Goal: Task Accomplishment & Management: Use online tool/utility

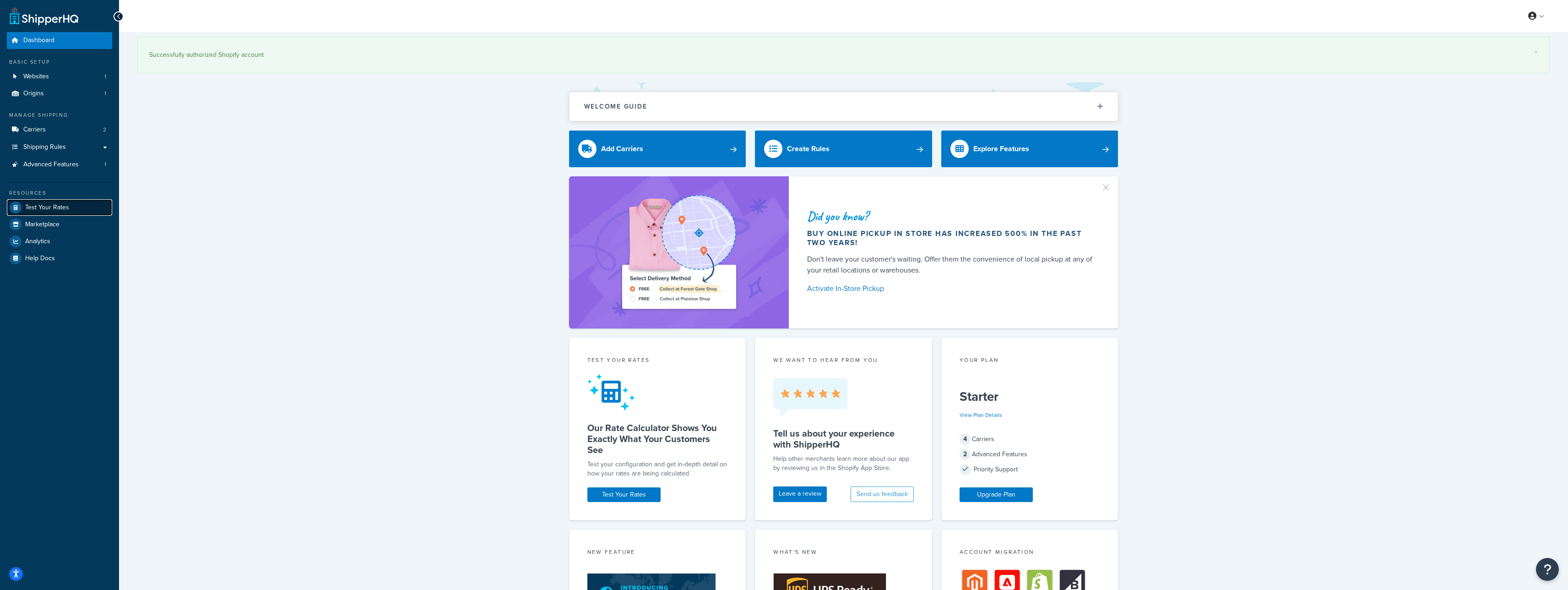
click at [51, 207] on span "Test Your Rates" at bounding box center [47, 207] width 44 height 8
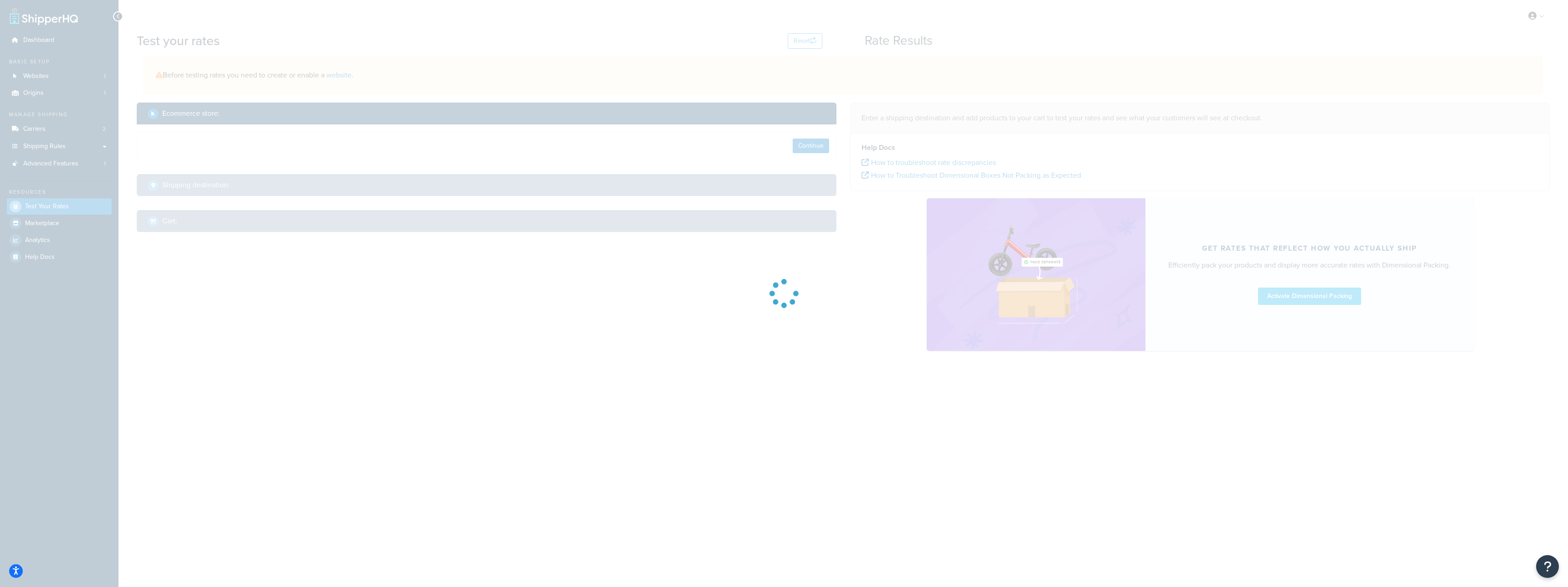
select select "TX"
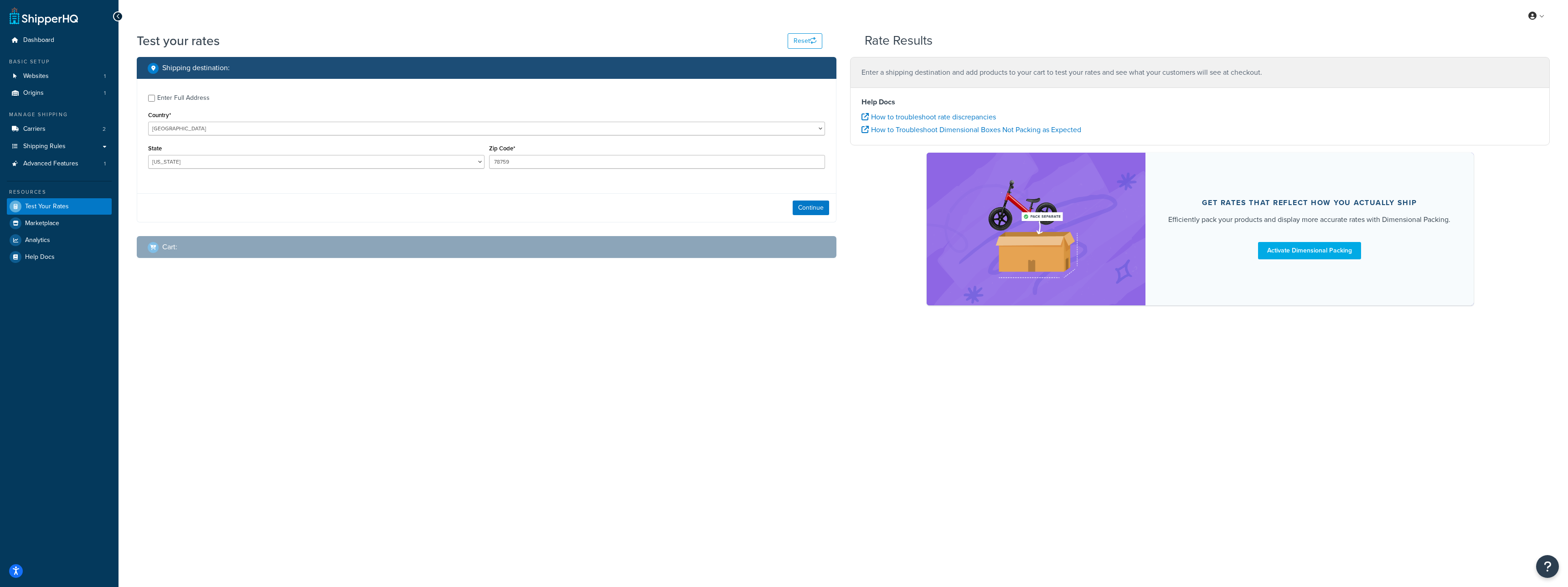
click at [183, 98] on div "Enter Full Address" at bounding box center [183, 98] width 52 height 13
click at [155, 98] on input "Enter Full Address" at bounding box center [151, 98] width 7 height 7
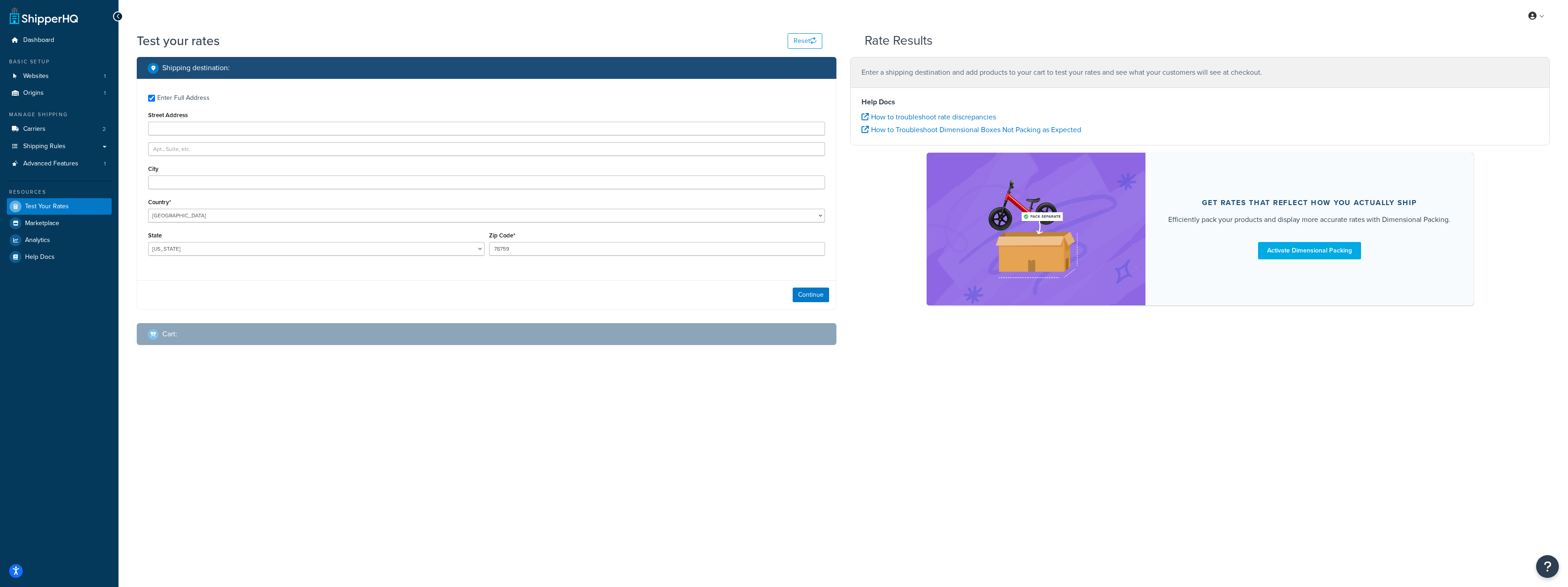
click at [189, 97] on div "Enter Full Address" at bounding box center [183, 98] width 52 height 13
click at [155, 97] on input "Enter Full Address" at bounding box center [151, 98] width 7 height 7
checkbox input "false"
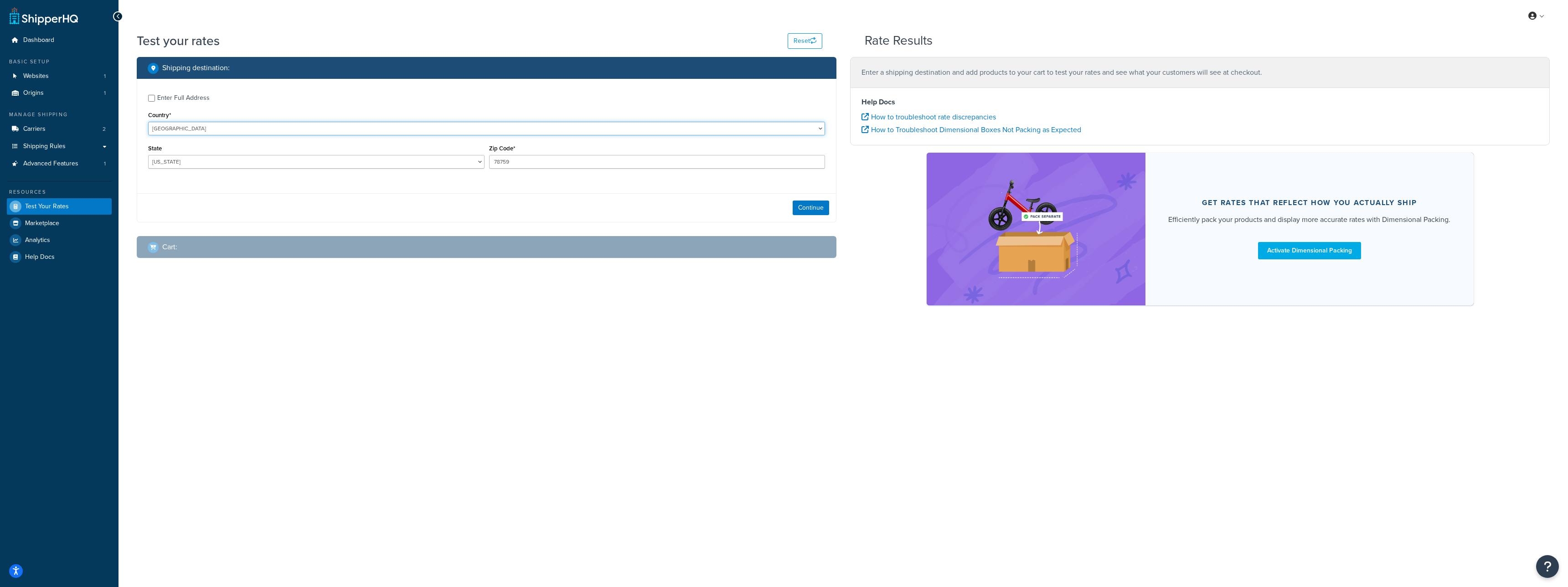
click at [201, 128] on select "United States United Kingdom Afghanistan Åland Islands Albania Algeria American…" at bounding box center [486, 128] width 677 height 13
select select "GB"
click at [148, 122] on select "United States United Kingdom Afghanistan Åland Islands Albania Algeria American…" at bounding box center [486, 128] width 677 height 13
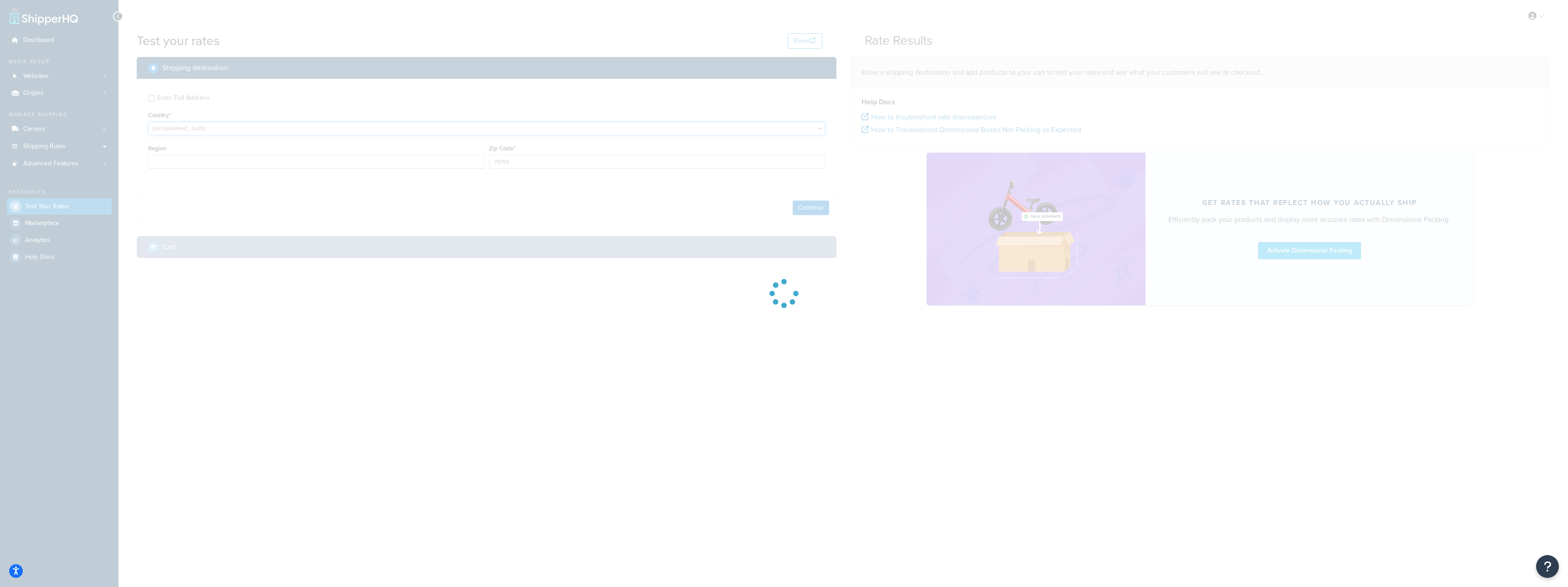
type input "TX"
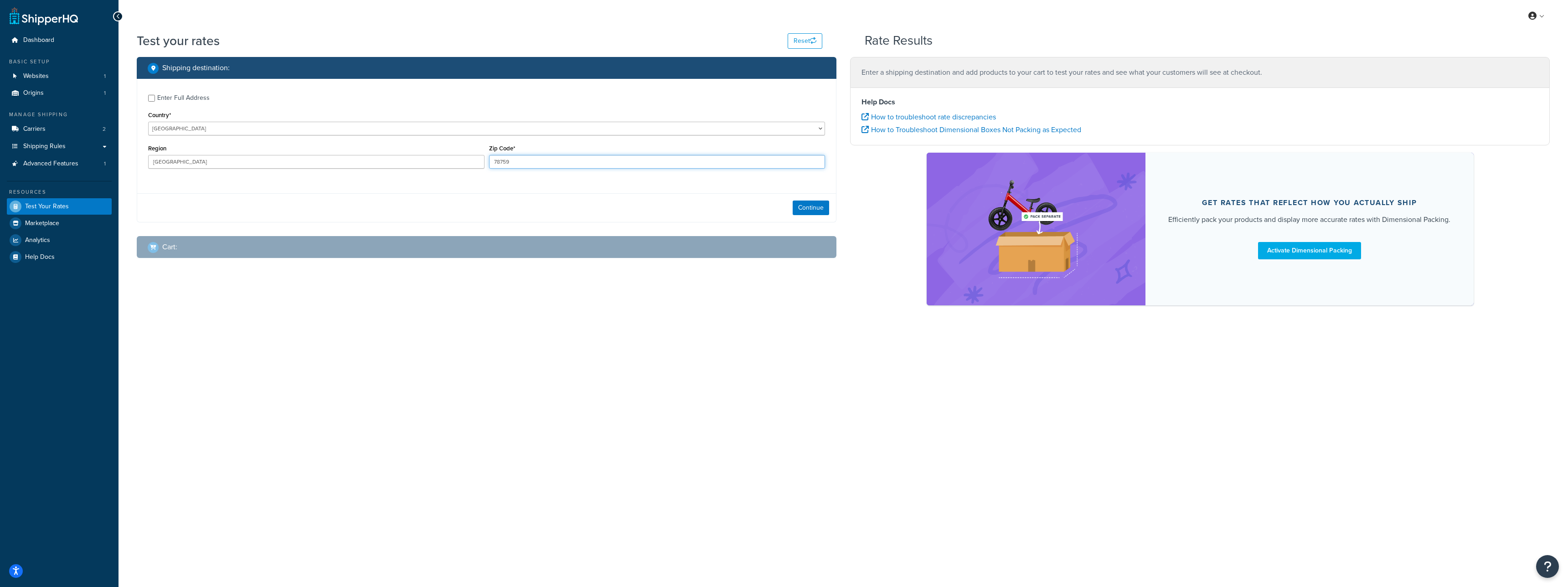
click at [539, 157] on input "78759" at bounding box center [657, 162] width 337 height 13
click at [825, 209] on button "Continue" at bounding box center [811, 207] width 37 height 15
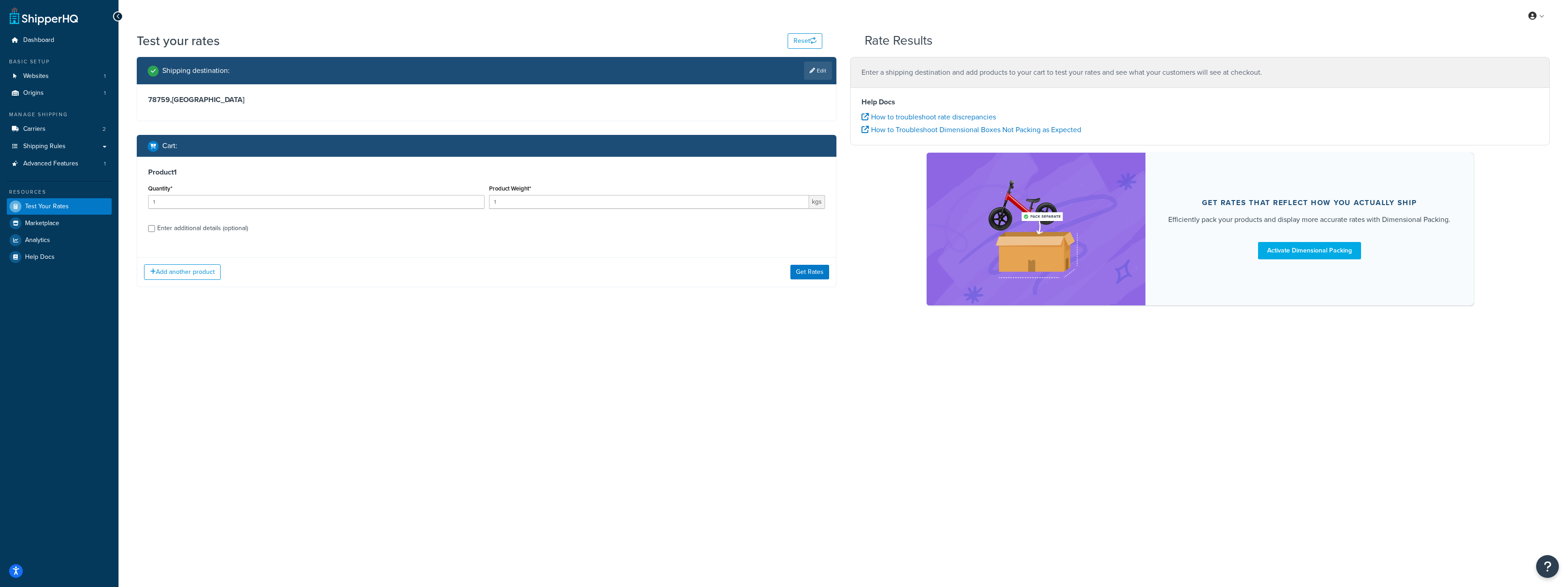
click at [234, 224] on div "Enter additional details (optional)" at bounding box center [202, 228] width 91 height 13
click at [155, 225] on input "Enter additional details (optional)" at bounding box center [151, 228] width 7 height 7
checkbox input "true"
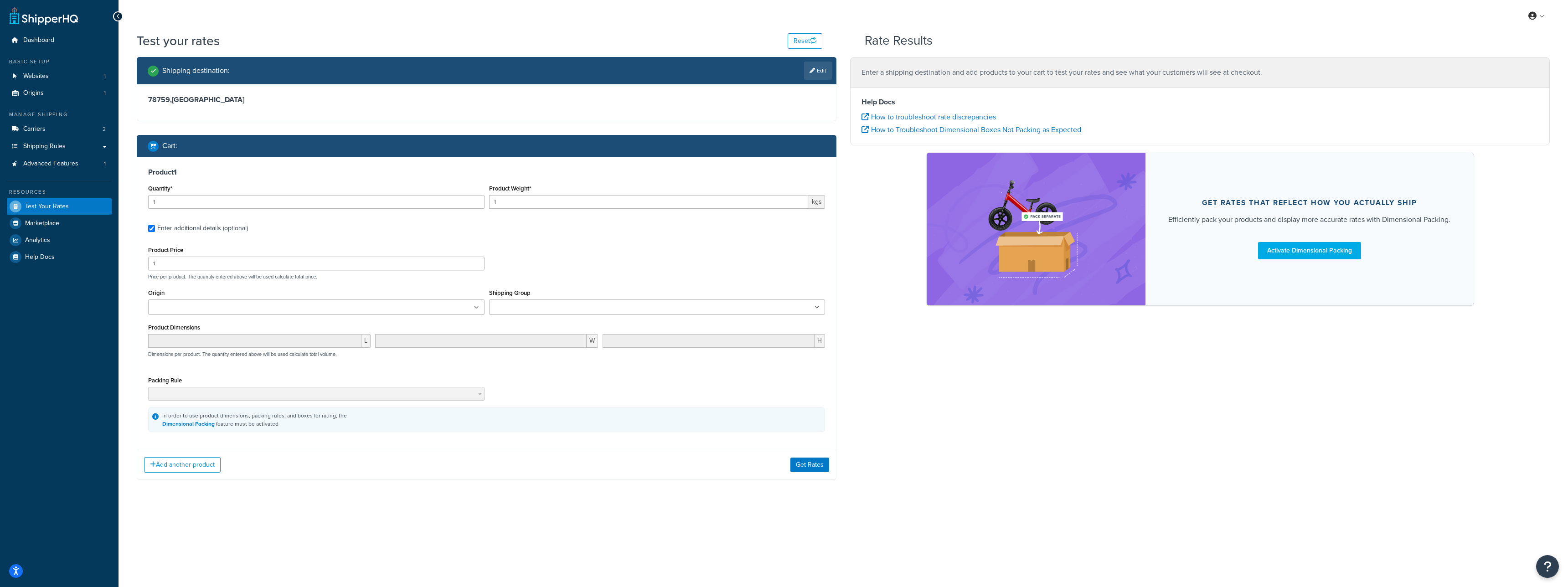
click at [616, 210] on div "Product Weight* 1 kgs" at bounding box center [657, 199] width 341 height 33
drag, startPoint x: 559, startPoint y: 288, endPoint x: 556, endPoint y: 304, distance: 16.3
click at [559, 295] on div "Shipping Group BR DIRECT POTS PR PTP PTPSTD SOIL STAT STD VOUCH" at bounding box center [657, 300] width 337 height 28
click at [556, 304] on input "Shipping Group" at bounding box center [532, 307] width 81 height 10
click at [817, 467] on button "Get Rates" at bounding box center [810, 467] width 39 height 15
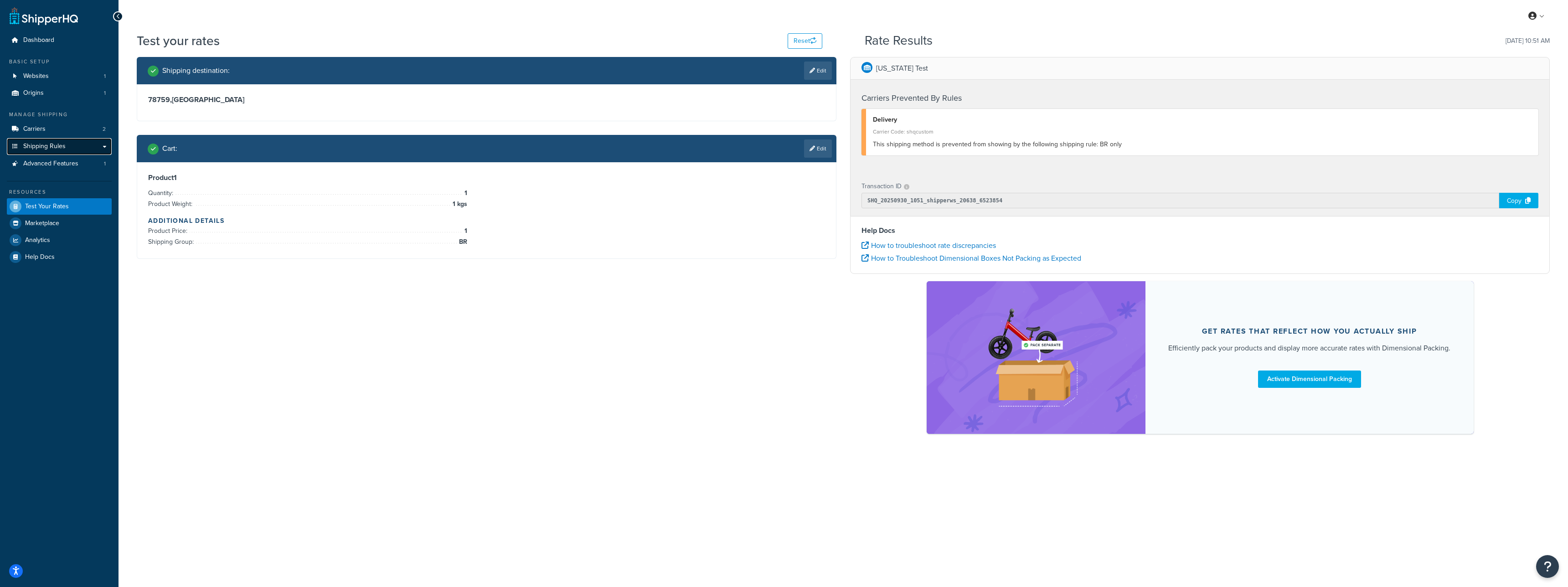
click at [85, 142] on link "Shipping Rules" at bounding box center [59, 147] width 105 height 17
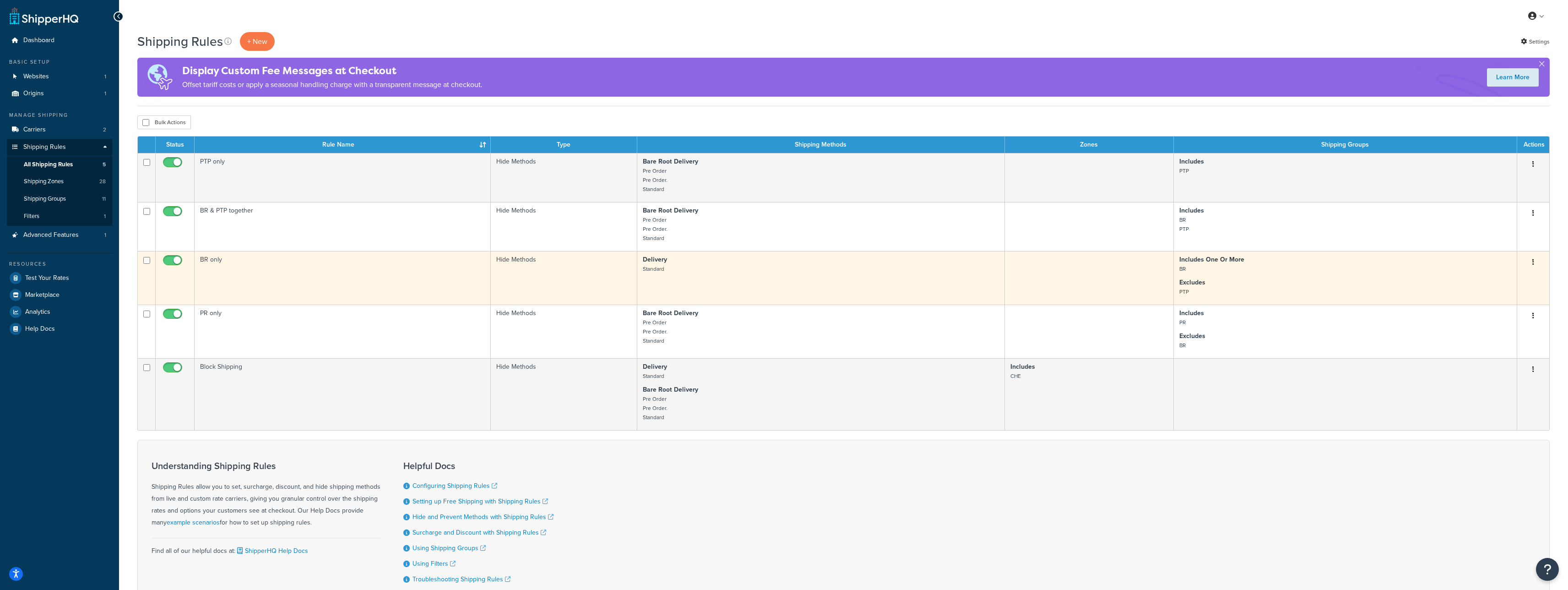
click at [226, 284] on td "BR only" at bounding box center [342, 278] width 296 height 54
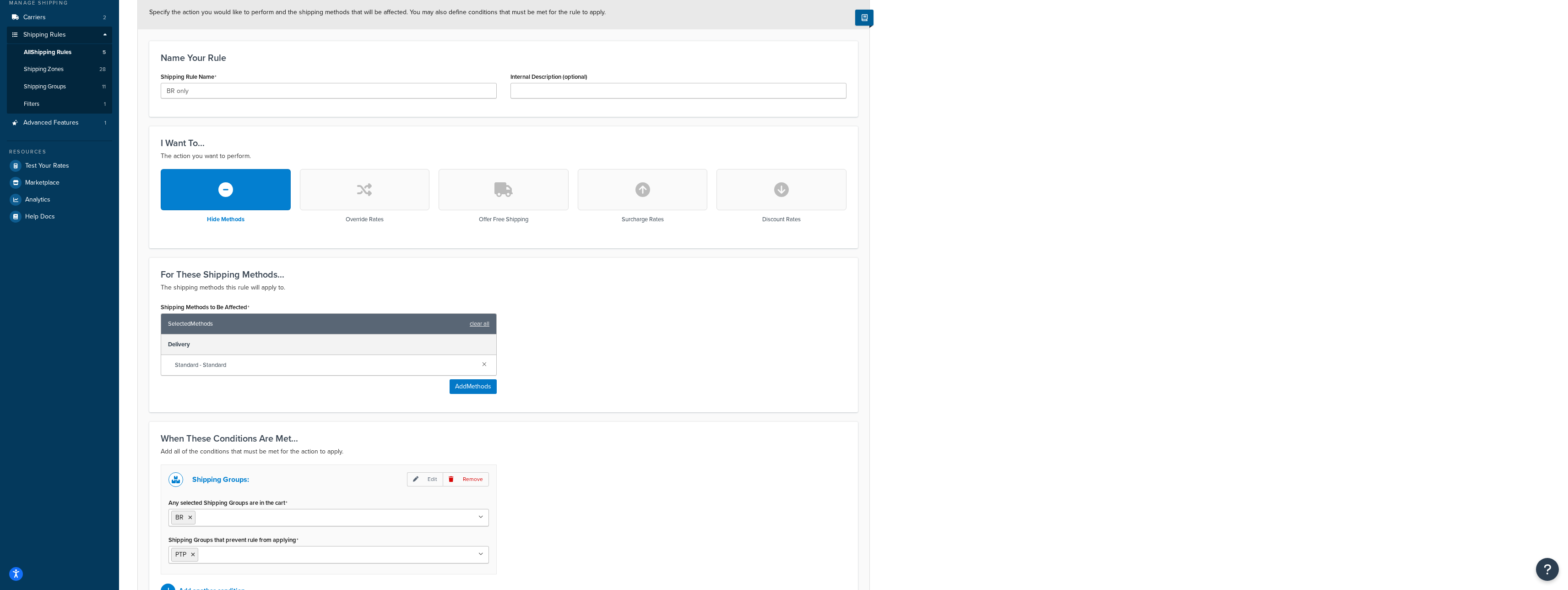
scroll to position [216, 0]
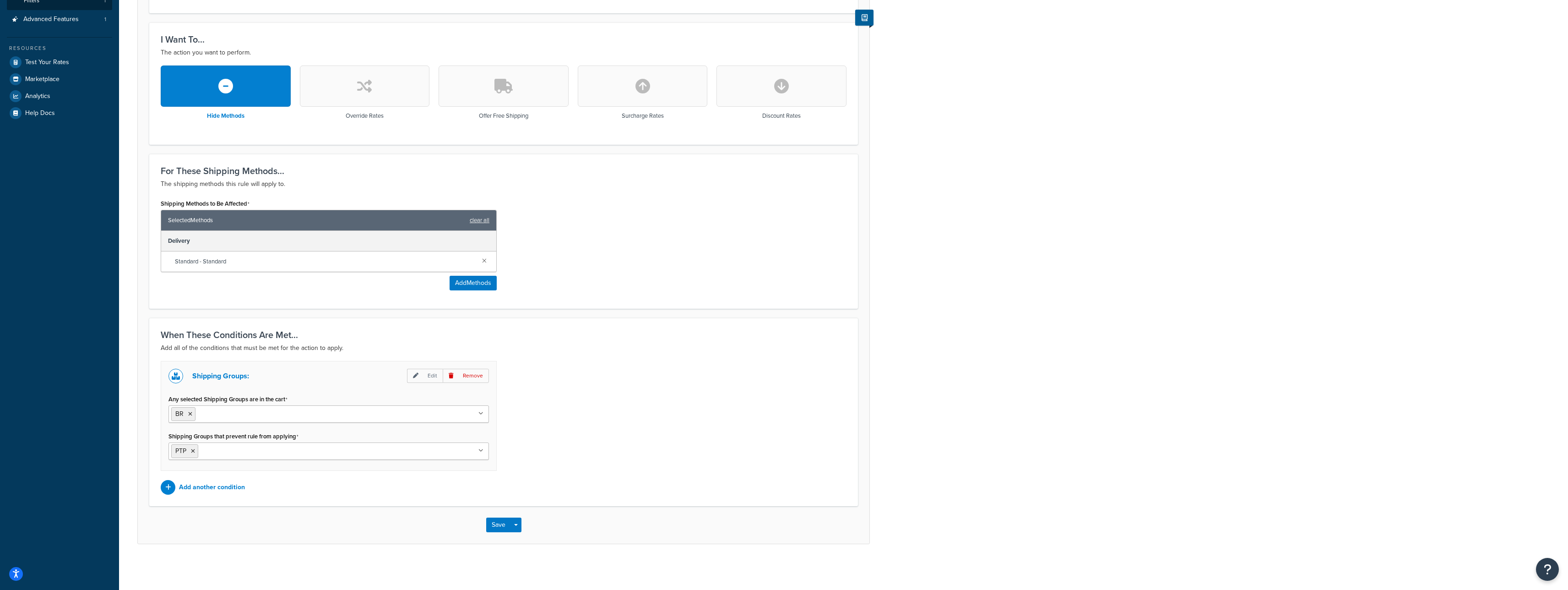
click at [657, 249] on div "Shipping Methods to Be Affected Selected Methods clear all Delivery Standard - …" at bounding box center [504, 247] width 699 height 100
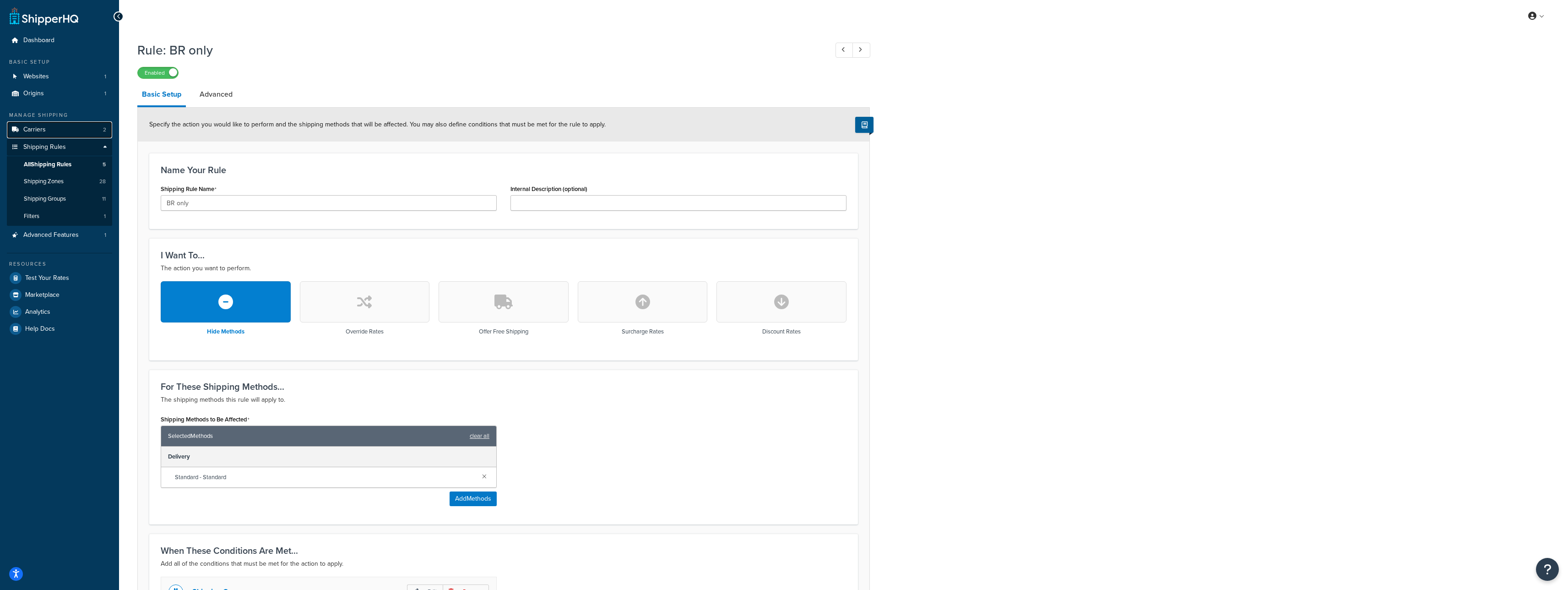
click at [67, 129] on link "Carriers 2" at bounding box center [59, 130] width 105 height 17
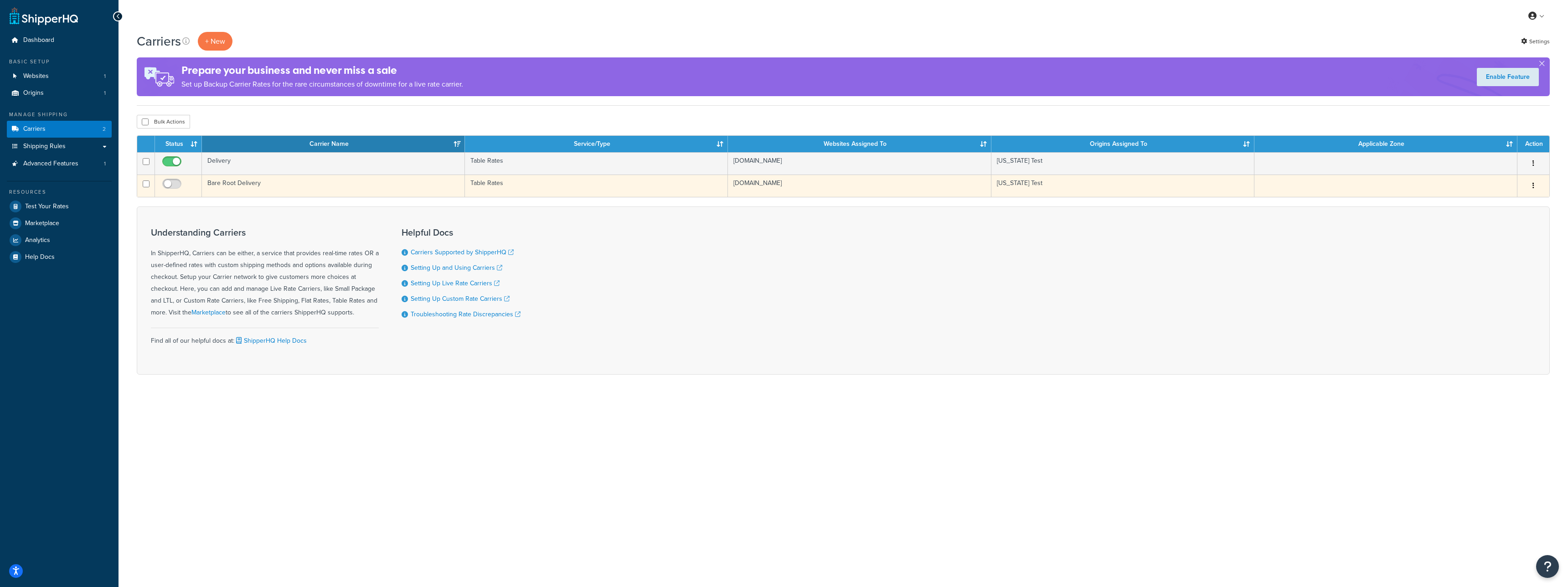
click at [256, 187] on td "Bare Root Delivery" at bounding box center [334, 186] width 263 height 23
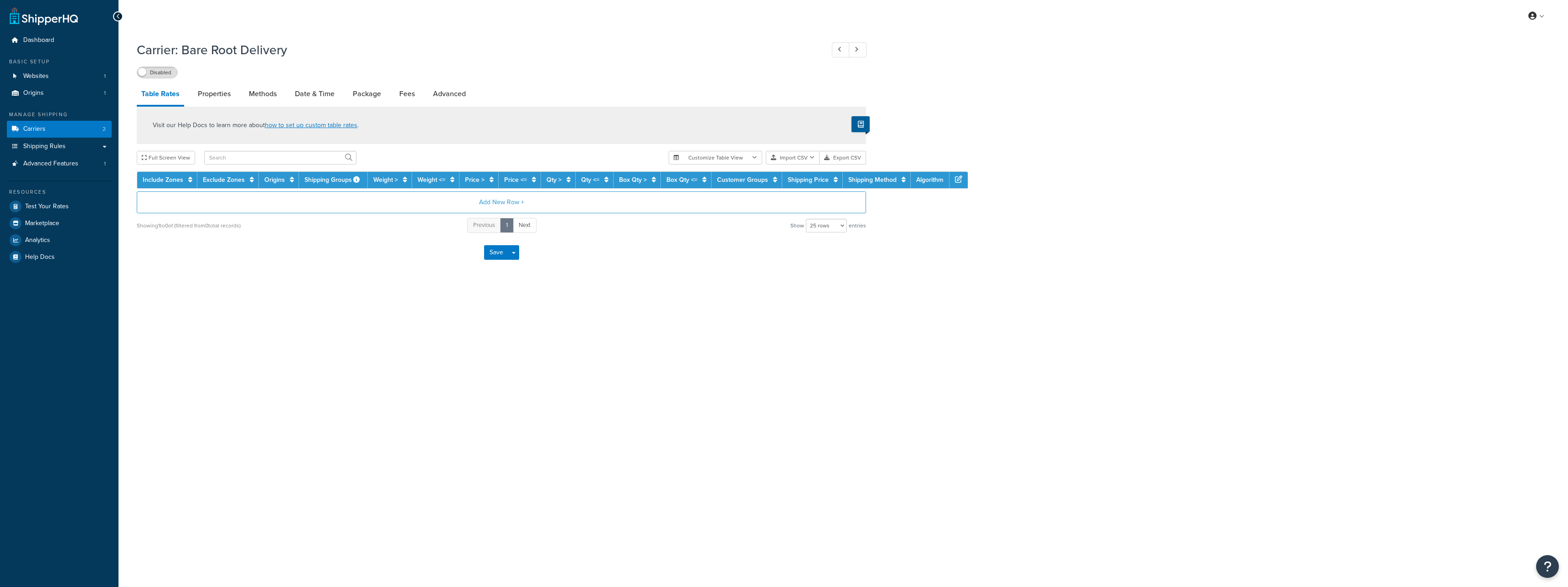
select select "25"
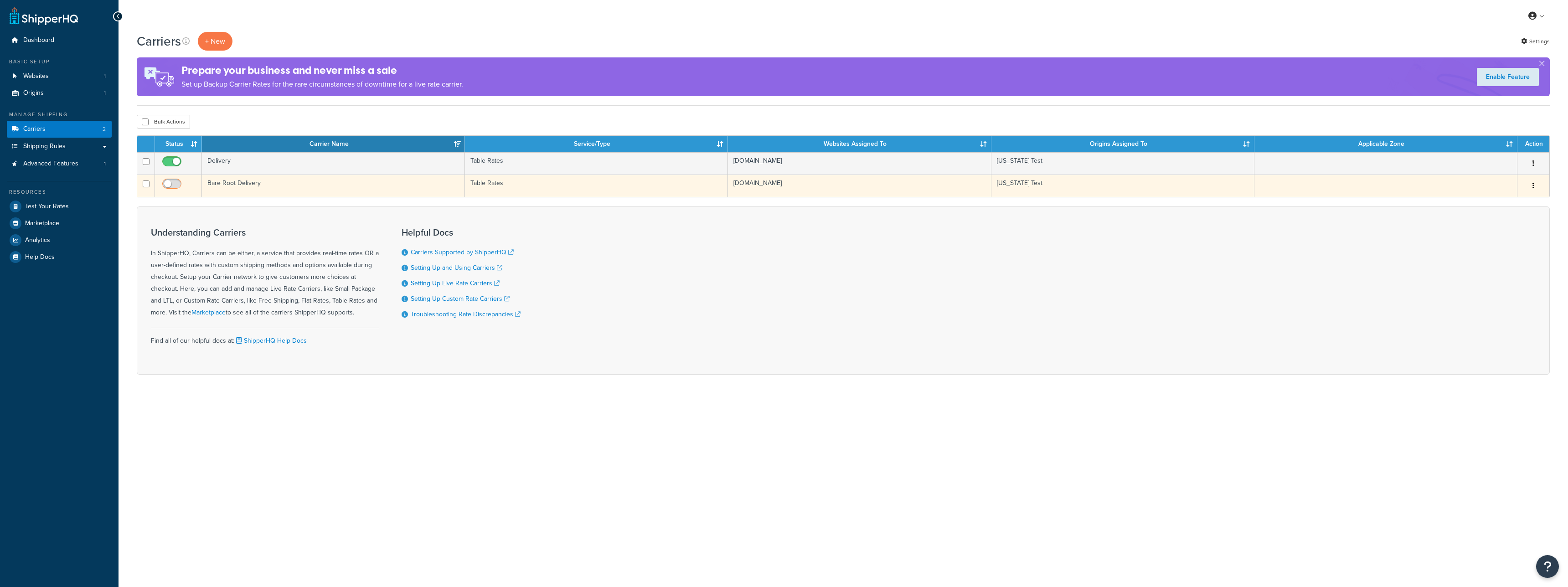
click at [172, 188] on input "checkbox" at bounding box center [173, 186] width 25 height 12
checkbox input "true"
click at [300, 181] on td "Bare Root Delivery" at bounding box center [334, 186] width 263 height 23
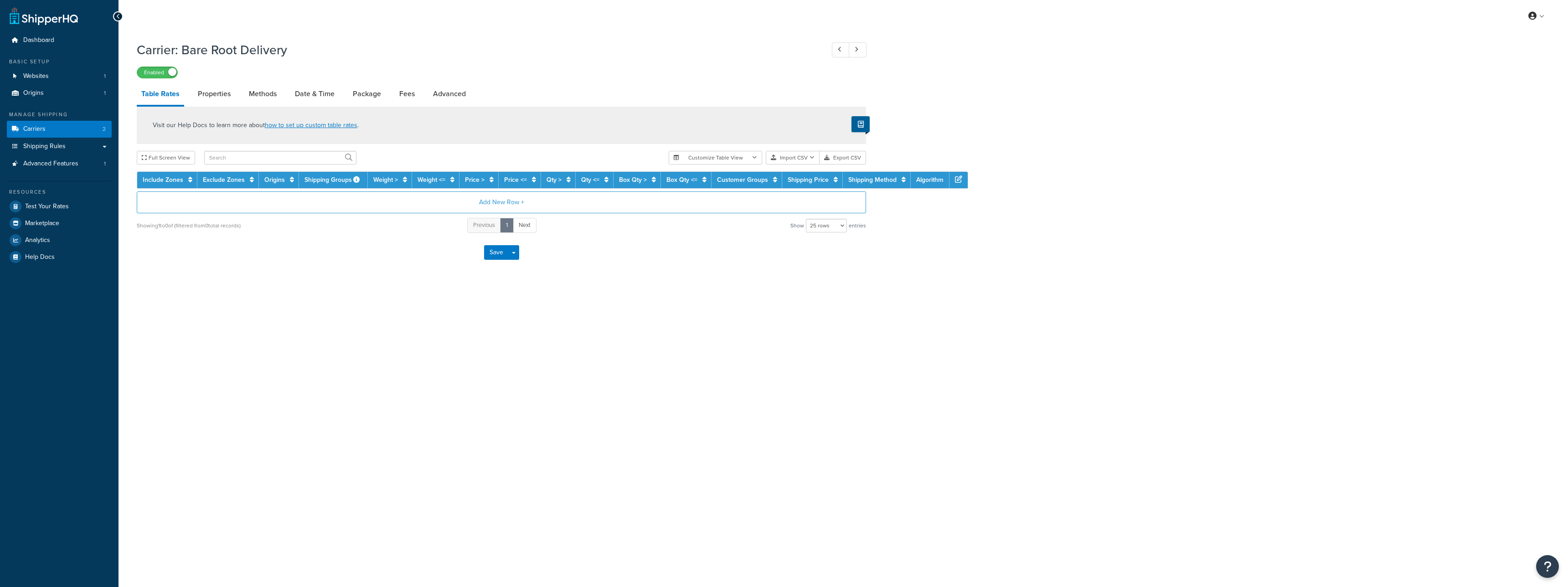
select select "25"
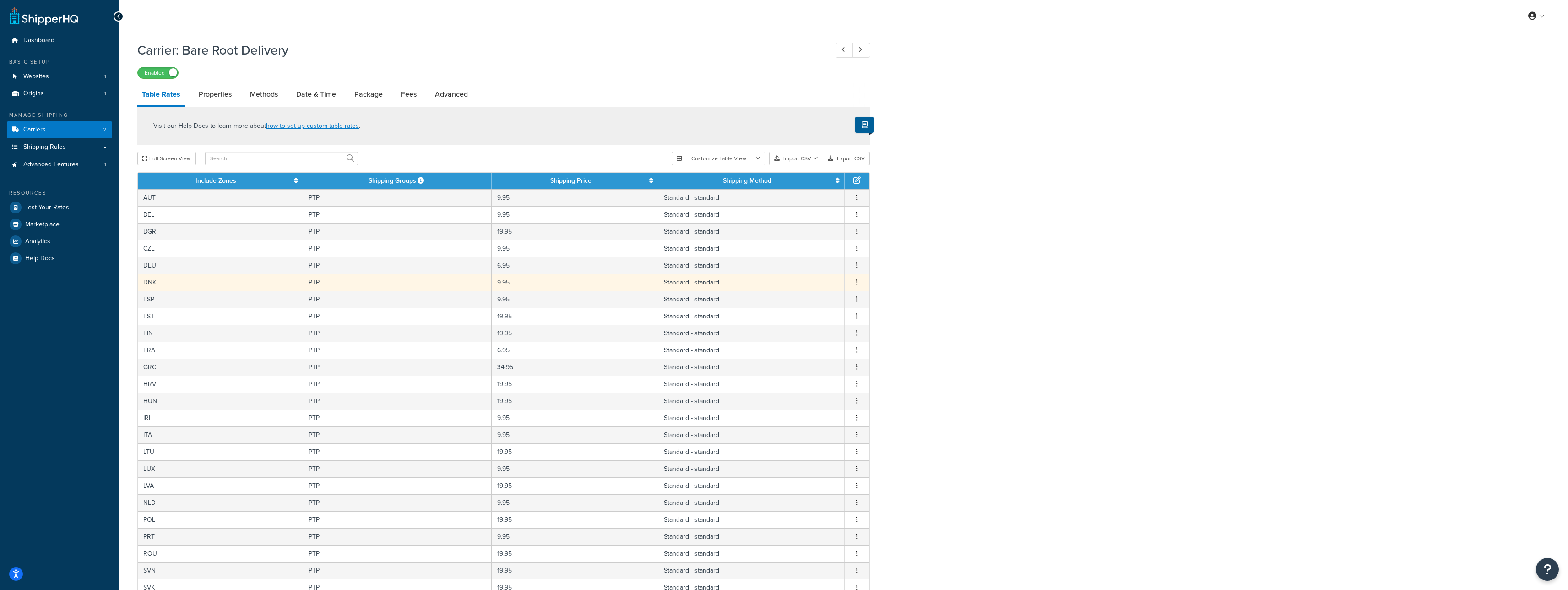
scroll to position [1, 0]
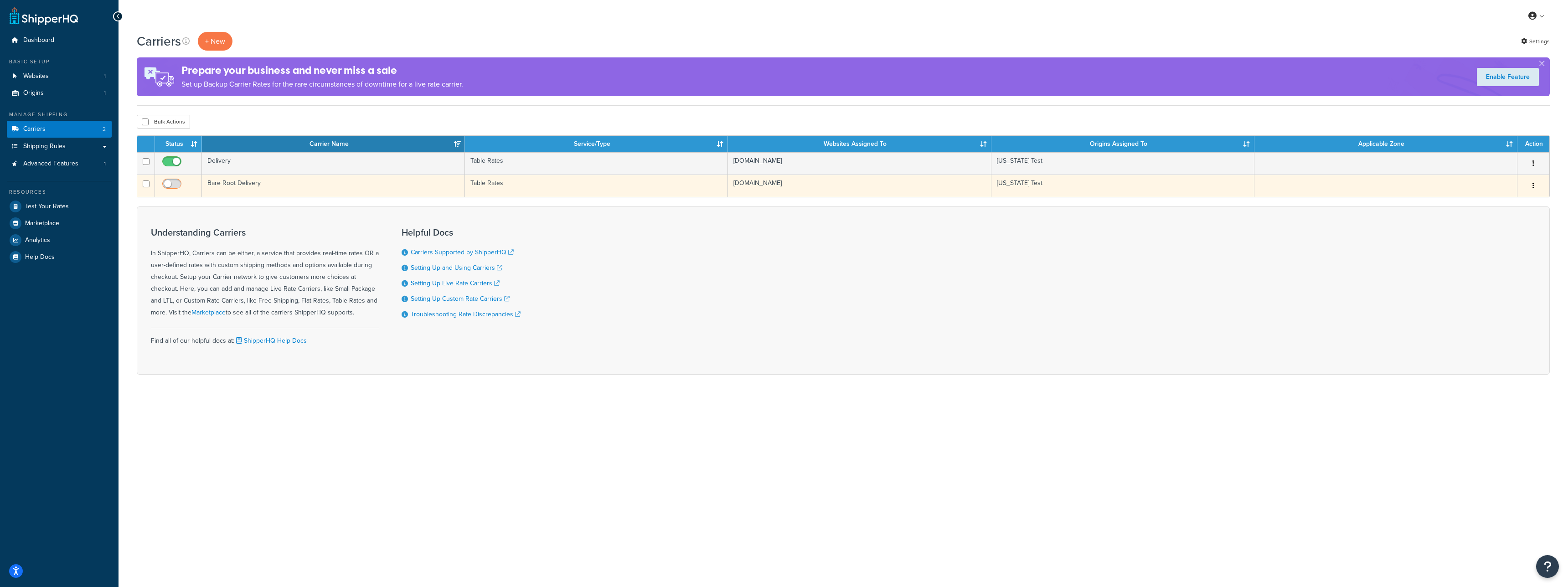
click at [178, 186] on input "checkbox" at bounding box center [173, 186] width 25 height 12
checkbox input "true"
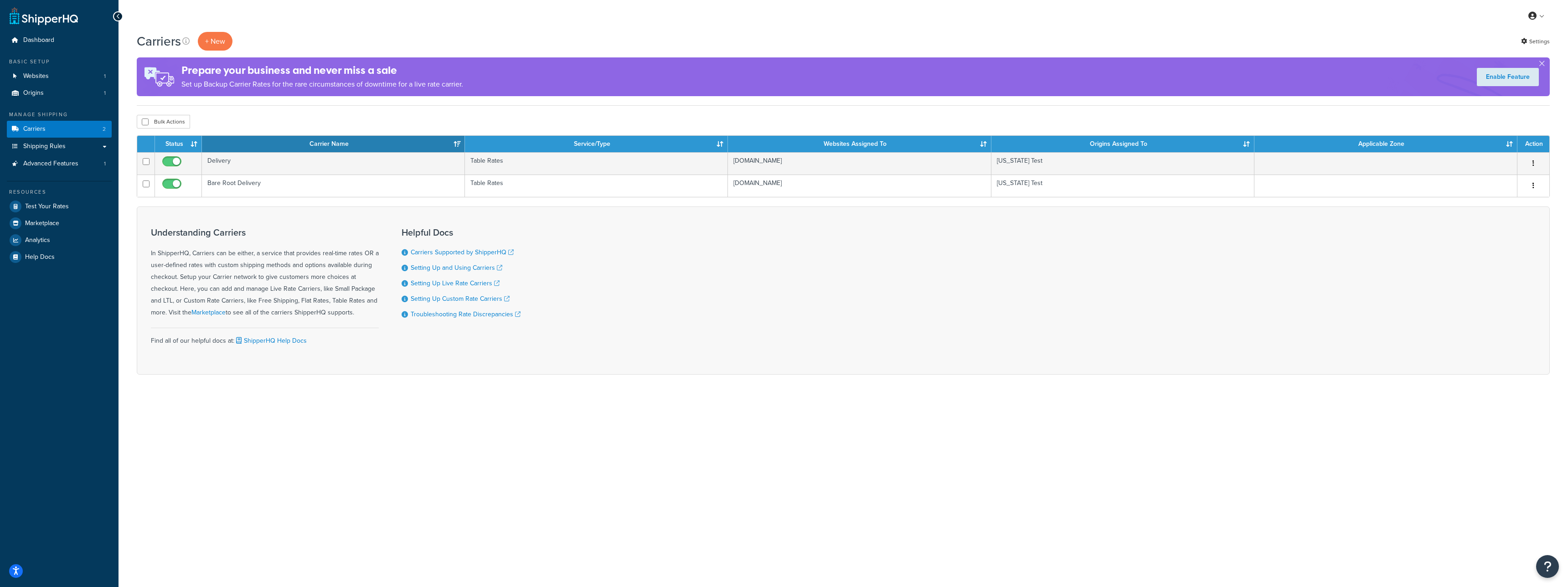
click at [1431, 245] on div "Understanding Carriers In ShipperHQ, Carriers can be either, a service that pro…" at bounding box center [843, 290] width 1413 height 168
click at [1152, 367] on div "Understanding Carriers In ShipperHQ, Carriers can be either, a service that pro…" at bounding box center [843, 290] width 1413 height 168
click at [1107, 398] on div "Carriers + New Settings Prepare your business and never miss a sale Set up Back…" at bounding box center [843, 219] width 1449 height 375
click at [58, 201] on link "Test Your Rates" at bounding box center [59, 206] width 105 height 16
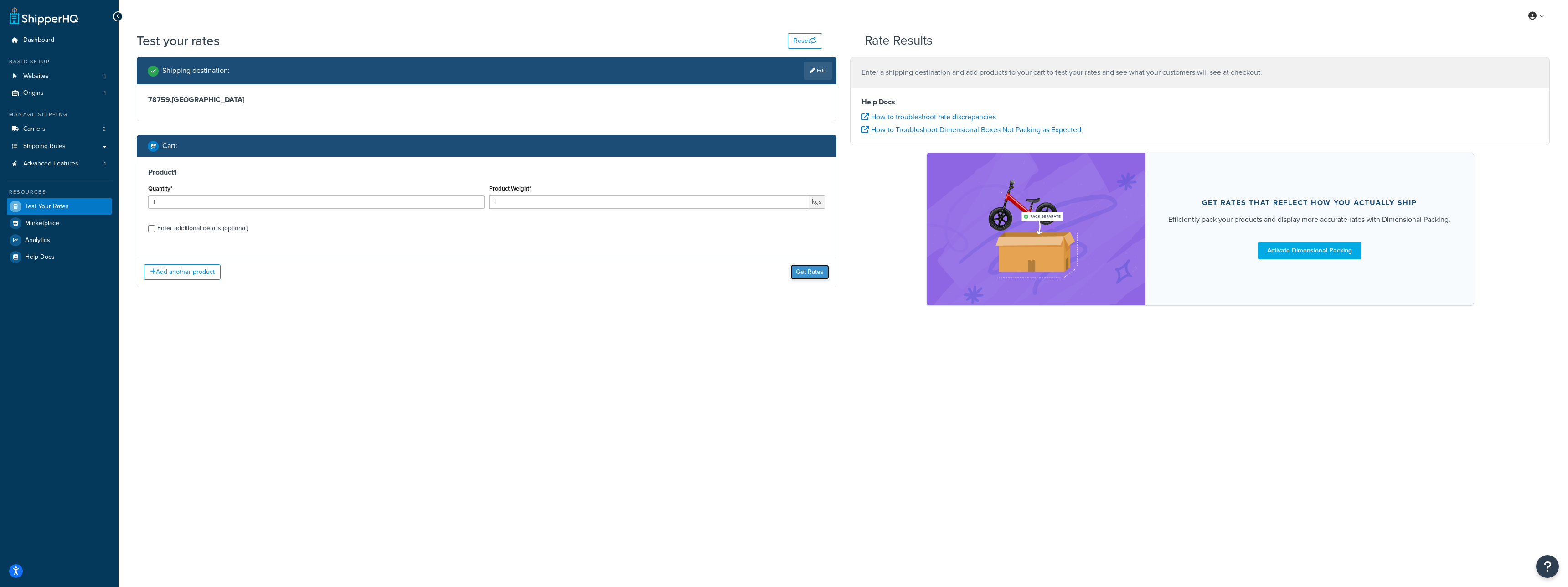
click at [813, 265] on button "Get Rates" at bounding box center [810, 272] width 39 height 15
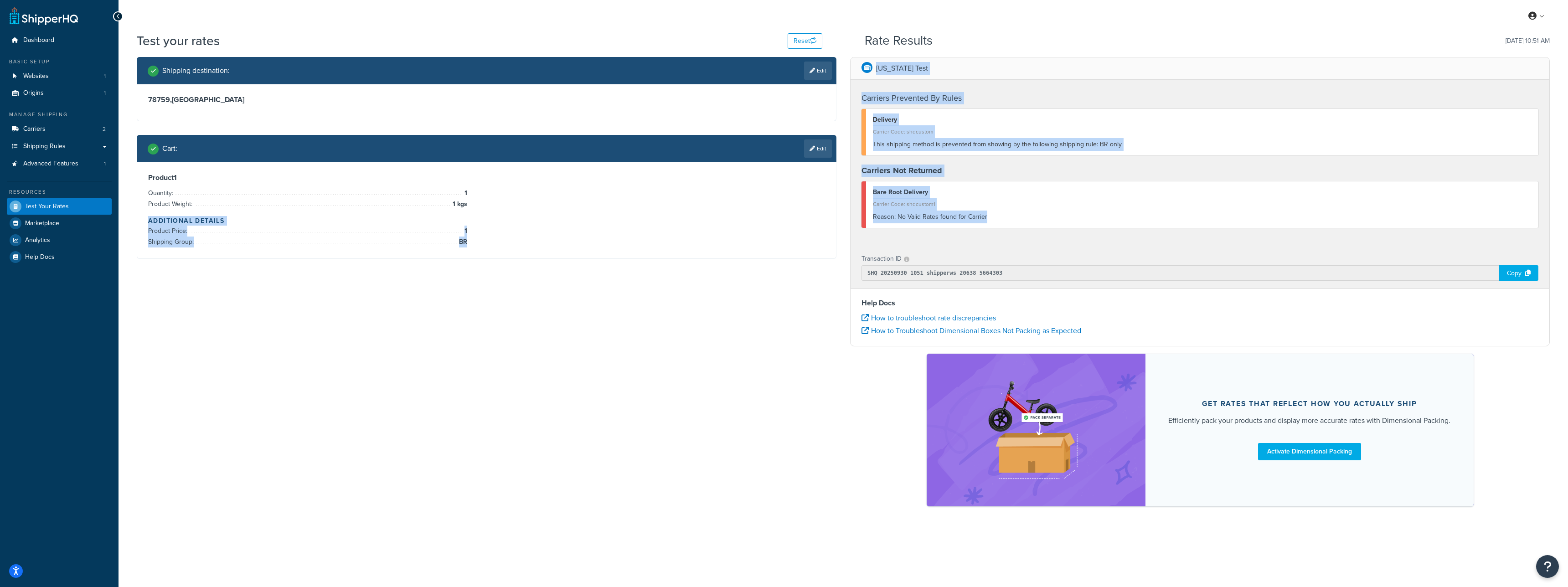
drag, startPoint x: 913, startPoint y: 212, endPoint x: 838, endPoint y: 213, distance: 75.0
click at [838, 213] on div "Shipping destination : Edit 78759 , United Kingdom Cart : Edit Product 1 Quanti…" at bounding box center [843, 286] width 1427 height 458
click at [951, 209] on div "Carrier Code: shqcustom1" at bounding box center [1202, 204] width 659 height 13
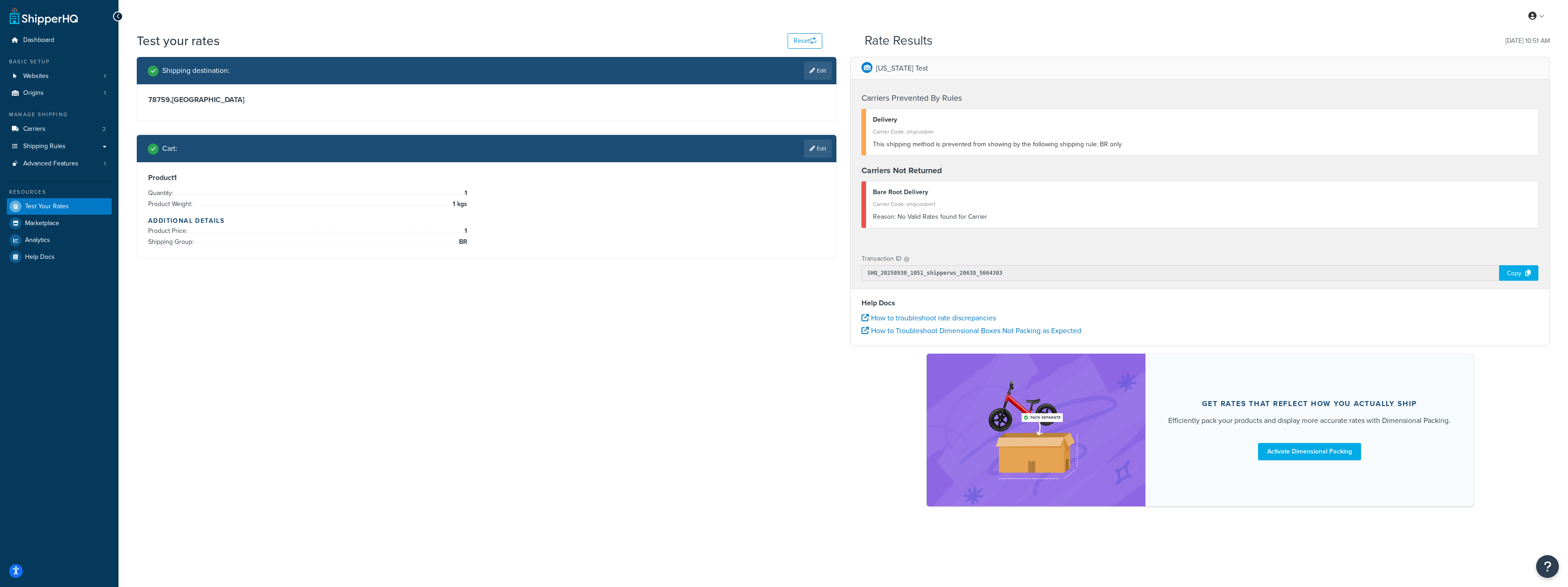
click at [1017, 219] on div "Reason: No Valid Rates found for Carrier" at bounding box center [1202, 217] width 659 height 13
drag, startPoint x: 996, startPoint y: 220, endPoint x: 883, endPoint y: 198, distance: 115.1
click at [883, 198] on div "Bare Root Delivery Carrier Code: shqcustom1 Reason: No Valid Rates found for Ca…" at bounding box center [1200, 204] width 677 height 46
click at [839, 74] on div "Shipping destination : Edit 78759 , United Kingdom Cart : Edit Product 1 Quanti…" at bounding box center [486, 165] width 713 height 215
click at [41, 125] on span "Carriers" at bounding box center [34, 129] width 23 height 8
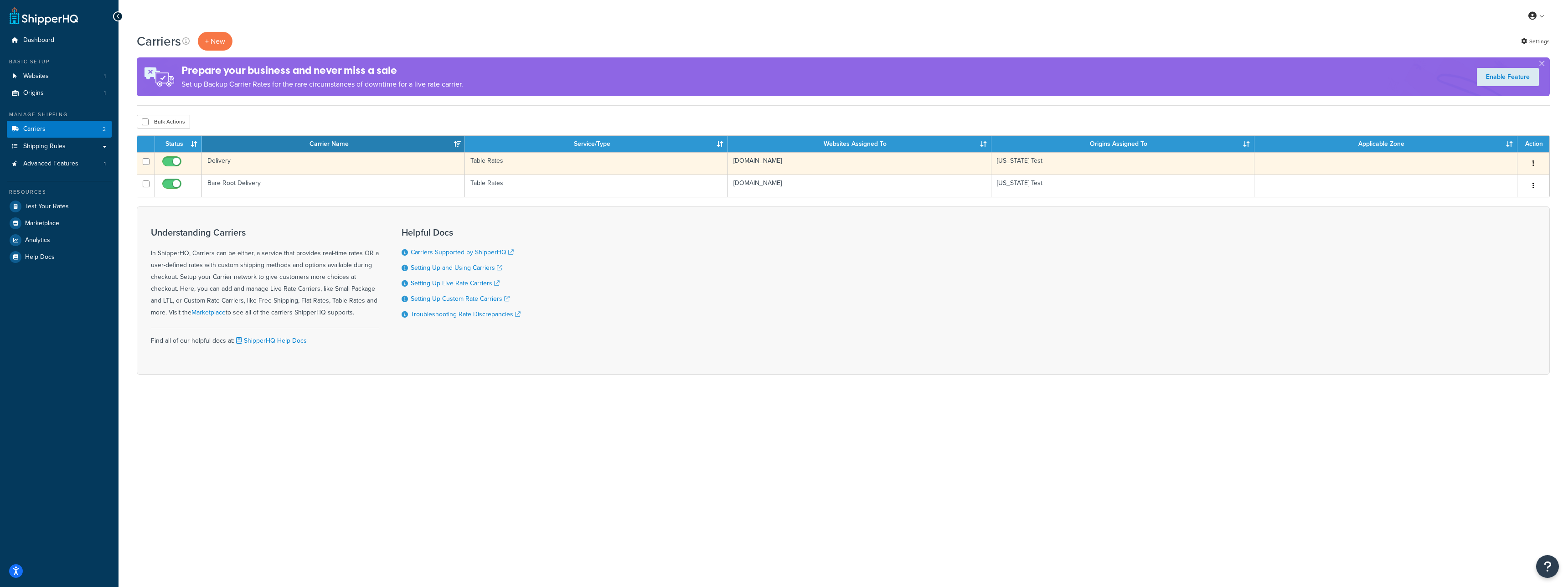
click at [275, 165] on td "Delivery" at bounding box center [334, 163] width 263 height 23
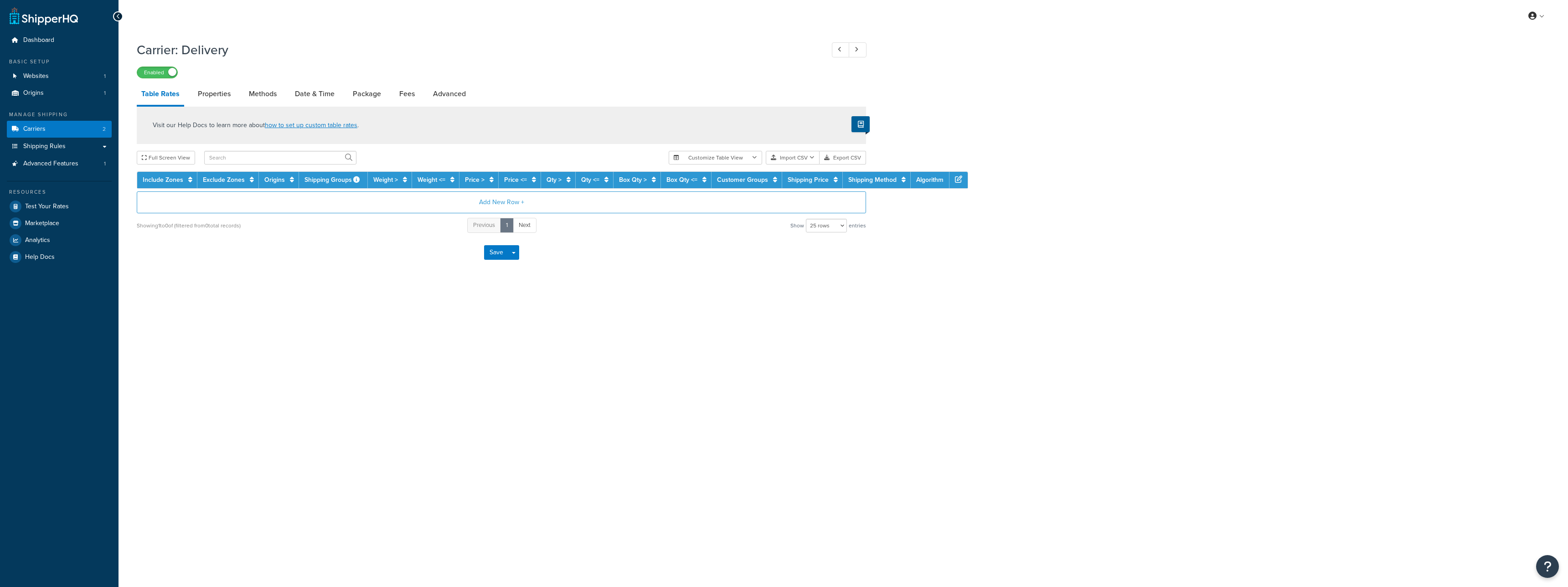
select select "25"
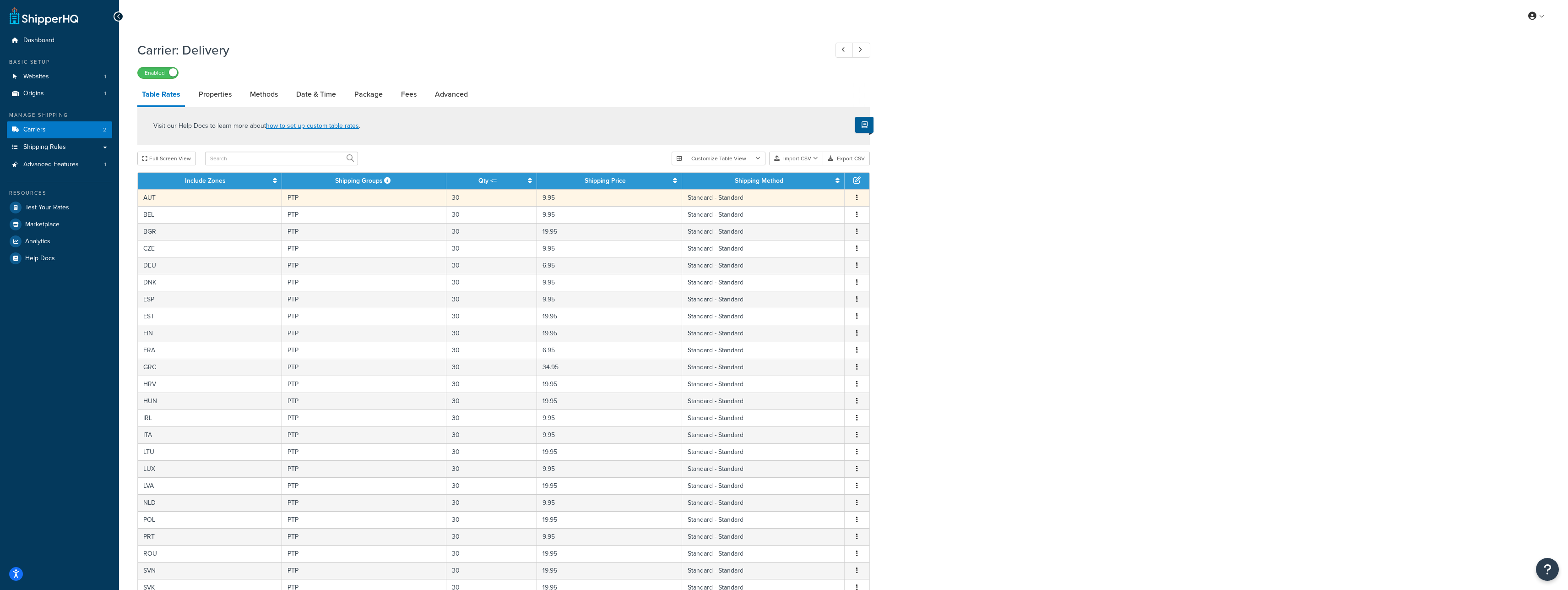
scroll to position [152, 0]
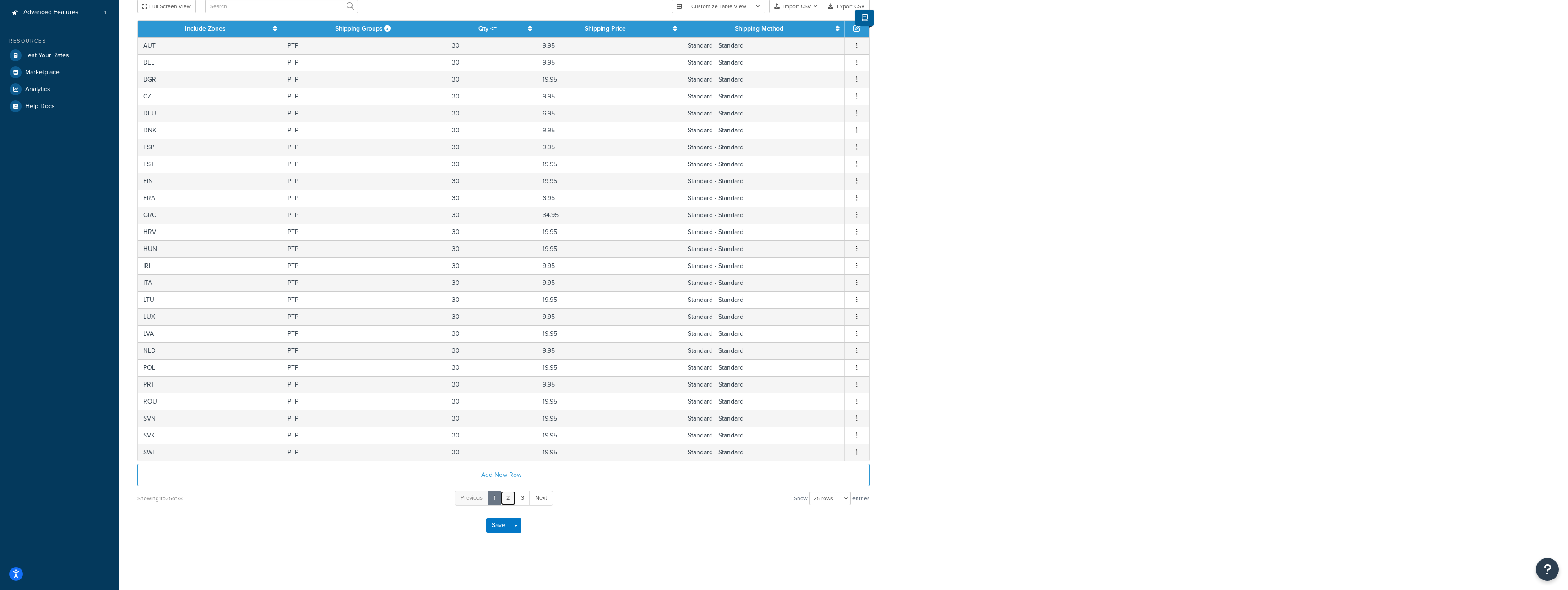
click at [511, 495] on link "2" at bounding box center [507, 498] width 15 height 15
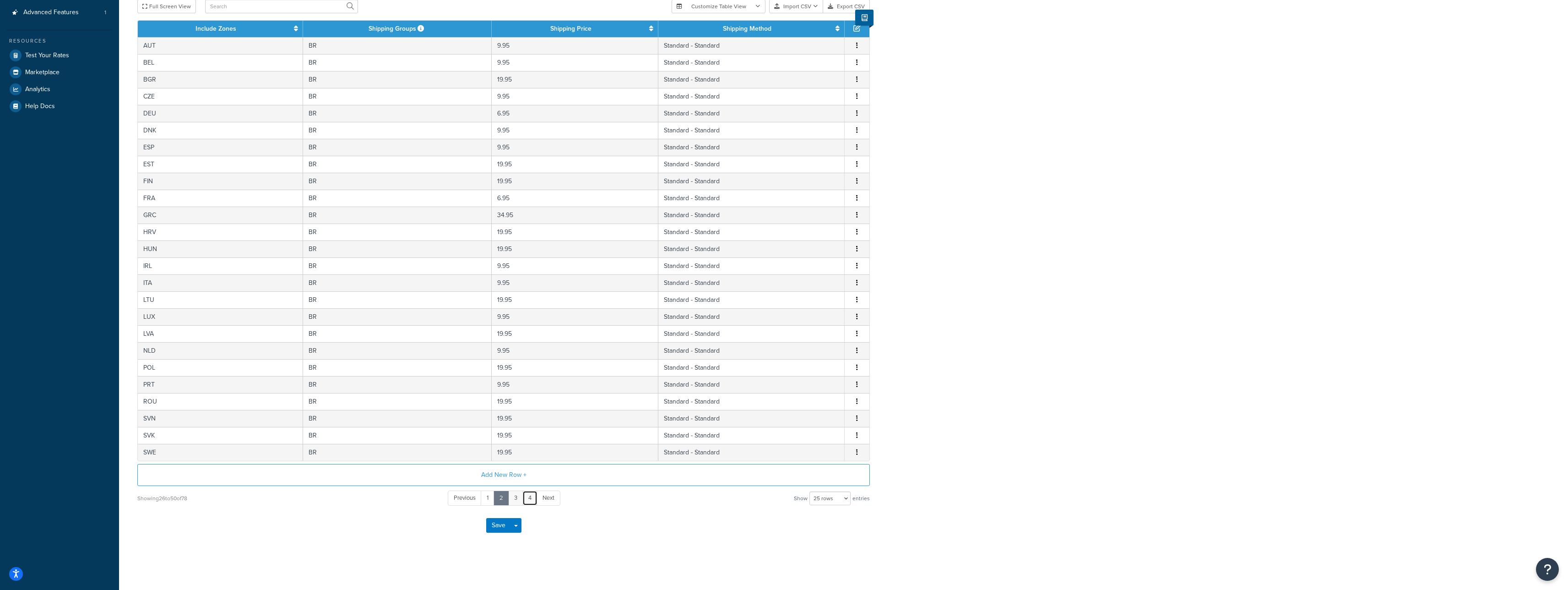
click at [526, 500] on link "4" at bounding box center [529, 498] width 15 height 15
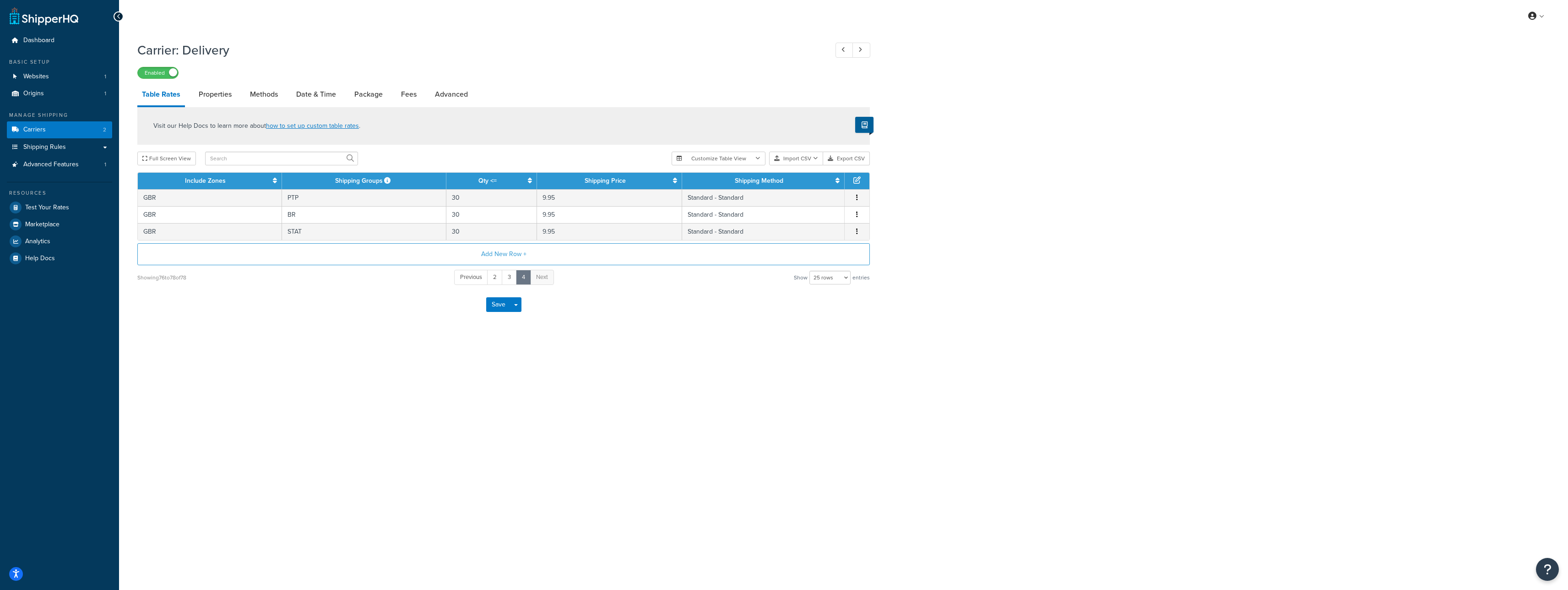
scroll to position [0, 0]
click at [494, 280] on link "2" at bounding box center [495, 277] width 15 height 15
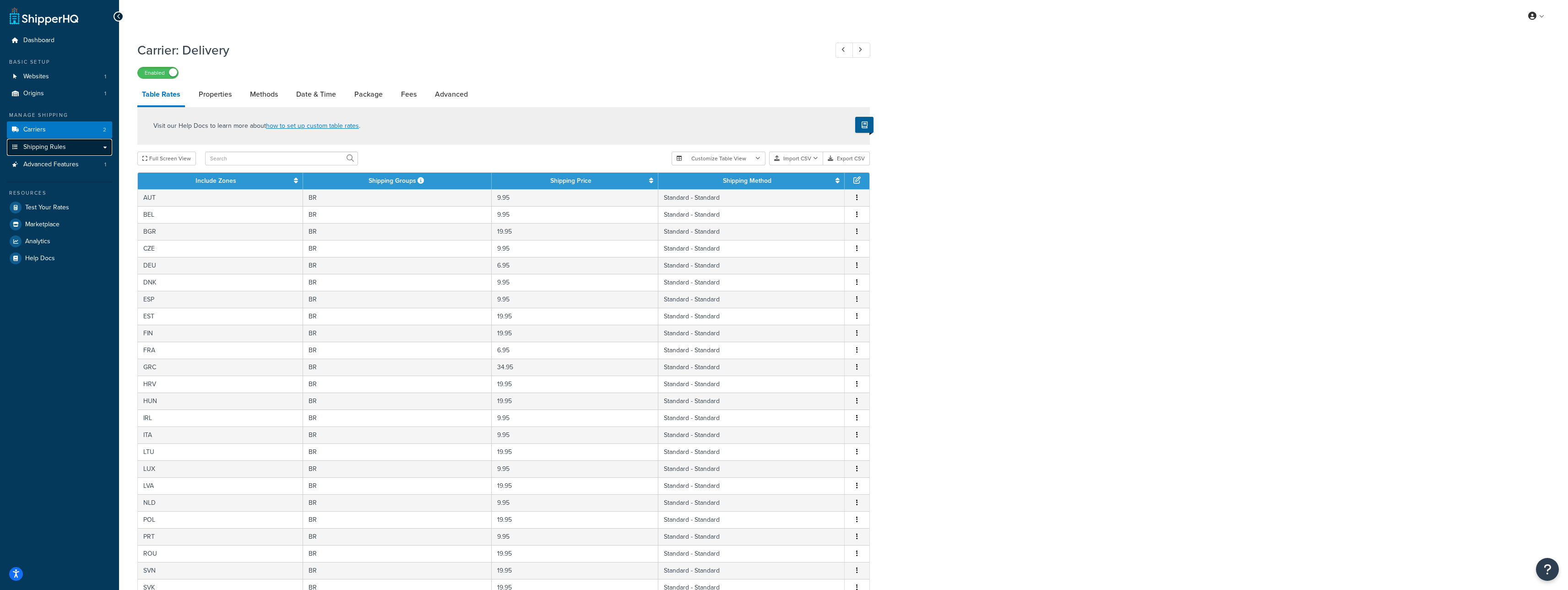
click at [43, 146] on span "Shipping Rules" at bounding box center [45, 147] width 43 height 8
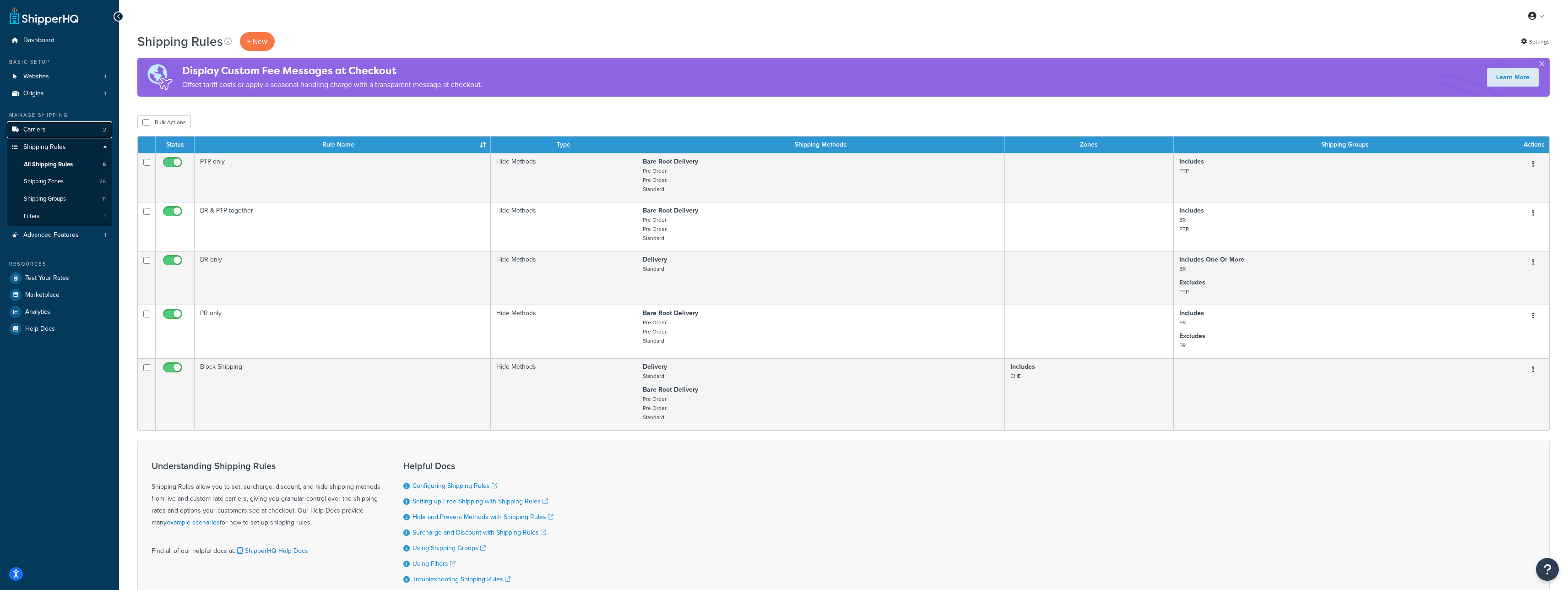
click at [81, 130] on link "Carriers 2" at bounding box center [59, 130] width 105 height 17
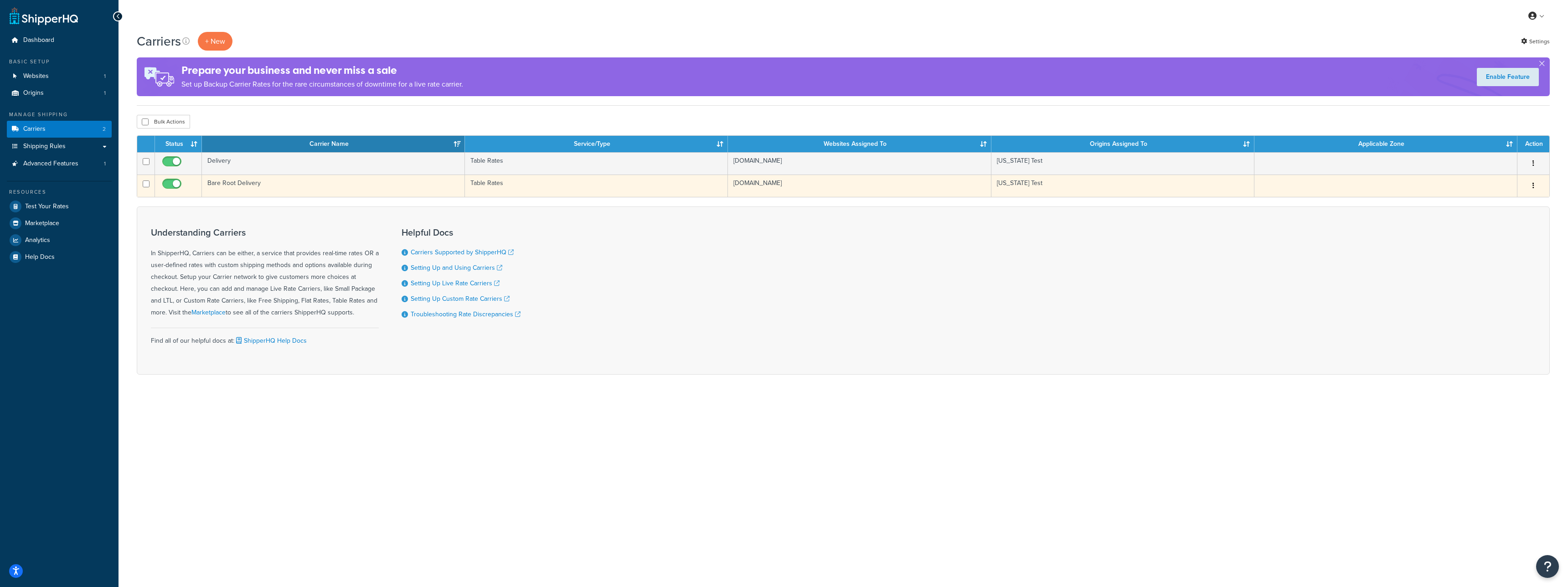
click at [259, 189] on td "Bare Root Delivery" at bounding box center [334, 186] width 263 height 23
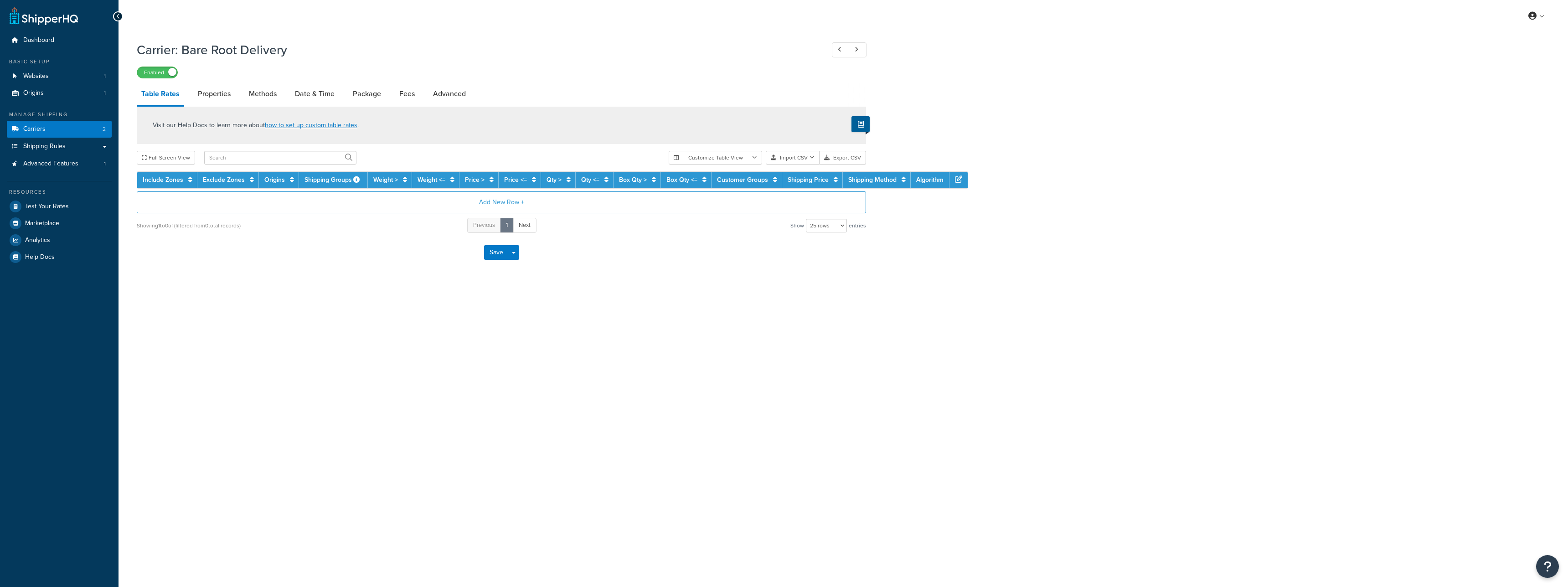
select select "25"
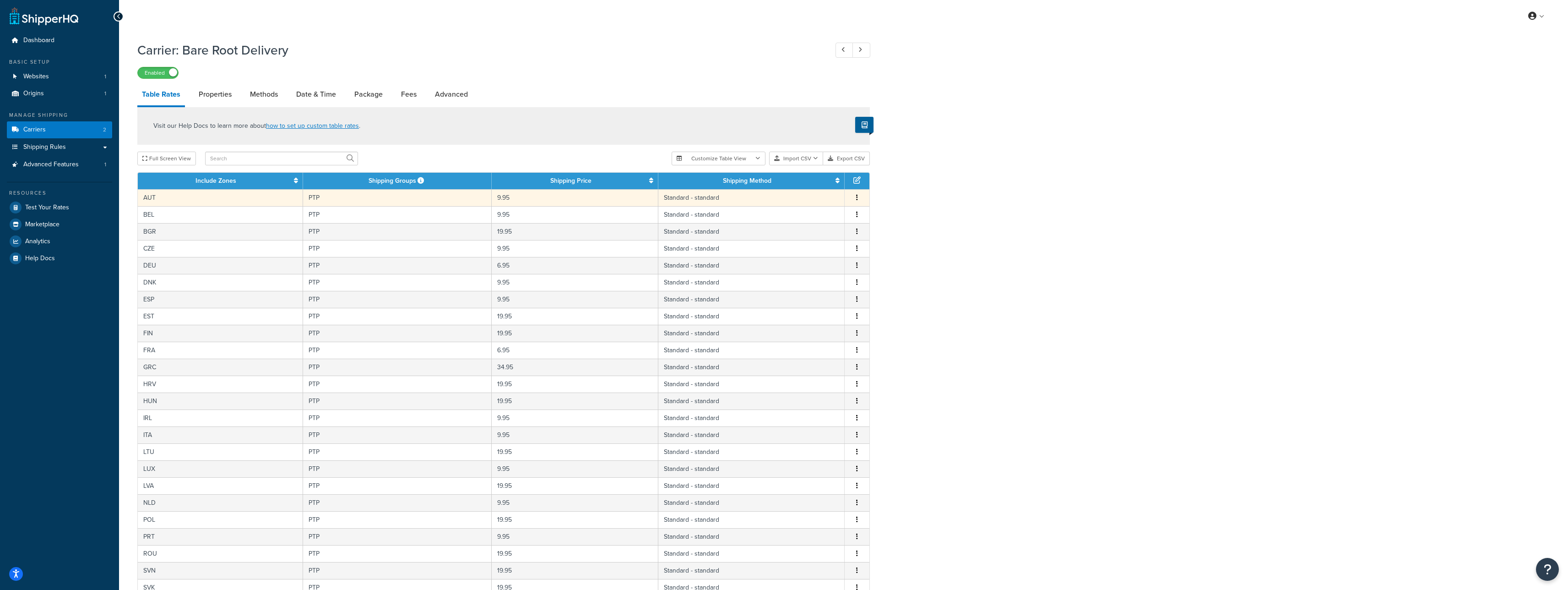
click at [703, 201] on td "Standard - standard" at bounding box center [751, 197] width 186 height 17
select select "123911"
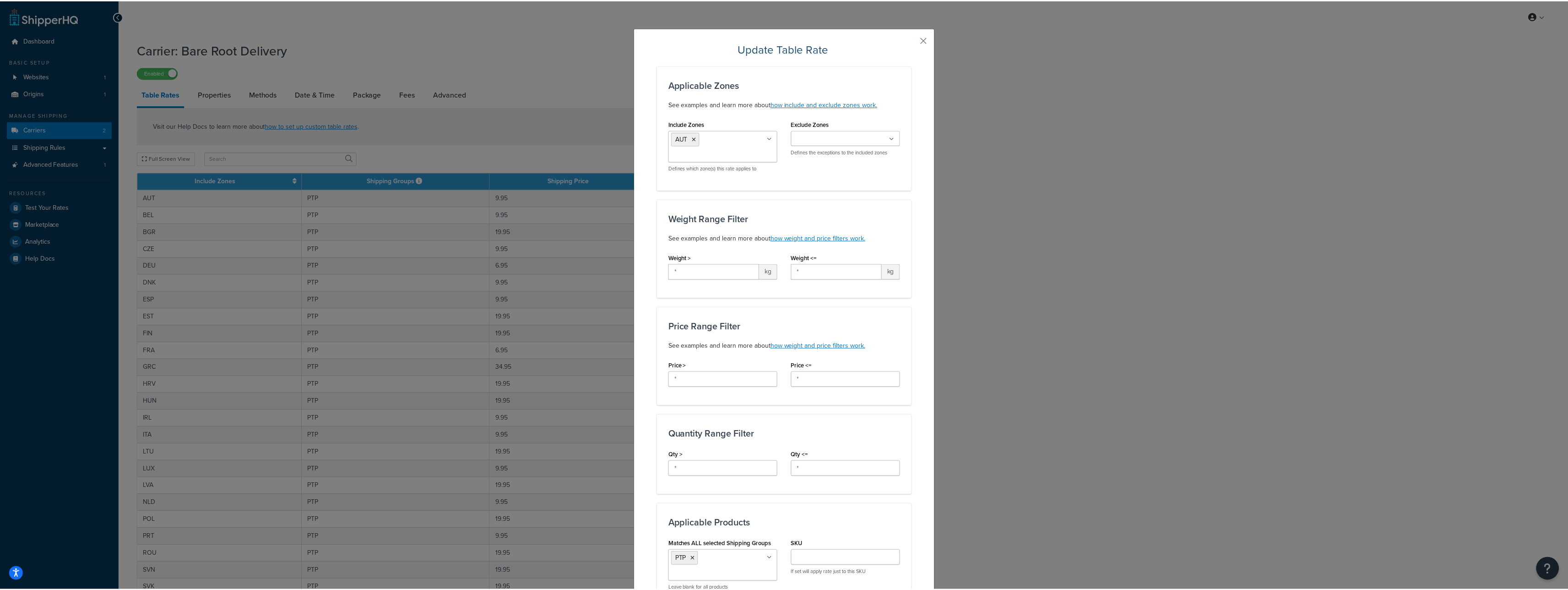
scroll to position [287, 0]
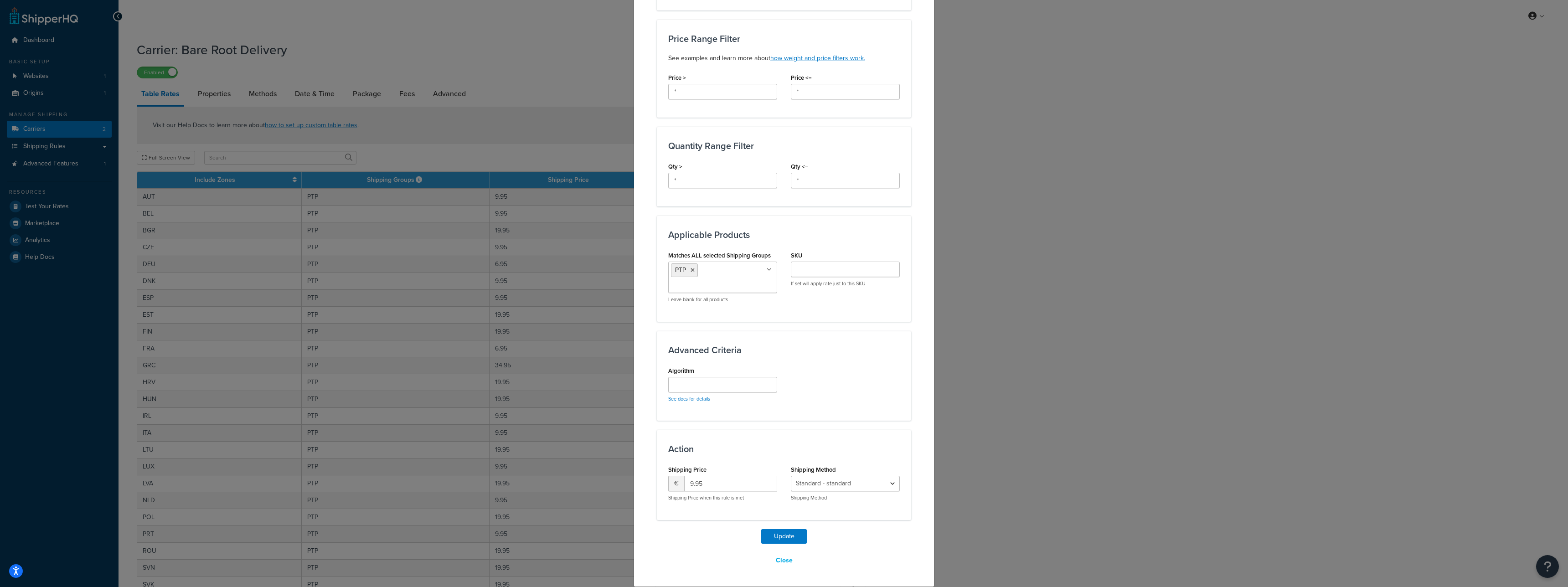
click at [509, 144] on div "Update Table Rate Applicable Zones See examples and learn more about how includ…" at bounding box center [784, 293] width 1568 height 587
click at [379, 63] on div "Update Table Rate Applicable Zones See examples and learn more about how includ…" at bounding box center [784, 293] width 1568 height 587
click at [775, 556] on button "Close" at bounding box center [784, 560] width 29 height 15
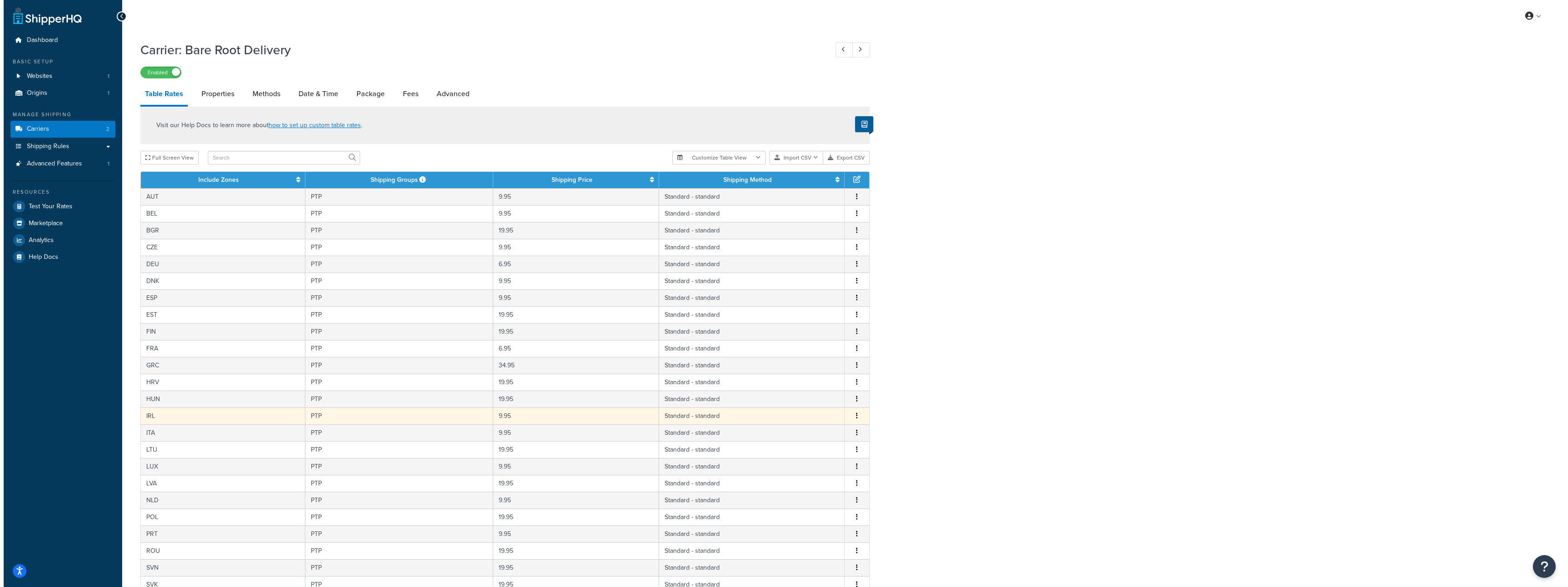
scroll to position [151, 0]
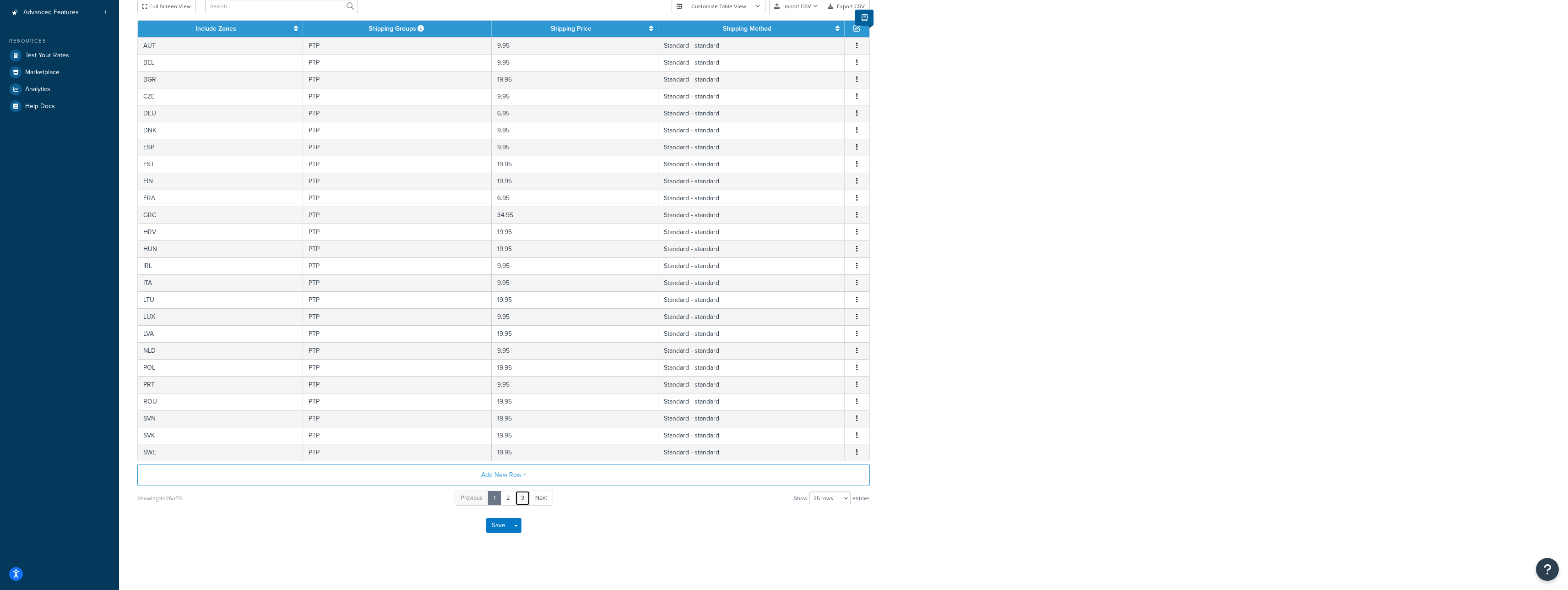
click at [523, 502] on link "3" at bounding box center [522, 498] width 15 height 15
click at [535, 472] on button "Add New Row +" at bounding box center [504, 475] width 732 height 22
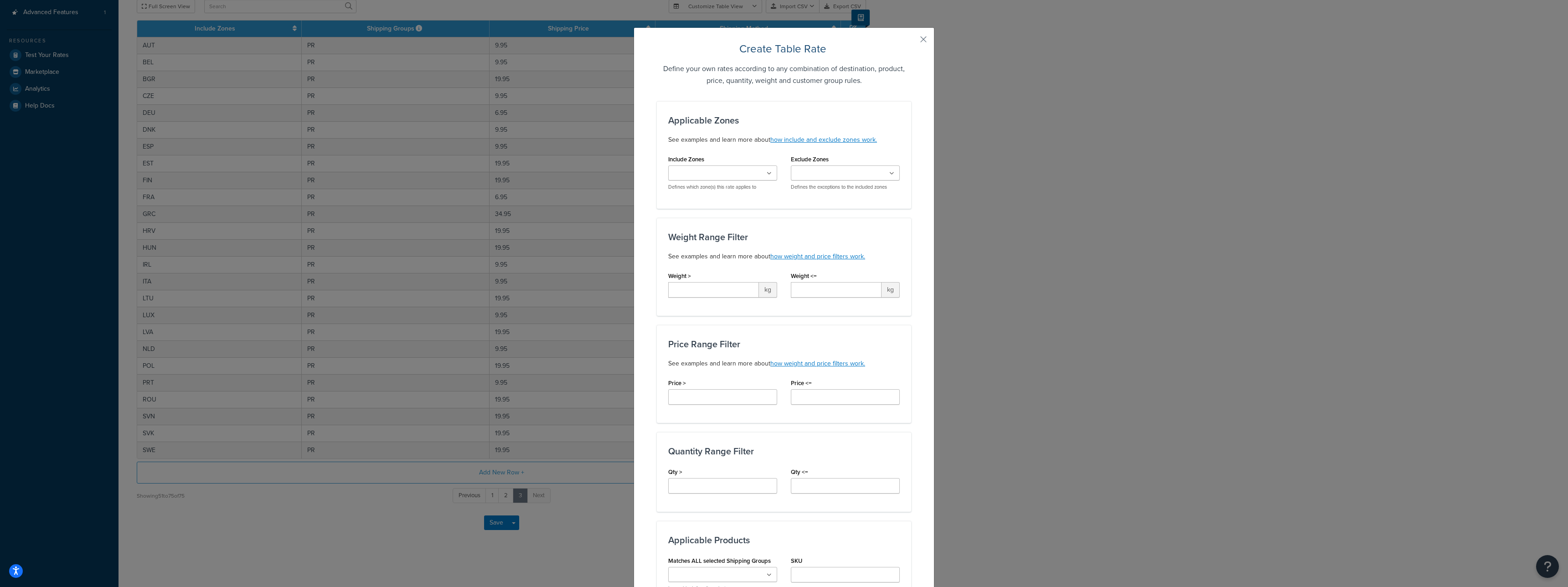
click at [579, 496] on div "Create Table Rate Define your own rates according to any combination of destina…" at bounding box center [784, 293] width 1568 height 587
click at [705, 179] on ul at bounding box center [723, 173] width 109 height 15
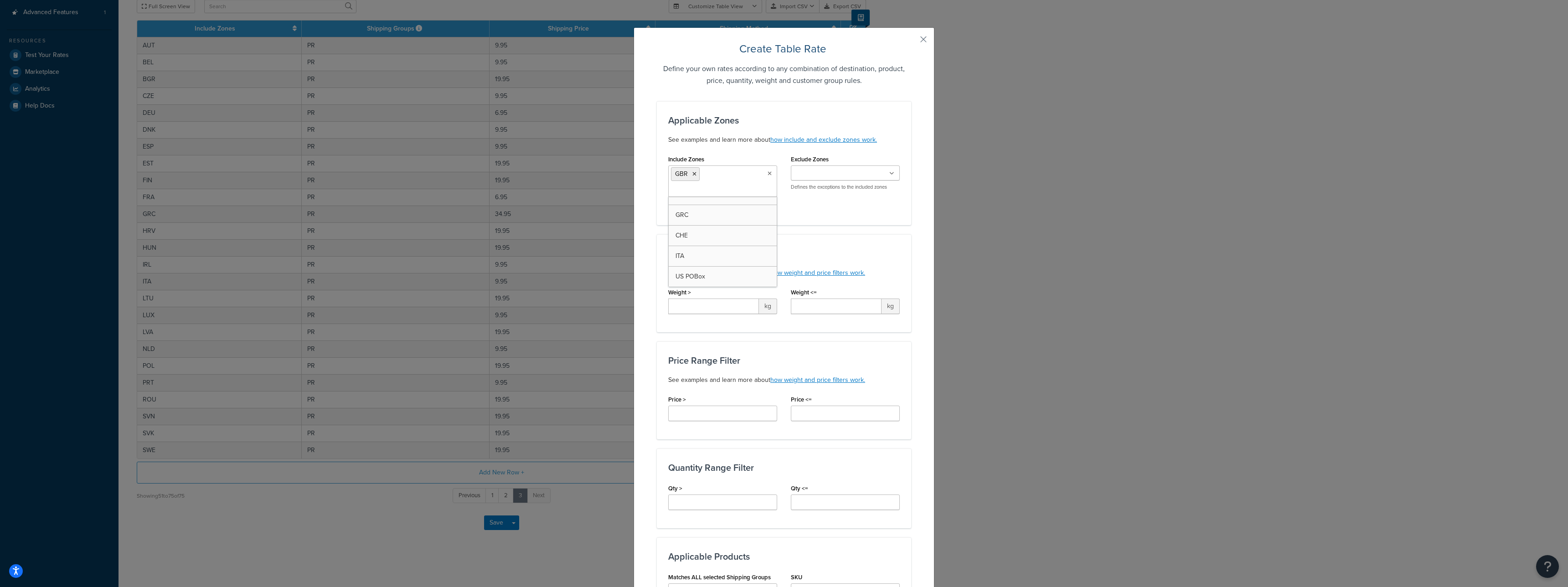
click at [802, 224] on div "Applicable Zones See examples and learn more about how include and exclude zone…" at bounding box center [784, 163] width 254 height 124
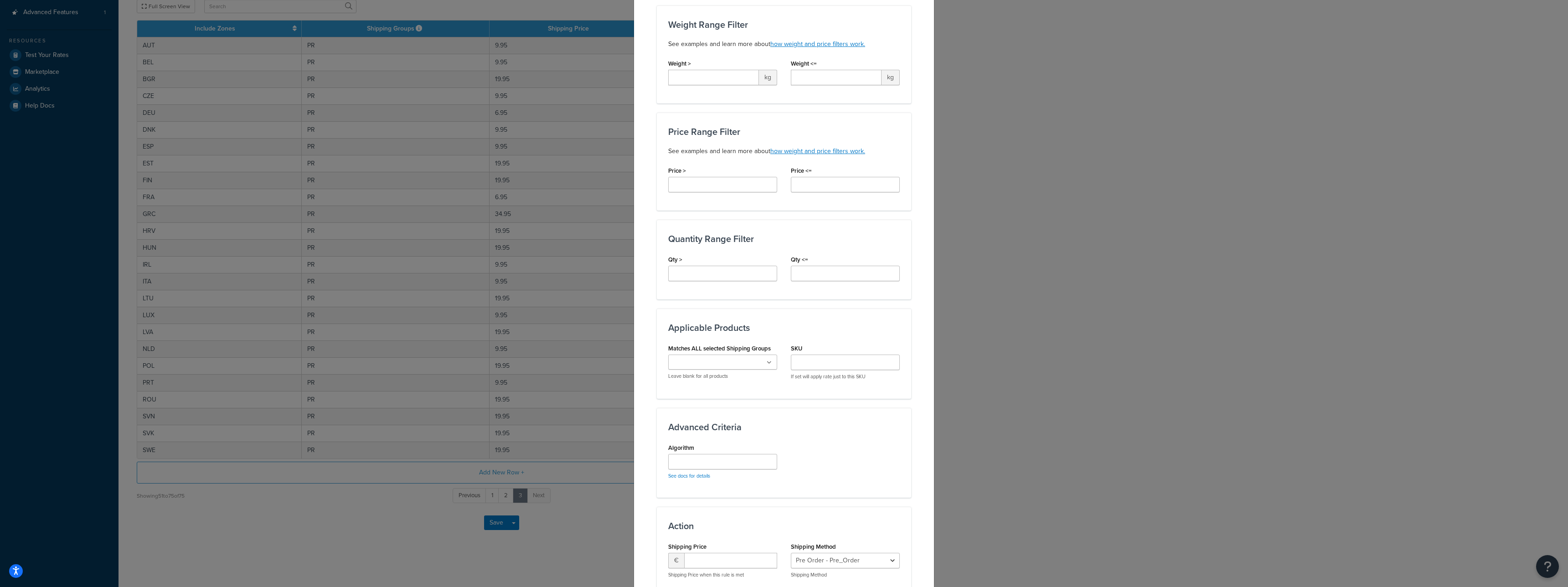
scroll to position [305, 0]
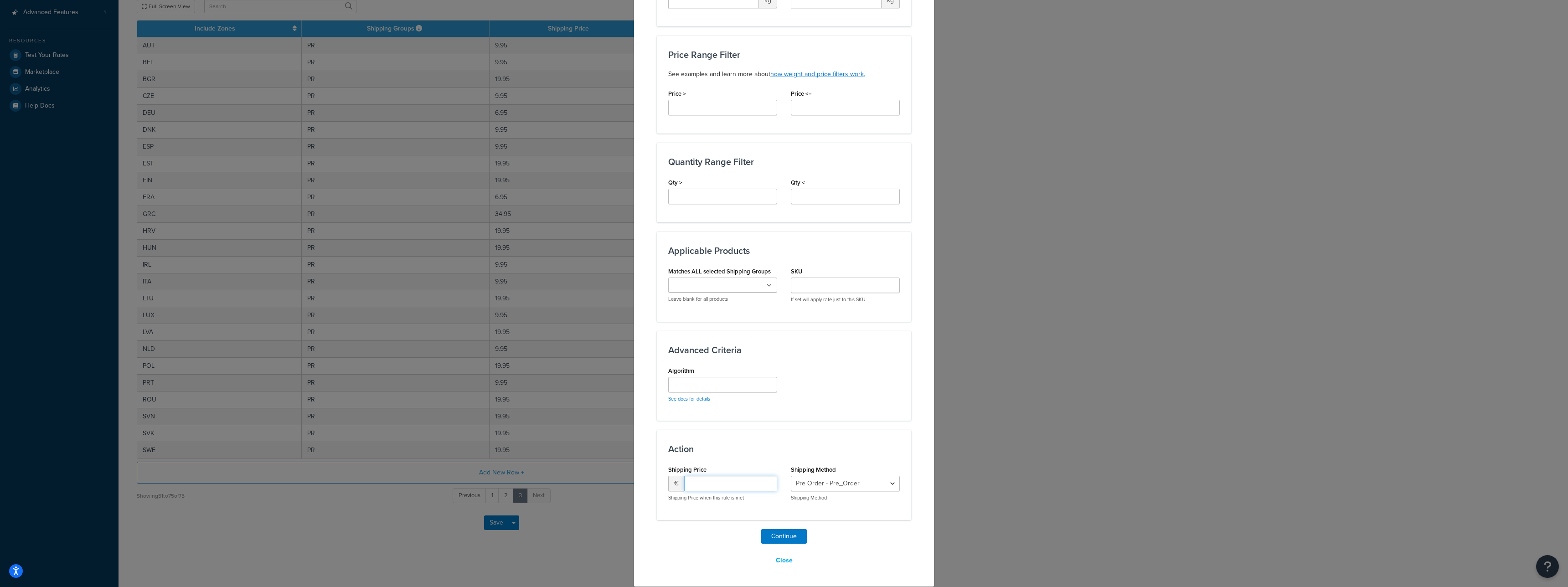
click at [725, 484] on input "number" at bounding box center [730, 483] width 93 height 15
type input "9.95"
click at [848, 470] on div "Shipping Method Pre Order - Pre_Order Pre Order. - Pre_Order. Standard - standa…" at bounding box center [845, 482] width 109 height 38
click at [845, 476] on select "Pre Order - Pre_Order Pre Order. - Pre_Order. Standard - standard" at bounding box center [845, 483] width 109 height 15
select select "123911"
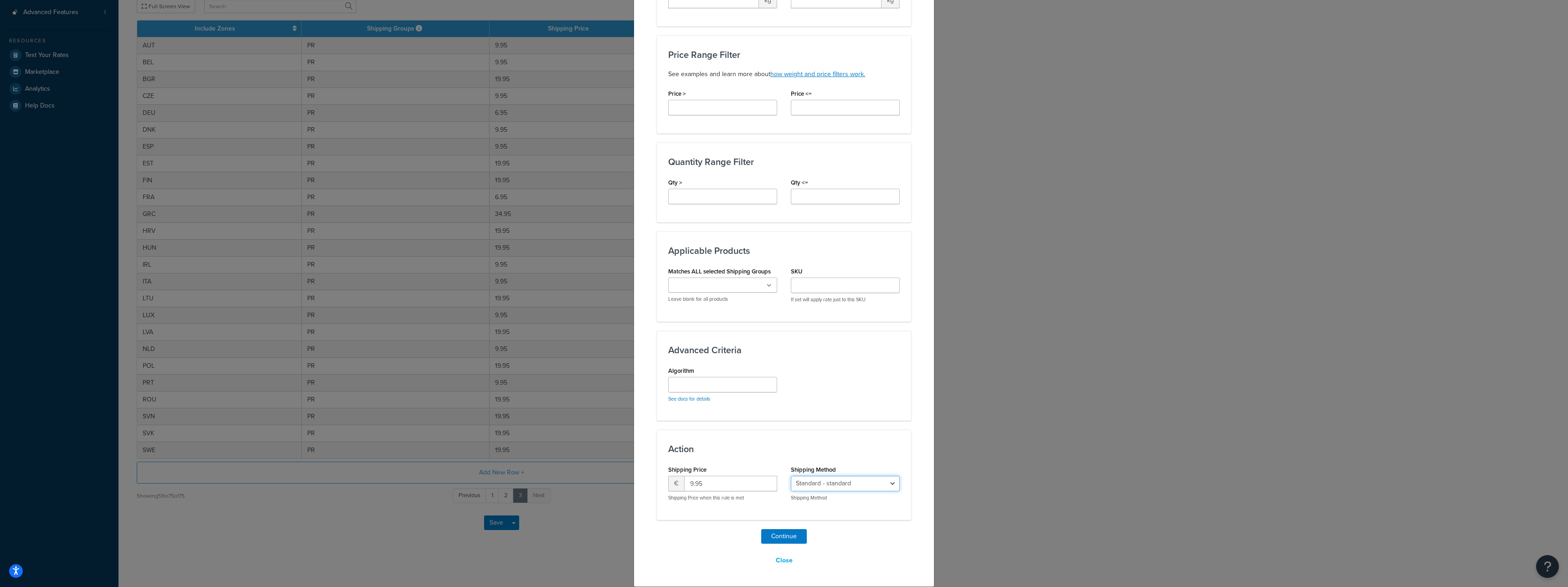
click at [791, 476] on select "Pre Order - Pre_Order Pre Order. - Pre_Order. Standard - standard" at bounding box center [845, 483] width 109 height 15
click at [849, 437] on div "Action Shipping Price € 9.95 Shipping Price when this rule is met Shipping Meth…" at bounding box center [784, 474] width 254 height 90
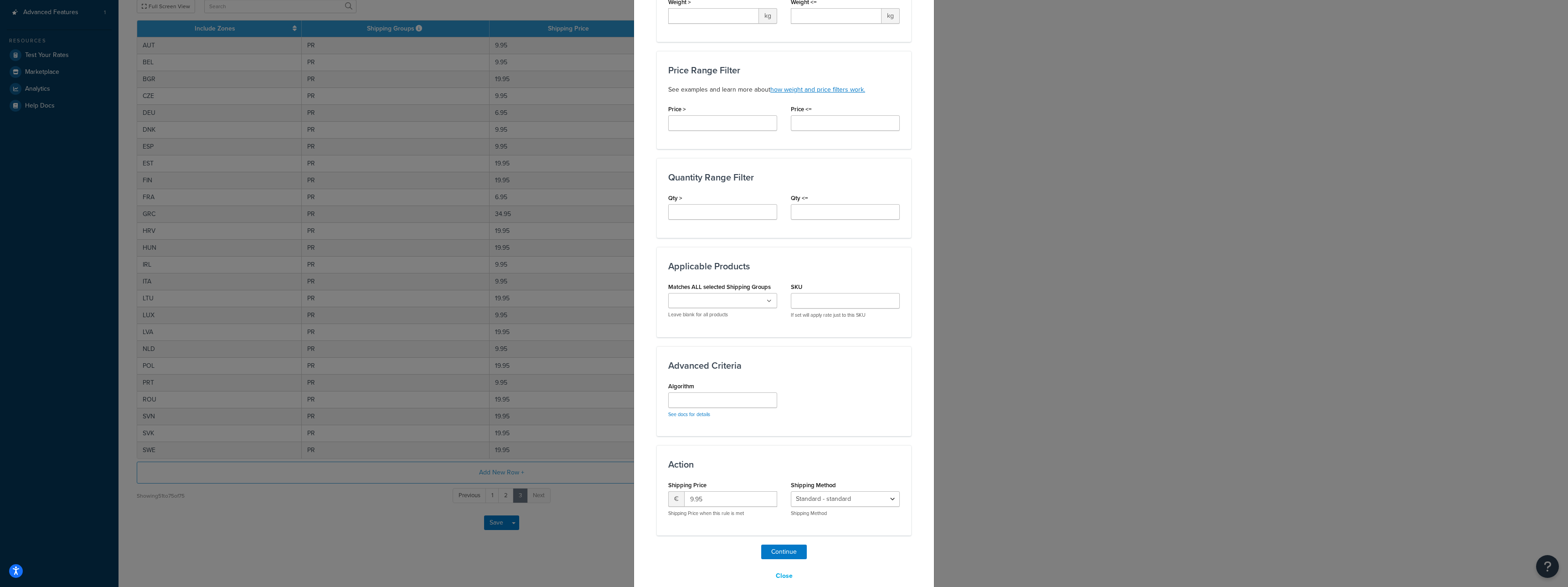
scroll to position [291, 0]
click at [731, 285] on label "Matches ALL selected Shipping Groups" at bounding box center [719, 285] width 102 height 7
click at [731, 295] on input "Matches ALL selected Shipping Groups" at bounding box center [711, 300] width 81 height 10
click at [729, 297] on input "Matches ALL selected Shipping Groups" at bounding box center [711, 300] width 81 height 10
click at [791, 562] on button "Continue" at bounding box center [784, 567] width 46 height 15
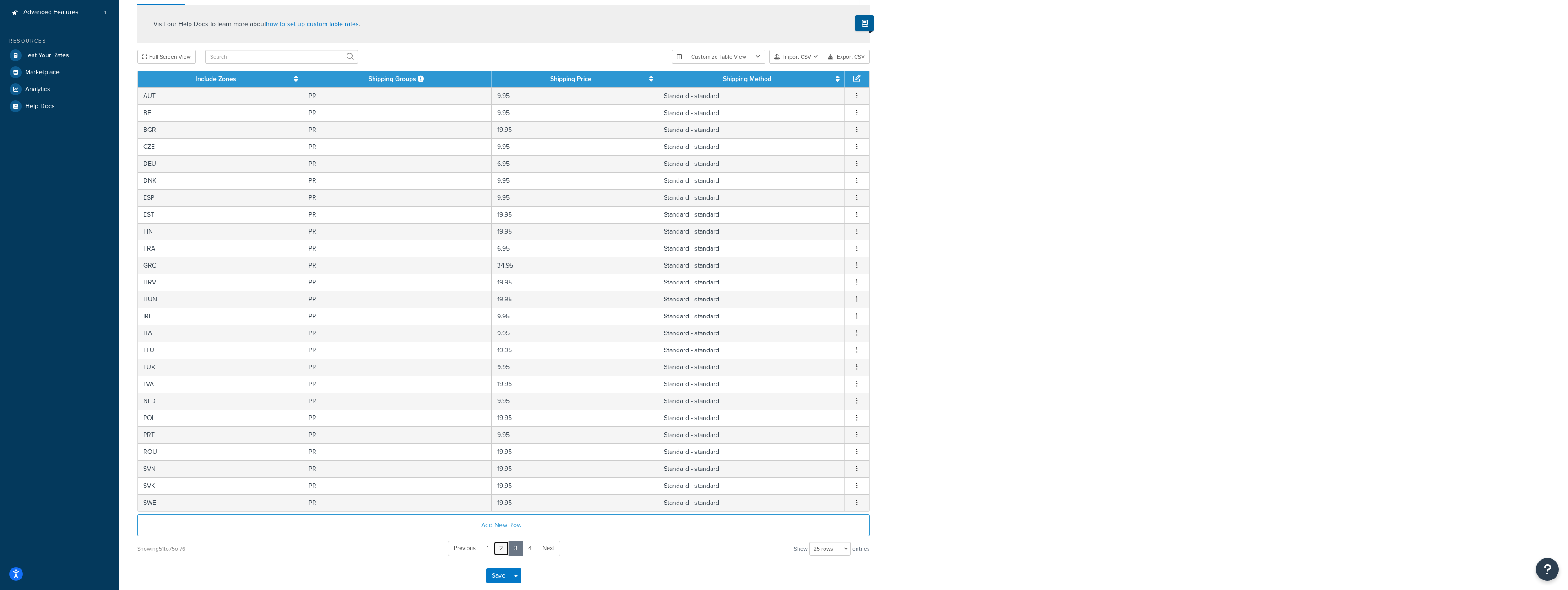
click at [504, 546] on link "2" at bounding box center [501, 548] width 15 height 15
click at [491, 546] on link "1" at bounding box center [487, 548] width 13 height 15
click at [521, 549] on link "3" at bounding box center [522, 548] width 15 height 15
click at [525, 520] on button "Add New Row +" at bounding box center [504, 525] width 732 height 22
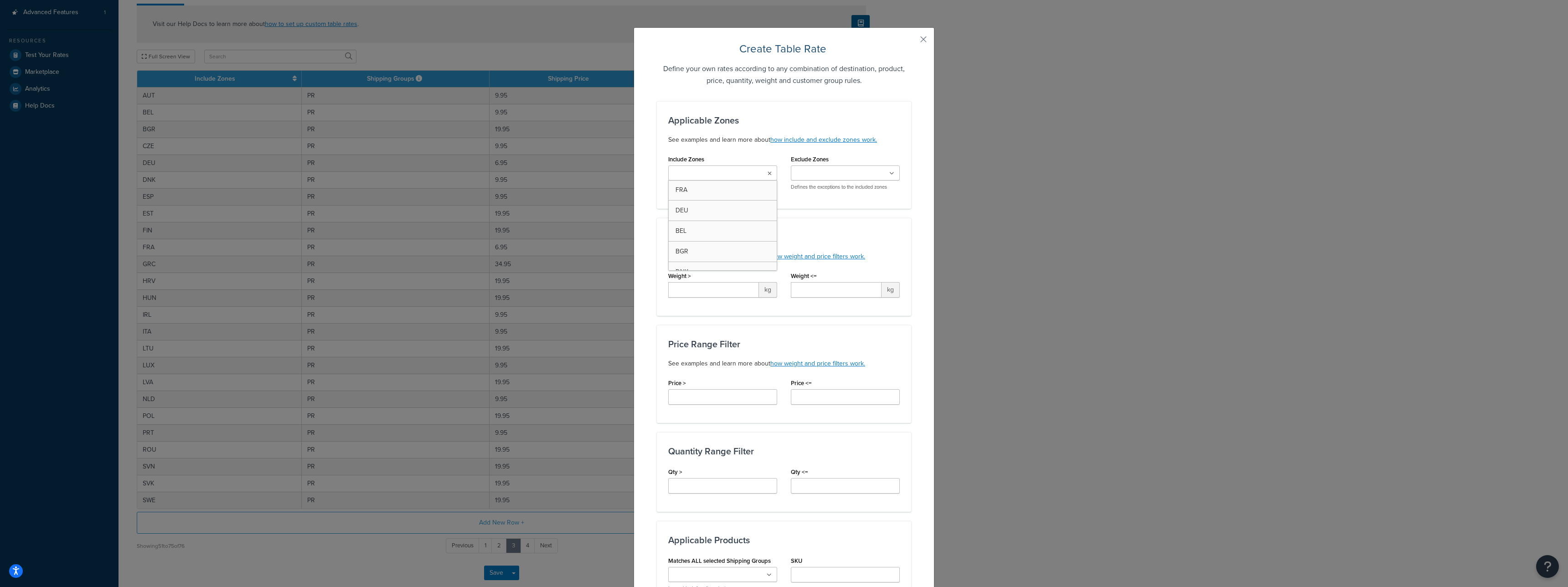
click at [716, 173] on input "Include Zones" at bounding box center [711, 173] width 81 height 10
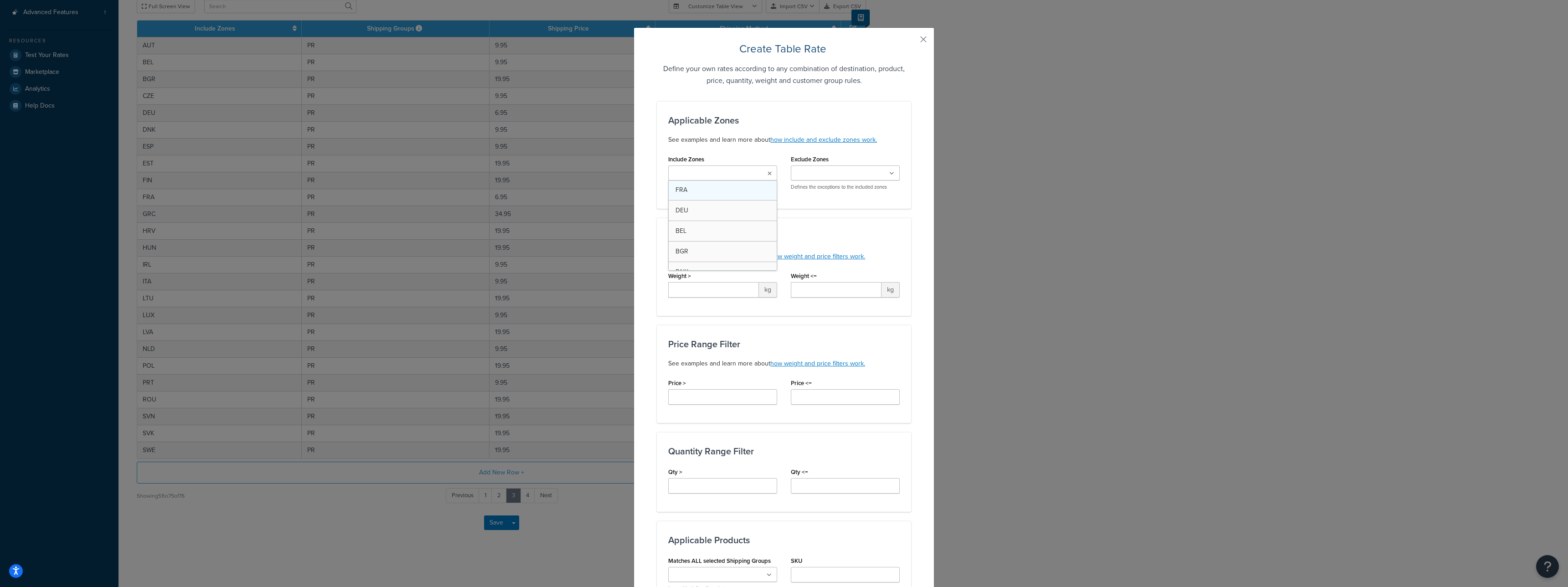
type input "g"
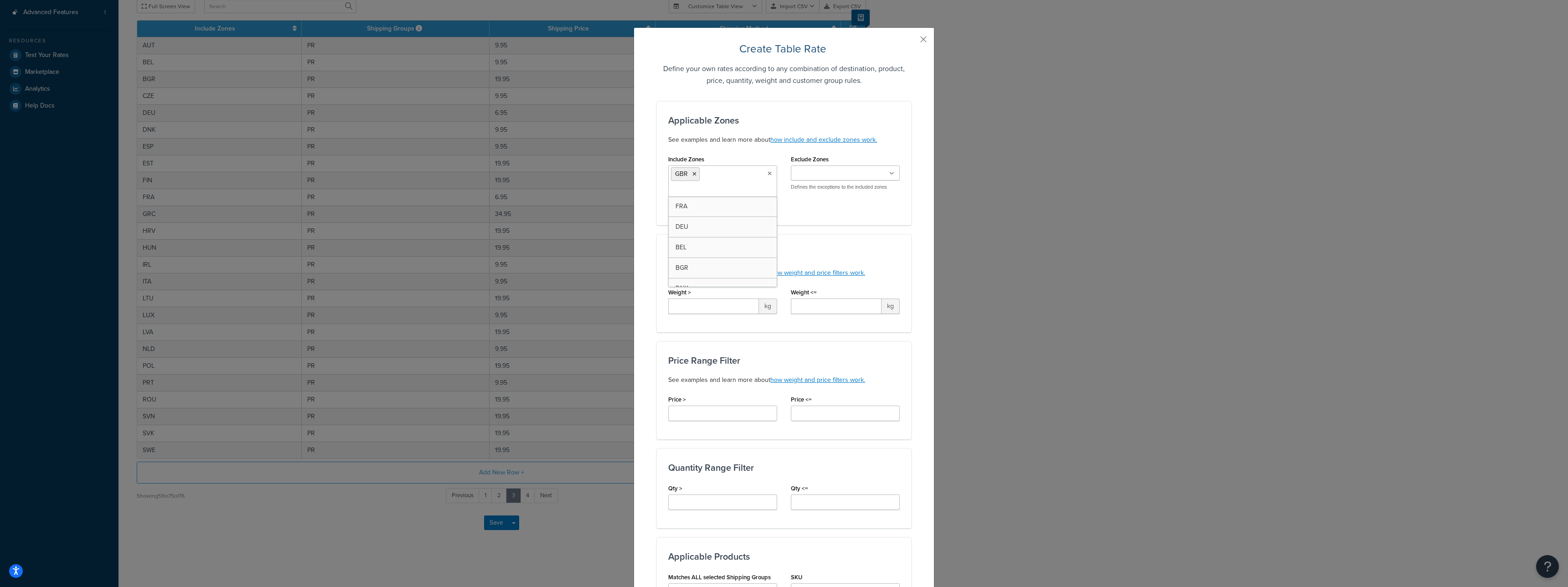
click at [825, 231] on div "Applicable Zones See examples and learn more about how include and exclude zone…" at bounding box center [784, 463] width 254 height 724
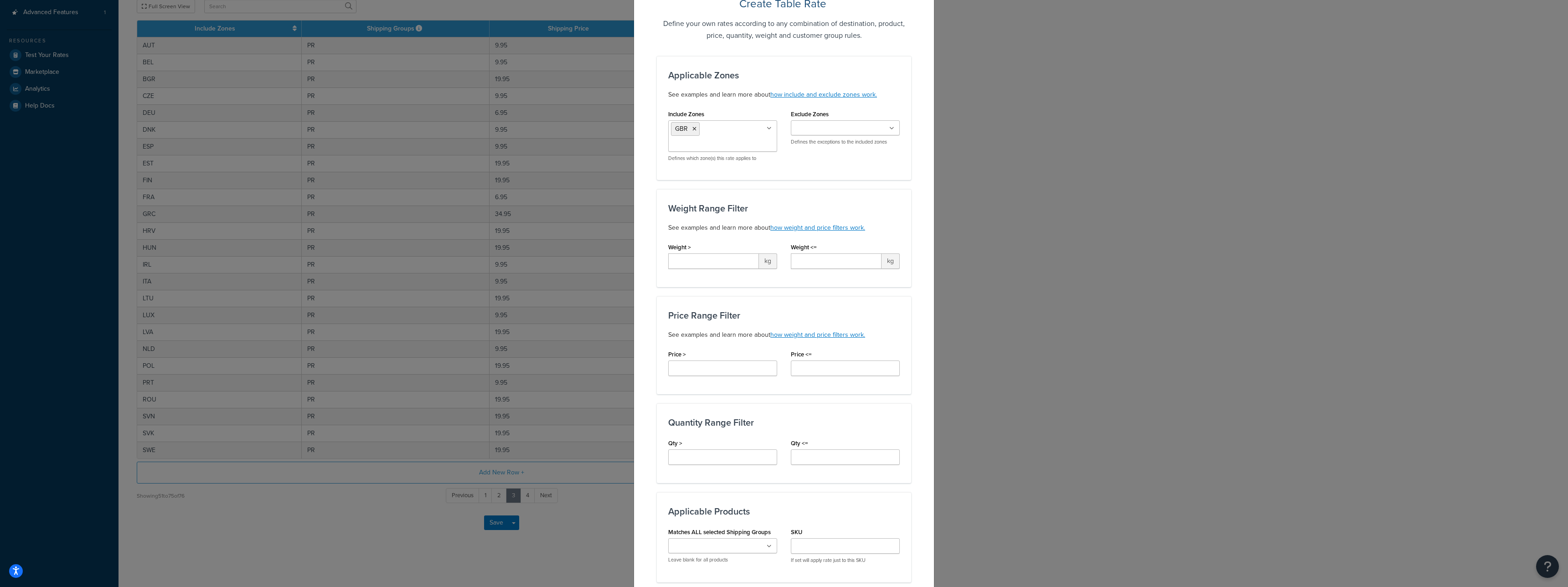
scroll to position [106, 0]
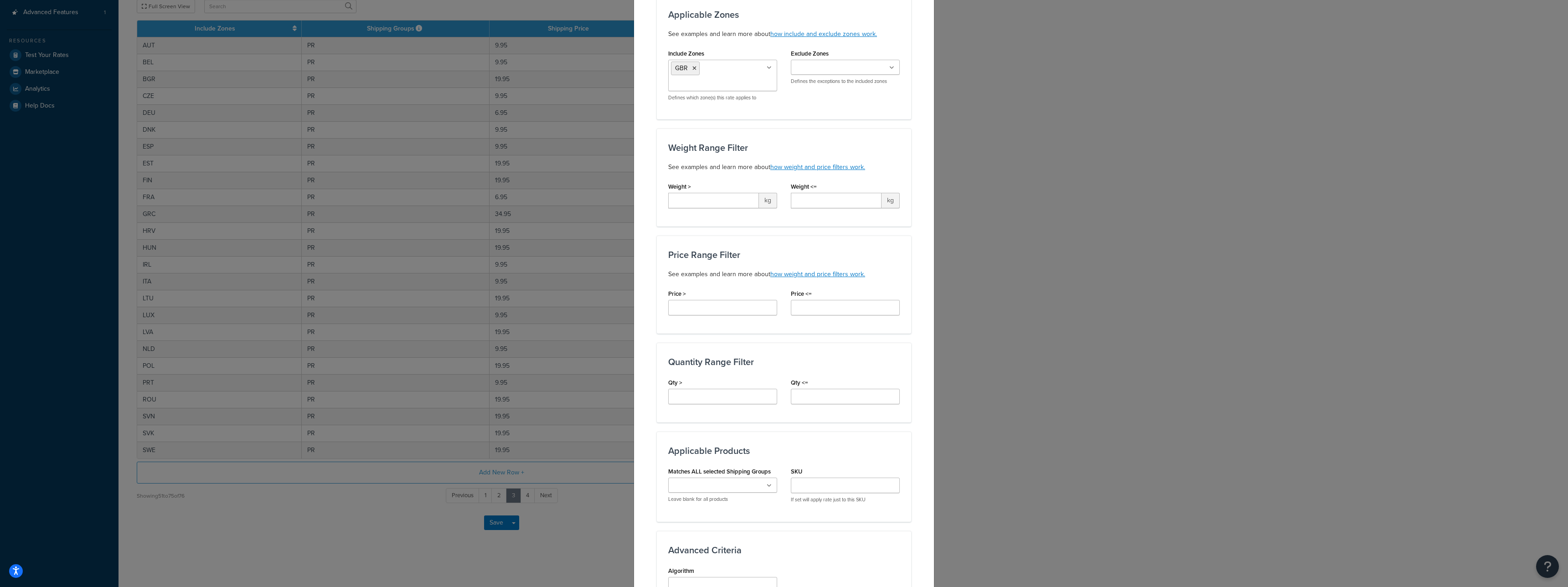
click at [698, 387] on div "Qty >" at bounding box center [723, 390] width 109 height 28
drag, startPoint x: 723, startPoint y: 478, endPoint x: 732, endPoint y: 482, distance: 9.8
click at [723, 478] on ul at bounding box center [723, 485] width 109 height 15
type input "t"
type input "pt"
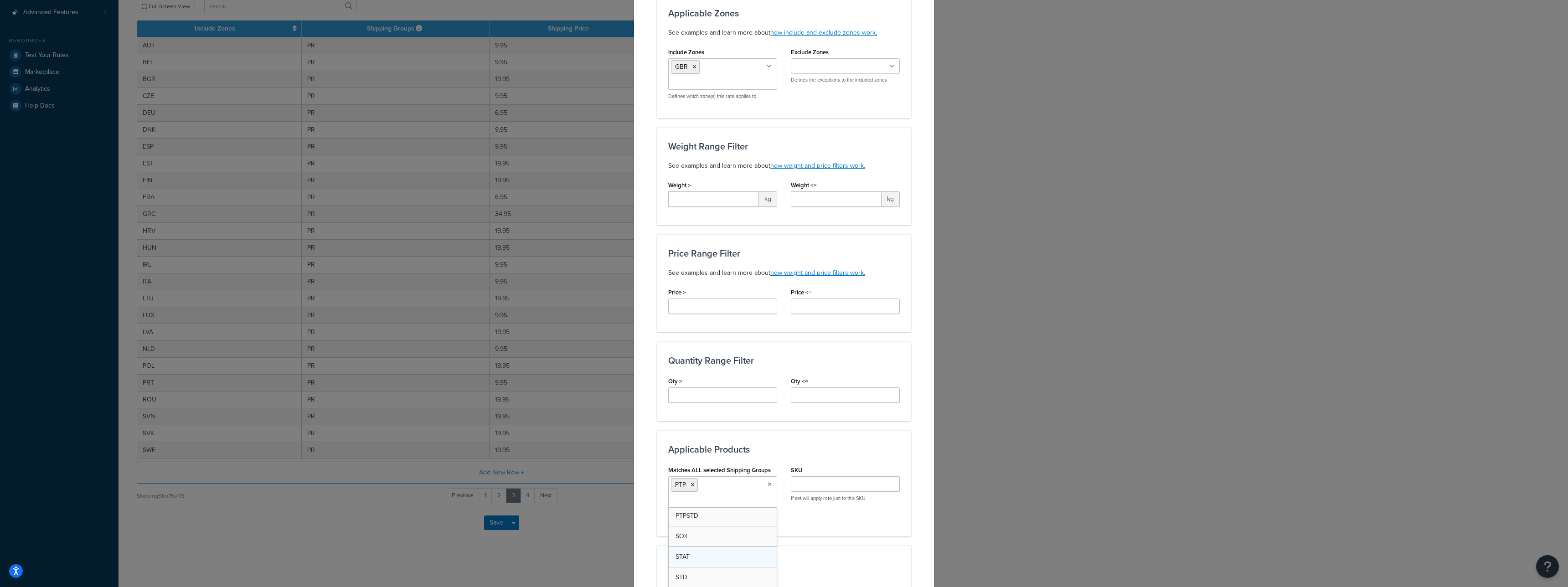
scroll to position [127, 0]
click at [838, 506] on div "SKU If set will apply rate just to this SKU" at bounding box center [845, 486] width 122 height 45
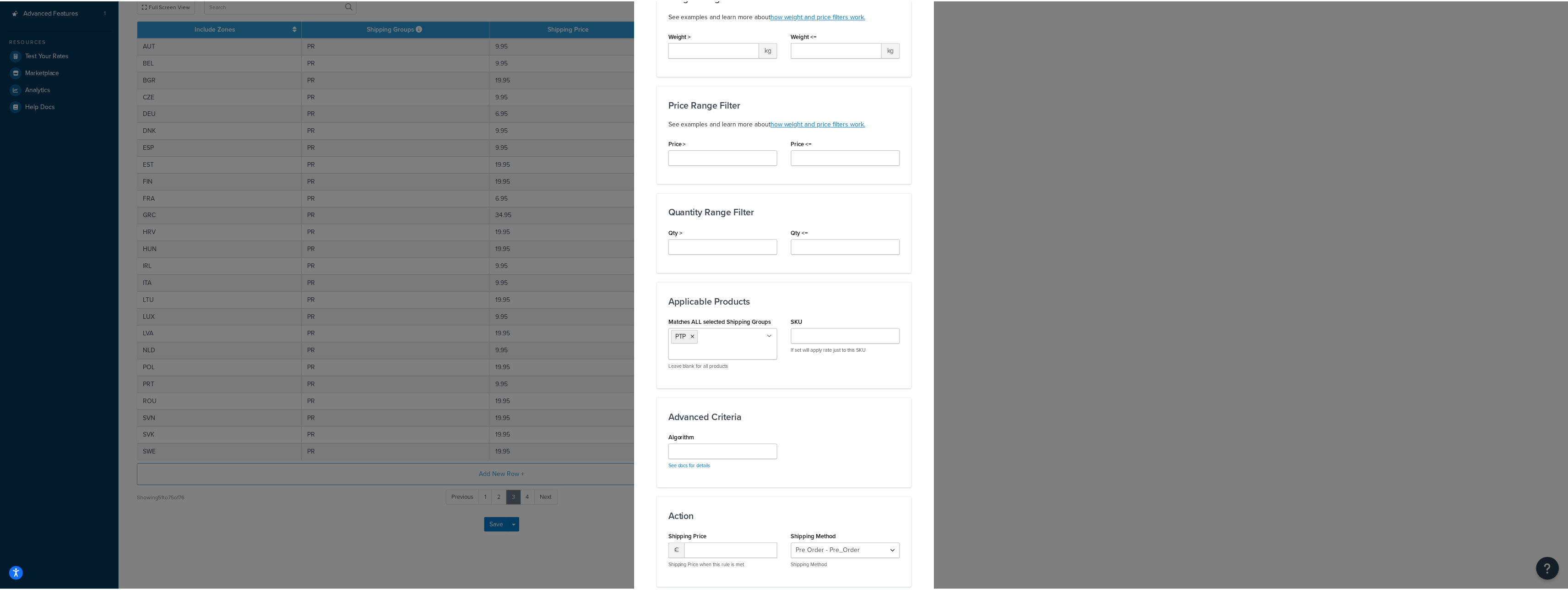
scroll to position [323, 0]
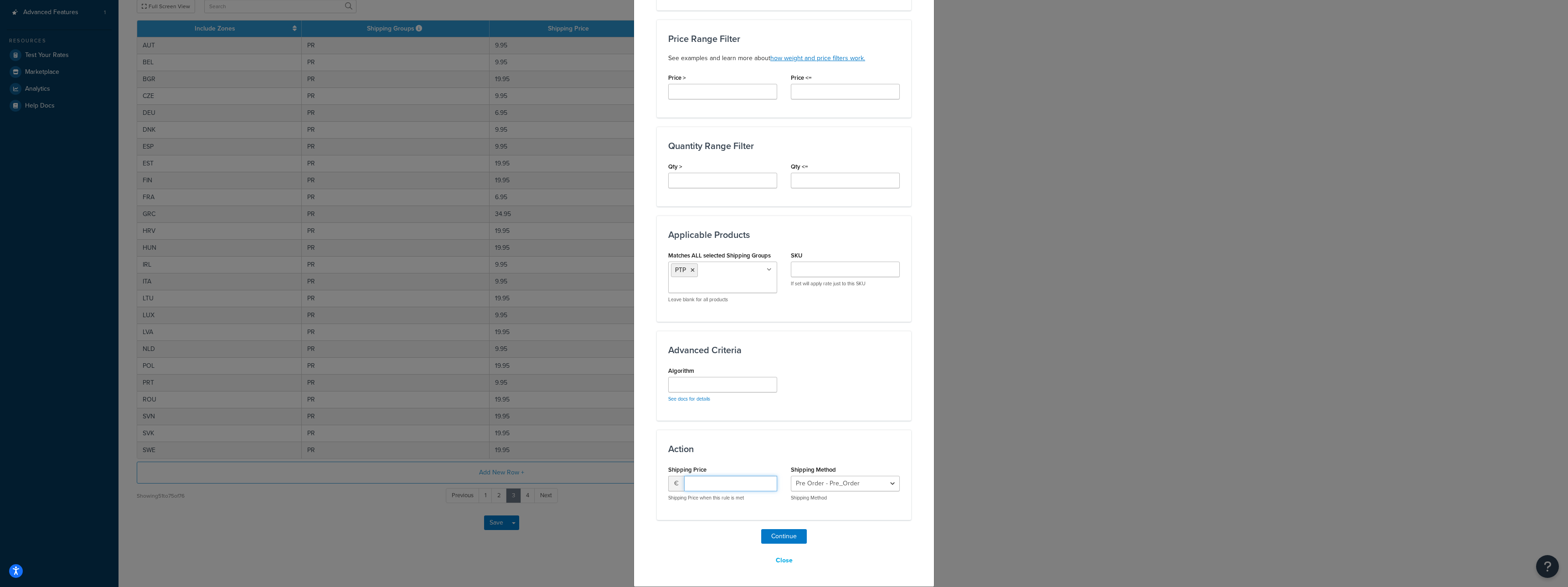
click at [736, 484] on input "number" at bounding box center [730, 483] width 93 height 15
type input "9.95"
click at [791, 481] on select "Pre Order - Pre_Order Pre Order. - Pre_Order. Standard - standard" at bounding box center [845, 483] width 109 height 15
select select "123911"
click at [791, 476] on select "Pre Order - Pre_Order Pre Order. - Pre_Order. Standard - standard" at bounding box center [845, 483] width 109 height 15
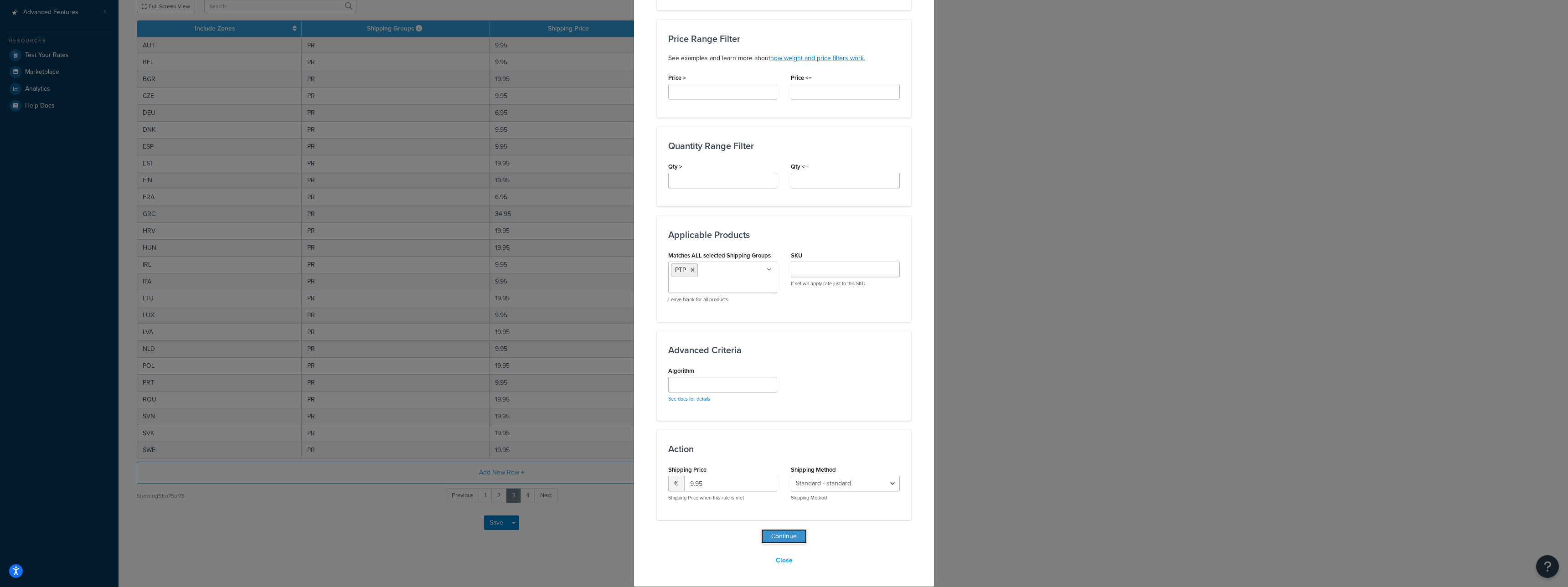
click at [783, 534] on button "Continue" at bounding box center [784, 536] width 46 height 15
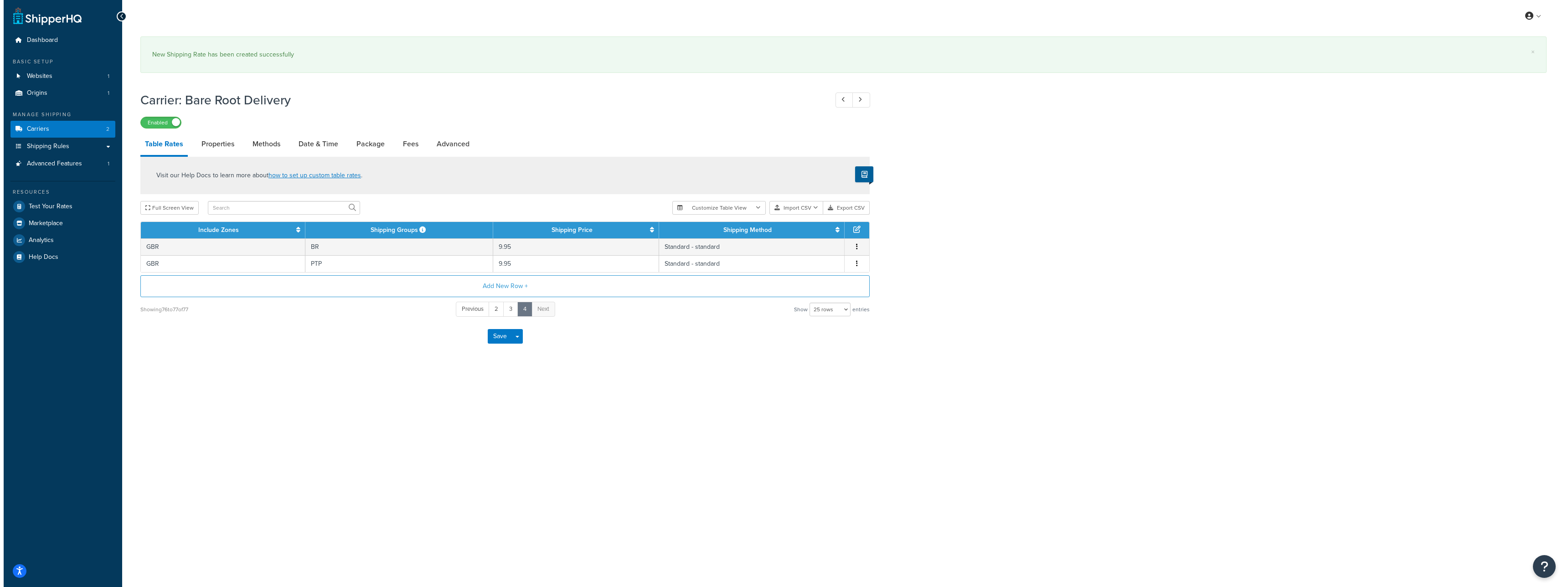
scroll to position [0, 0]
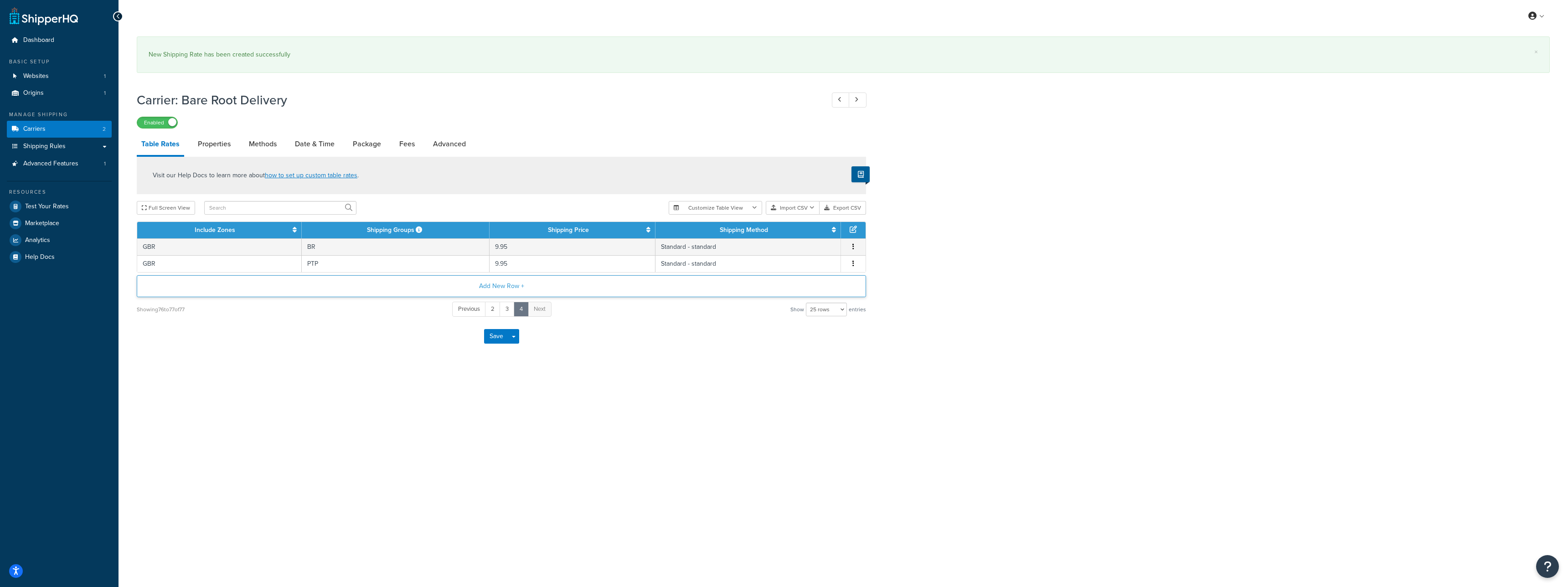
click at [527, 287] on button "Add New Row +" at bounding box center [502, 286] width 729 height 22
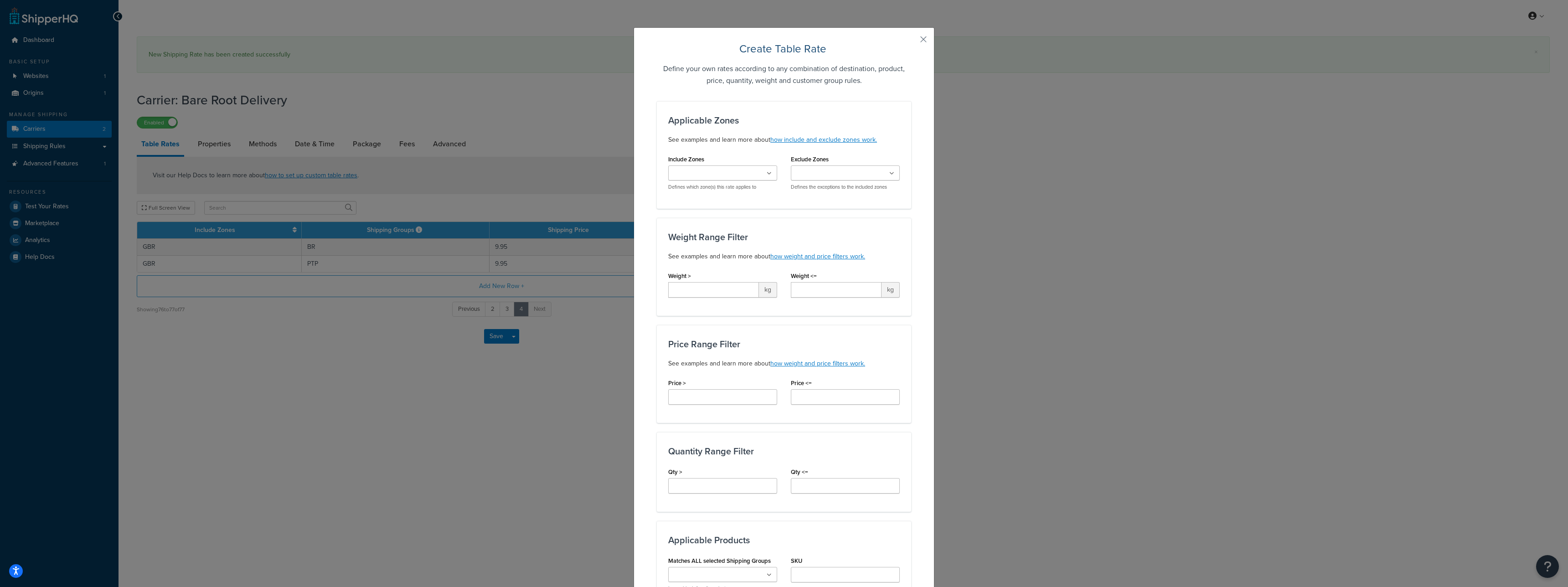
click at [714, 164] on div "Include Zones FRA DEU BEL BGR DNK CZE NLD SVN AUT LVA SWE HUN LUX POL SVK ESP P…" at bounding box center [723, 172] width 109 height 38
click at [712, 170] on input "Include Zones" at bounding box center [711, 173] width 81 height 10
type input "gb"
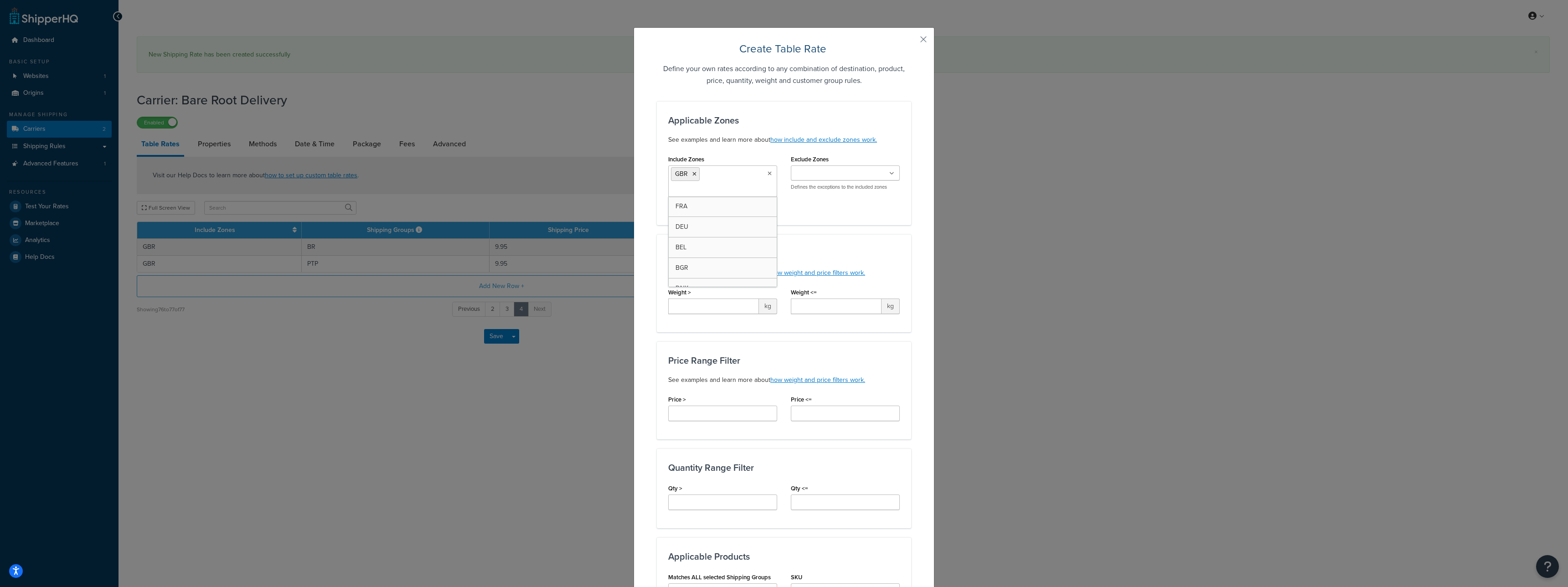
click at [827, 230] on div "Applicable Zones See examples and learn more about how include and exclude zone…" at bounding box center [784, 463] width 254 height 724
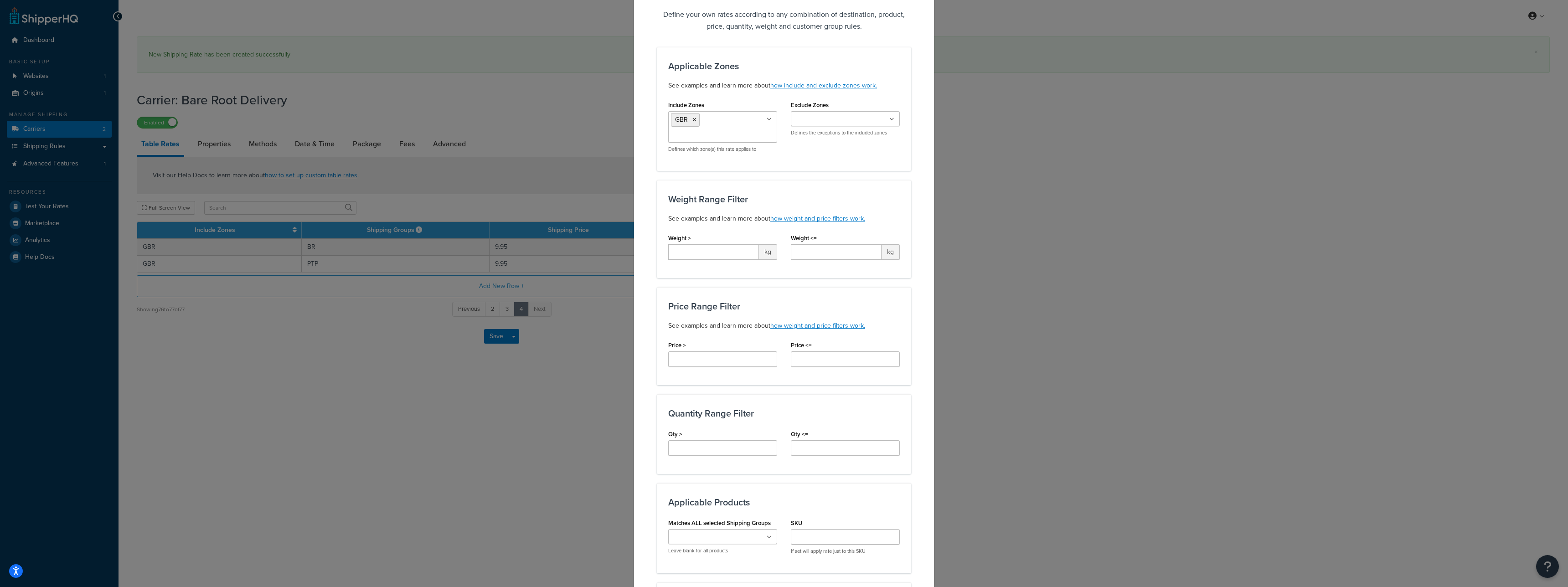
click at [701, 350] on div "Price >" at bounding box center [723, 352] width 109 height 28
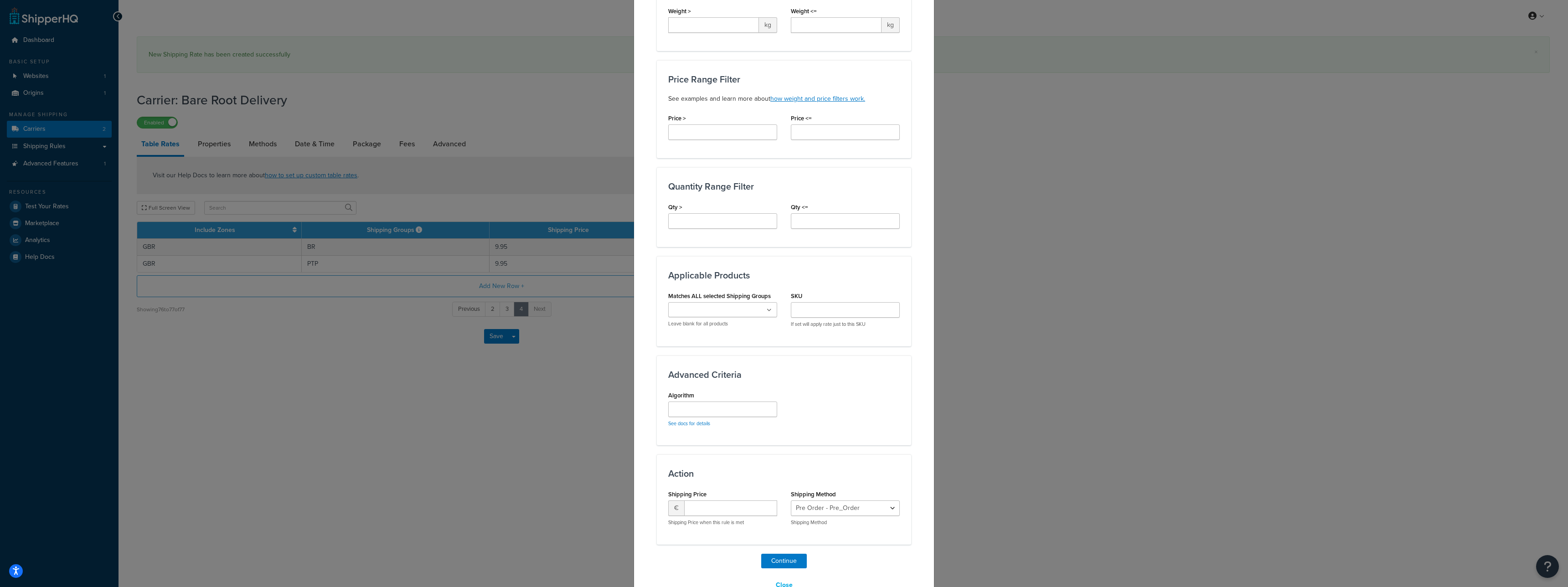
scroll to position [304, 0]
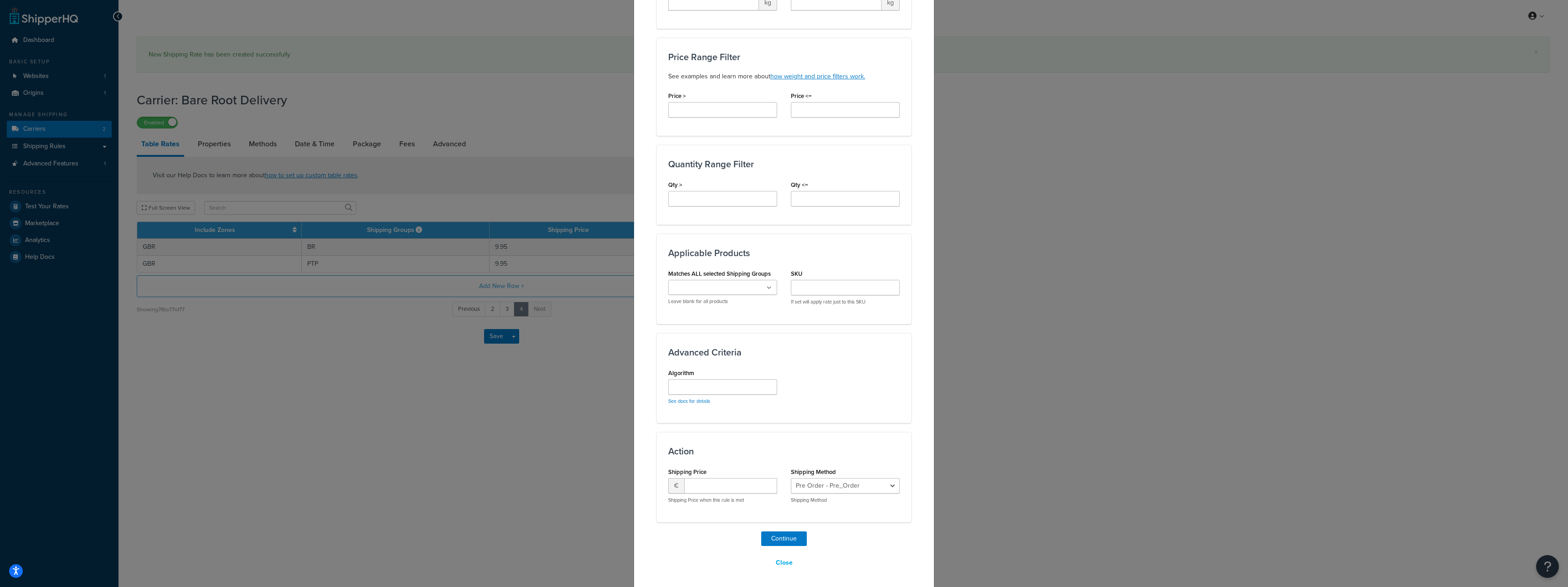
click at [737, 278] on div "Matches ALL selected Shipping Groups BR DIRECT POTS PR PTP PTPSTD SOIL STAT STD…" at bounding box center [723, 286] width 109 height 38
click at [735, 290] on input "Matches ALL selected Shipping Groups" at bounding box center [711, 288] width 81 height 10
type input "pr"
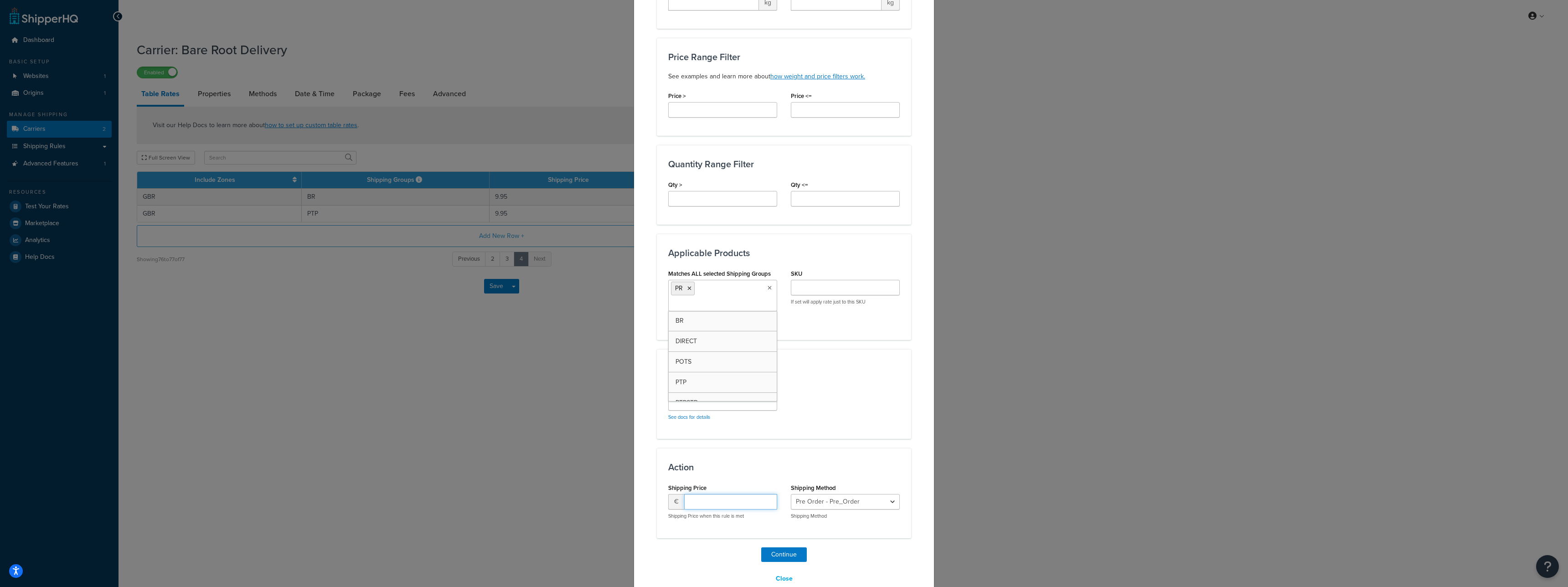
click at [707, 503] on input "number" at bounding box center [730, 501] width 93 height 15
type input "9.95"
click at [814, 496] on select "Pre Order - Pre_Order Pre Order. - Pre_Order. Standard - standard" at bounding box center [845, 501] width 109 height 15
select select "123911"
click at [791, 494] on select "Pre Order - Pre_Order Pre Order. - Pre_Order. Standard - standard" at bounding box center [845, 501] width 109 height 15
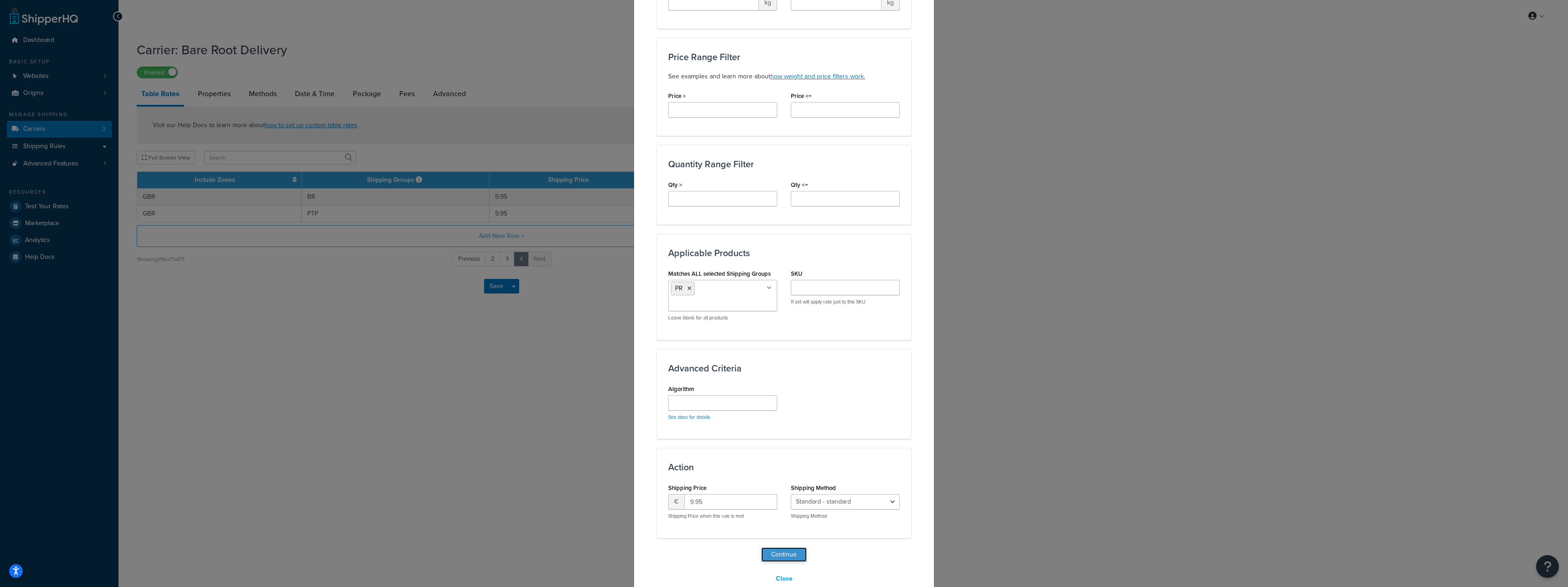
click at [780, 550] on button "Continue" at bounding box center [784, 554] width 46 height 15
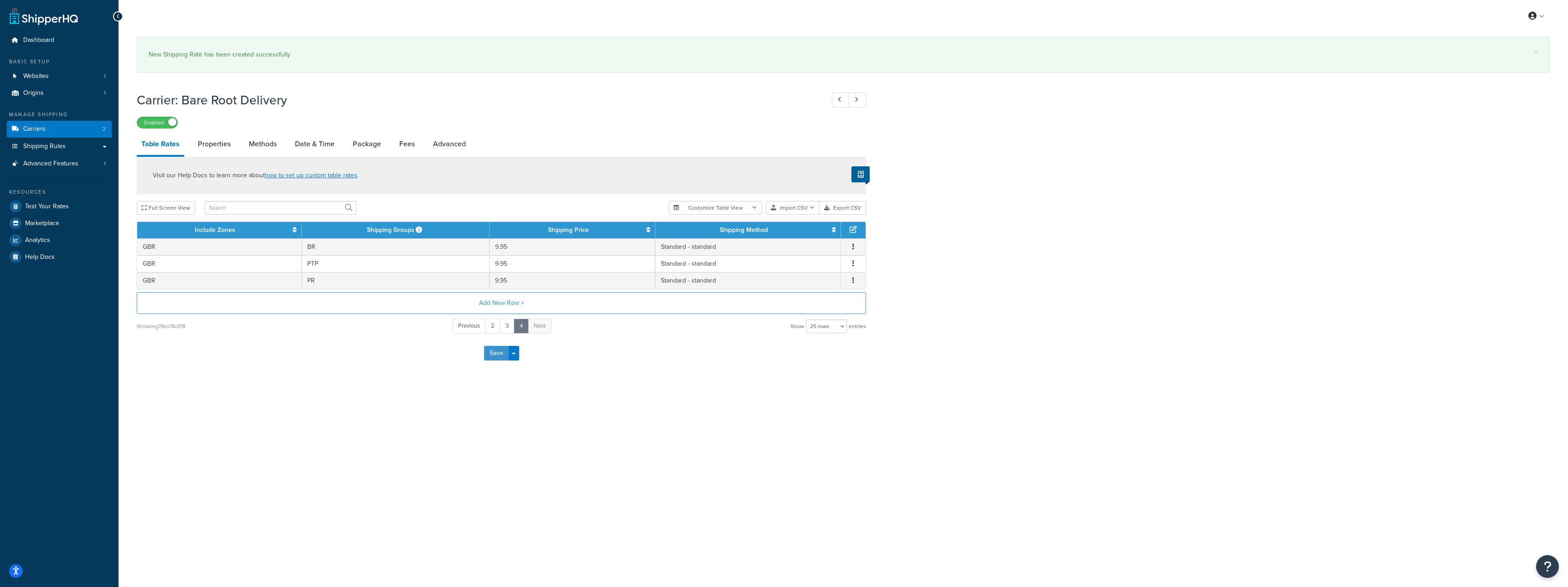
click at [500, 348] on button "Save" at bounding box center [496, 353] width 24 height 15
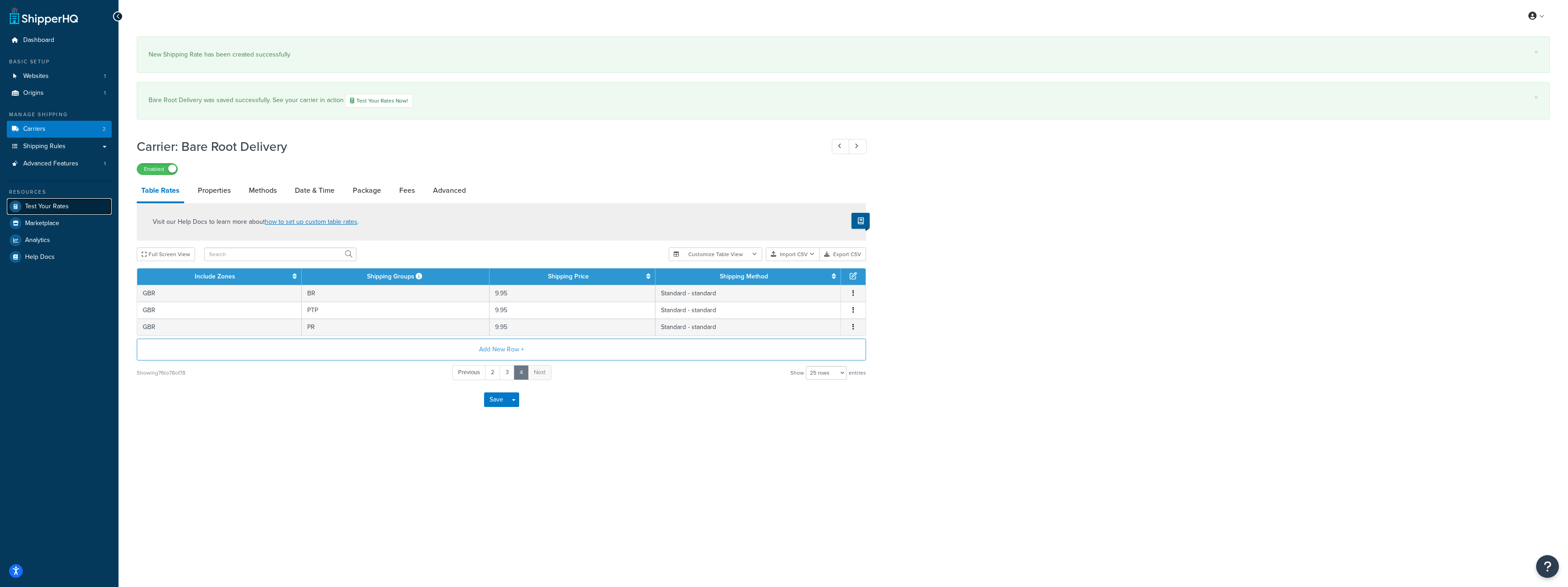
click at [70, 204] on link "Test Your Rates" at bounding box center [59, 206] width 105 height 16
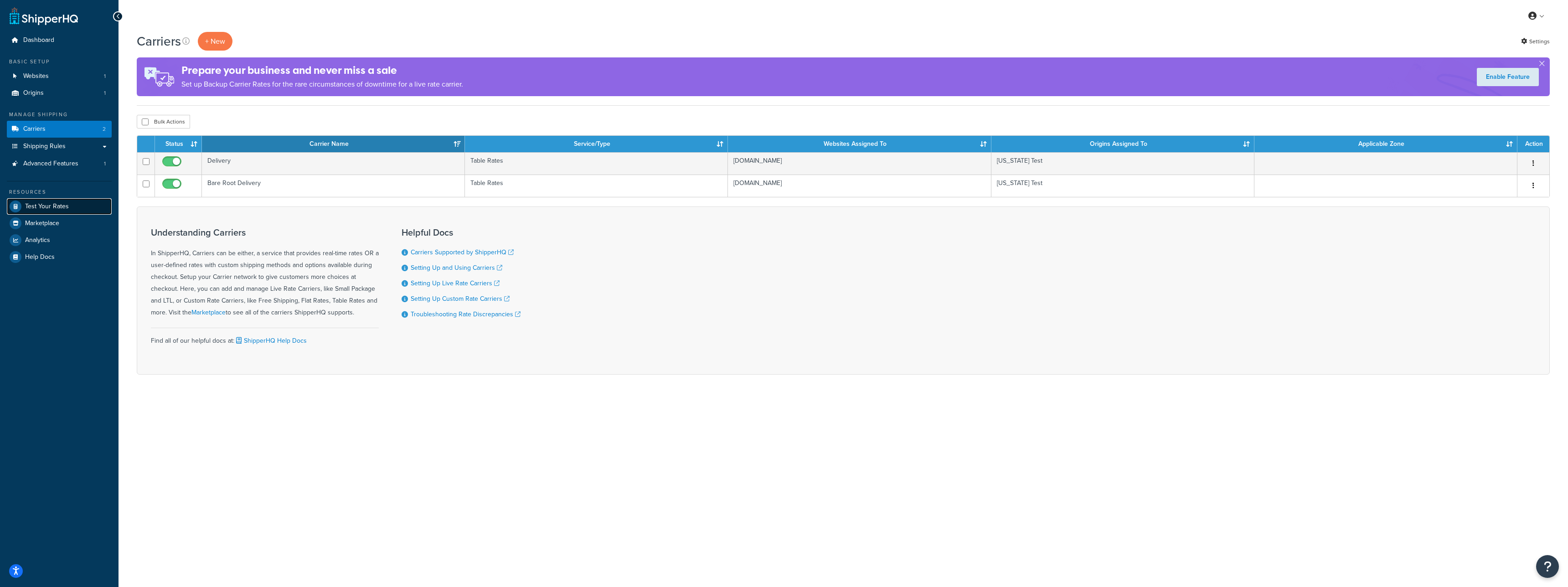
click at [61, 206] on span "Test Your Rates" at bounding box center [47, 206] width 44 height 8
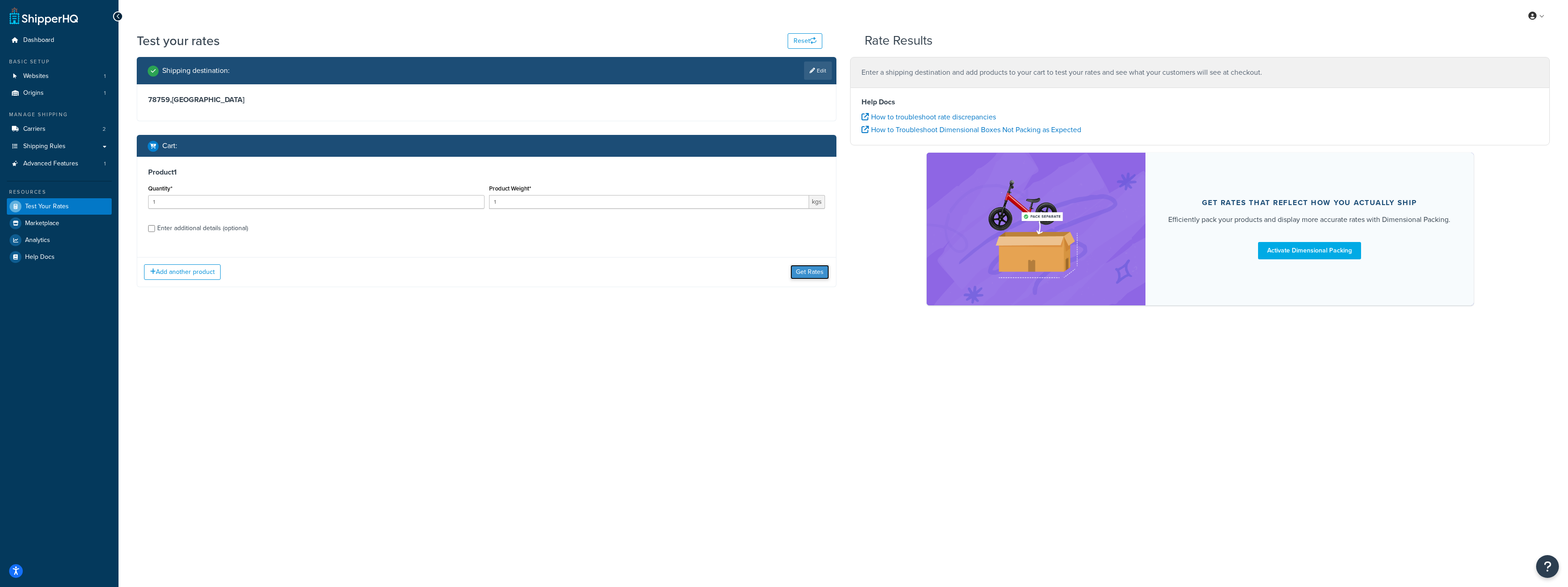
click at [817, 265] on button "Get Rates" at bounding box center [810, 272] width 39 height 15
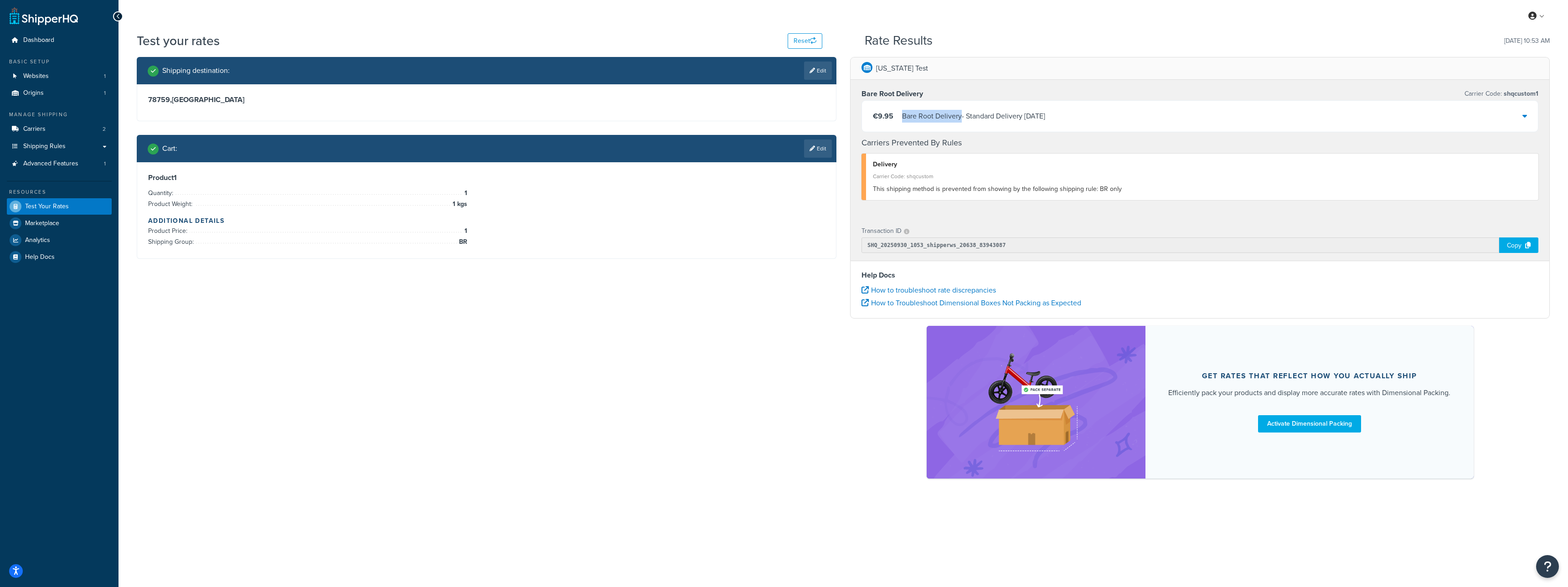
drag, startPoint x: 962, startPoint y: 118, endPoint x: 903, endPoint y: 117, distance: 59.0
click at [903, 117] on div "Bare Root Delivery - Standard Delivery [DATE]" at bounding box center [973, 116] width 143 height 13
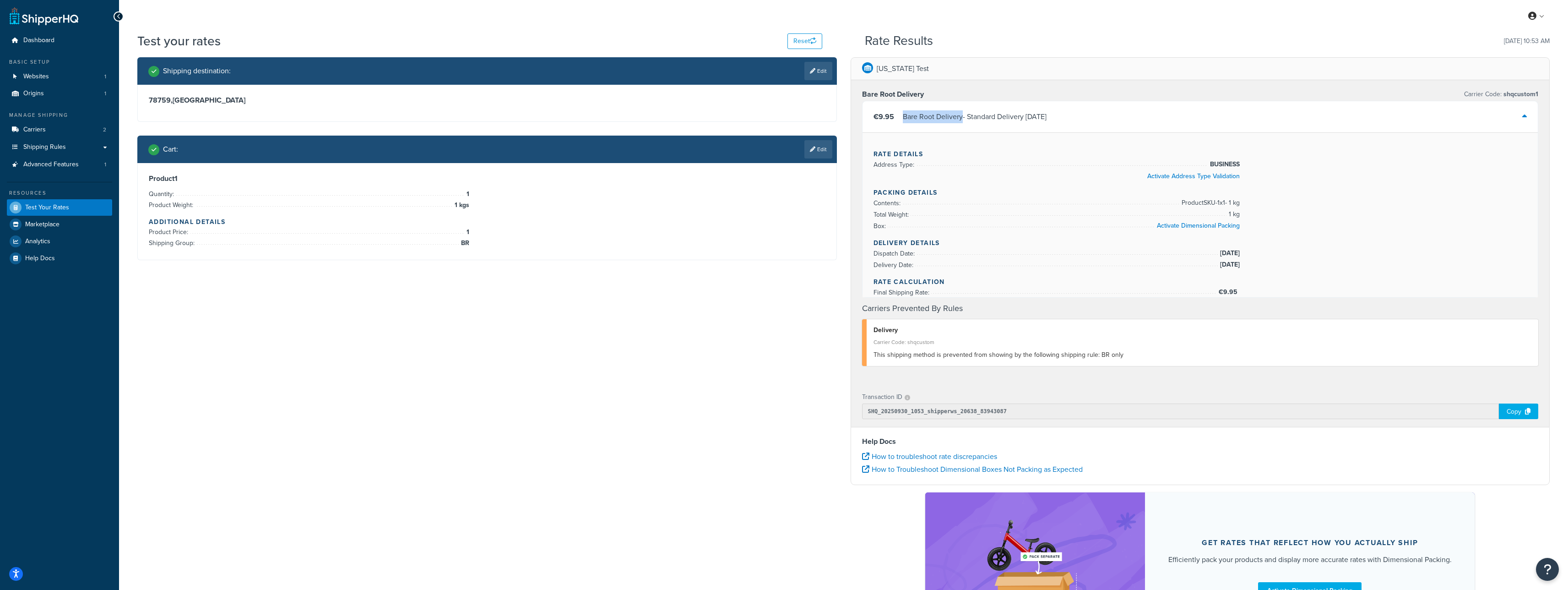
copy div "Bare Root Delivery"
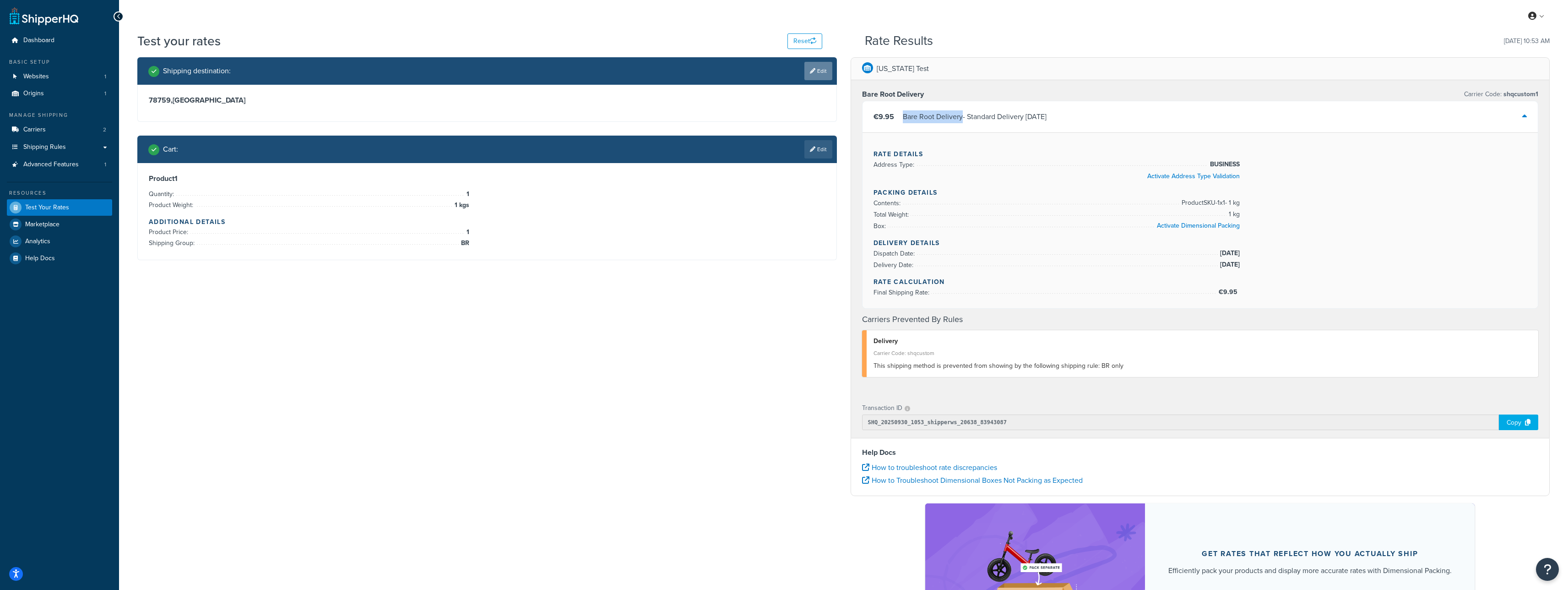
click at [821, 76] on link "Edit" at bounding box center [819, 71] width 28 height 18
select select "GB"
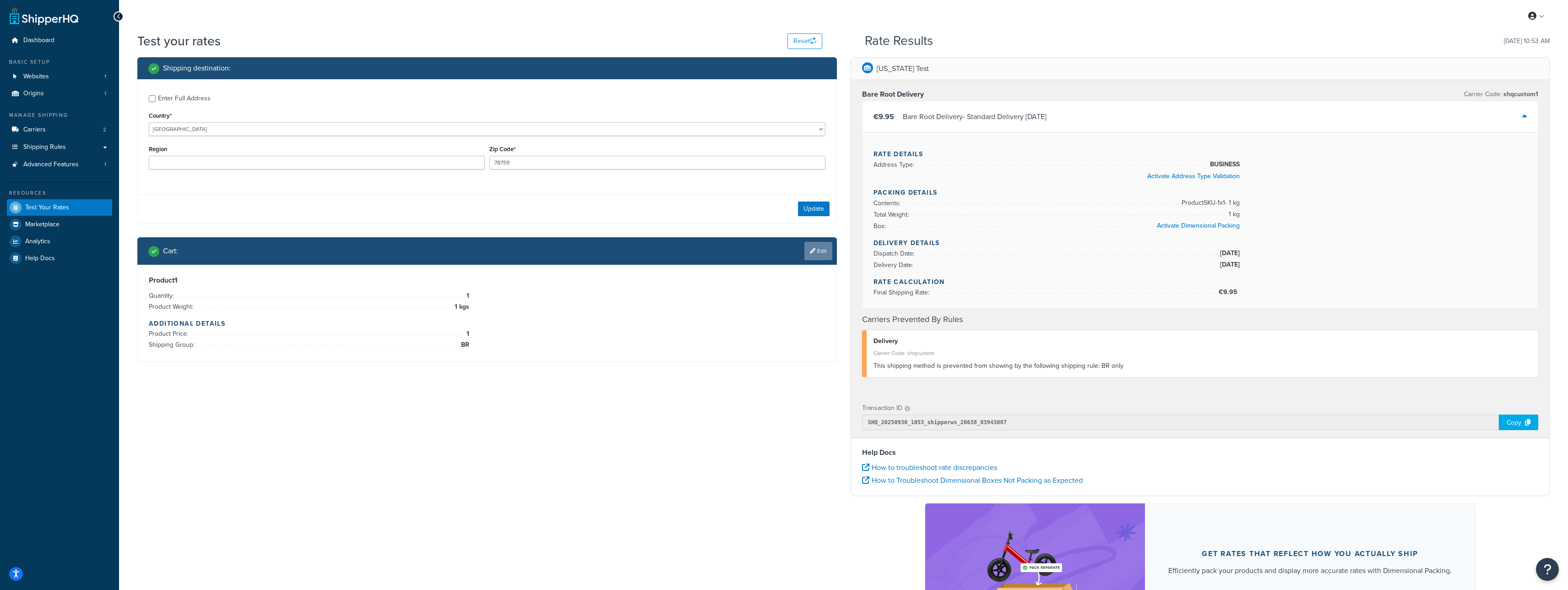
click at [814, 251] on link "Edit" at bounding box center [819, 251] width 28 height 18
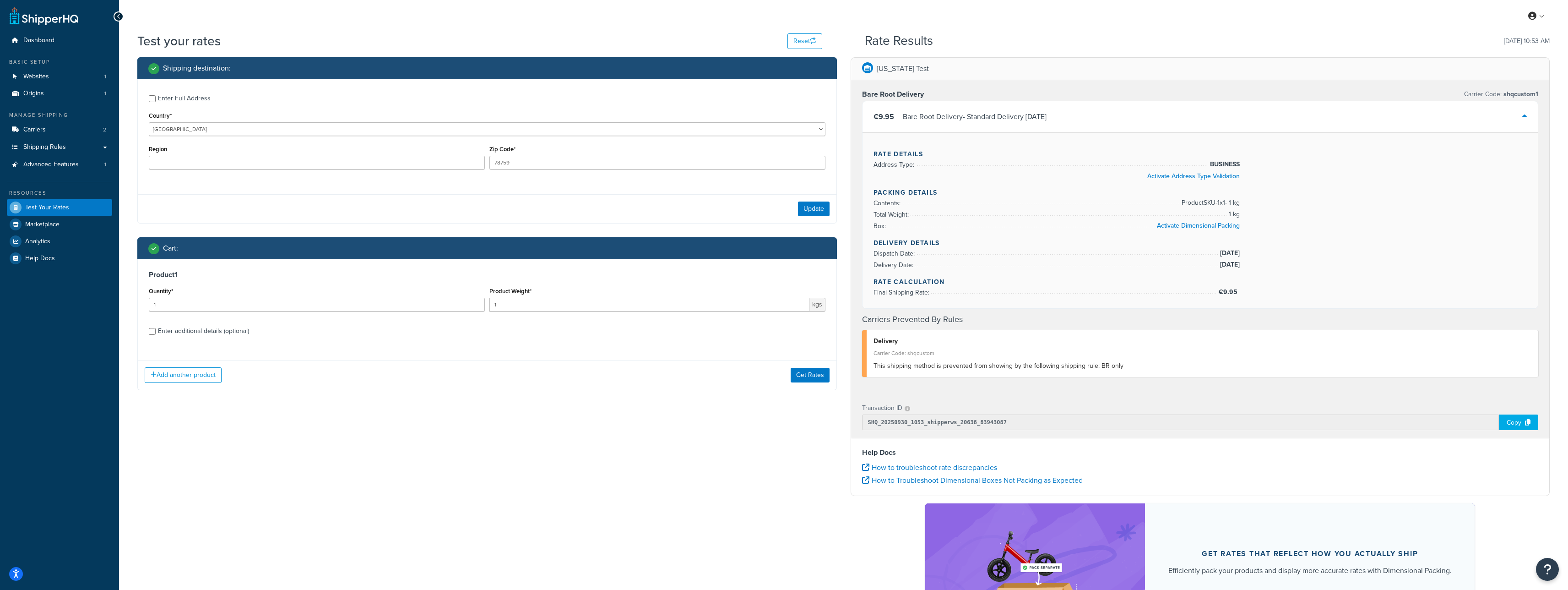
click at [213, 330] on div "Enter additional details (optional)" at bounding box center [203, 331] width 91 height 13
click at [156, 330] on input "Enter additional details (optional)" at bounding box center [152, 331] width 7 height 7
checkbox input "true"
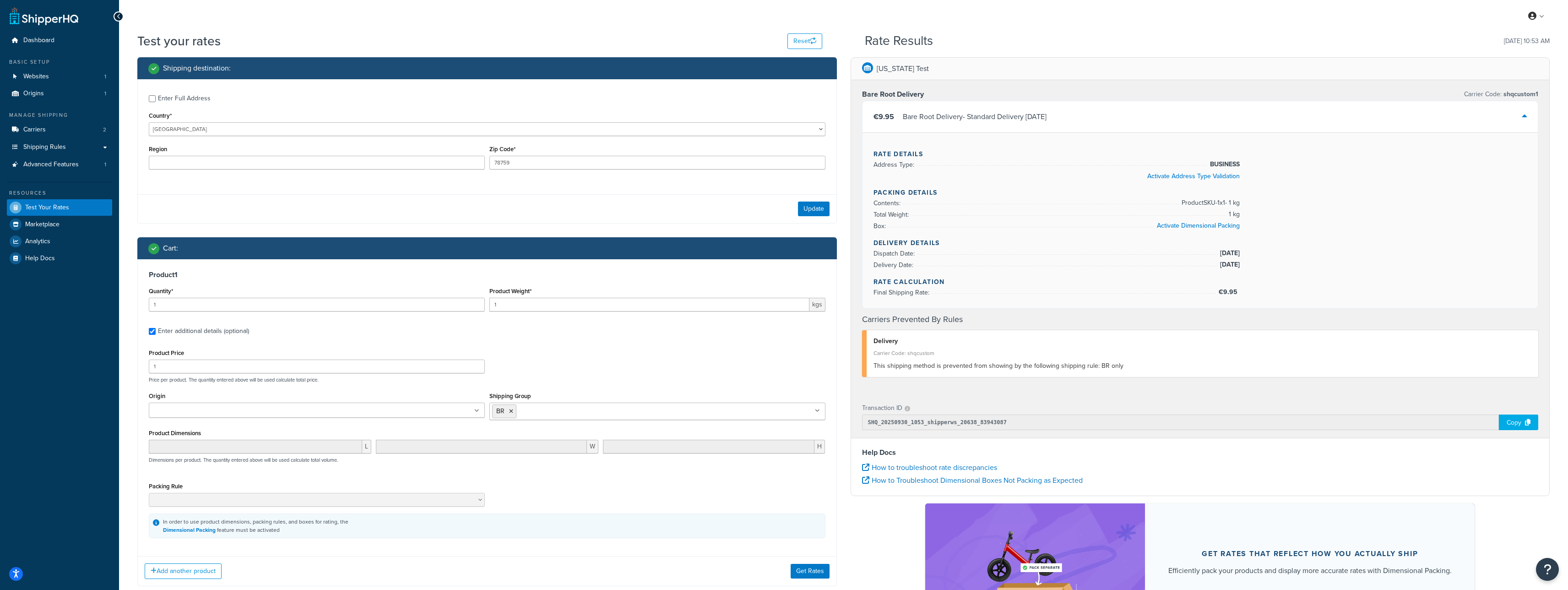
click at [531, 410] on input "Shipping Group" at bounding box center [559, 410] width 81 height 10
click at [510, 413] on icon at bounding box center [511, 411] width 4 height 6
click at [515, 413] on input "Shipping Group" at bounding box center [532, 410] width 81 height 10
type input "ptp"
click at [824, 573] on button "Get Rates" at bounding box center [810, 571] width 39 height 15
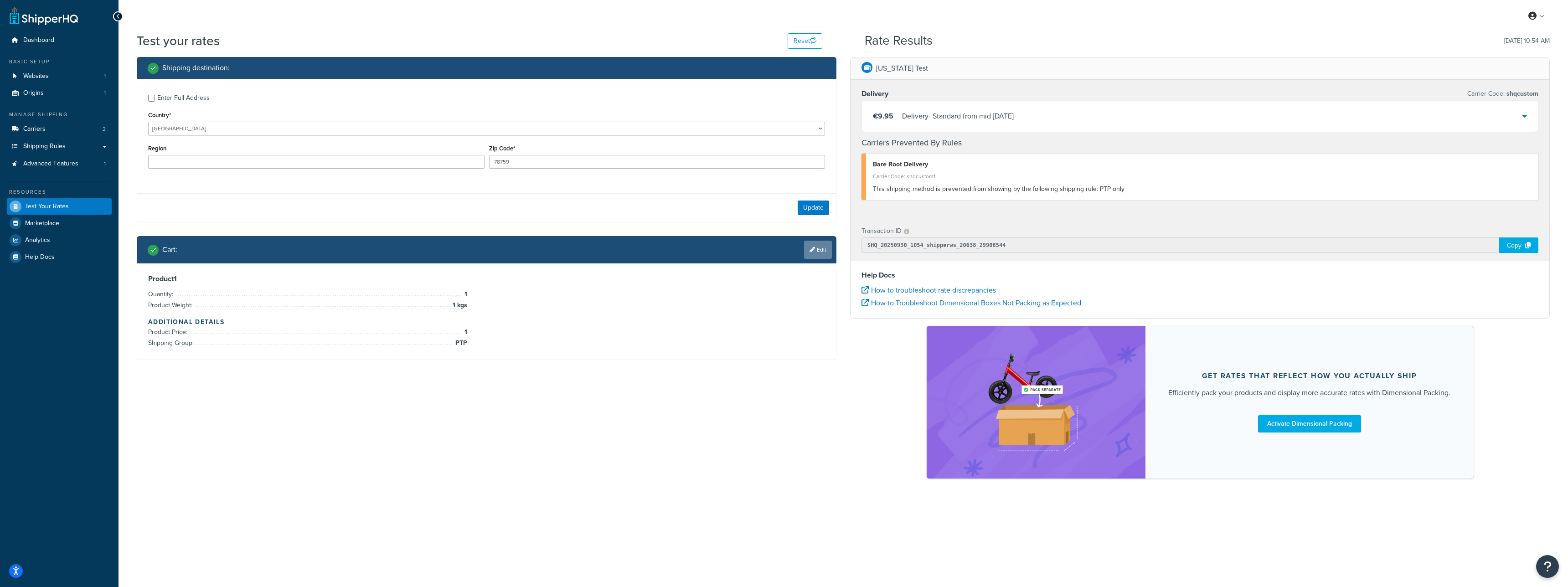
click at [824, 248] on link "Edit" at bounding box center [818, 249] width 28 height 18
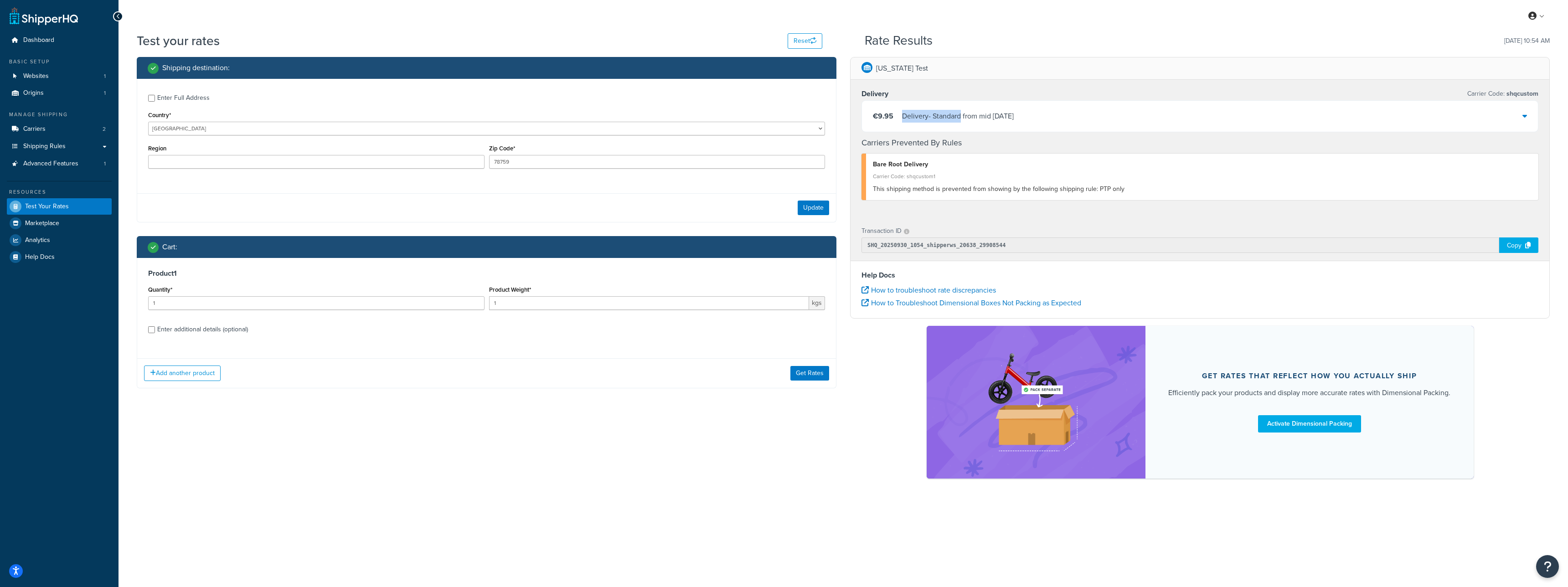
copy div "Delivery - Standard"
drag, startPoint x: 902, startPoint y: 114, endPoint x: 962, endPoint y: 117, distance: 60.1
click at [962, 117] on div "Delivery - Standard from mid Oct 2025" at bounding box center [957, 116] width 111 height 13
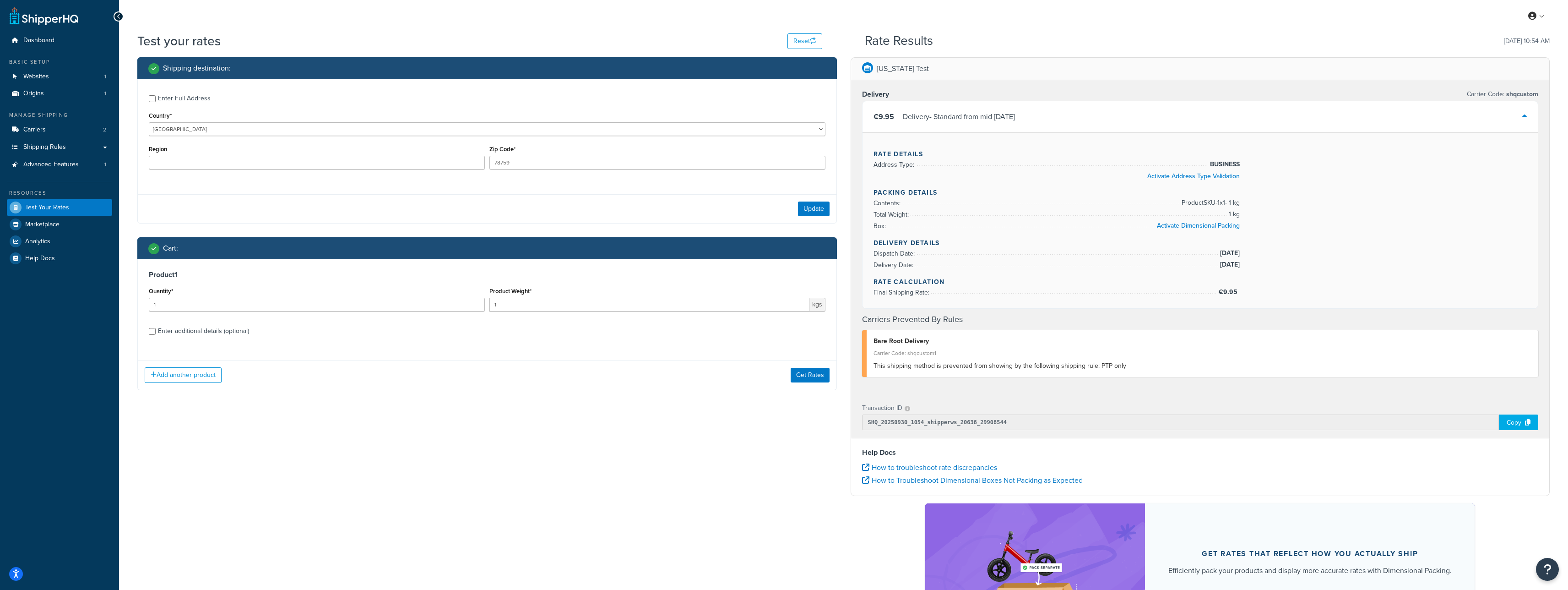
click at [178, 336] on div "Enter additional details (optional)" at bounding box center [203, 331] width 91 height 13
click at [156, 334] on input "Enter additional details (optional)" at bounding box center [152, 331] width 7 height 7
checkbox input "true"
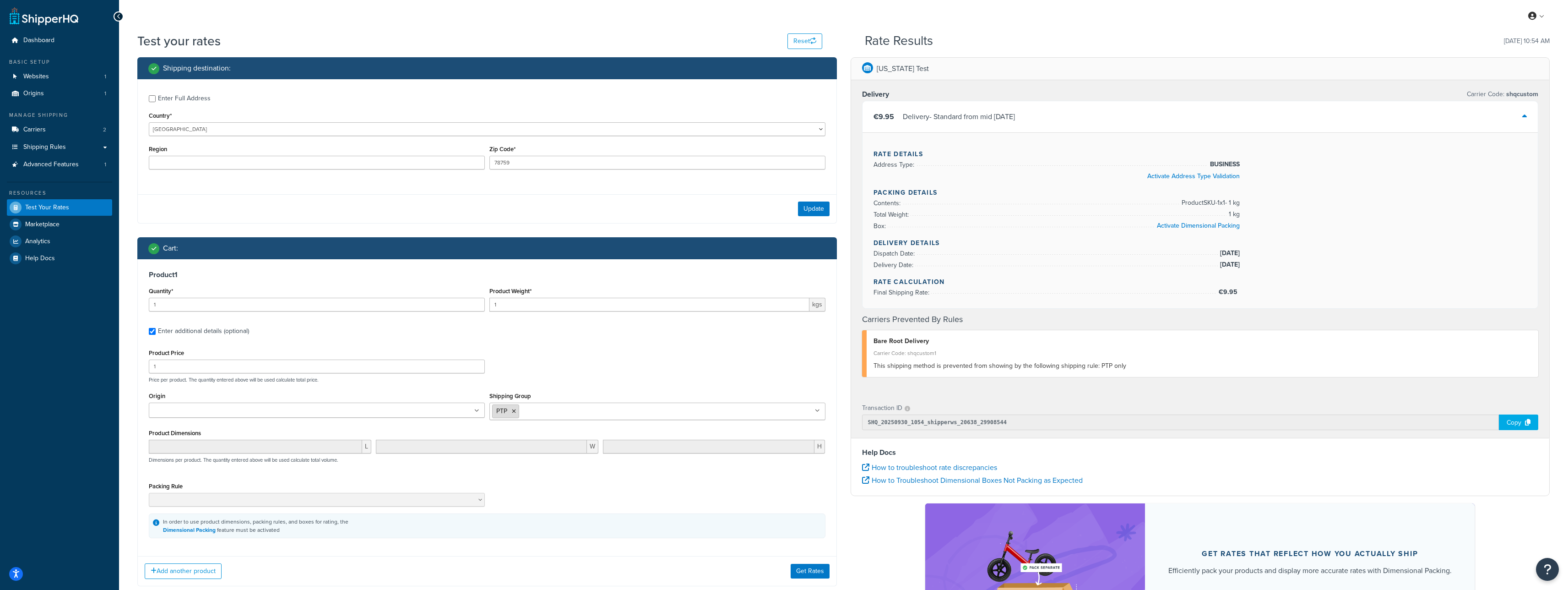
click at [515, 415] on li "PTP" at bounding box center [506, 411] width 27 height 13
click at [516, 412] on icon at bounding box center [513, 411] width 4 height 6
click at [558, 410] on input "Shipping Group" at bounding box center [532, 410] width 81 height 10
click at [808, 566] on button "Get Rates" at bounding box center [810, 571] width 39 height 15
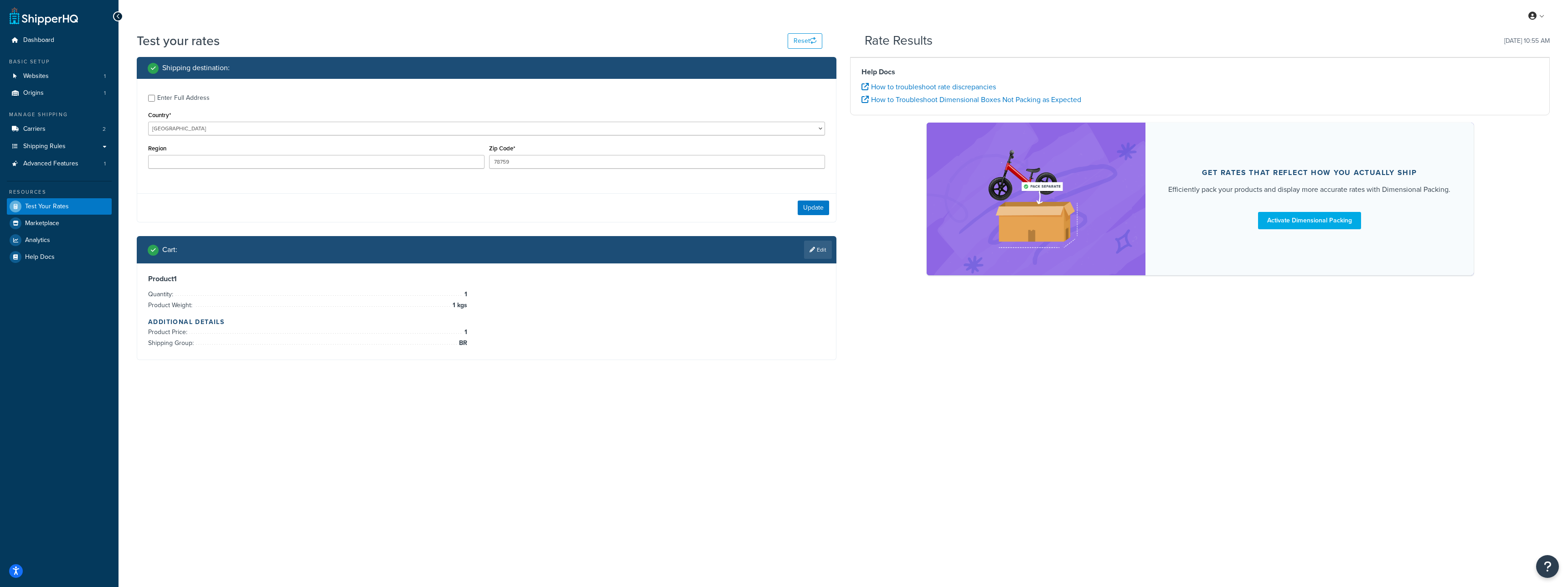
click at [948, 115] on div "Help Docs How to troubleshoot rate discrepancies How to Troubleshoot Dimensiona…" at bounding box center [1200, 86] width 699 height 58
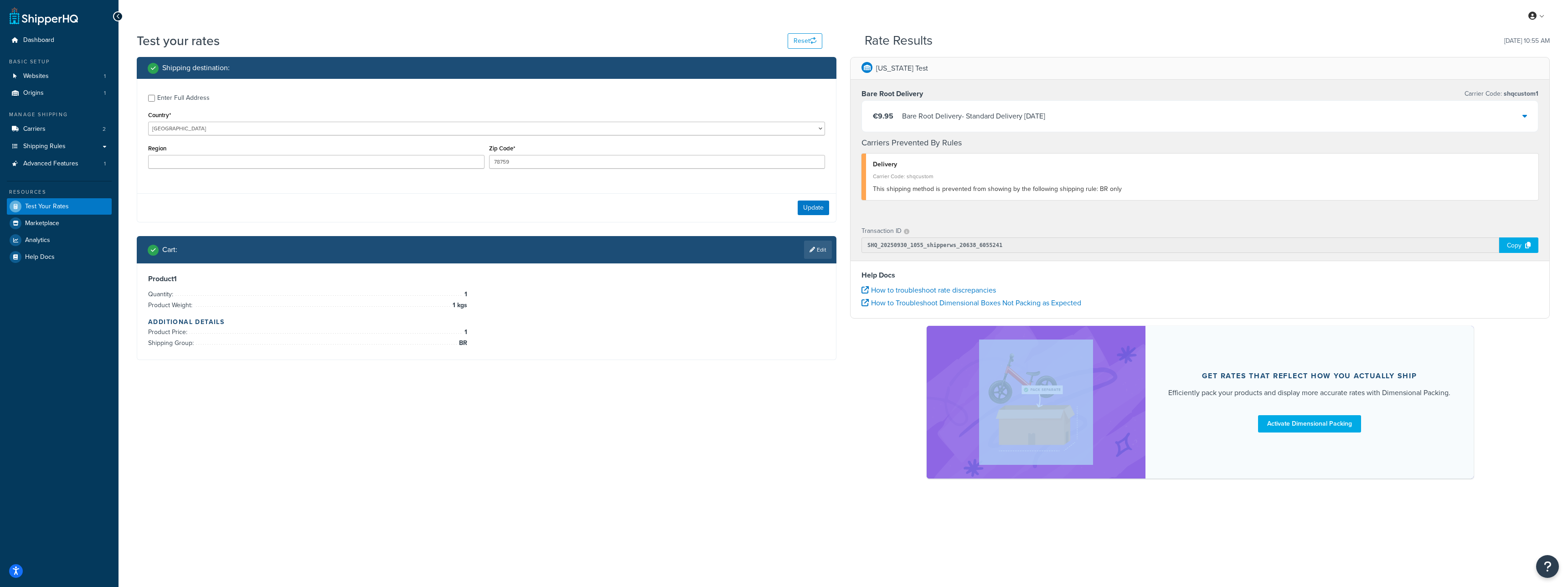
click at [948, 119] on div "California Test Bare Root Delivery Carrier Code: shqcustom1 €9.95 Bare Root Del…" at bounding box center [1200, 272] width 713 height 430
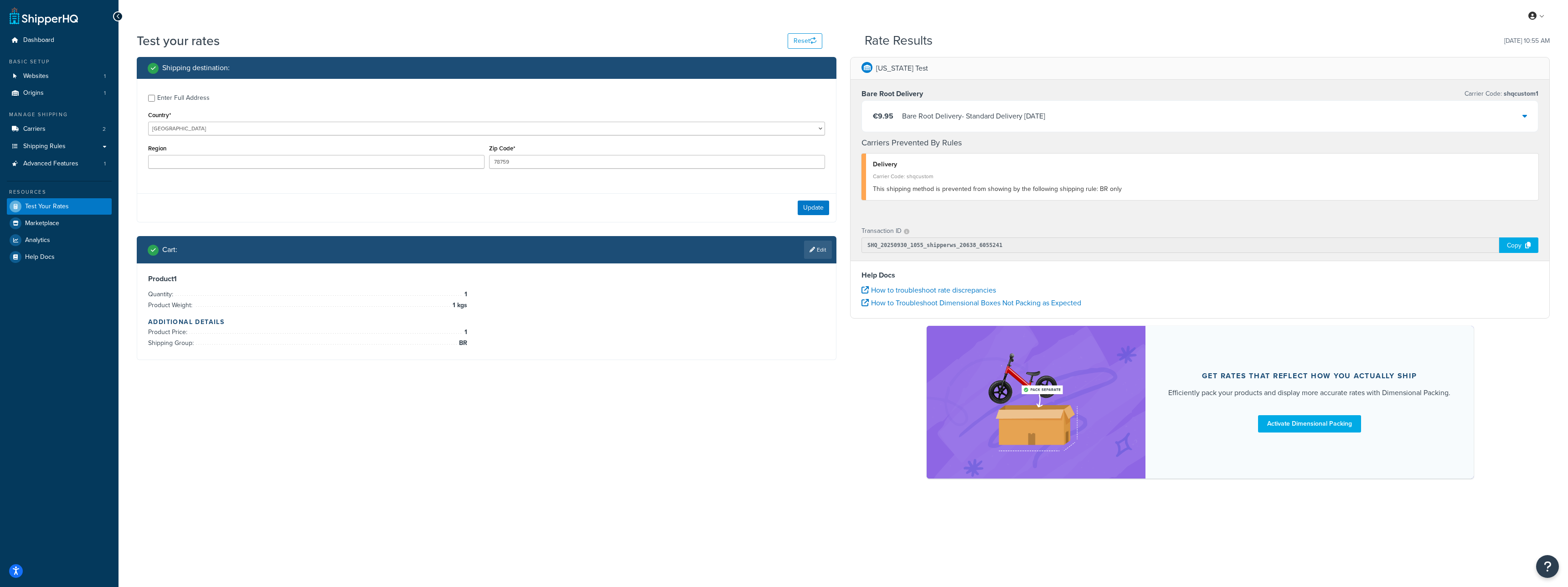
click at [940, 117] on div "Bare Root Delivery - Standard Delivery Thu, 9 Oct 2025" at bounding box center [973, 116] width 143 height 13
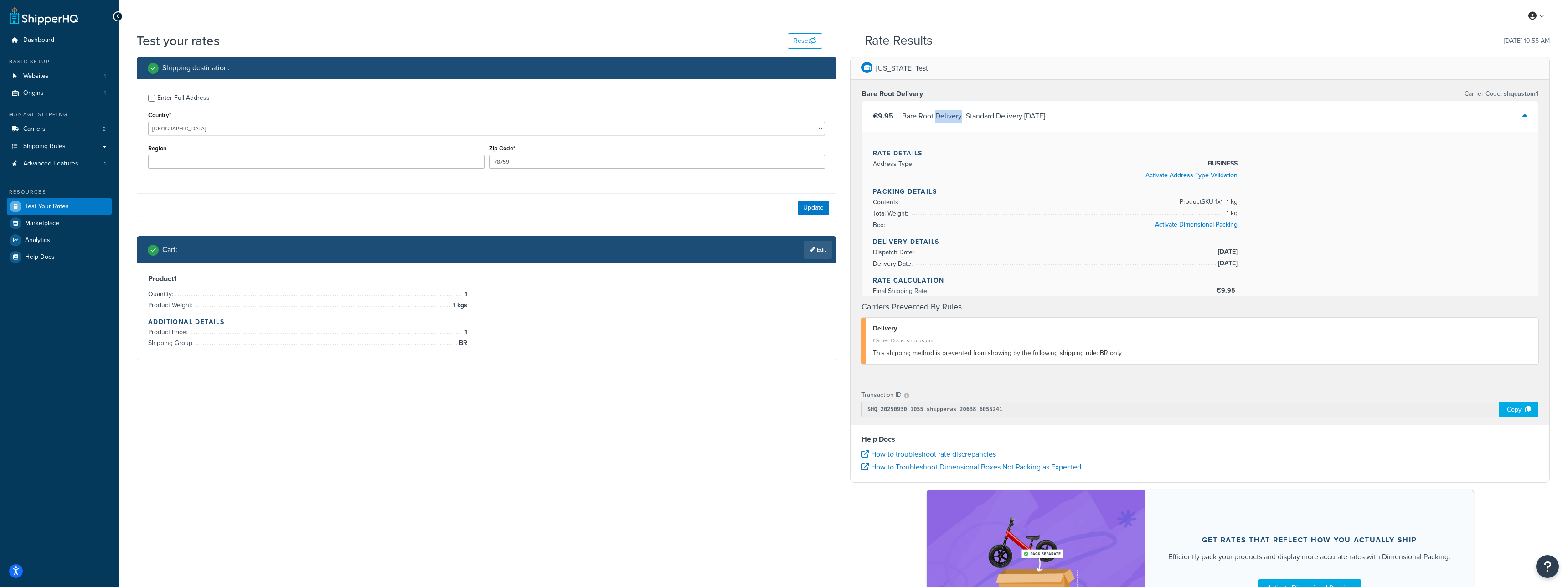
click at [940, 117] on div "Bare Root Delivery - Standard Delivery Thu, 9 Oct 2025" at bounding box center [973, 116] width 143 height 13
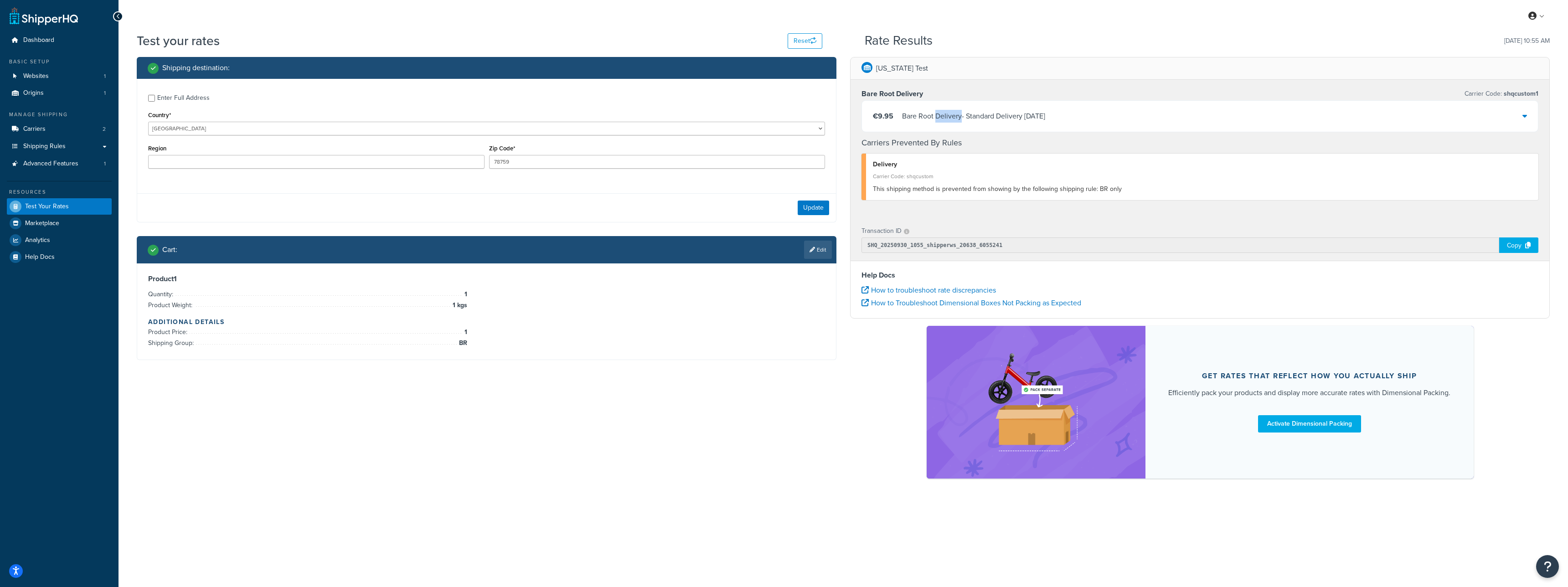
click at [957, 118] on div "Bare Root Delivery - Standard Delivery Thu, 9 Oct 2025" at bounding box center [973, 116] width 143 height 13
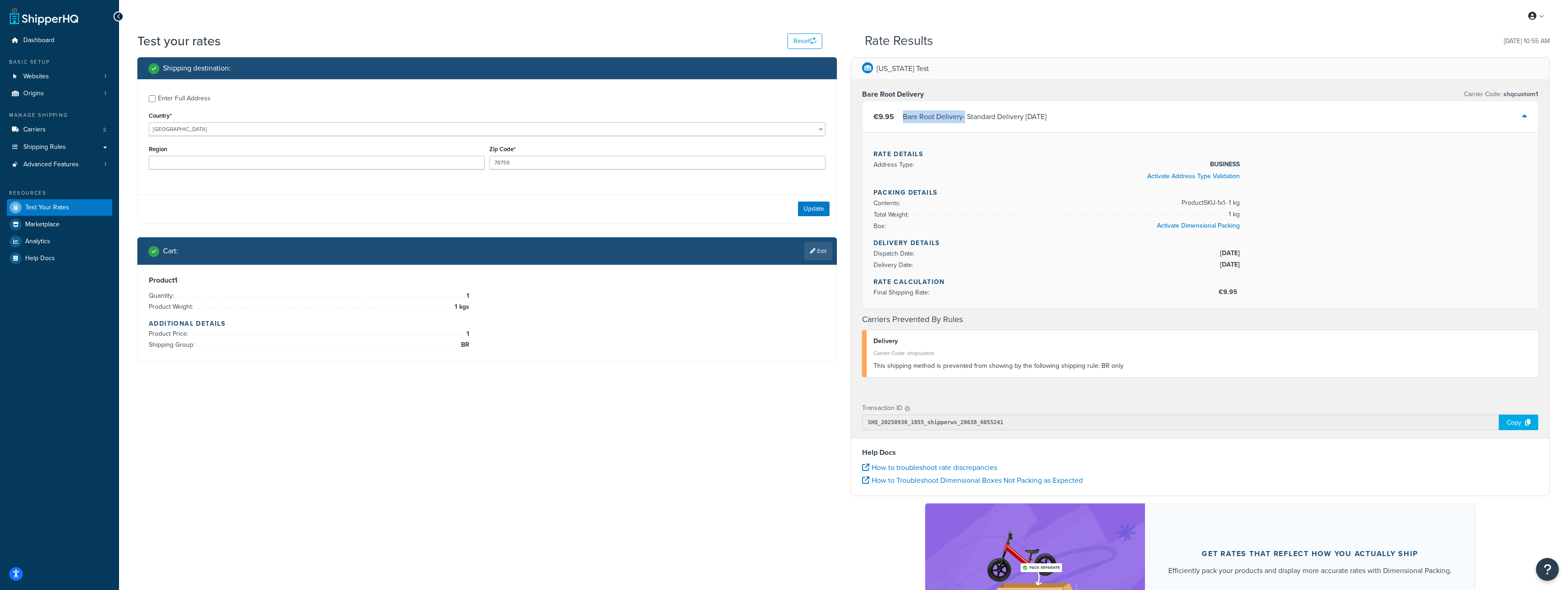
drag, startPoint x: 967, startPoint y: 119, endPoint x: 901, endPoint y: 117, distance: 66.0
click at [901, 117] on div "€9.95 Bare Root Delivery - Standard Delivery Thu, 9 Oct 2025" at bounding box center [960, 116] width 173 height 13
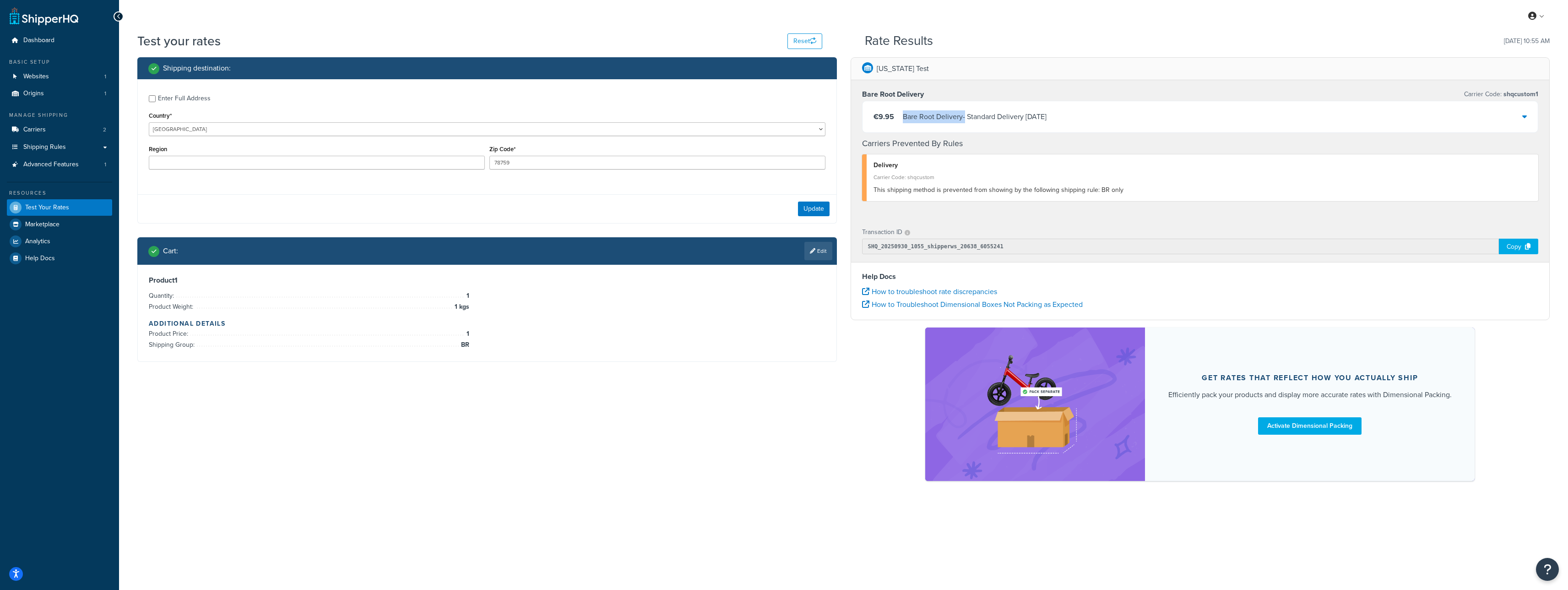
copy div "Bare Root Delivery"
click at [814, 256] on link "Edit" at bounding box center [822, 251] width 28 height 18
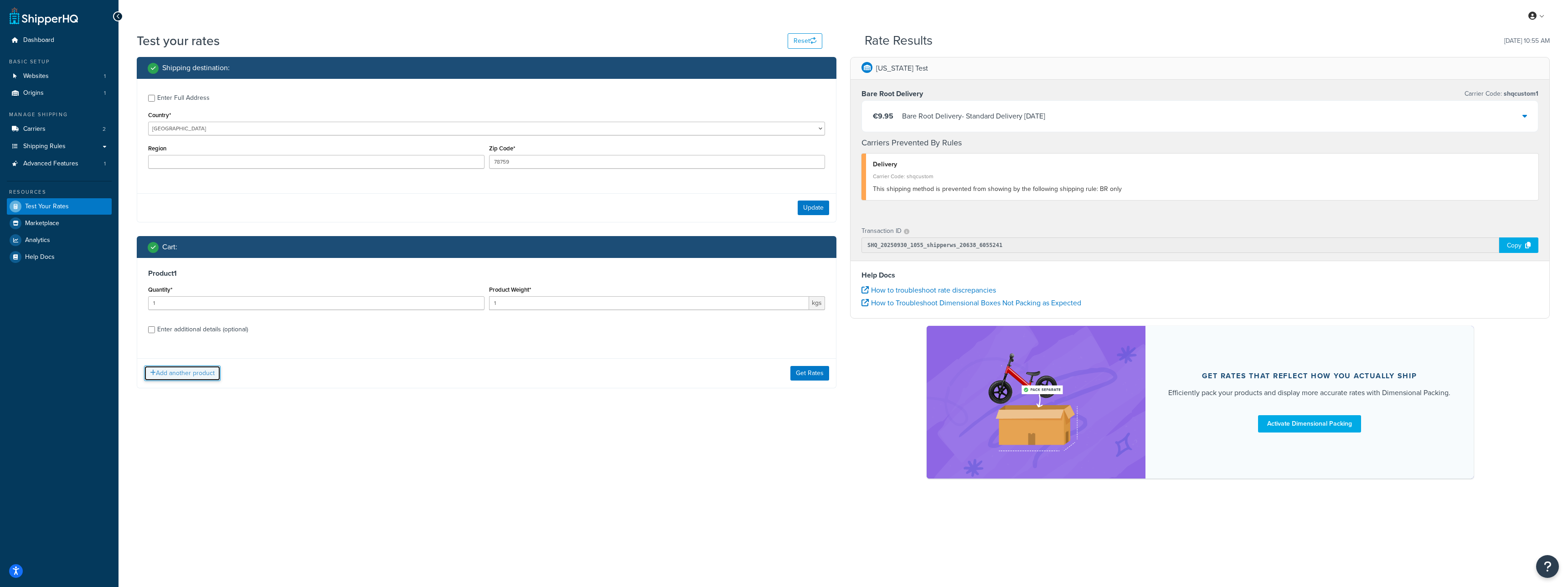
click at [183, 379] on button "Add another product" at bounding box center [183, 373] width 77 height 15
click at [175, 429] on div "Enter additional details (optional)" at bounding box center [202, 423] width 91 height 13
click at [155, 427] on input "Enter additional details (optional)" at bounding box center [151, 423] width 7 height 7
checkbox input "true"
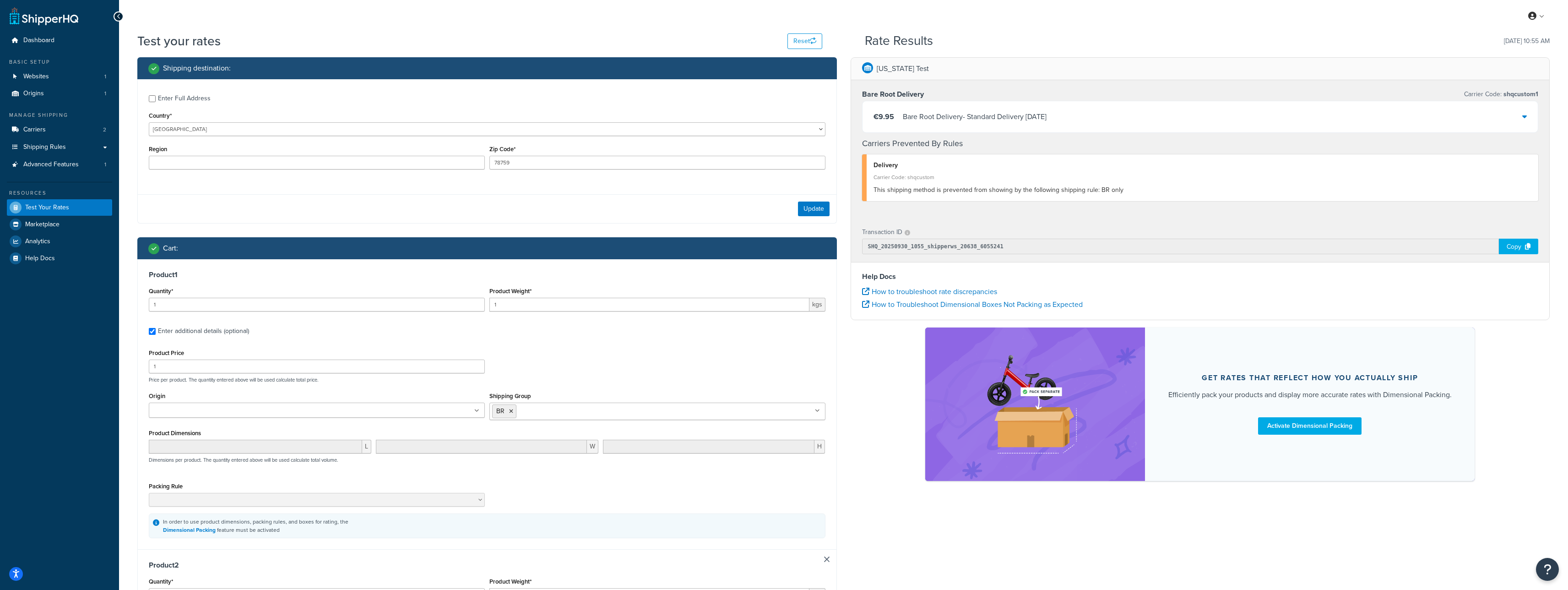
scroll to position [143, 0]
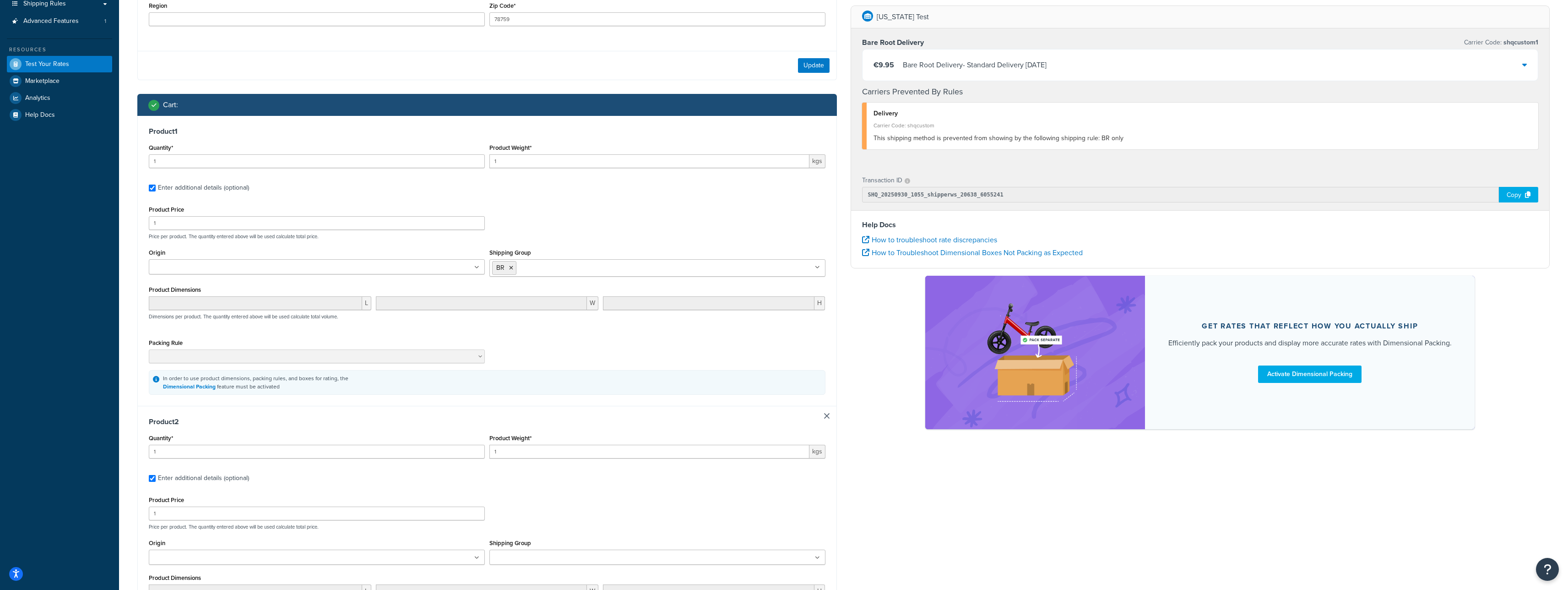
click at [515, 553] on input "Shipping Group" at bounding box center [532, 558] width 81 height 10
type input "ptp"
click at [910, 550] on div "Shipping destination : Enter Full Address Country* United States United Kingdom…" at bounding box center [843, 330] width 1426 height 833
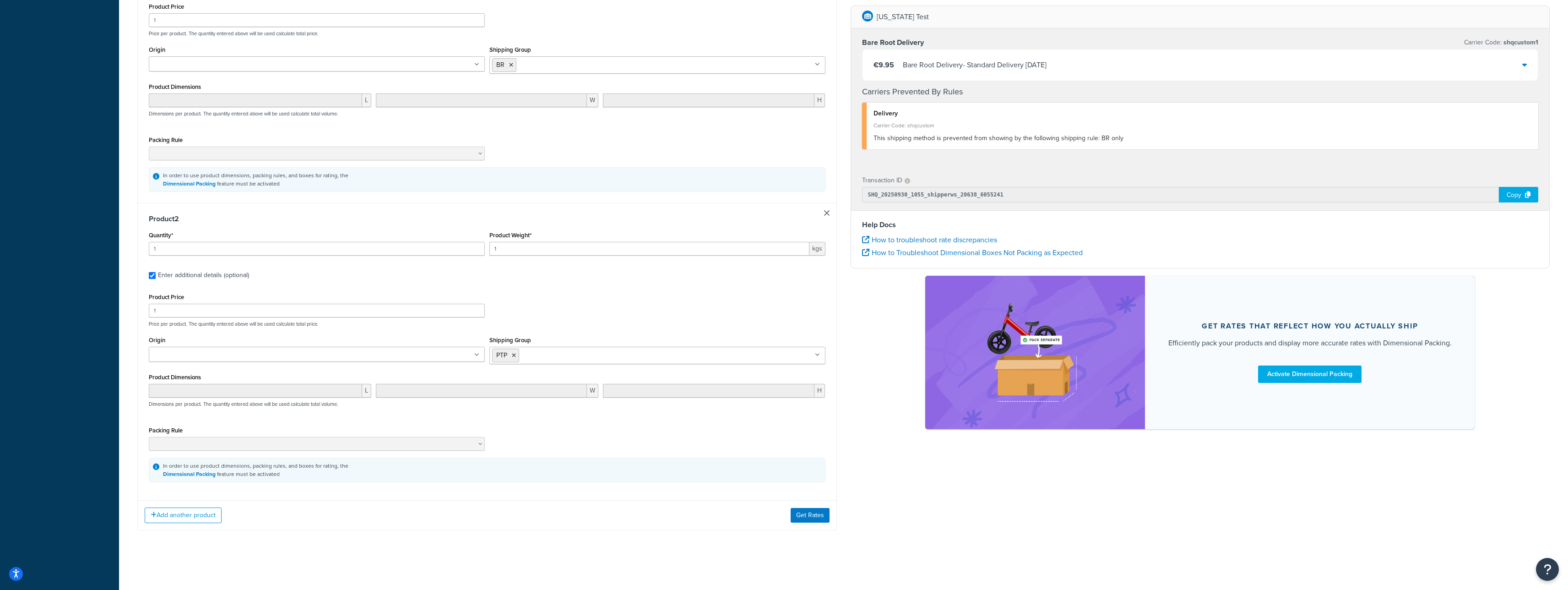
click at [778, 504] on div "Add another product Get Rates" at bounding box center [487, 515] width 699 height 30
click at [794, 512] on button "Get Rates" at bounding box center [810, 515] width 39 height 15
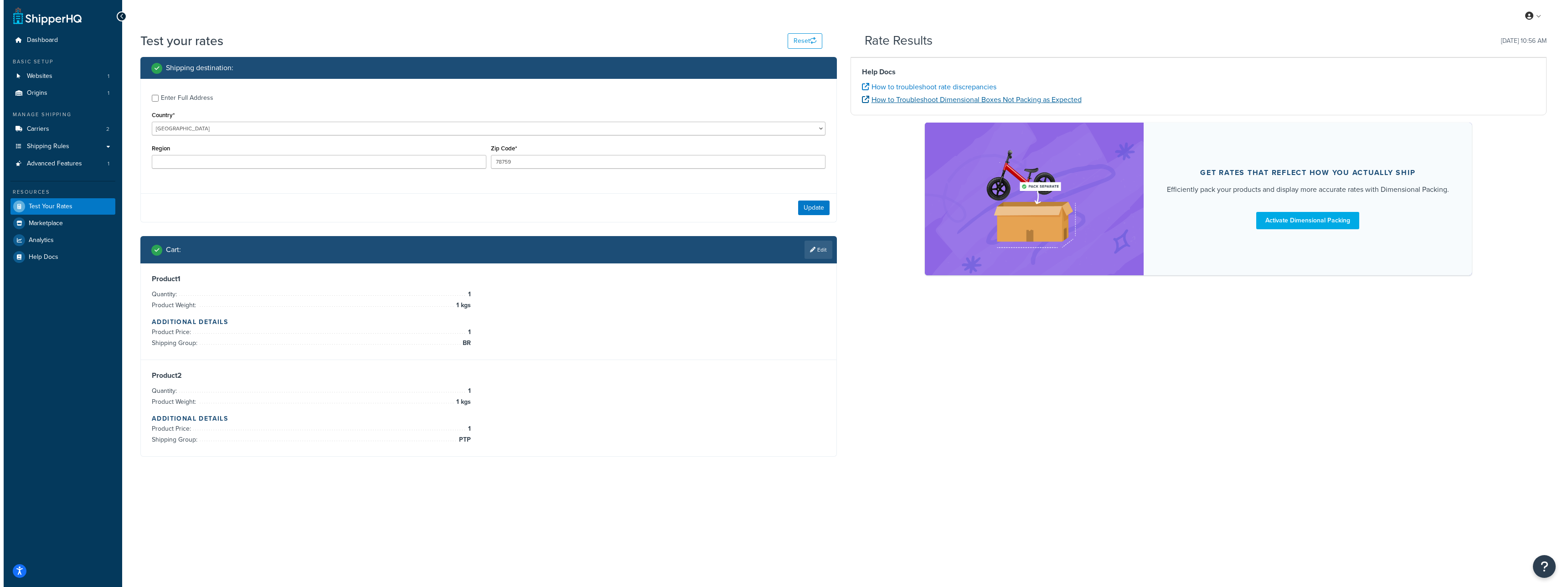
scroll to position [0, 0]
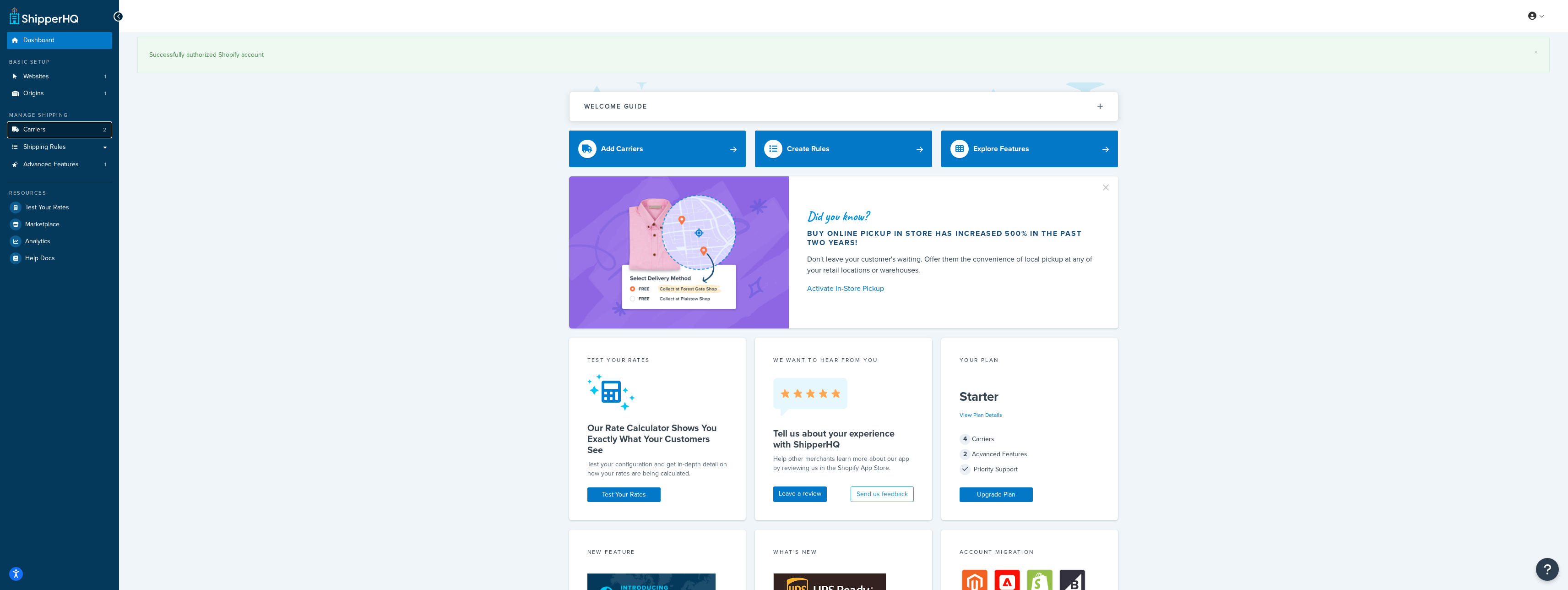
click at [90, 125] on link "Carriers 2" at bounding box center [59, 130] width 105 height 17
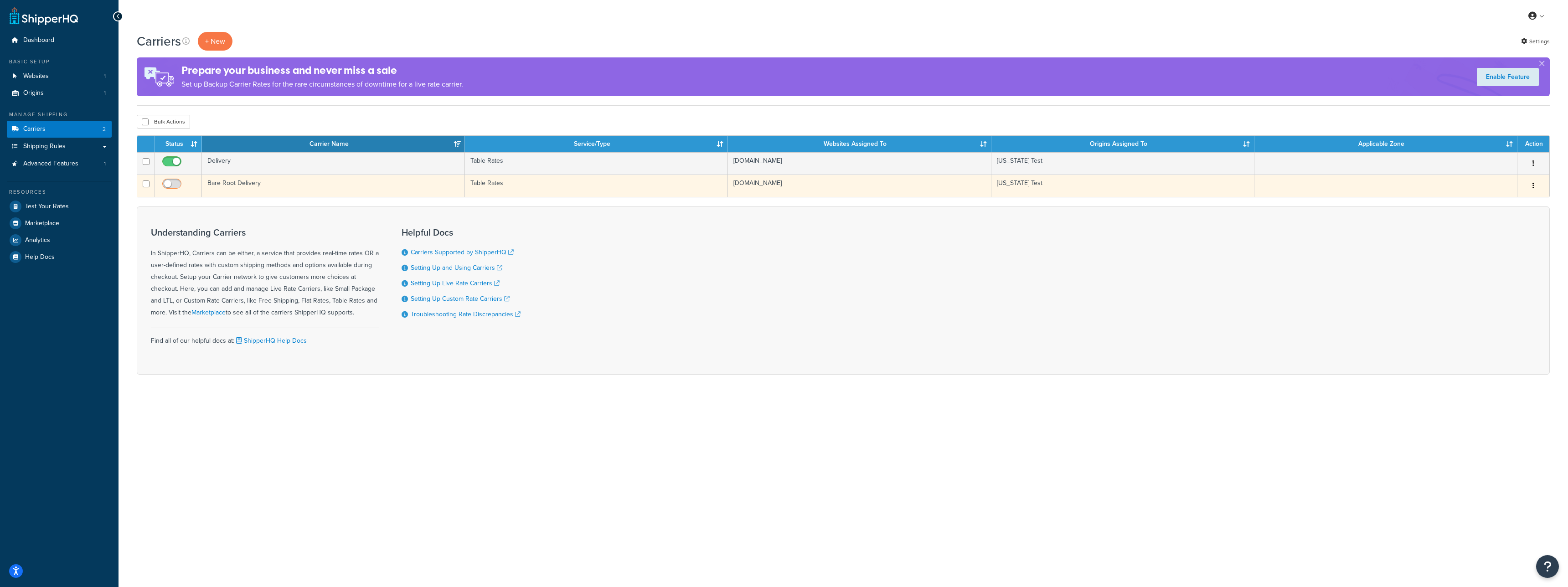
click at [168, 182] on input "checkbox" at bounding box center [173, 186] width 25 height 12
checkbox input "true"
click at [360, 187] on td "Bare Root Delivery" at bounding box center [334, 186] width 263 height 23
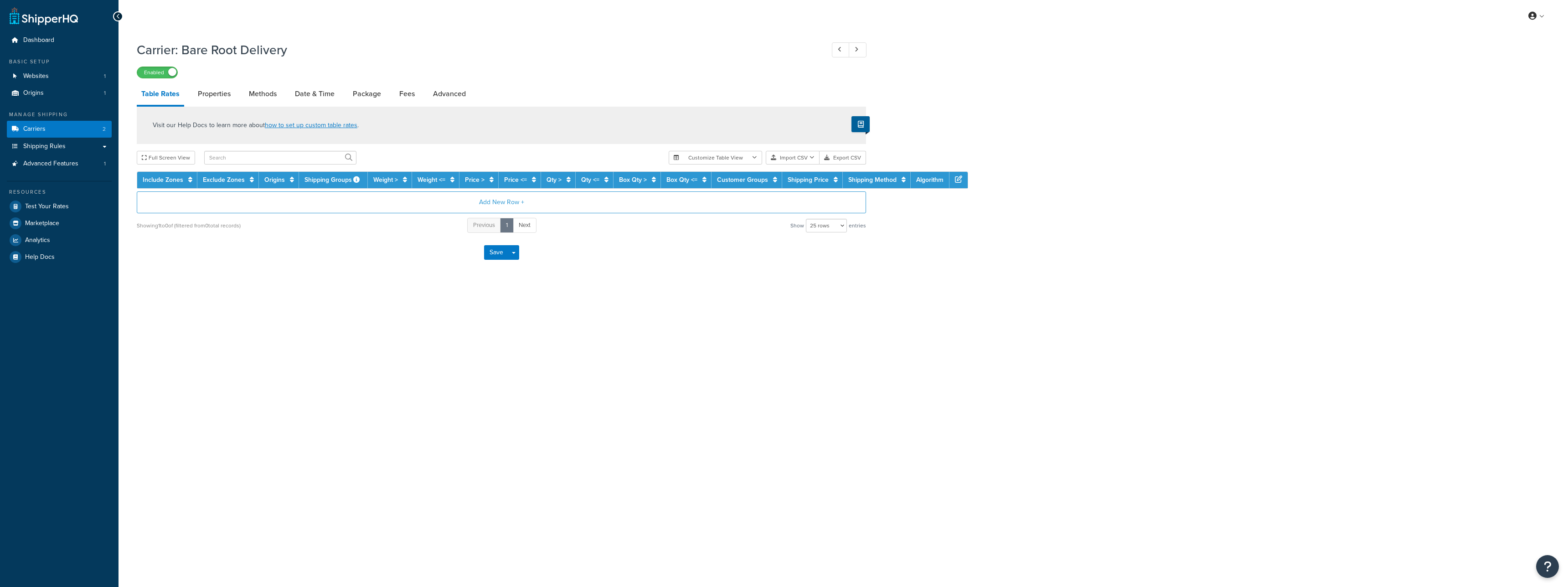
select select "25"
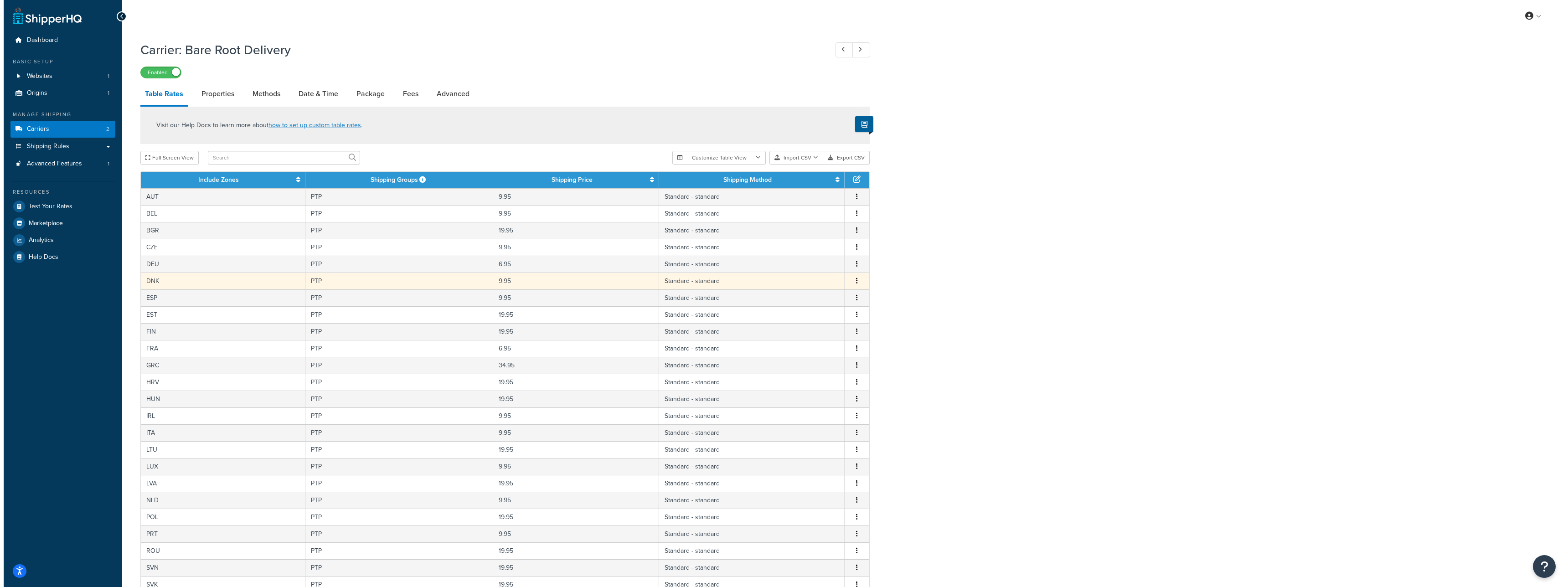
scroll to position [151, 0]
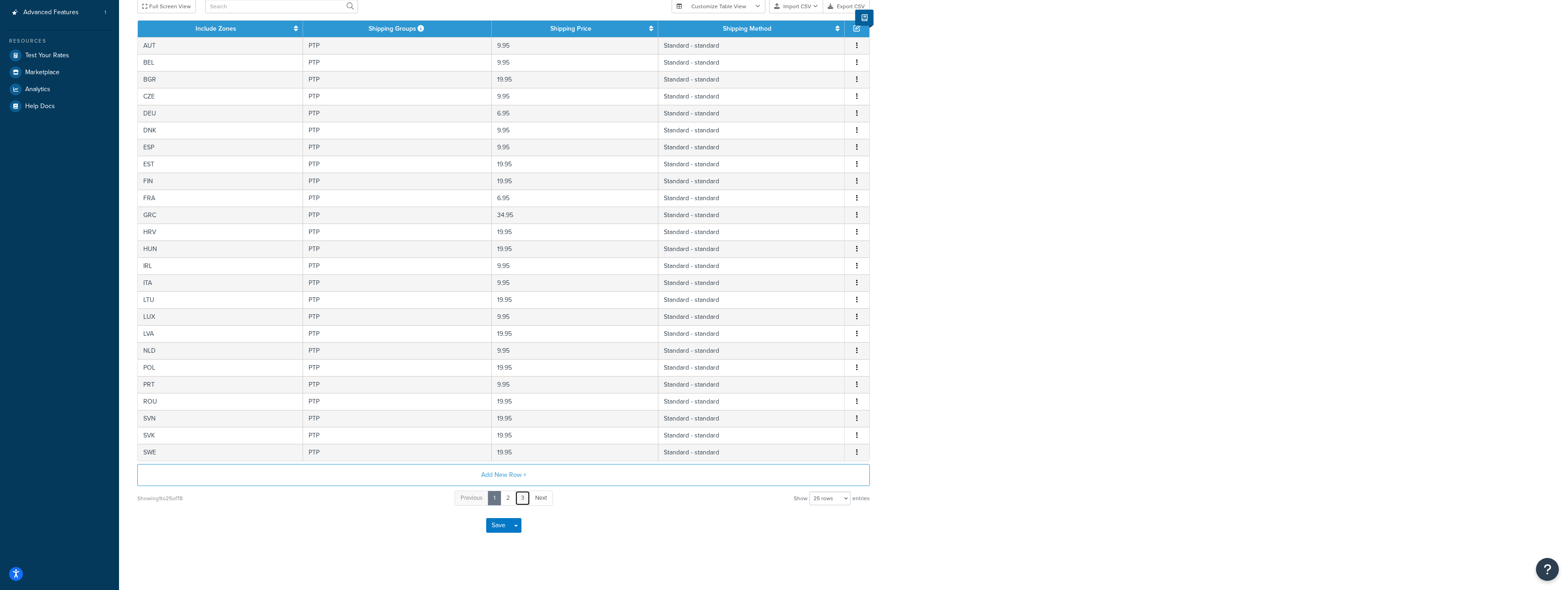
click at [526, 502] on link "3" at bounding box center [522, 498] width 15 height 15
click at [515, 471] on button "Add New Row +" at bounding box center [504, 475] width 732 height 22
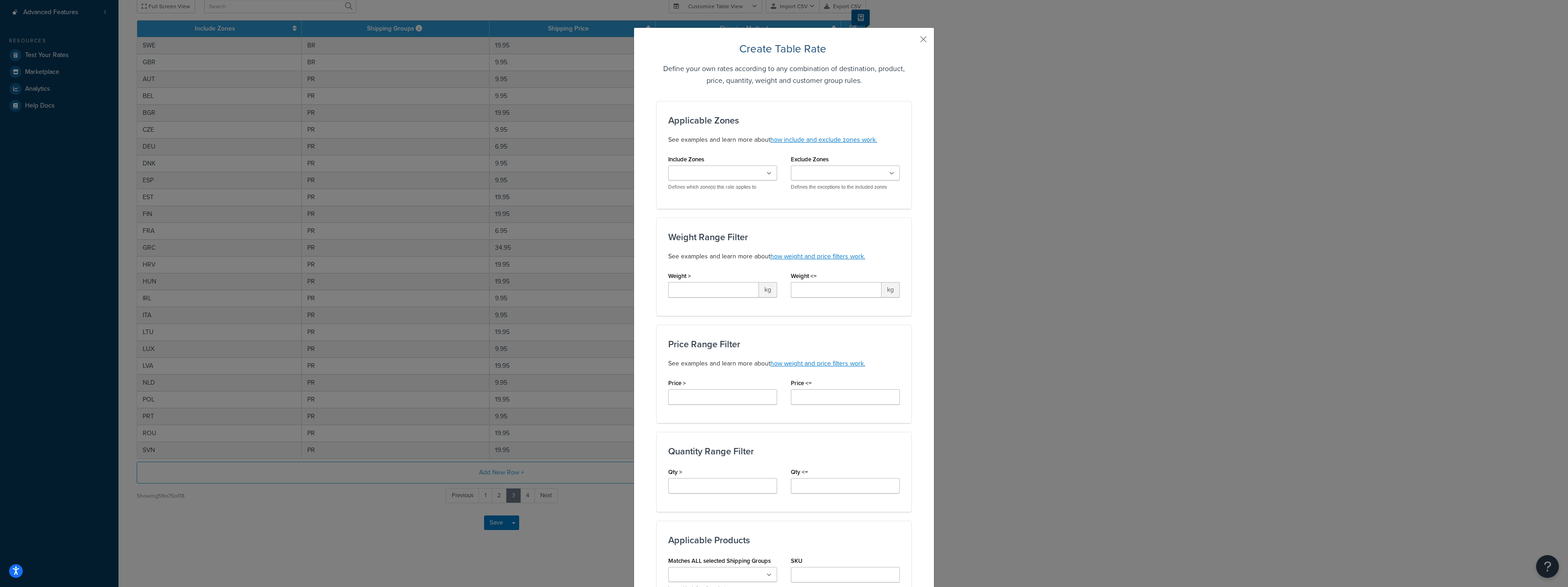
click at [702, 172] on input "Include Zones" at bounding box center [711, 173] width 81 height 10
type input "g"
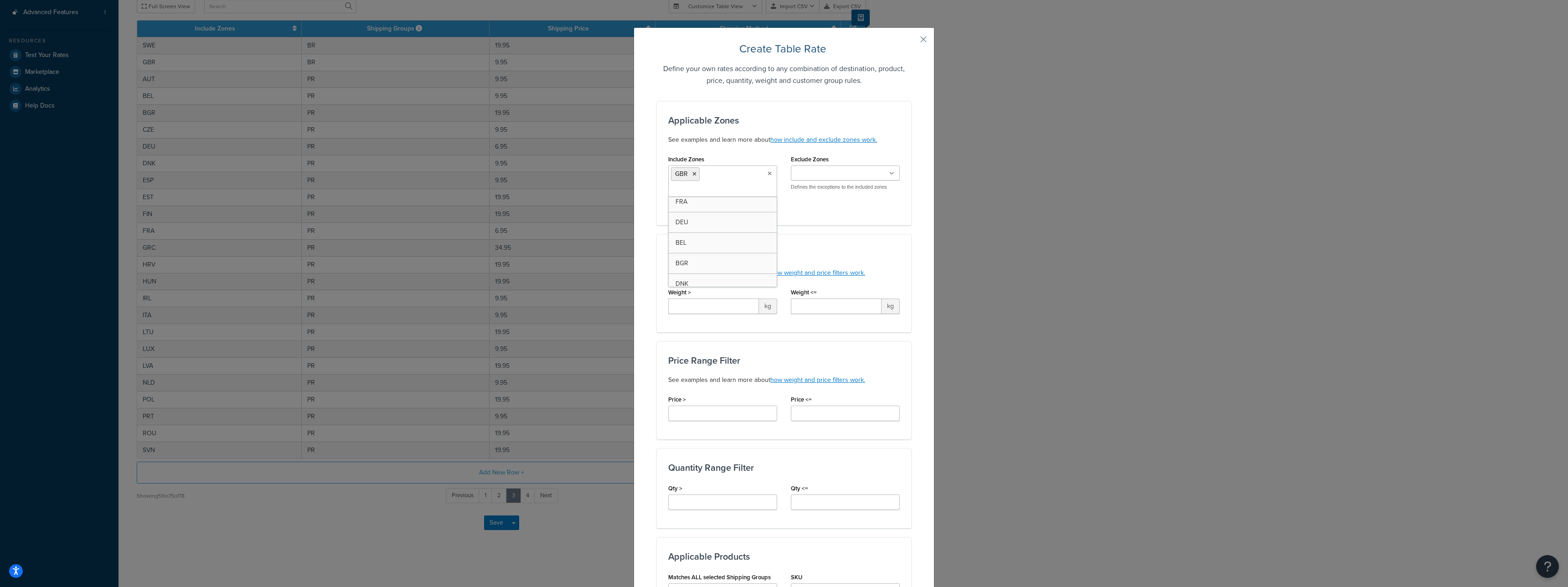
scroll to position [7, 0]
click at [869, 232] on div "Applicable Zones See examples and learn more about how include and exclude zone…" at bounding box center [784, 462] width 254 height 724
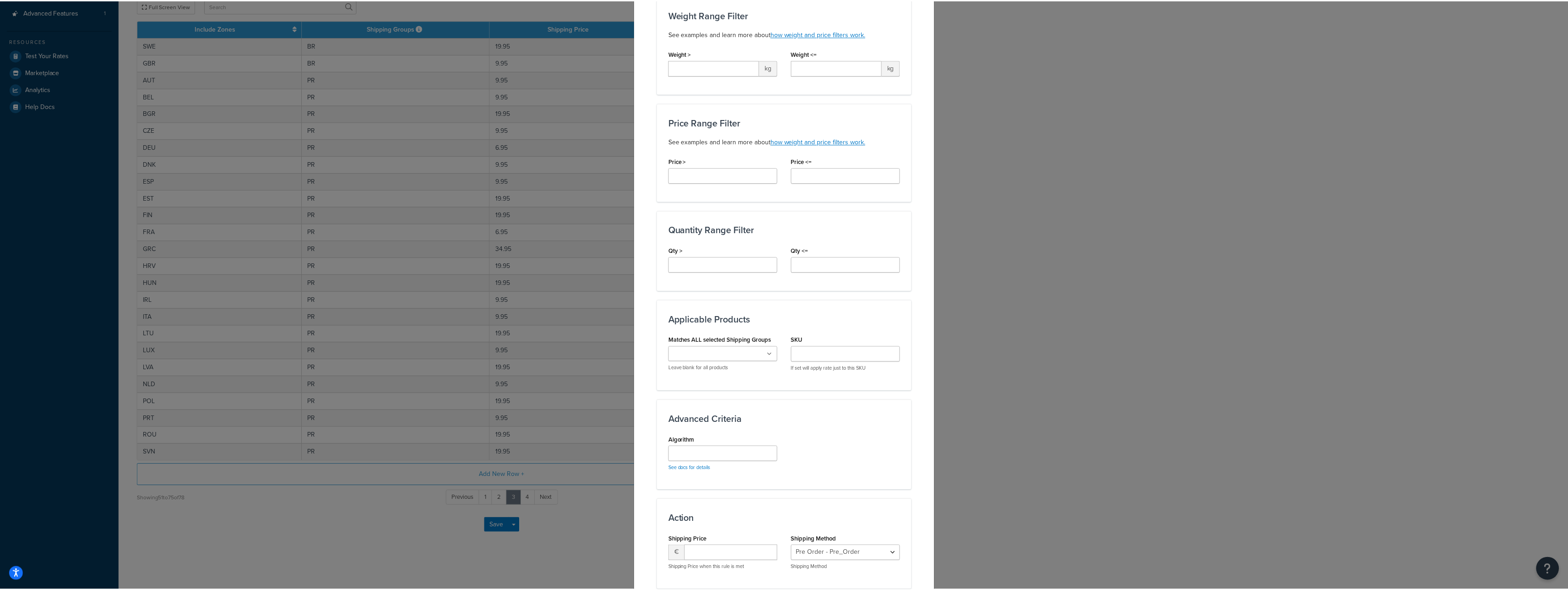
scroll to position [307, 0]
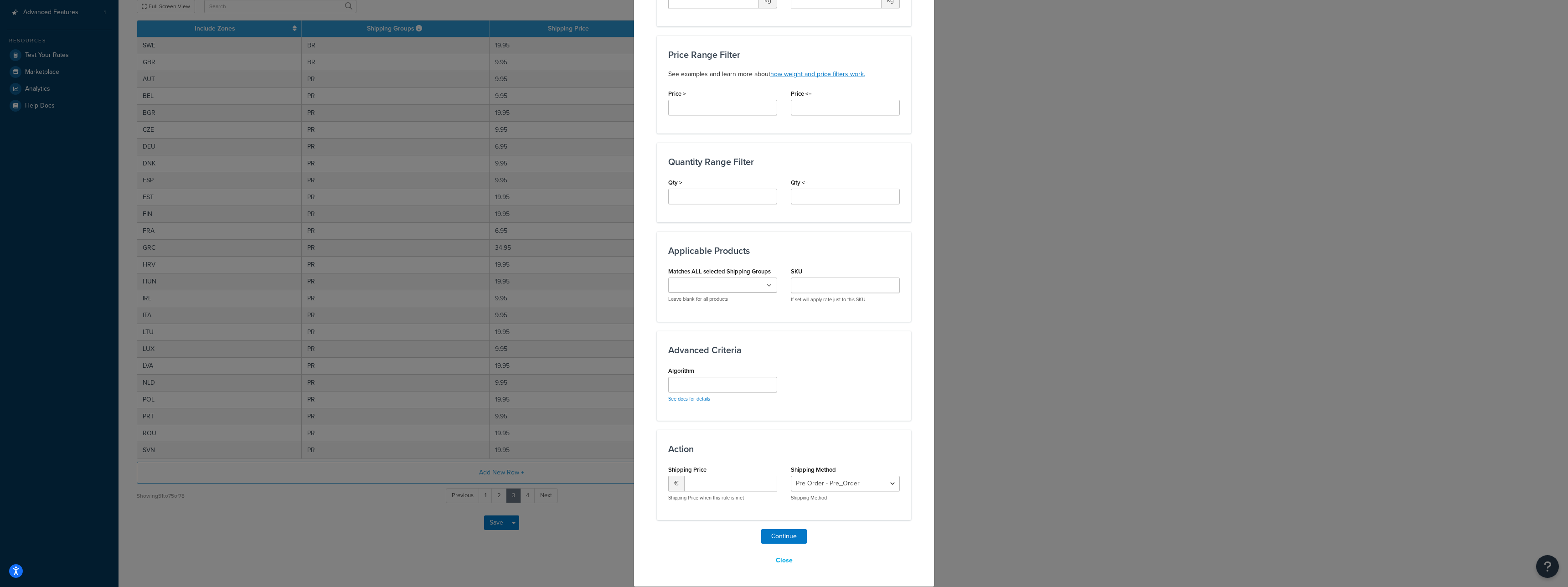
click at [718, 280] on ul at bounding box center [723, 285] width 109 height 15
click at [705, 498] on input "number" at bounding box center [730, 499] width 93 height 15
type input "9.95"
click at [860, 498] on select "Pre Order - Pre_Order Pre Order. - Pre_Order. Standard - standard" at bounding box center [845, 499] width 109 height 15
select select "168429"
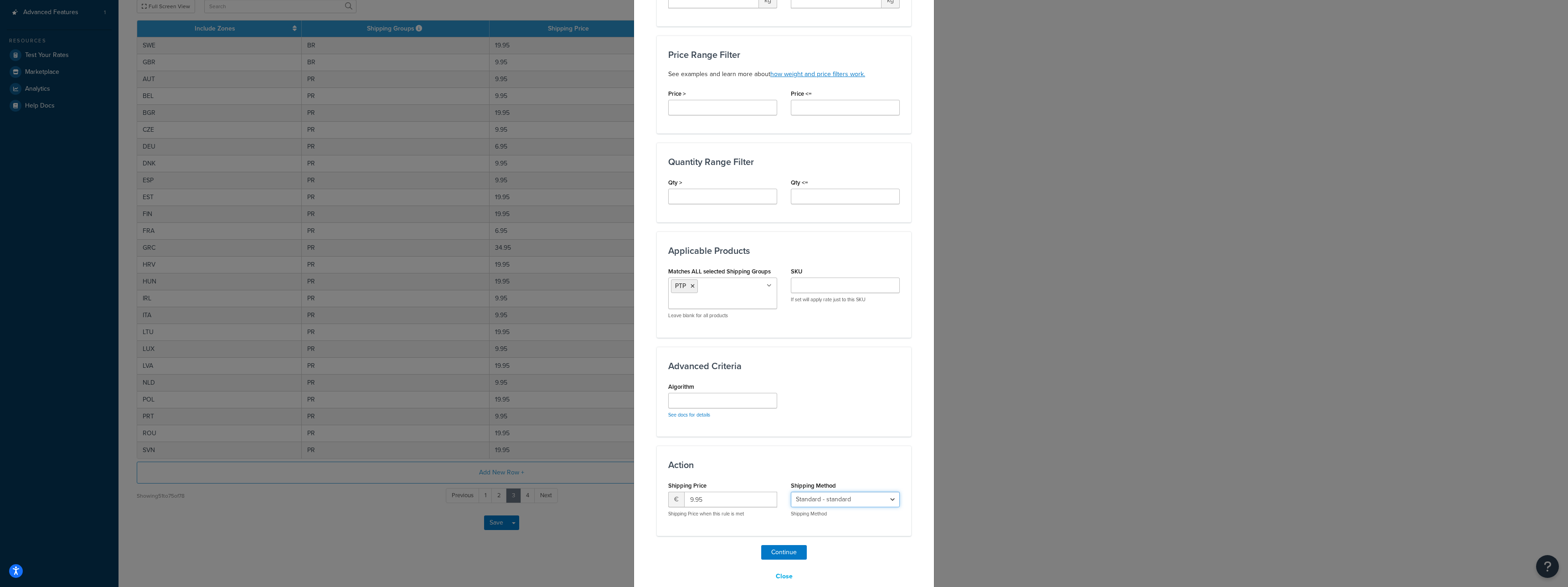
click at [791, 491] on select "Pre Order - Pre_Order Pre Order. - Pre_Order. Standard - standard" at bounding box center [845, 499] width 109 height 15
click at [786, 553] on button "Continue" at bounding box center [784, 552] width 46 height 15
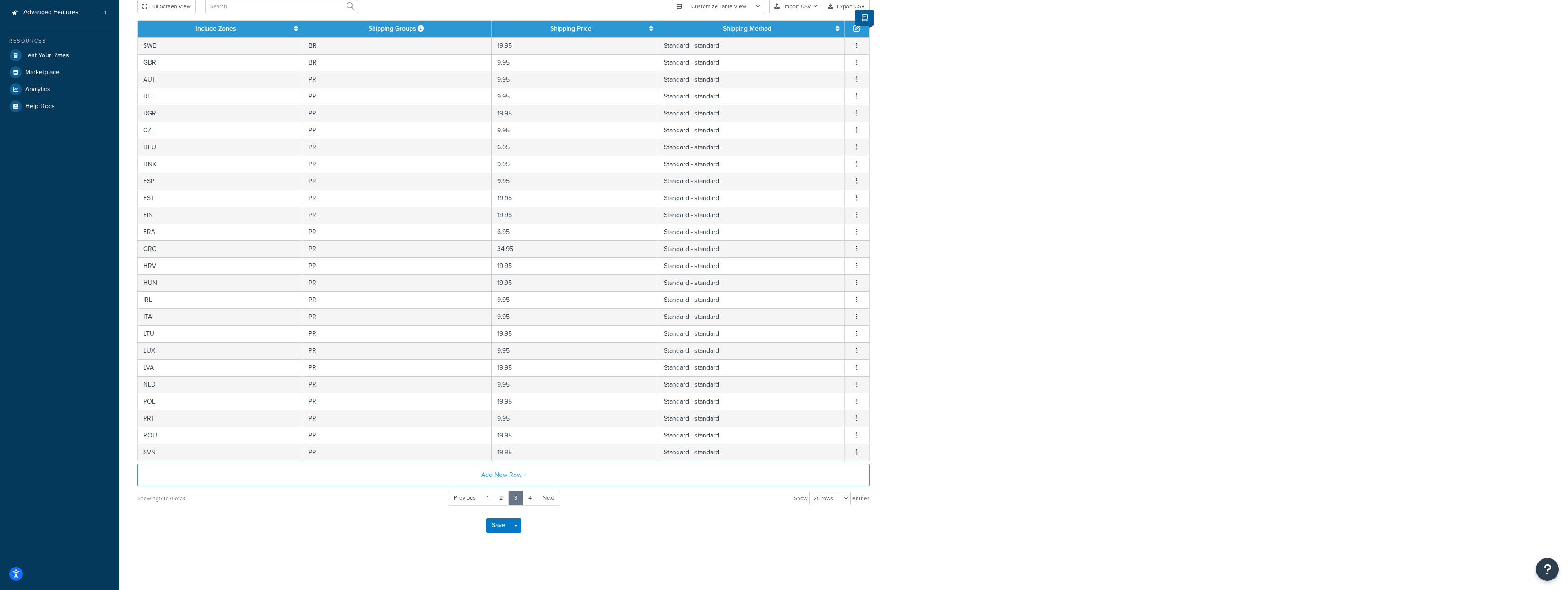
click at [788, 555] on div "Carrier: Bare Root Delivery Enabled Table Rates Properties Methods Date & Time …" at bounding box center [844, 226] width 1449 height 682
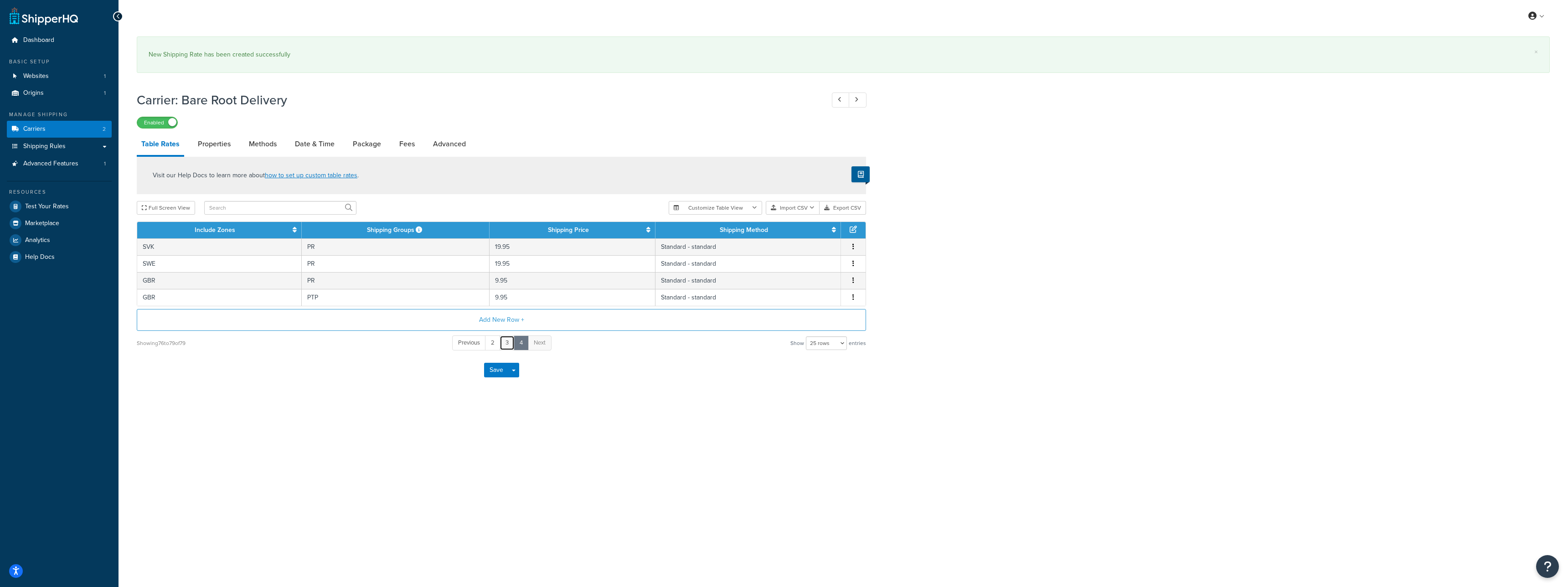
click at [507, 340] on link "3" at bounding box center [507, 342] width 15 height 15
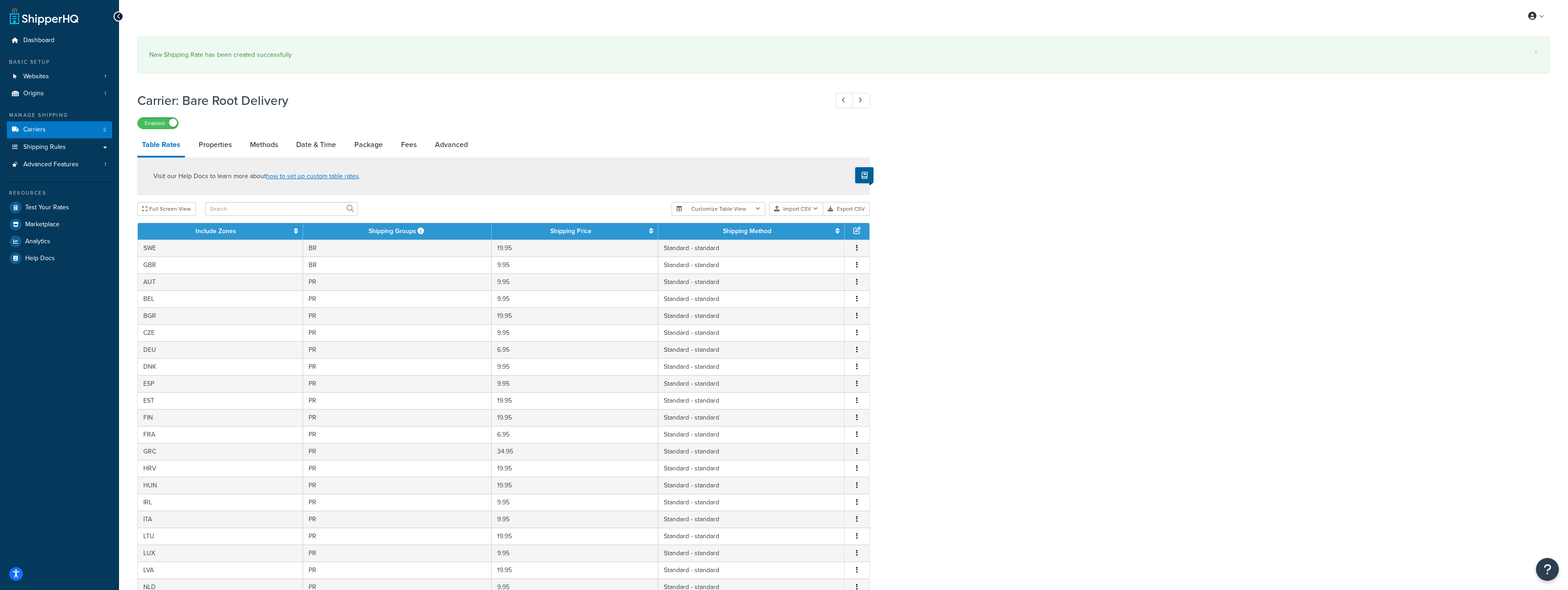
scroll to position [202, 0]
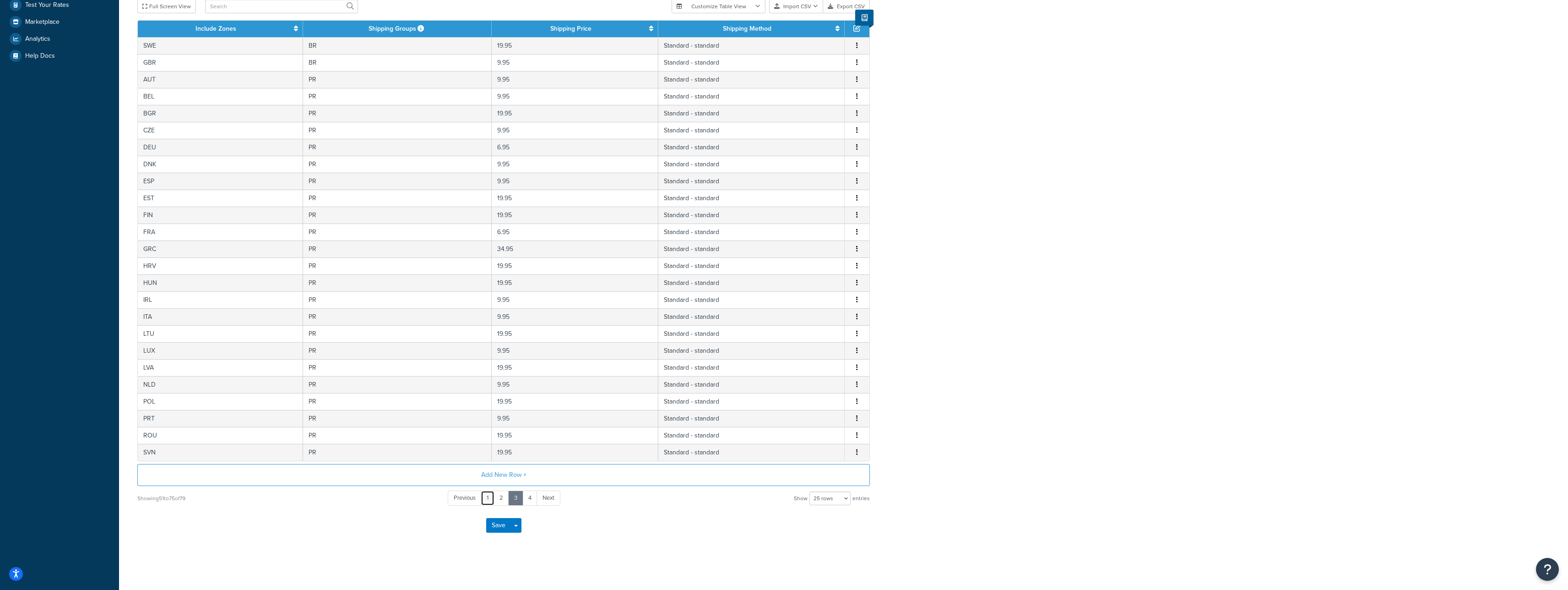
click at [489, 497] on link "1" at bounding box center [487, 498] width 13 height 15
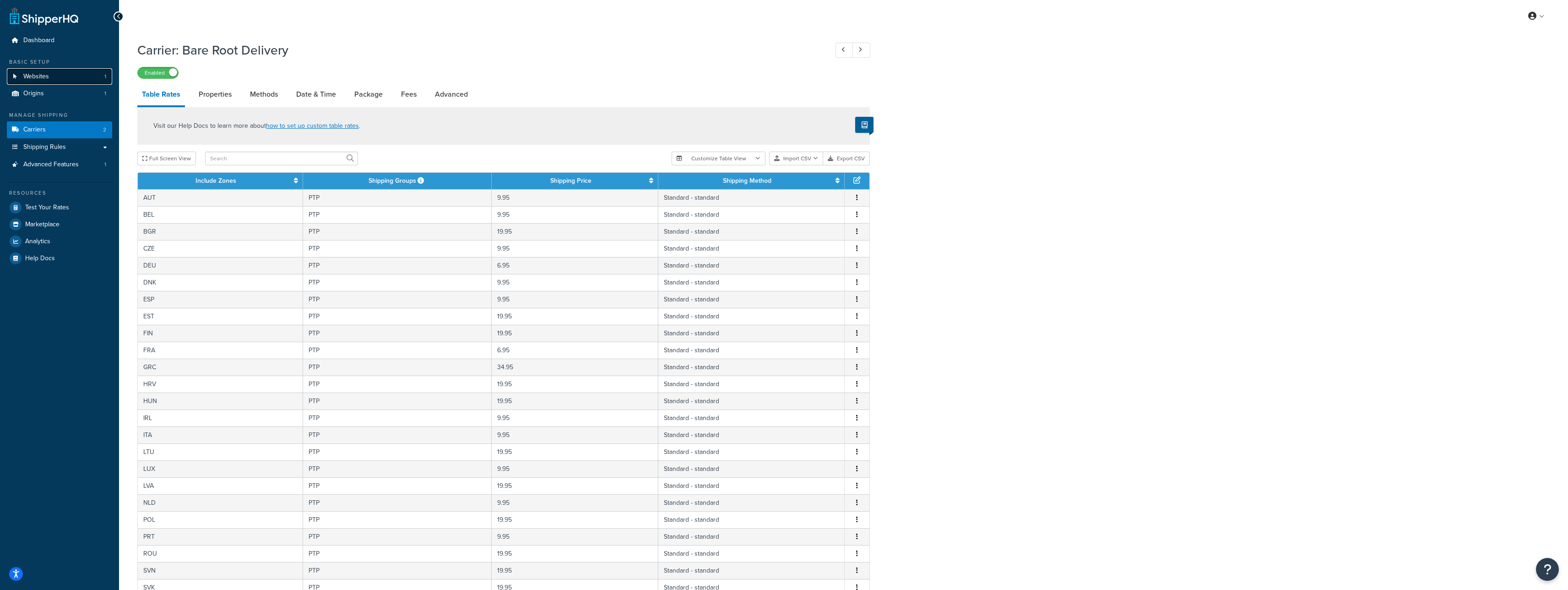
click at [40, 78] on span "Websites" at bounding box center [36, 76] width 26 height 8
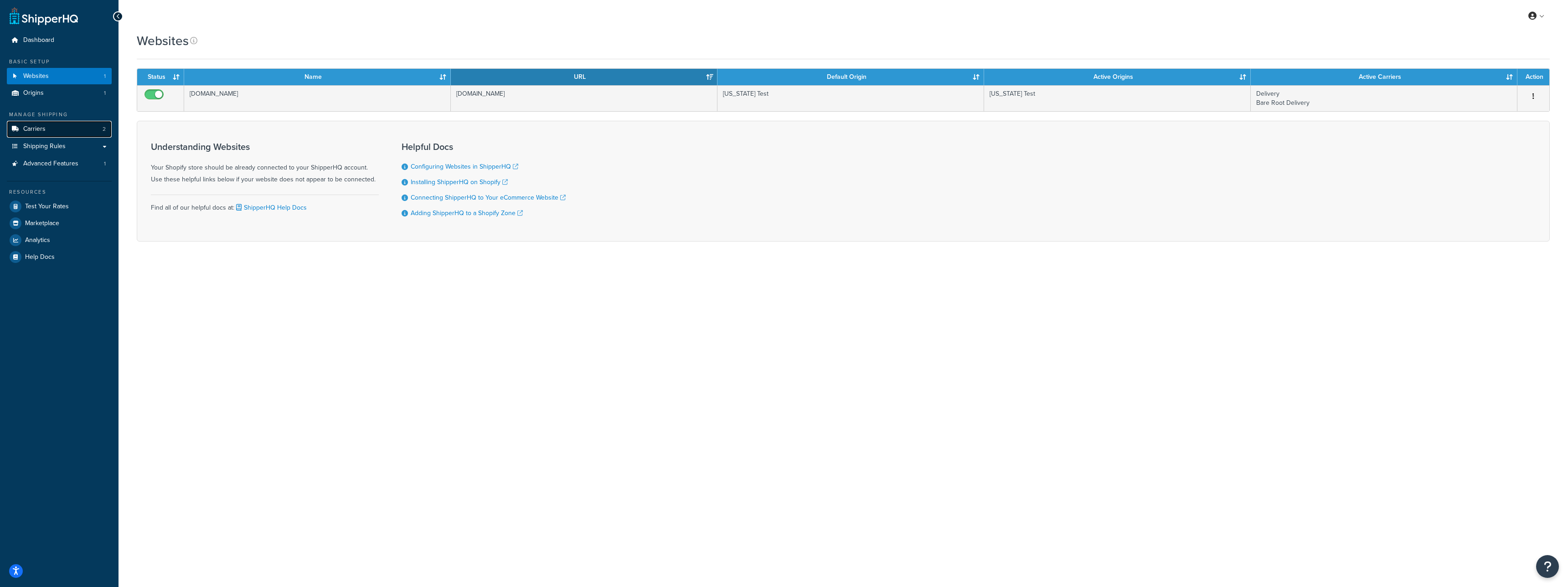
click at [37, 125] on span "Carriers" at bounding box center [34, 129] width 23 height 8
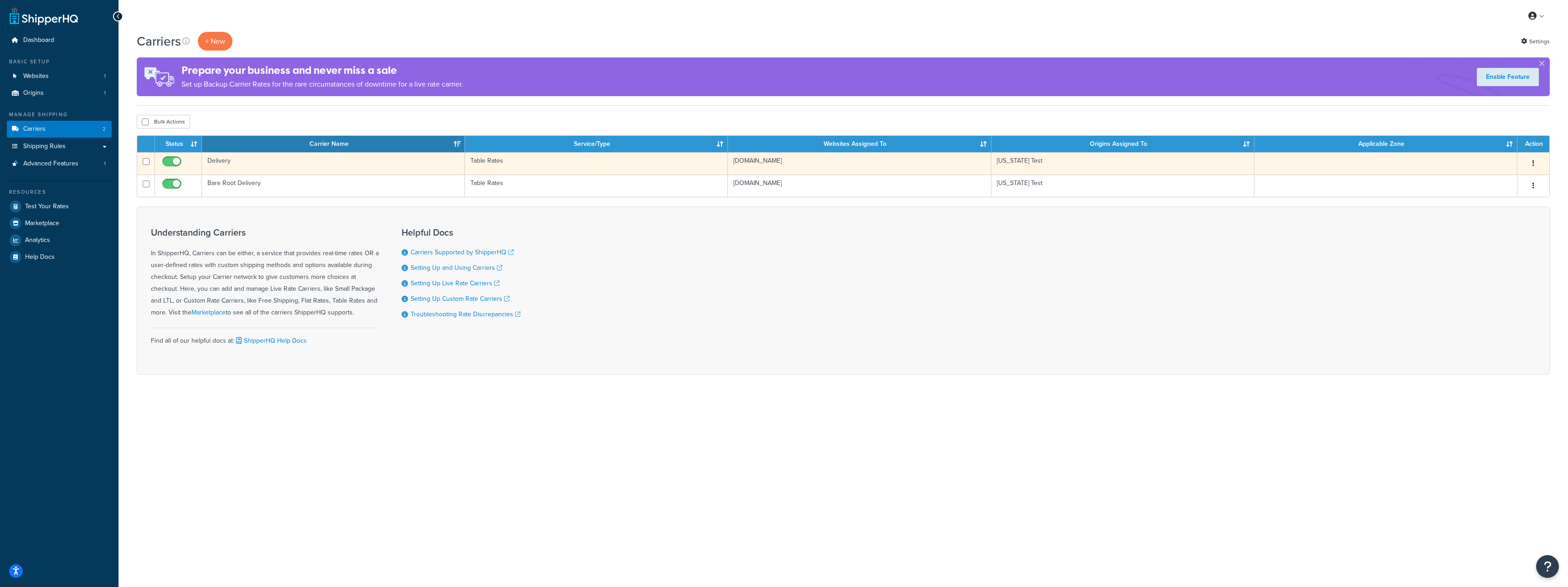
click at [261, 169] on td "Delivery" at bounding box center [334, 163] width 263 height 23
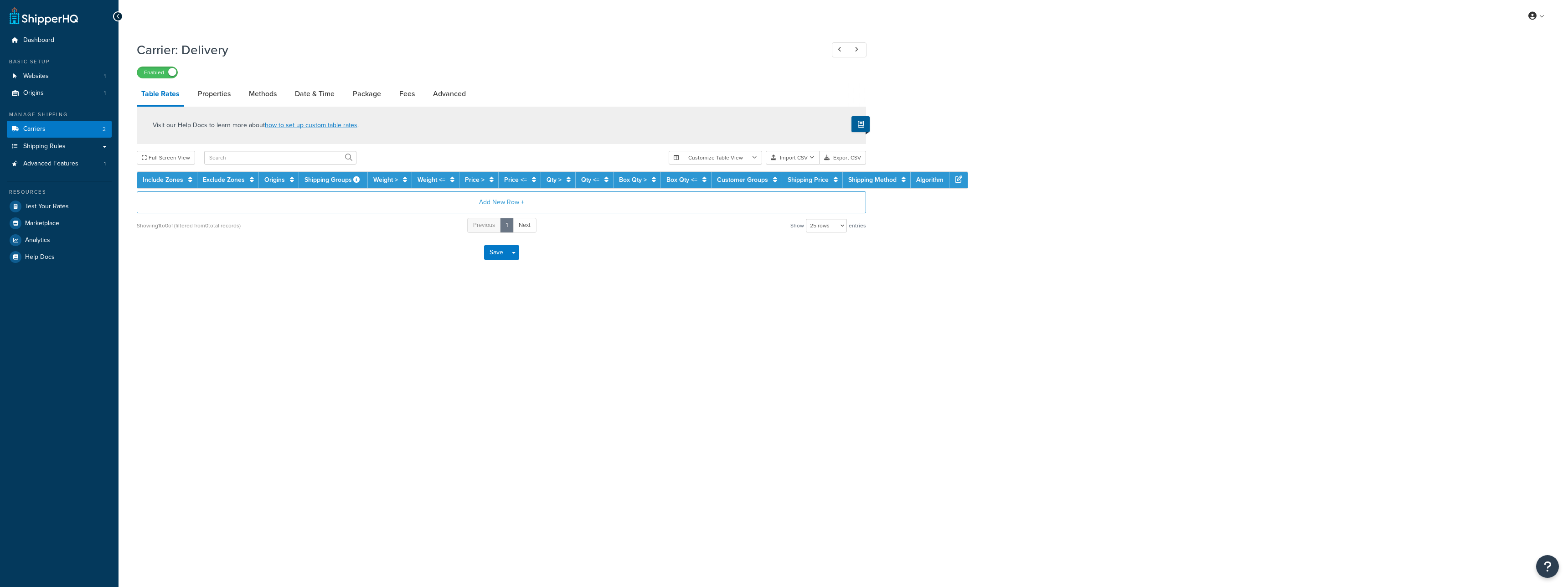
select select "25"
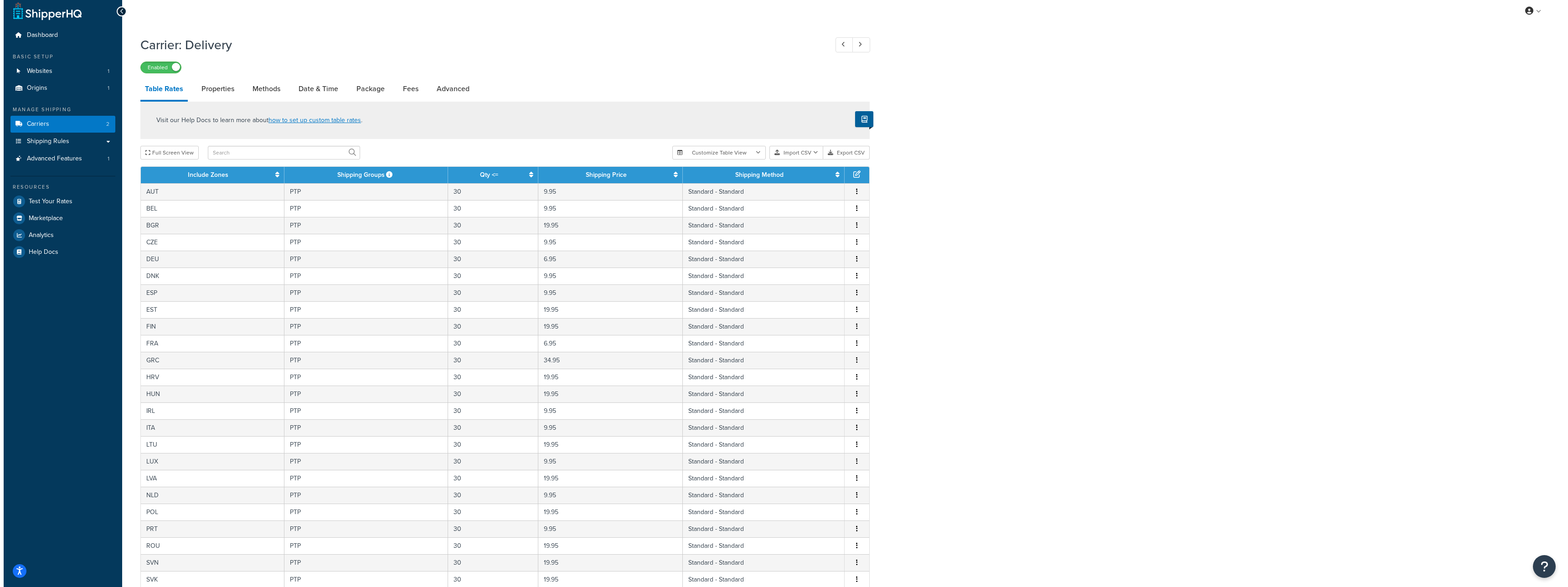
scroll to position [151, 0]
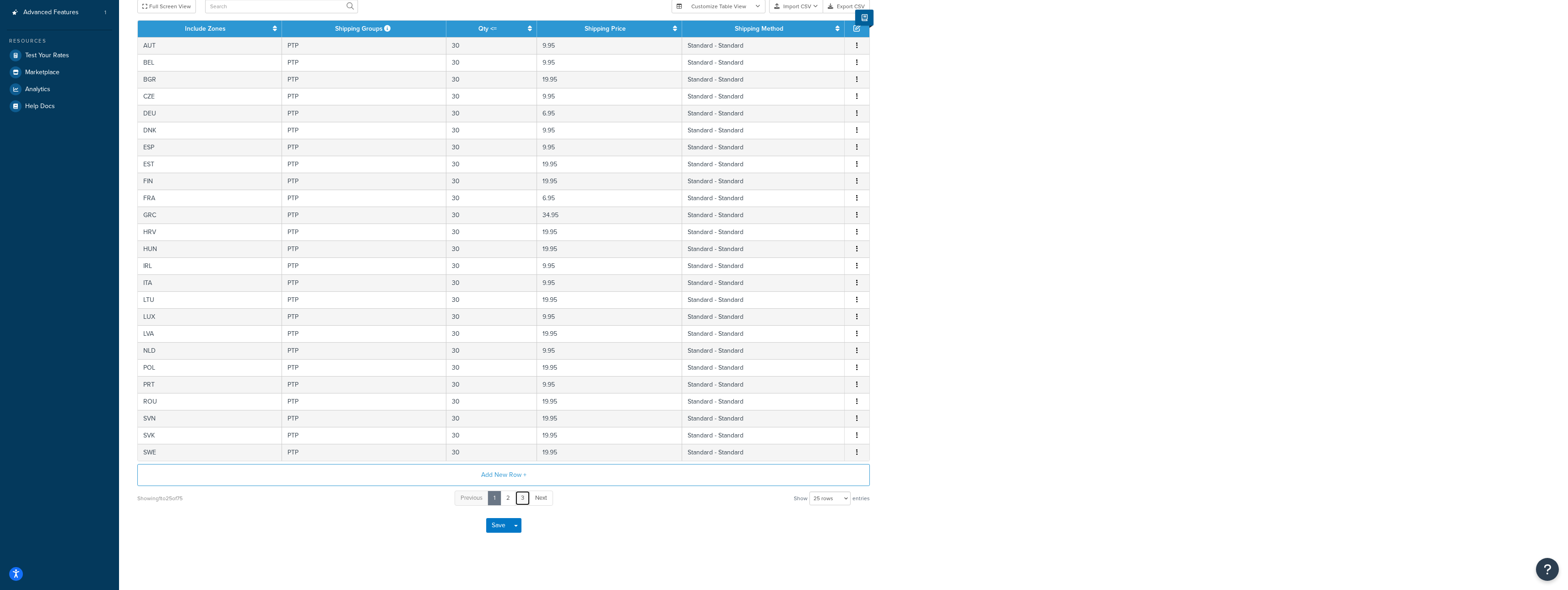
click at [516, 496] on link "3" at bounding box center [522, 498] width 15 height 15
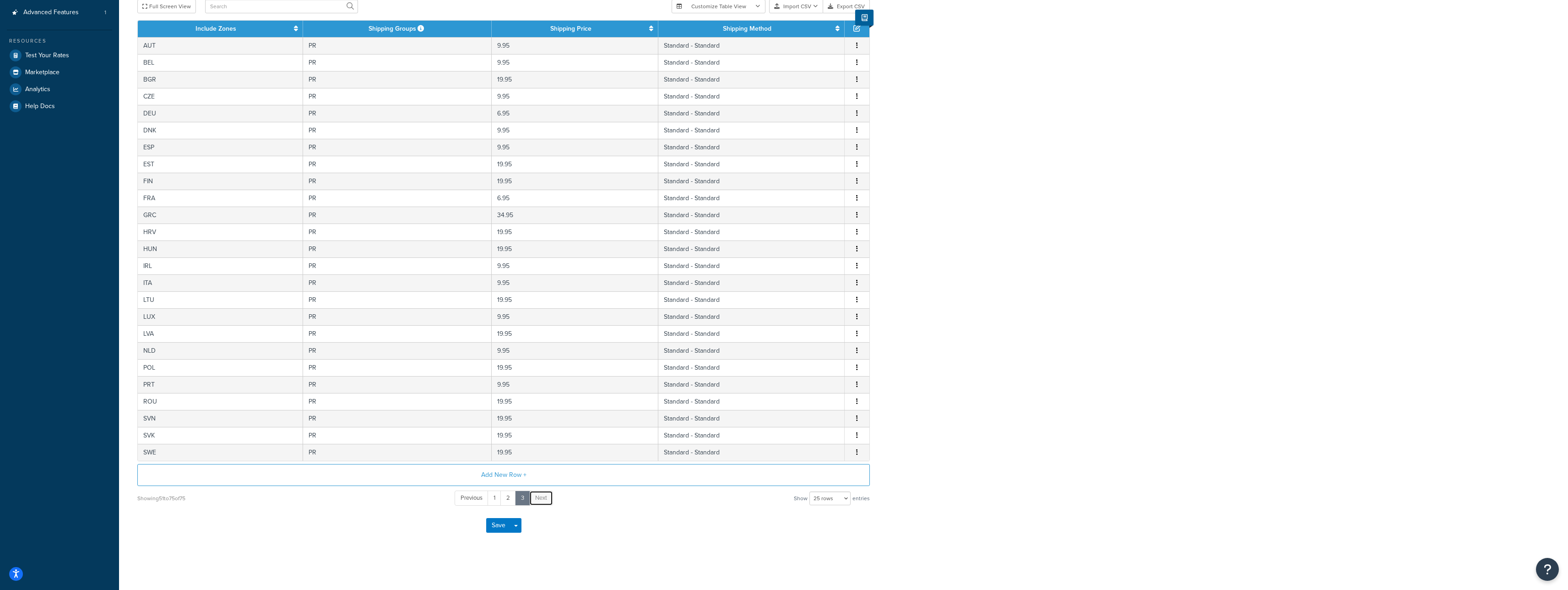
click at [534, 498] on link "Next" at bounding box center [541, 498] width 24 height 15
click at [513, 498] on link "2" at bounding box center [507, 498] width 15 height 15
click at [493, 497] on link "1" at bounding box center [495, 498] width 13 height 15
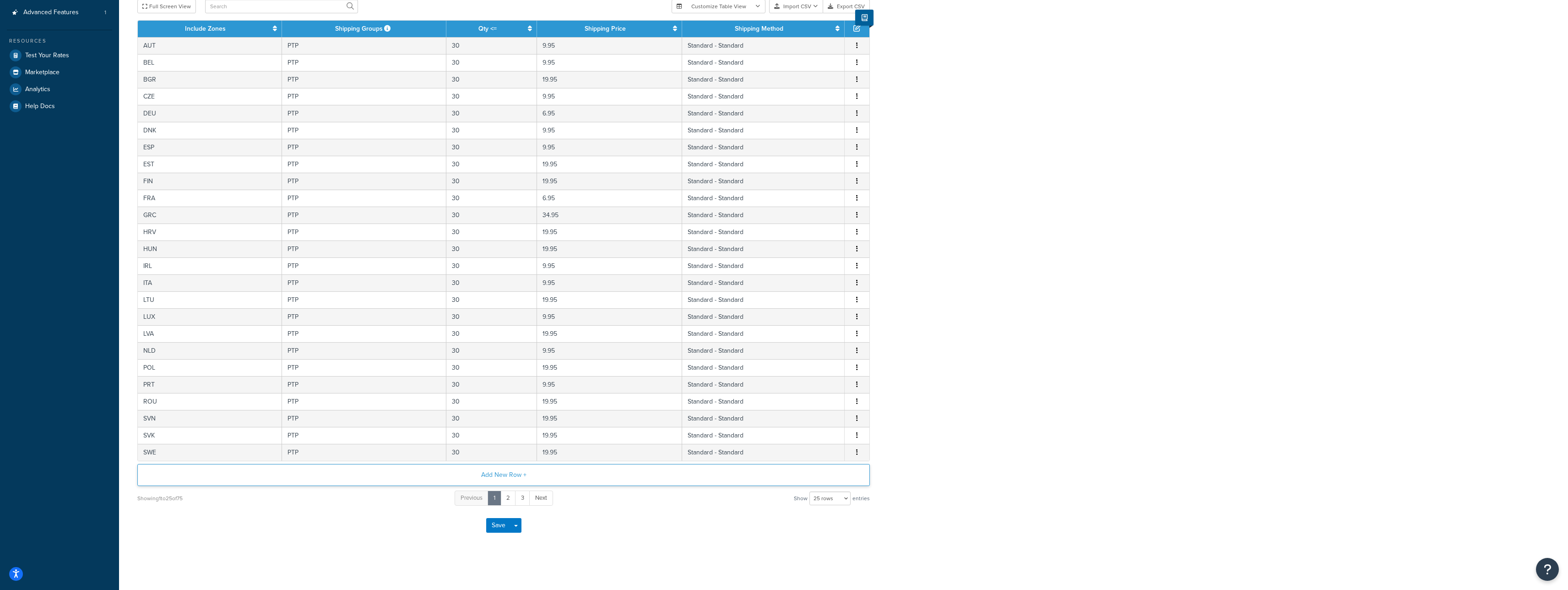
click at [518, 470] on button "Add New Row +" at bounding box center [504, 475] width 732 height 22
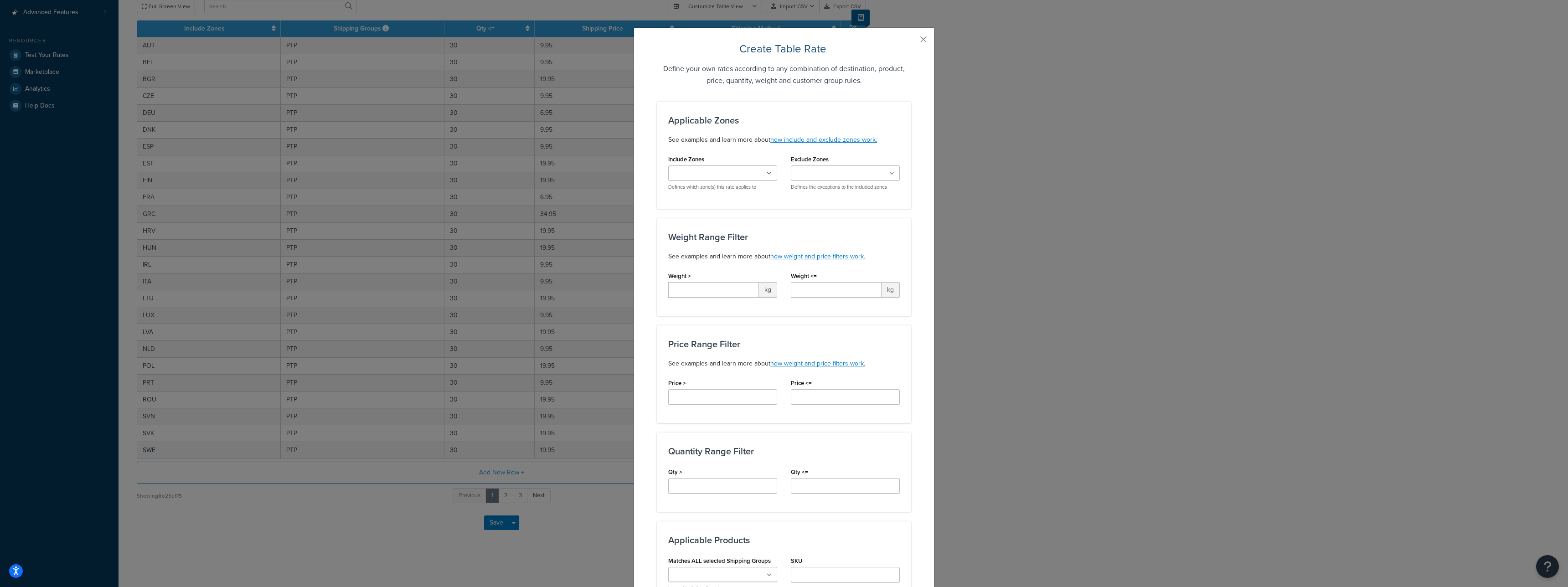
click at [705, 173] on input "Include Zones" at bounding box center [711, 173] width 81 height 10
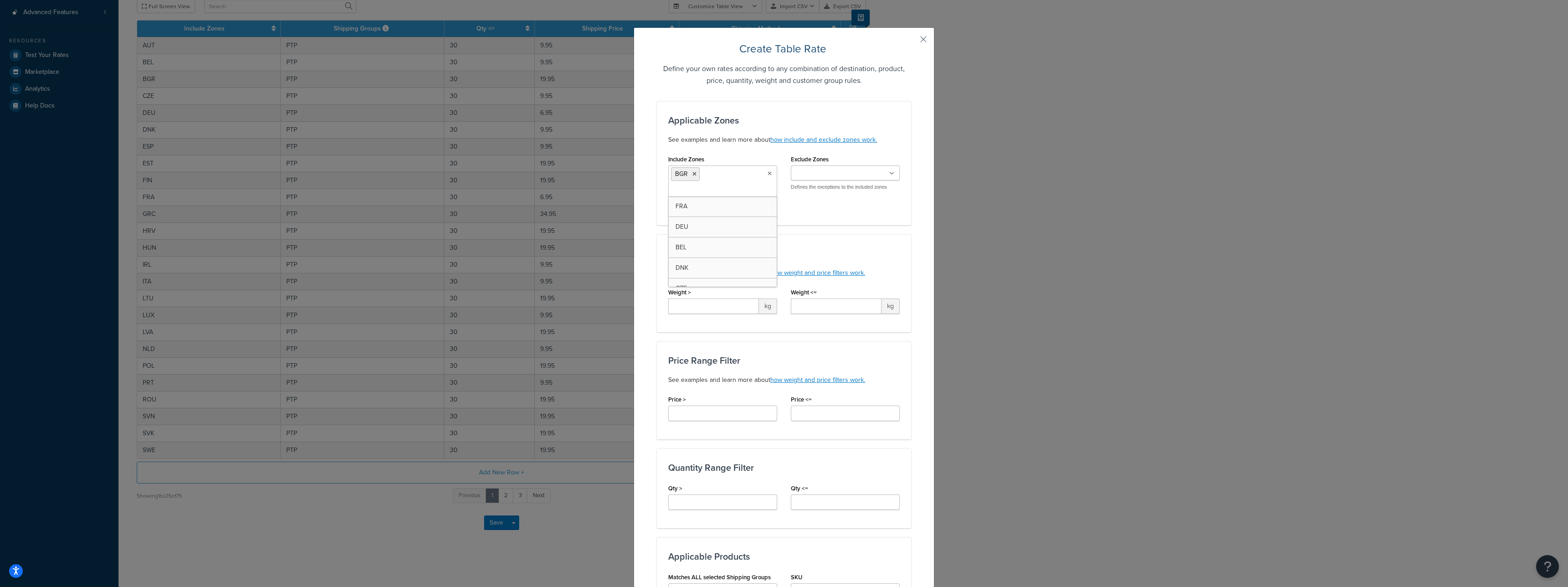
drag, startPoint x: 691, startPoint y: 251, endPoint x: 709, endPoint y: 183, distance: 70.3
click at [692, 174] on icon at bounding box center [694, 174] width 4 height 5
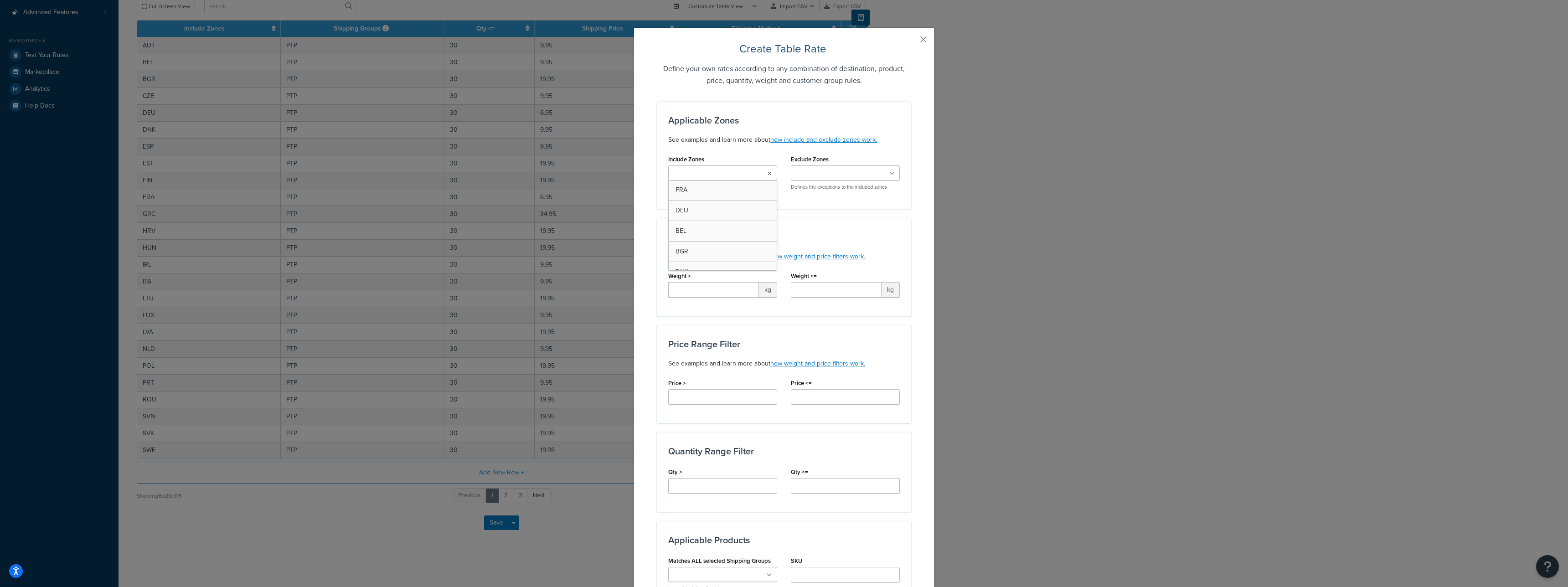
click at [692, 173] on input "Include Zones" at bounding box center [711, 173] width 81 height 10
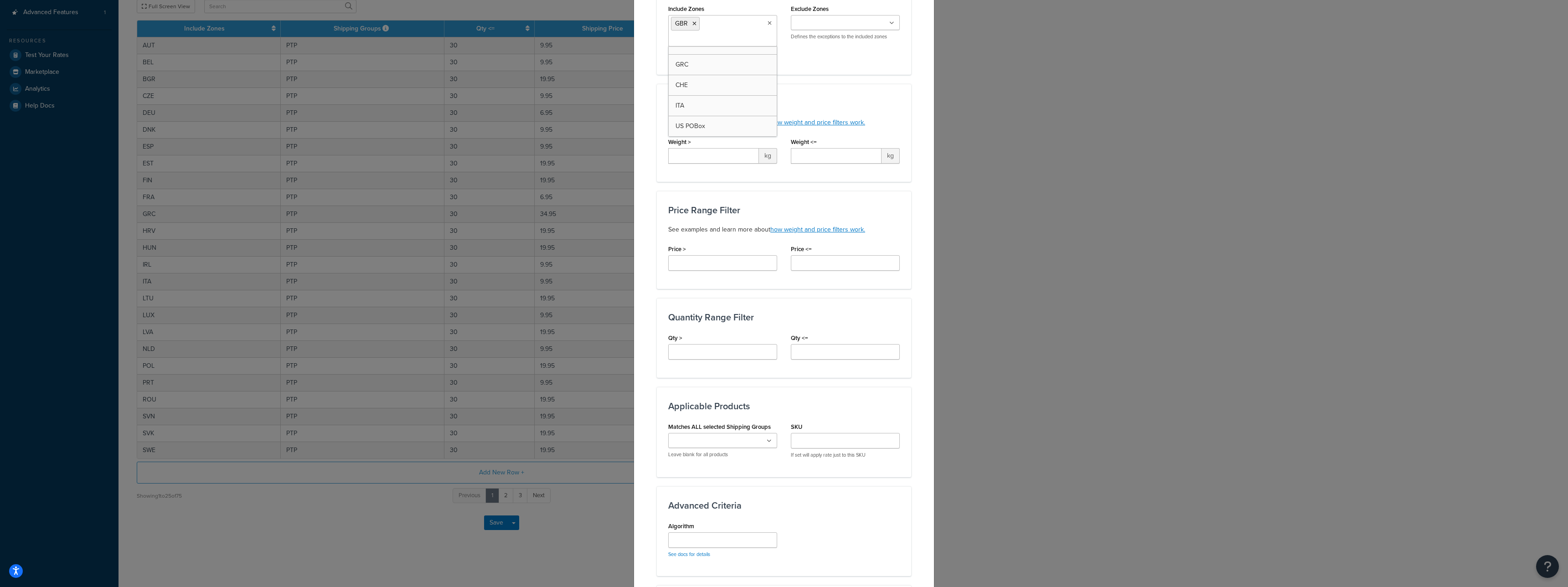
scroll to position [207, 0]
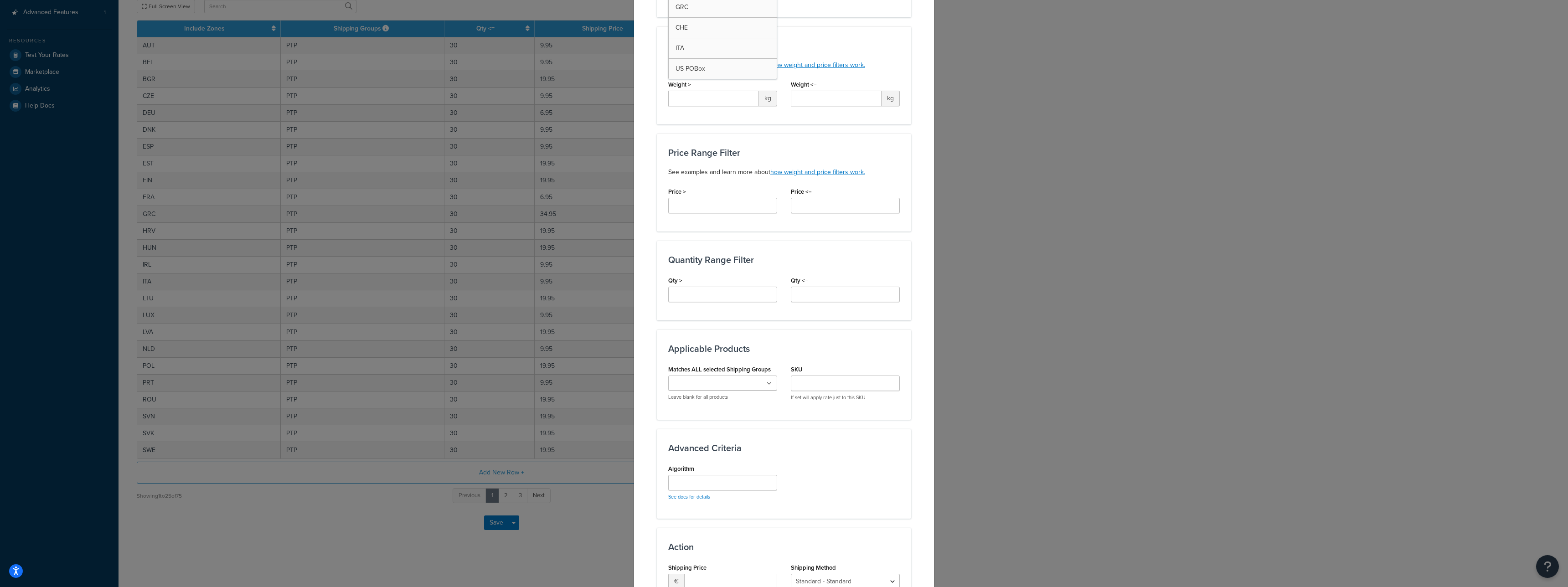
click at [716, 391] on div "PTP BR DIRECT POTS PR PTPSTD SOIL STAT STD VOUCH All Products not assigned to a…" at bounding box center [723, 387] width 109 height 25
click at [716, 381] on input "Matches ALL selected Shipping Groups" at bounding box center [711, 383] width 81 height 10
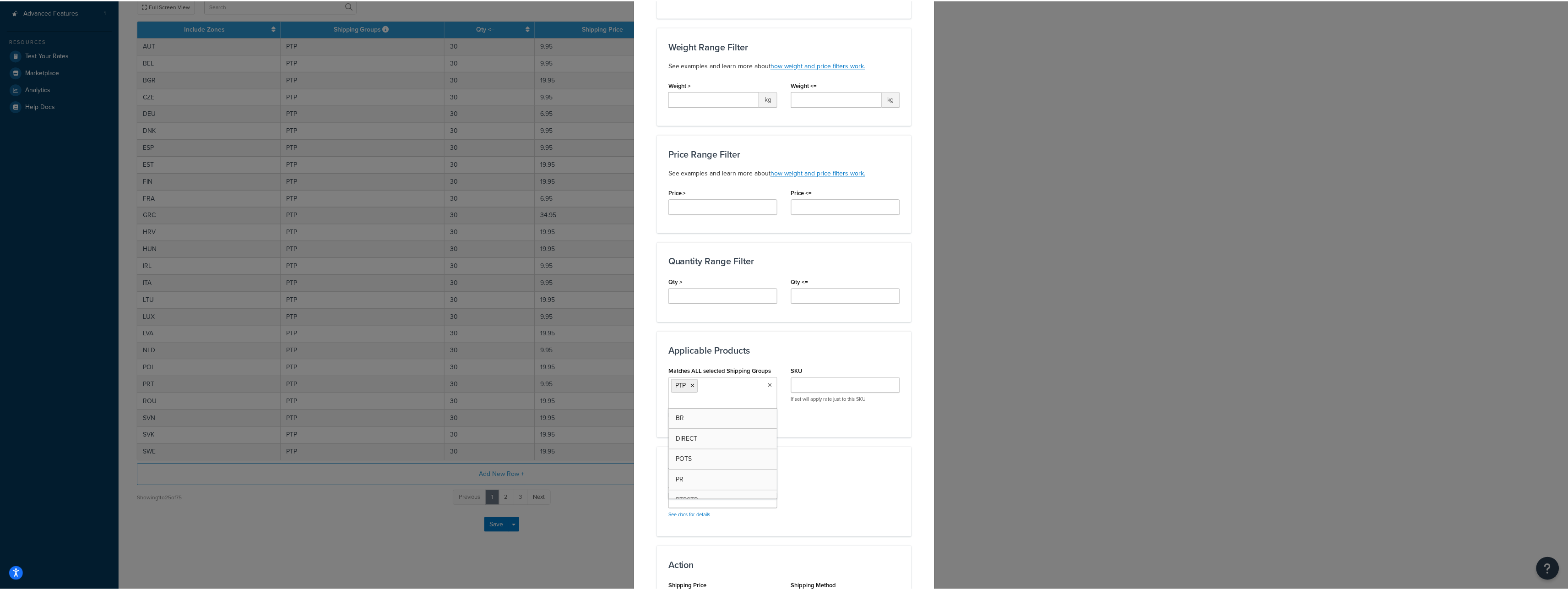
scroll to position [323, 0]
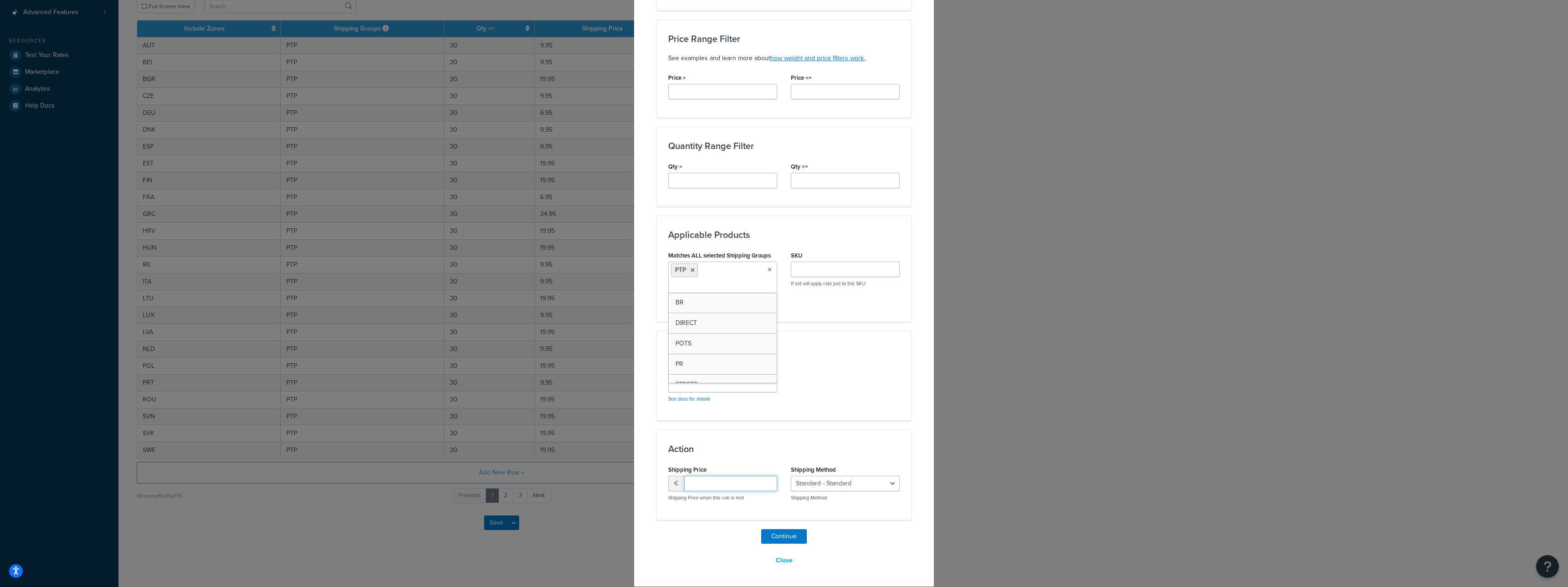
click at [722, 478] on input "number" at bounding box center [730, 483] width 93 height 15
click at [723, 485] on input "number" at bounding box center [730, 483] width 93 height 15
type input "9.95"
click at [734, 517] on div "Action Shipping Price € 9.95 Shipping Price when this rule is met Shipping Meth…" at bounding box center [784, 474] width 254 height 90
click at [769, 532] on button "Continue" at bounding box center [784, 536] width 46 height 15
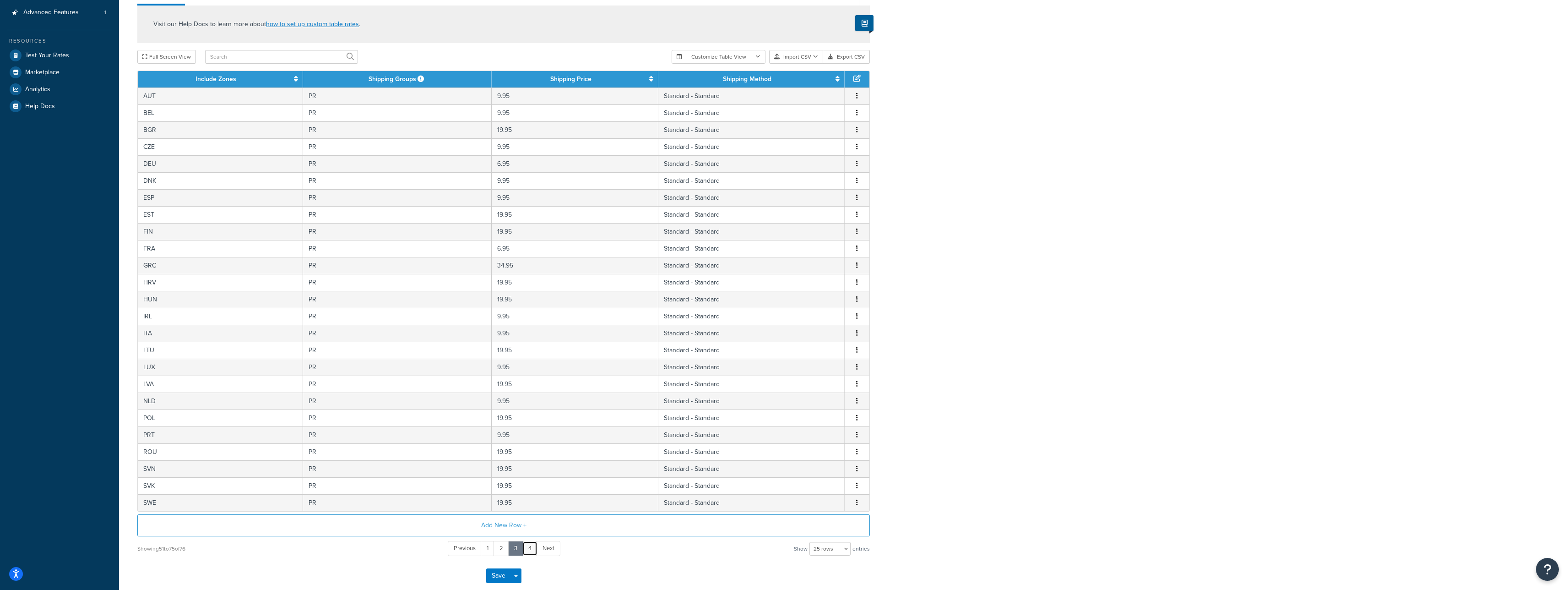
click at [529, 549] on link "4" at bounding box center [529, 548] width 15 height 15
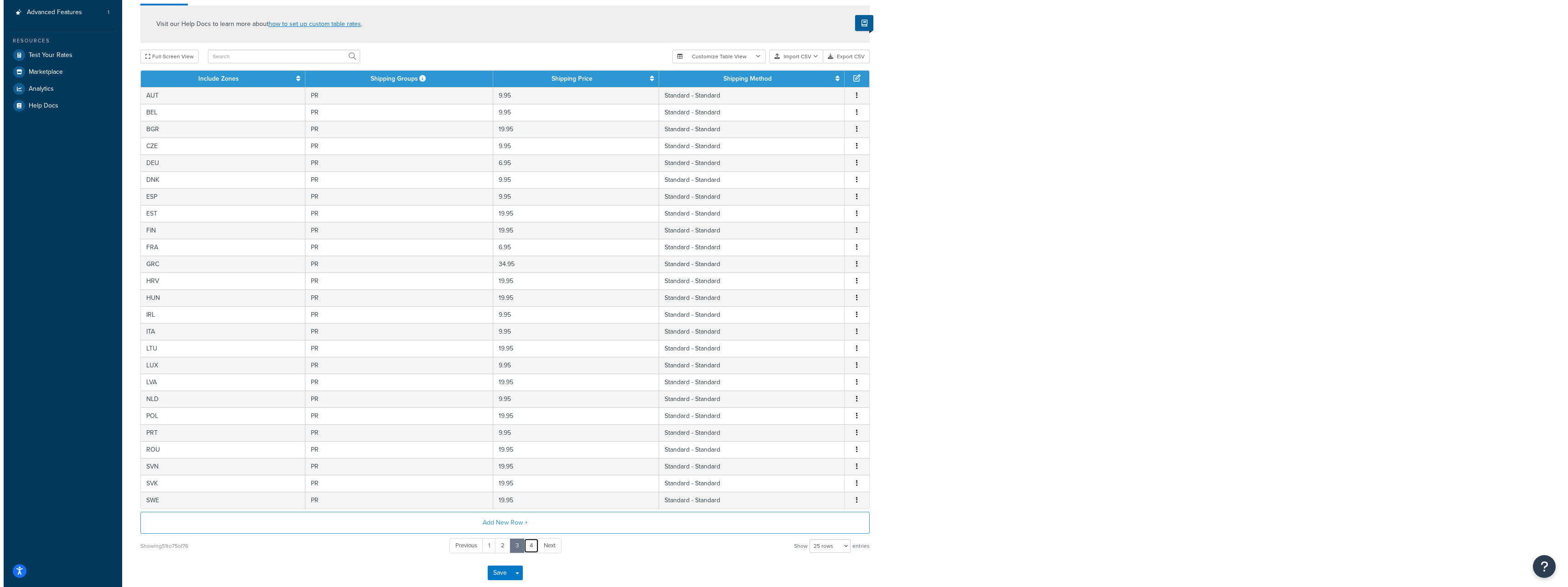
scroll to position [0, 0]
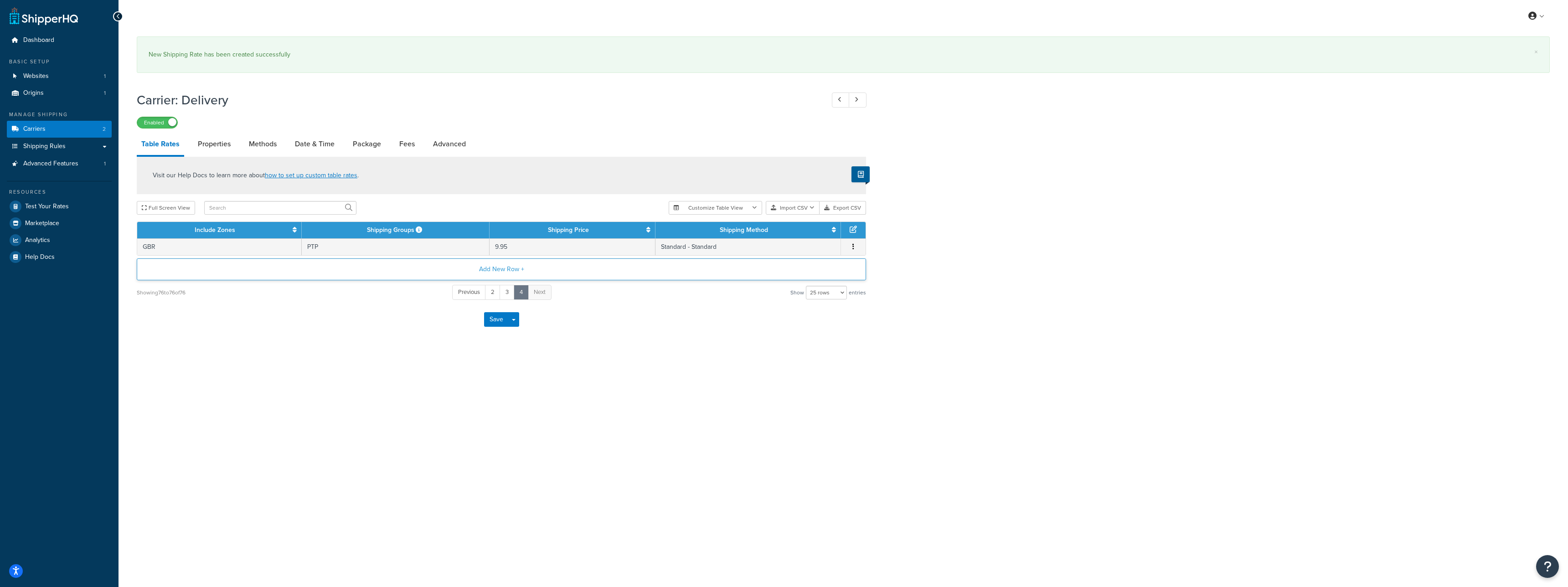
click at [478, 268] on button "Add New Row +" at bounding box center [502, 269] width 729 height 22
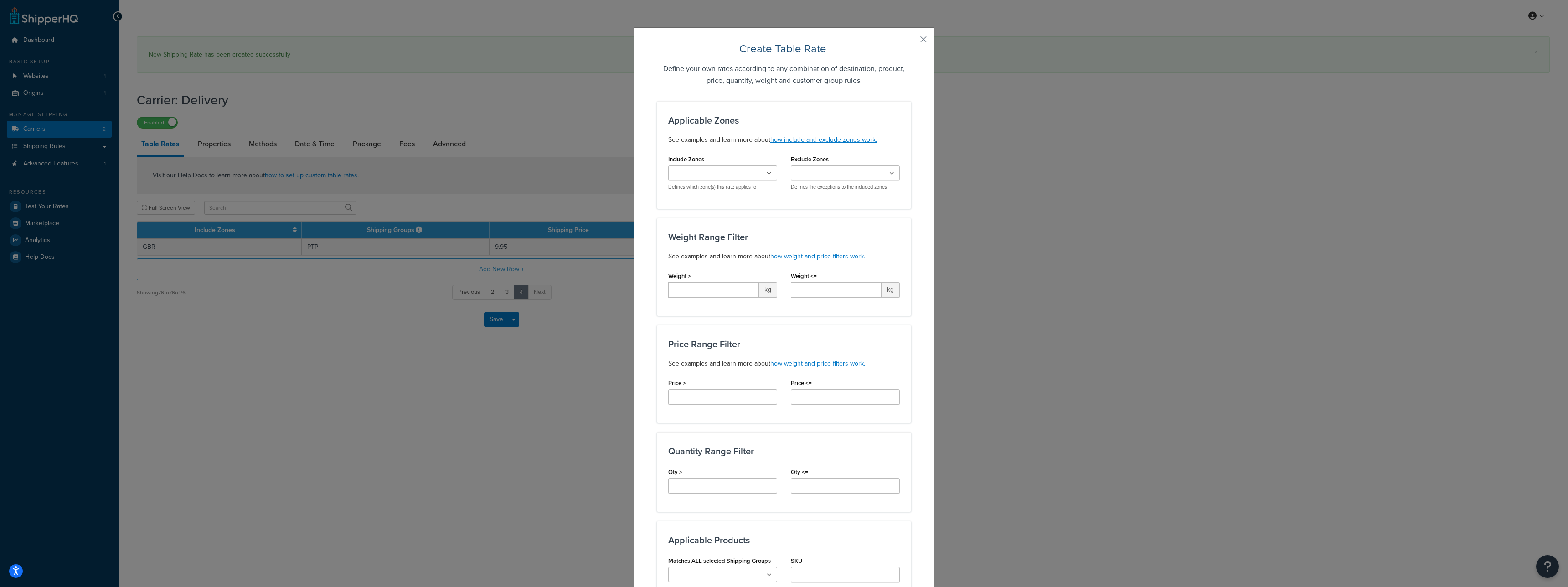
click at [700, 165] on ul at bounding box center [723, 173] width 109 height 15
type input "a"
type input "gb"
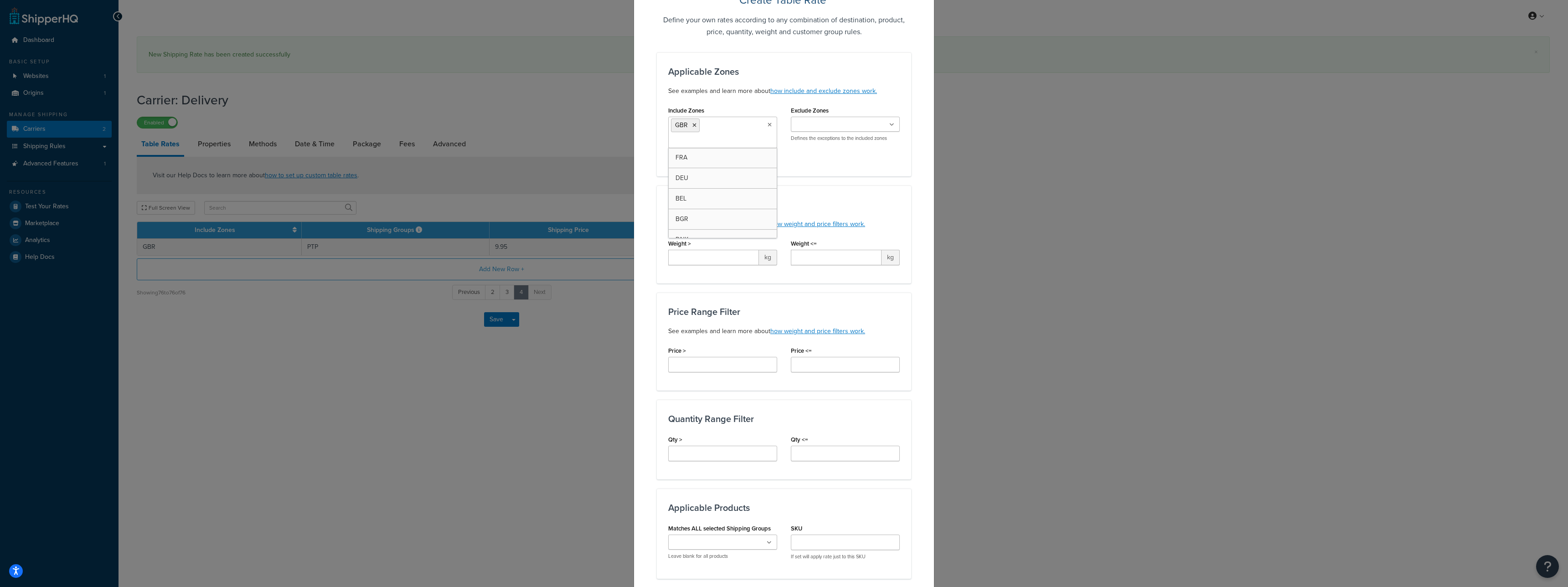
click at [827, 238] on div "Weight <= kg" at bounding box center [845, 251] width 109 height 28
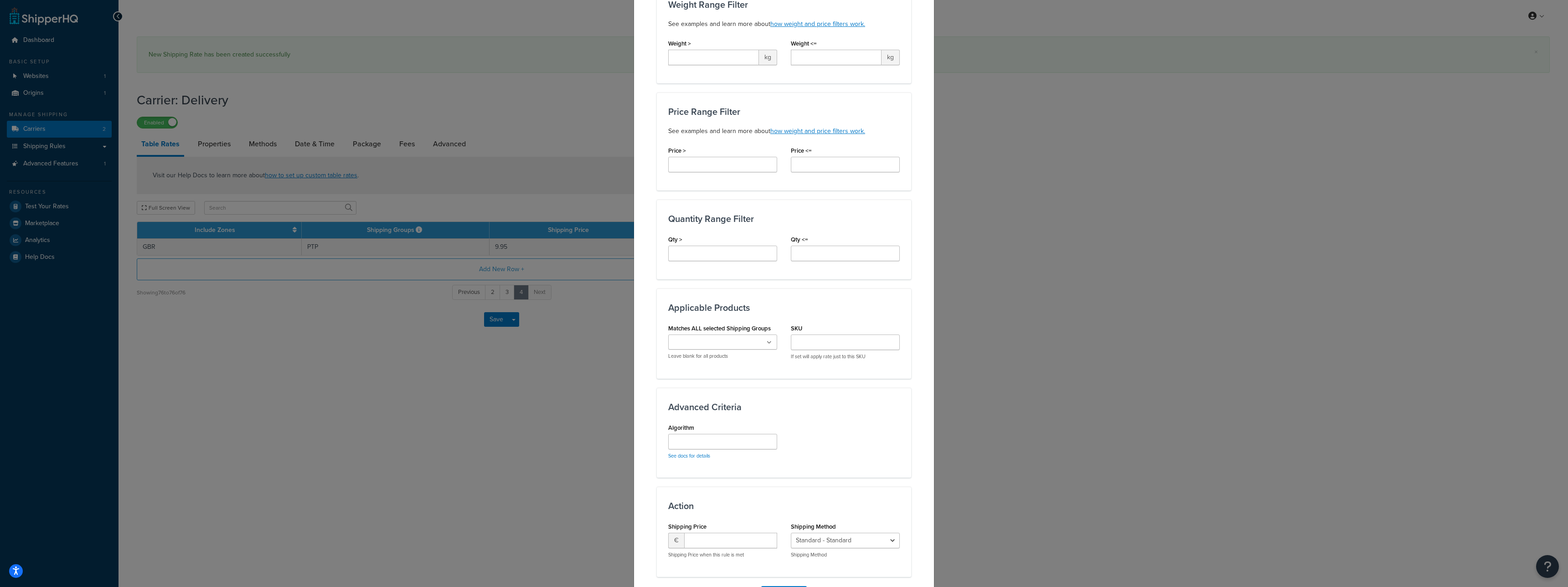
scroll to position [305, 0]
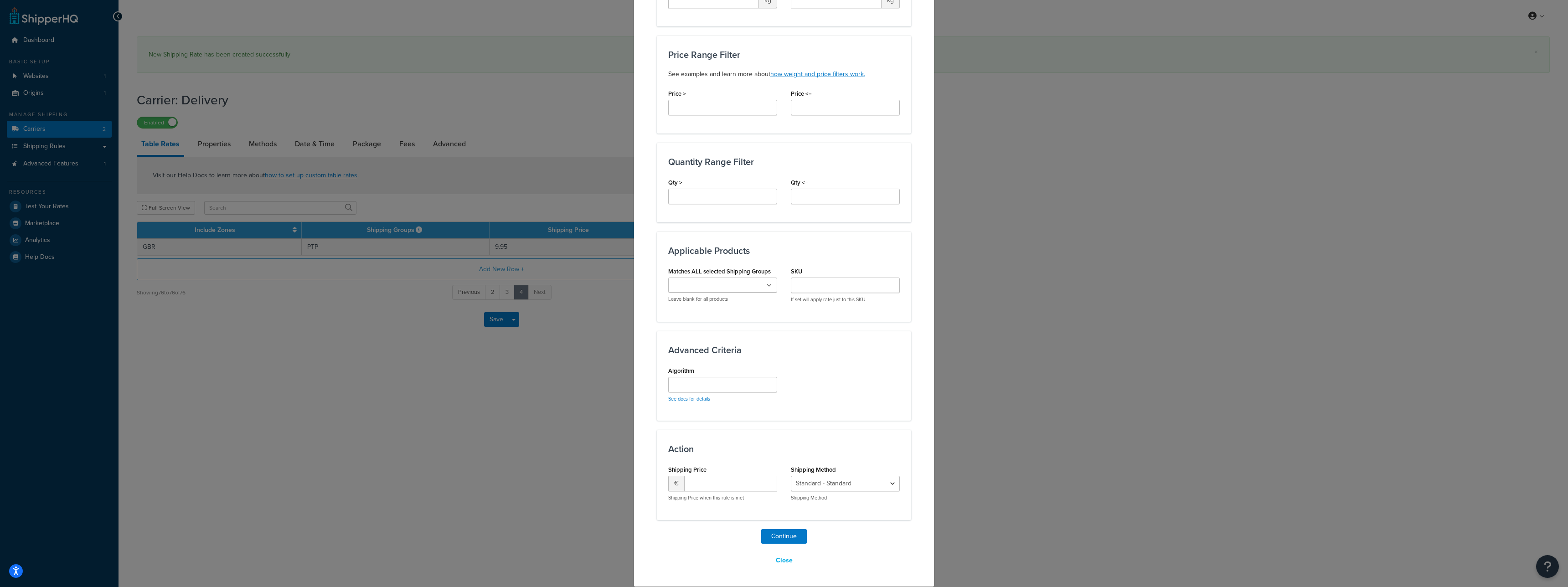
click at [723, 276] on div "Matches ALL selected Shipping Groups PTP BR DIRECT POTS PR PTPSTD SOIL STAT STD…" at bounding box center [723, 283] width 109 height 38
click at [723, 282] on input "Matches ALL selected Shipping Groups" at bounding box center [711, 285] width 81 height 10
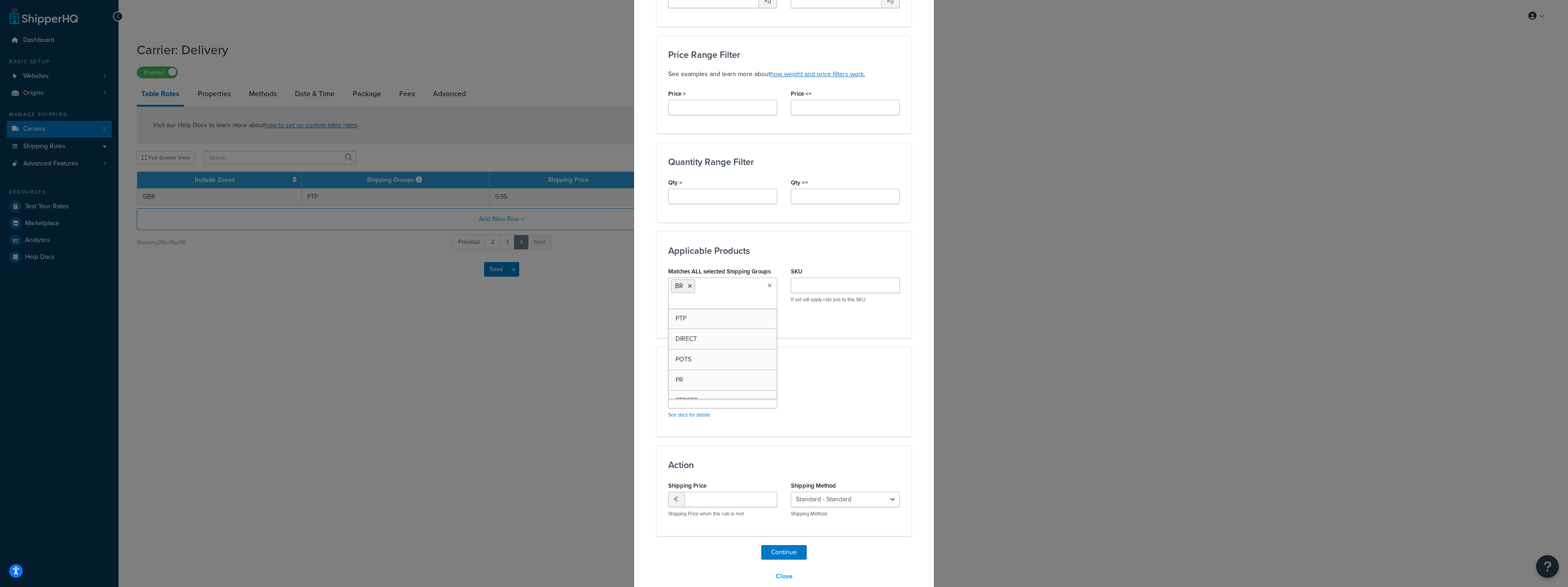
click at [833, 390] on div "Algorithm See docs for details" at bounding box center [784, 403] width 245 height 45
click at [692, 394] on input "Algorithm" at bounding box center [723, 400] width 109 height 15
click at [698, 501] on input "number" at bounding box center [730, 499] width 93 height 15
type input "9.95"
click at [769, 557] on button "Continue" at bounding box center [784, 552] width 46 height 15
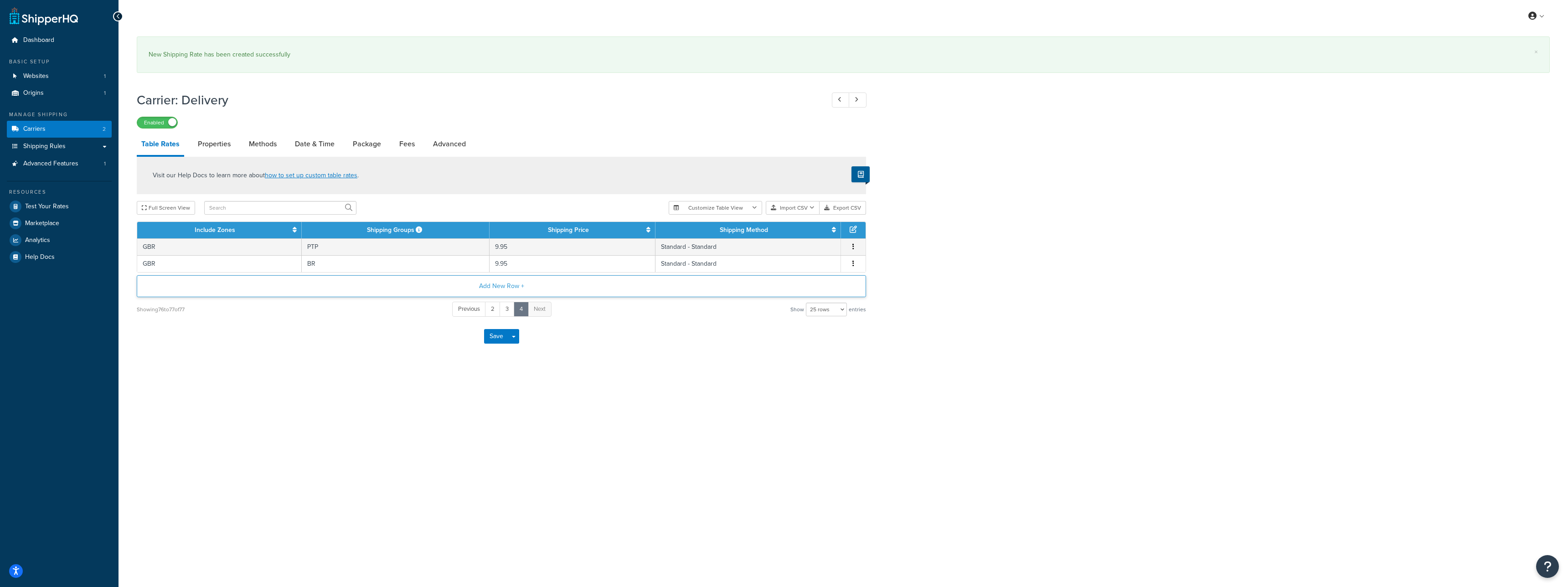
click at [514, 263] on div "Visit our Help Docs to learn more about how to set up custom table rates . Full…" at bounding box center [501, 237] width 743 height 161
click at [513, 288] on button "Add New Row +" at bounding box center [502, 286] width 729 height 22
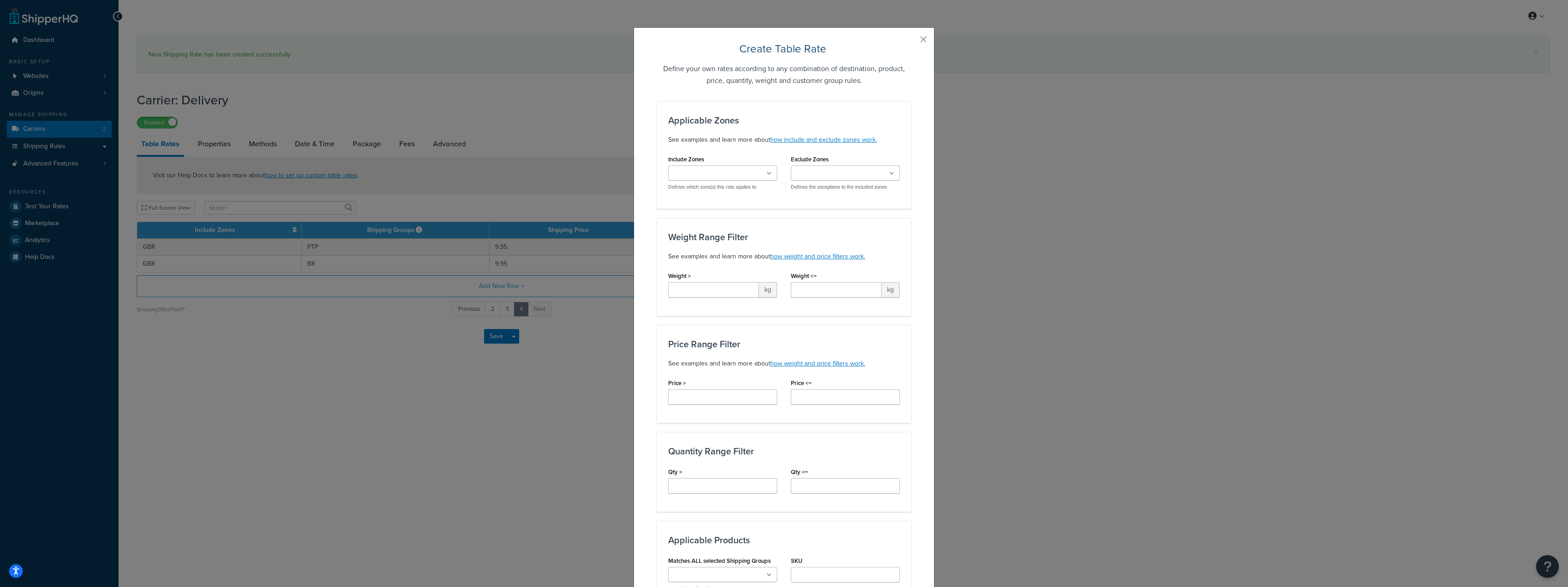
click at [726, 162] on div "Include Zones FRA DEU BEL BGR DNK CZE NLD SVN AUT LVA SWE HUN LUX POL SVK ESP P…" at bounding box center [723, 172] width 109 height 38
click at [725, 167] on ul at bounding box center [723, 173] width 109 height 15
type input "gb"
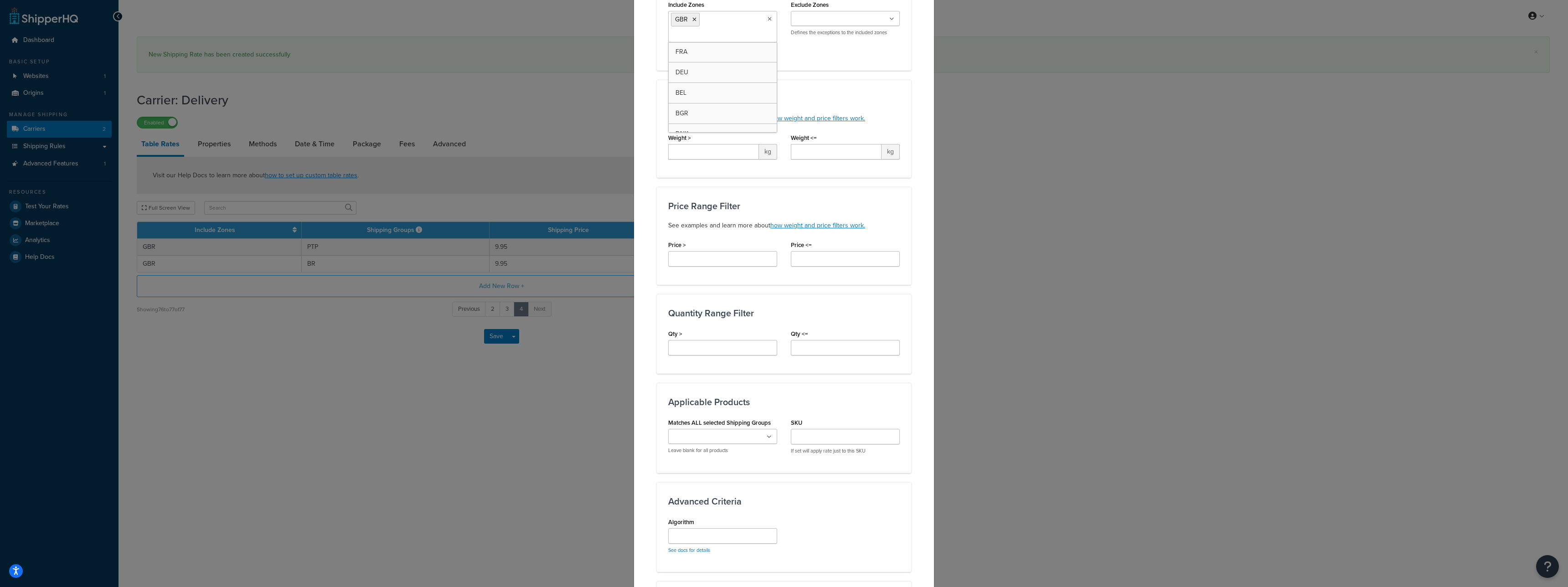
scroll to position [224, 0]
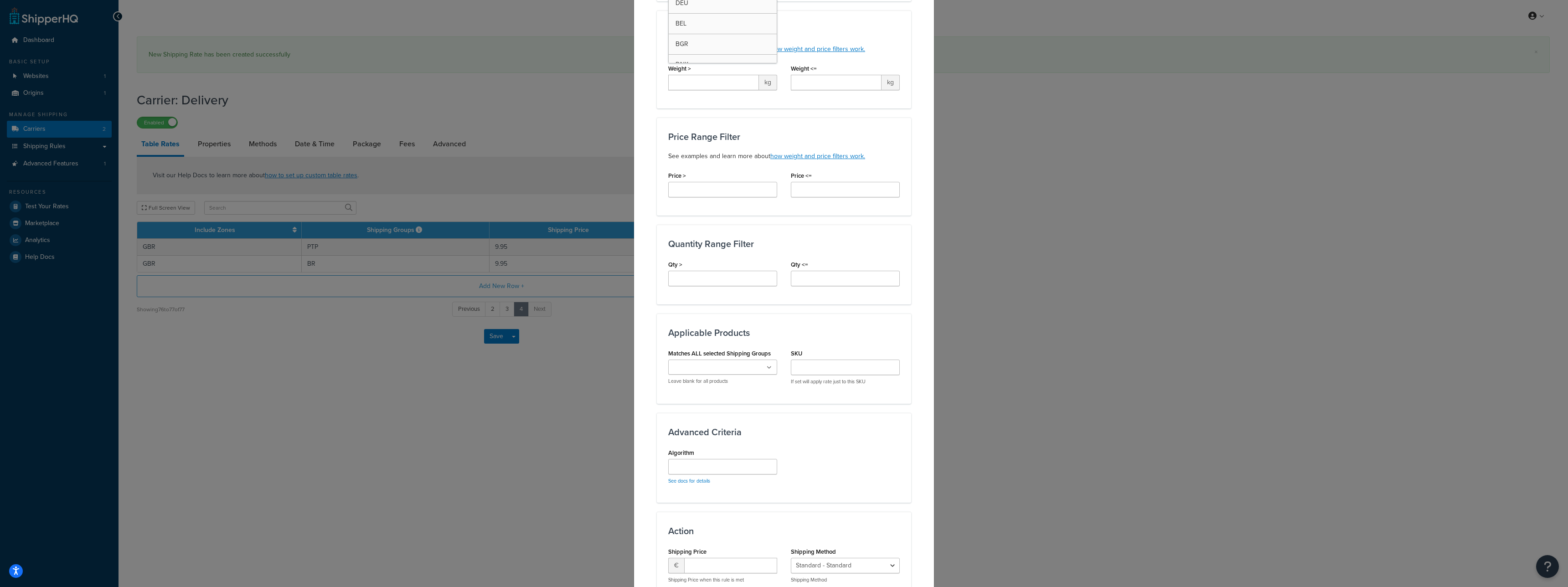
click at [717, 369] on input "Matches ALL selected Shipping Groups" at bounding box center [711, 367] width 81 height 10
type input "pr"
click at [834, 441] on div "Advanced Criteria Algorithm See docs for details" at bounding box center [784, 474] width 254 height 90
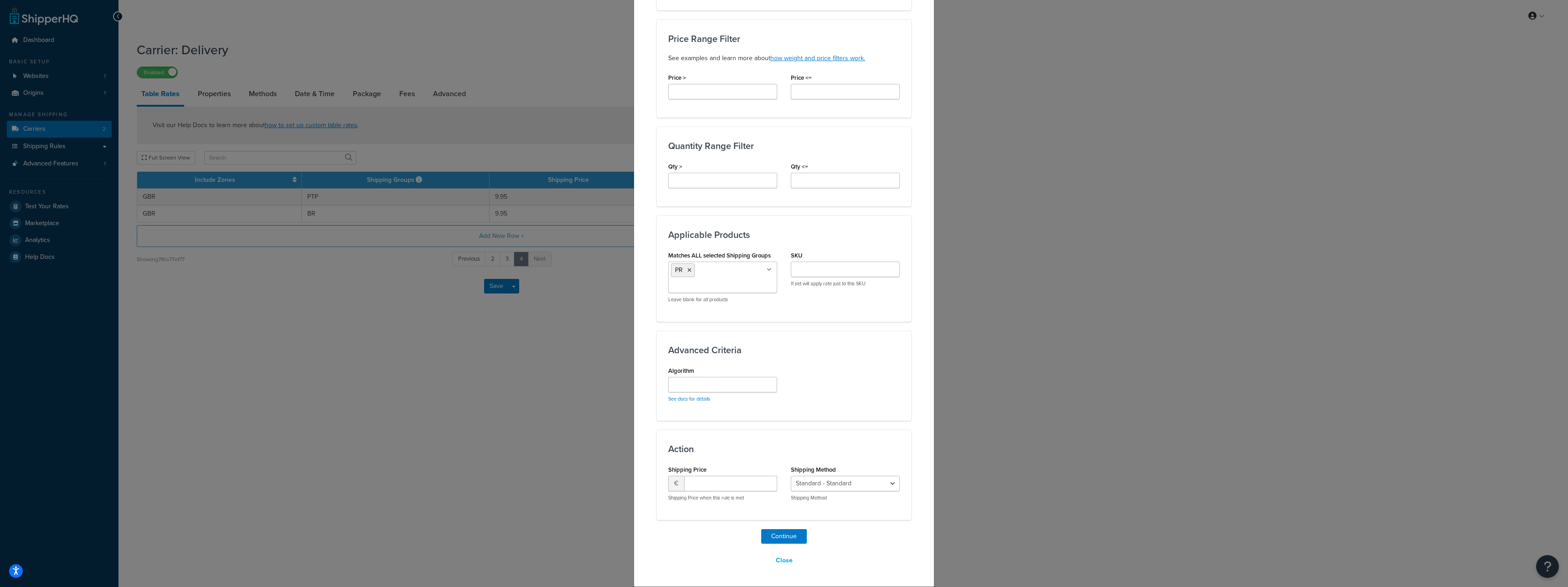
drag, startPoint x: 730, startPoint y: 474, endPoint x: 728, endPoint y: 482, distance: 8.2
click at [730, 475] on div "Shipping Price € Shipping Price when this rule is met" at bounding box center [723, 482] width 109 height 38
click at [727, 482] on input "number" at bounding box center [730, 483] width 93 height 15
type input "9.95"
click at [771, 538] on button "Continue" at bounding box center [784, 536] width 46 height 15
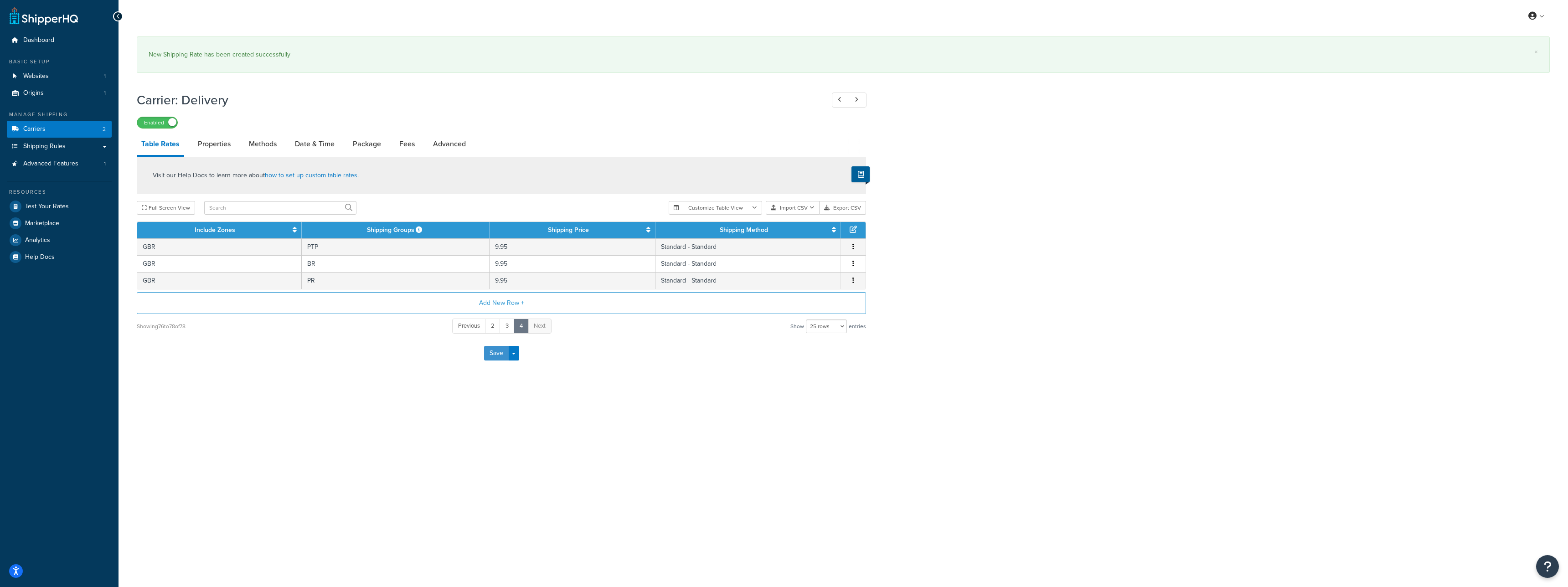
click at [492, 337] on div "Save Save Dropdown Save and Edit" at bounding box center [502, 353] width 729 height 37
click at [498, 364] on div "Save Save Dropdown Save and Edit" at bounding box center [502, 353] width 729 height 37
click at [498, 355] on button "Save" at bounding box center [496, 353] width 24 height 15
click at [73, 131] on link "Carriers 2" at bounding box center [59, 129] width 105 height 17
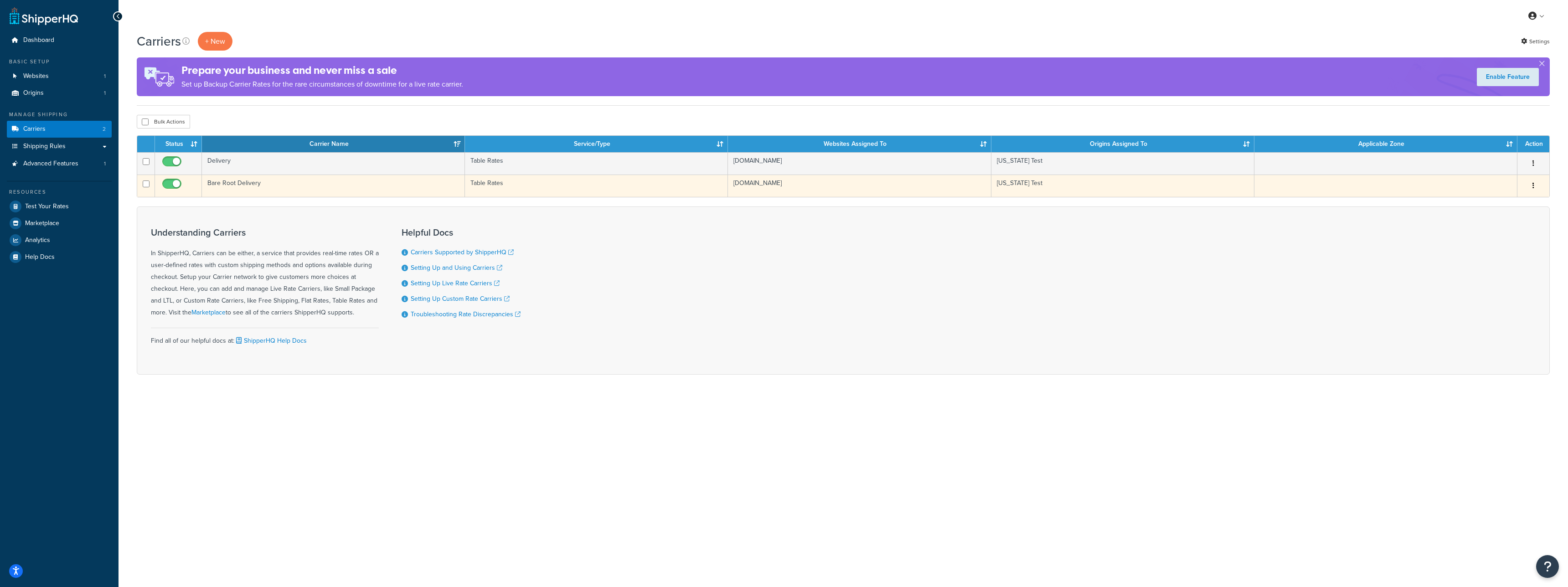
click at [264, 184] on td "Bare Root Delivery" at bounding box center [334, 186] width 263 height 23
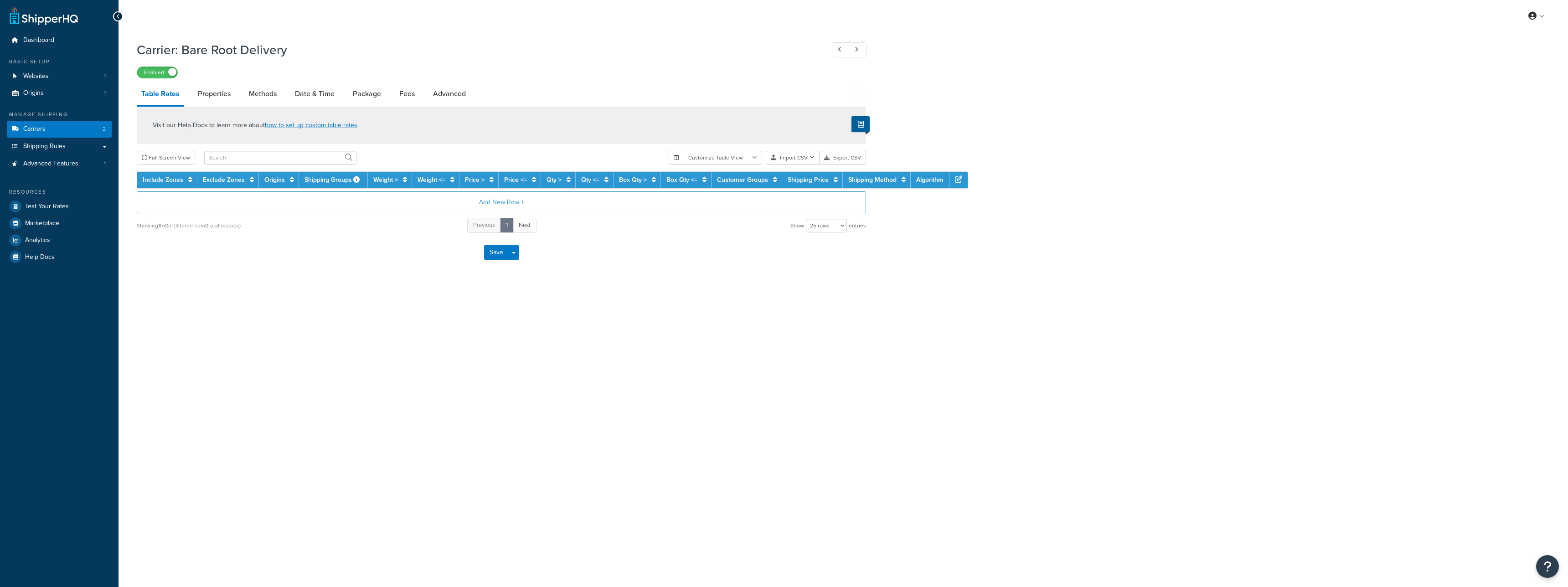
select select "25"
click at [224, 160] on input "text" at bounding box center [280, 158] width 152 height 13
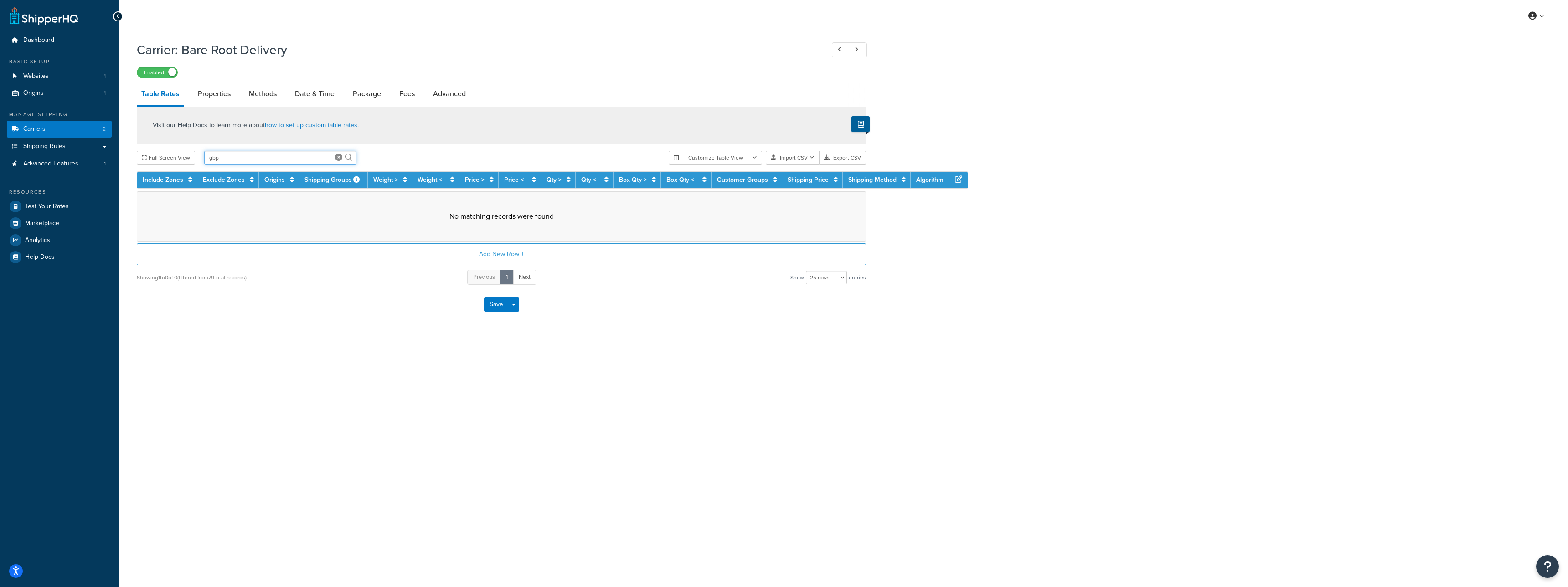
click at [301, 163] on input "gbp" at bounding box center [280, 158] width 152 height 13
type input "gbr"
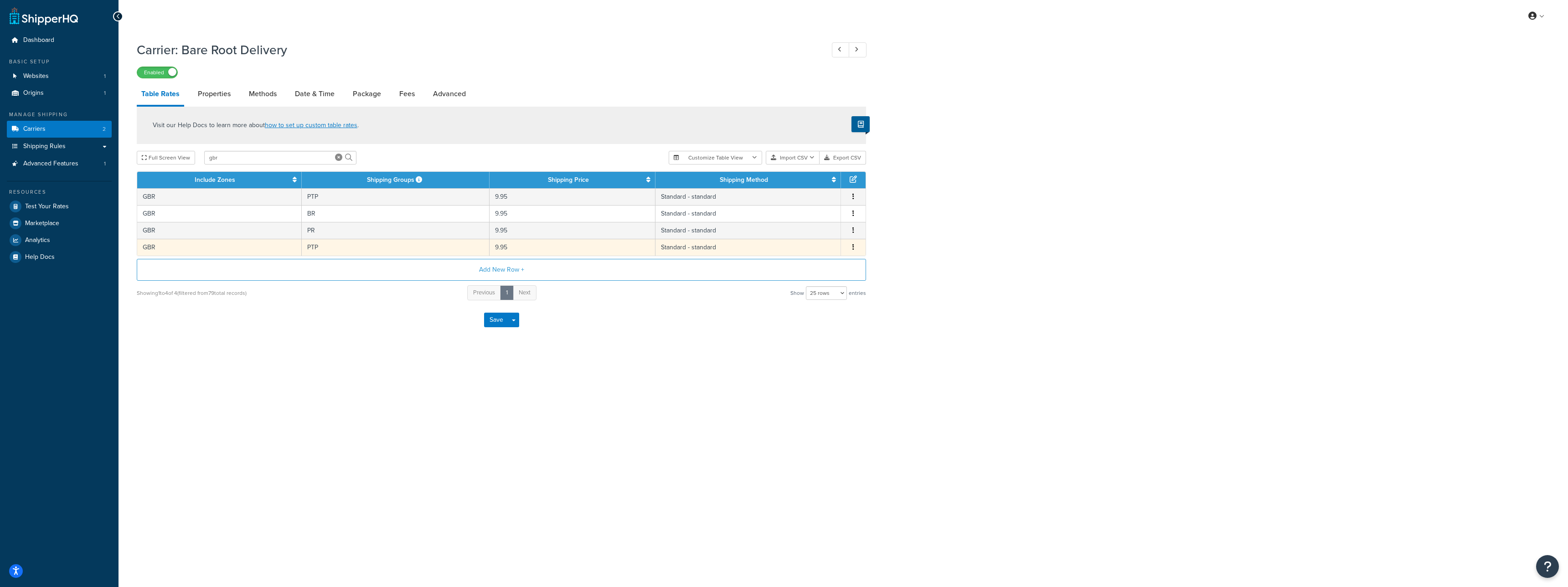
click at [852, 248] on icon "button" at bounding box center [853, 247] width 2 height 6
click at [816, 263] on div "Delete" at bounding box center [807, 266] width 65 height 19
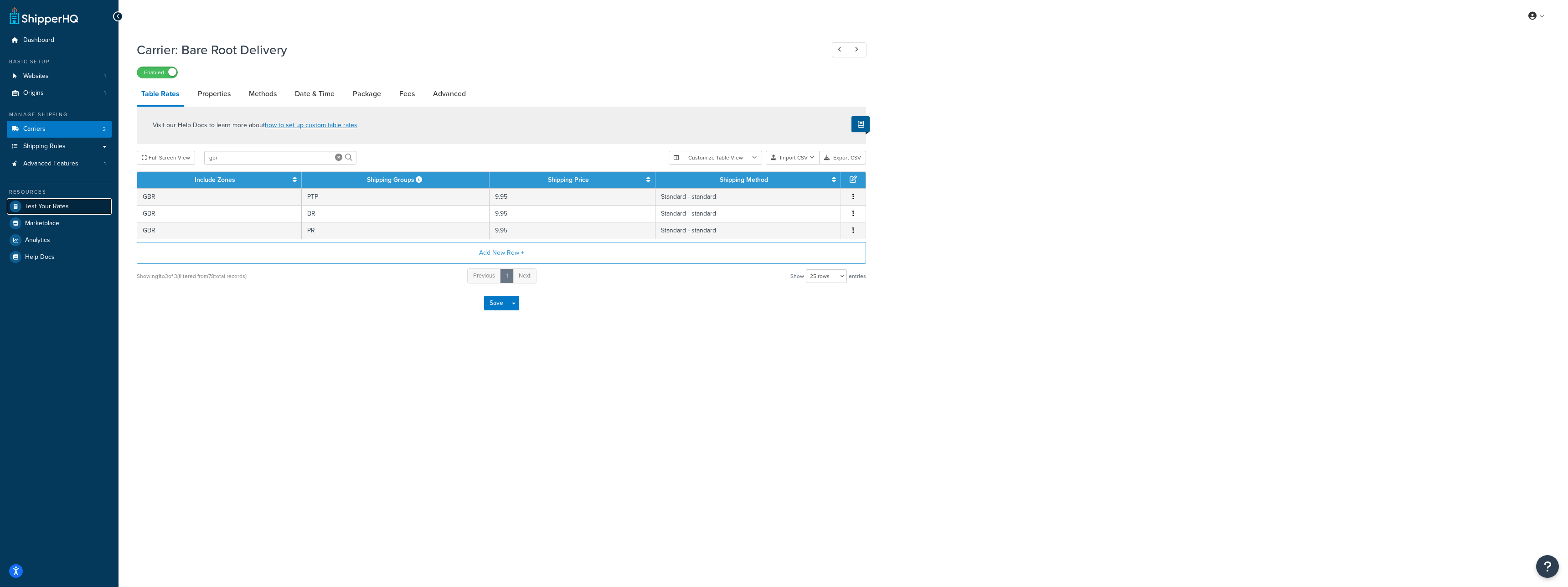
click at [33, 206] on span "Test Your Rates" at bounding box center [47, 206] width 44 height 8
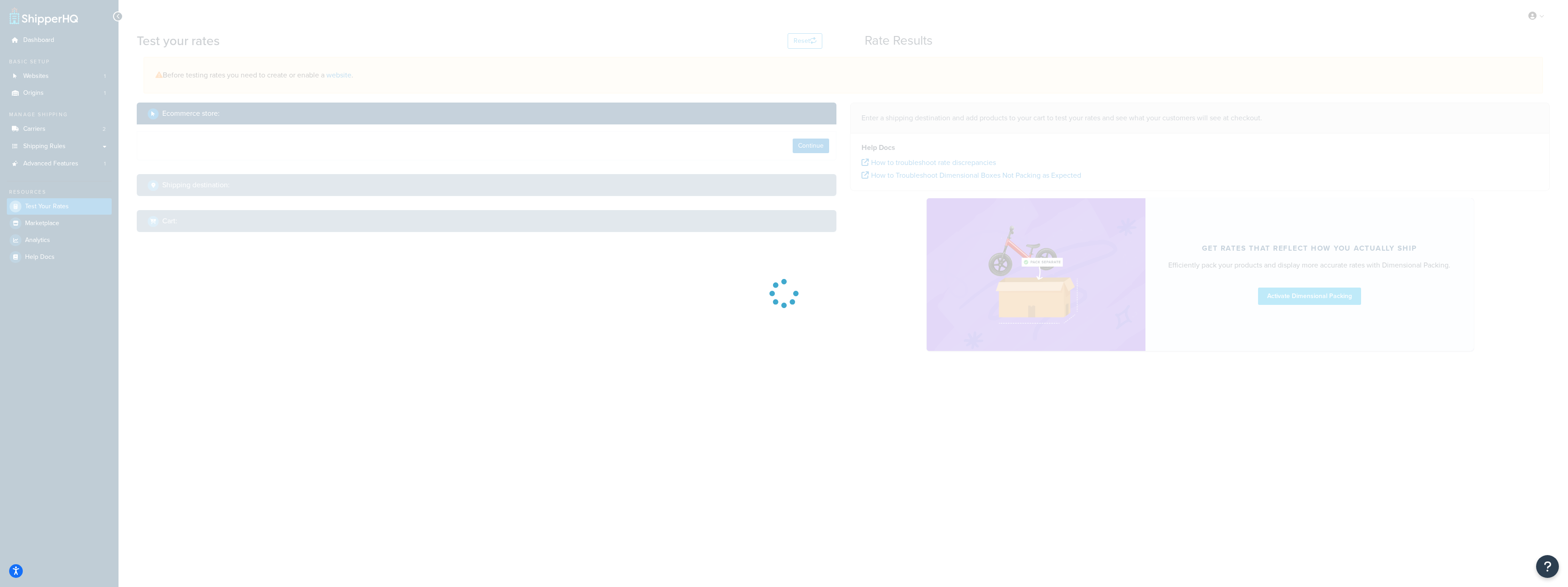
select select "[GEOGRAPHIC_DATA]"
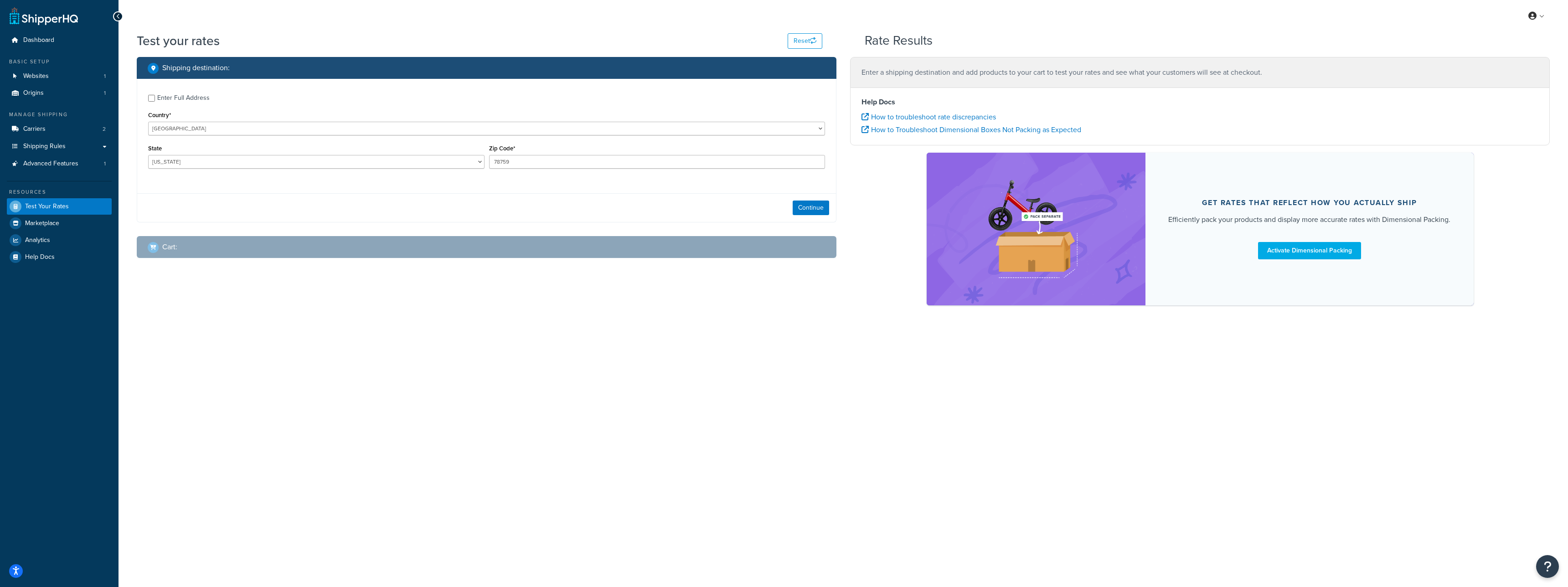
click at [177, 98] on div "Enter Full Address" at bounding box center [183, 98] width 52 height 13
click at [155, 98] on input "Enter Full Address" at bounding box center [151, 98] width 7 height 7
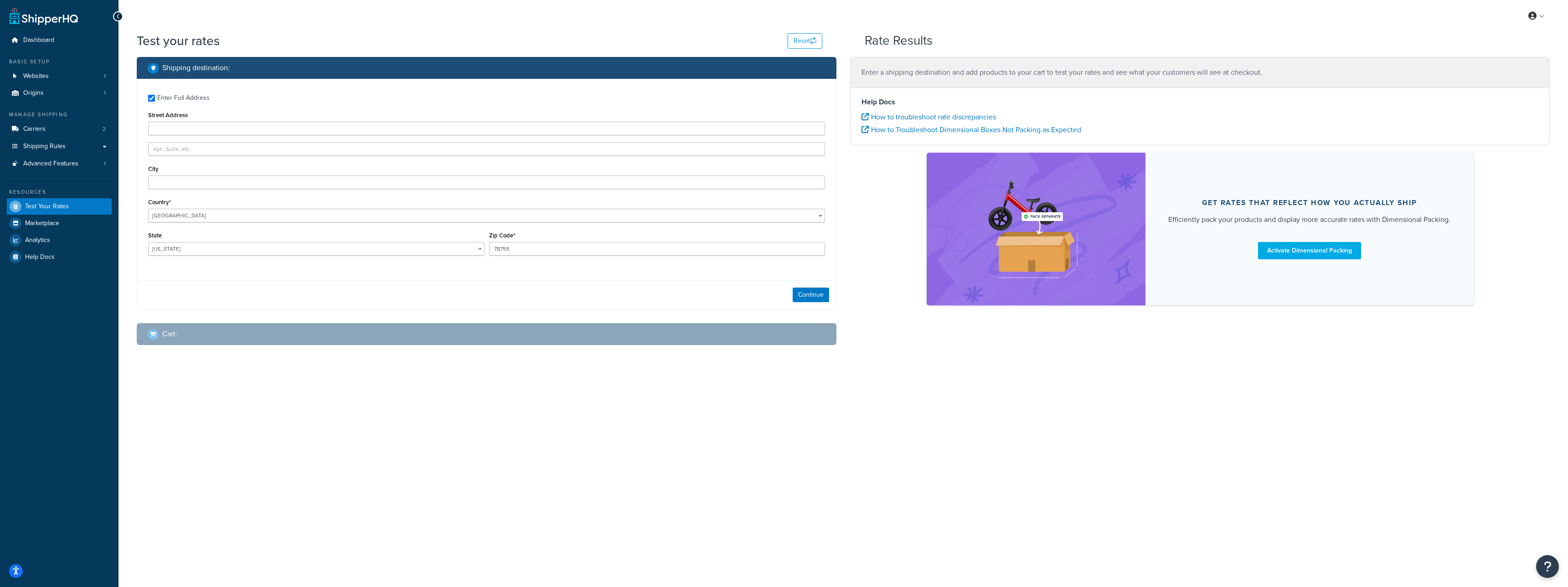
click at [184, 99] on div "Enter Full Address" at bounding box center [183, 98] width 52 height 13
click at [155, 99] on input "Enter Full Address" at bounding box center [151, 98] width 7 height 7
checkbox input "false"
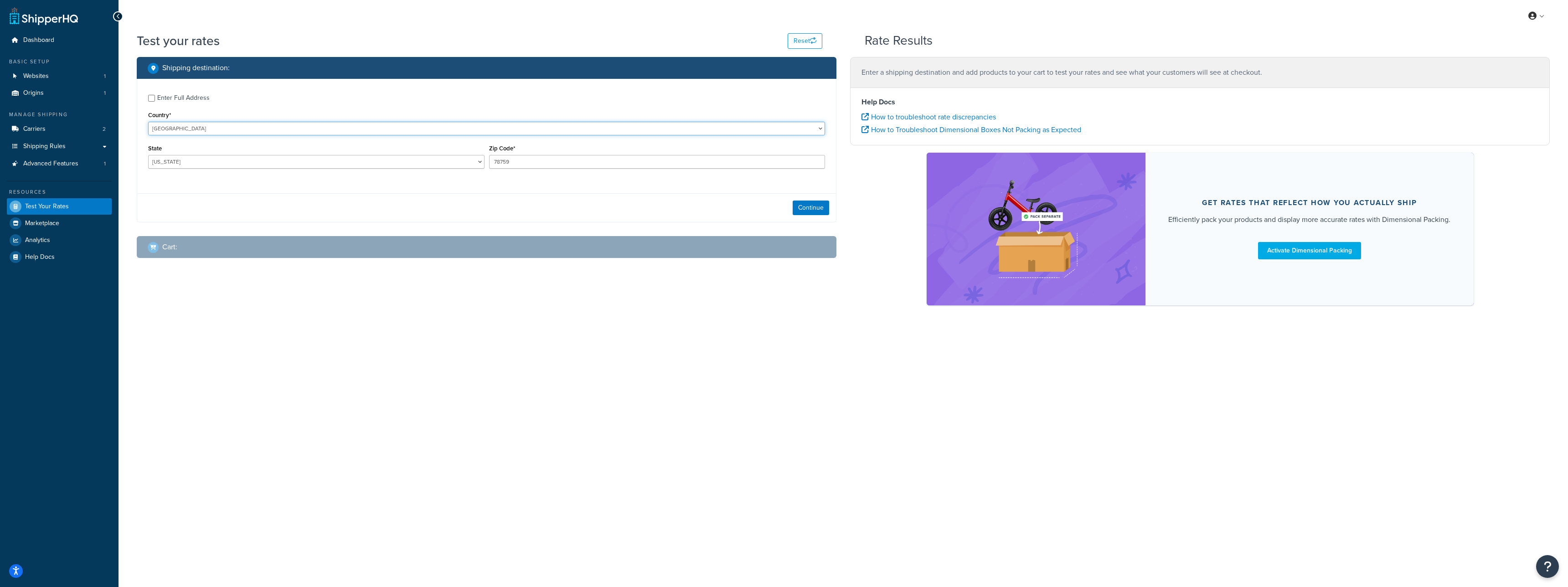
click at [192, 128] on select "[GEOGRAPHIC_DATA] [GEOGRAPHIC_DATA] [GEOGRAPHIC_DATA] [GEOGRAPHIC_DATA] [GEOGRA…" at bounding box center [486, 128] width 677 height 13
select select "GB"
click at [148, 122] on select "[GEOGRAPHIC_DATA] [GEOGRAPHIC_DATA] [GEOGRAPHIC_DATA] [GEOGRAPHIC_DATA] [GEOGRA…" at bounding box center [486, 128] width 677 height 13
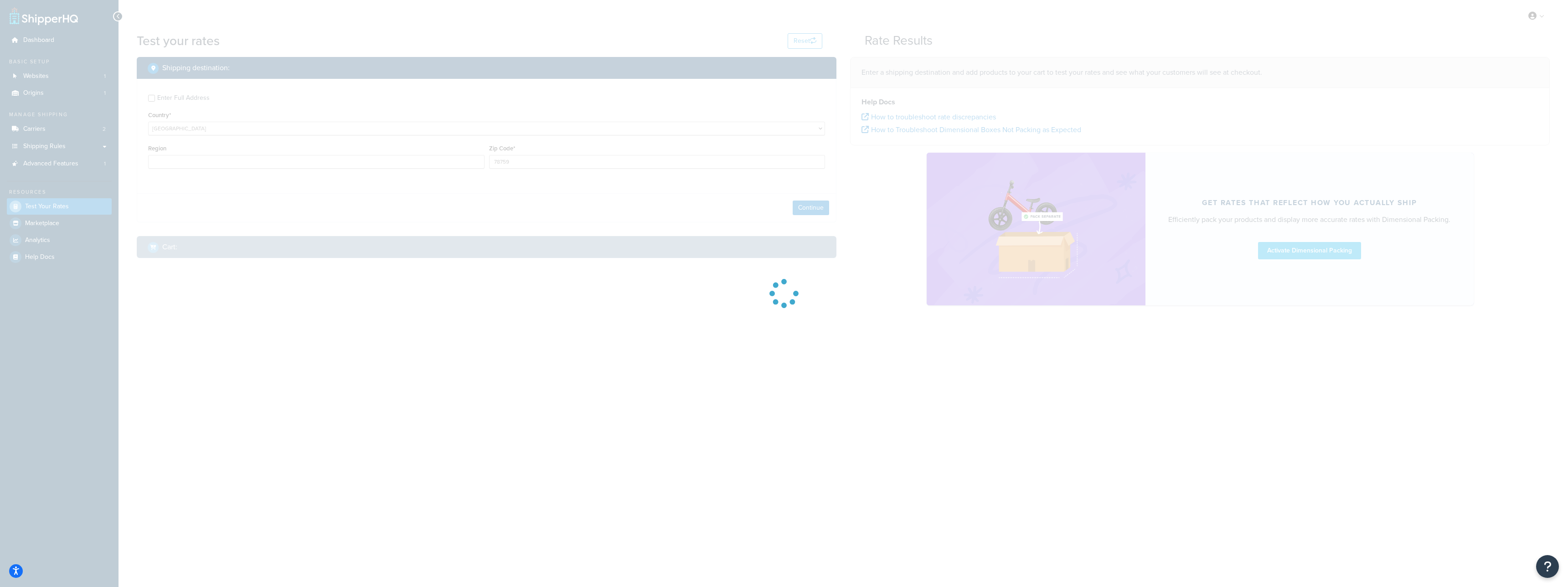
click at [345, 163] on div at bounding box center [784, 293] width 1568 height 587
type input "[GEOGRAPHIC_DATA]"
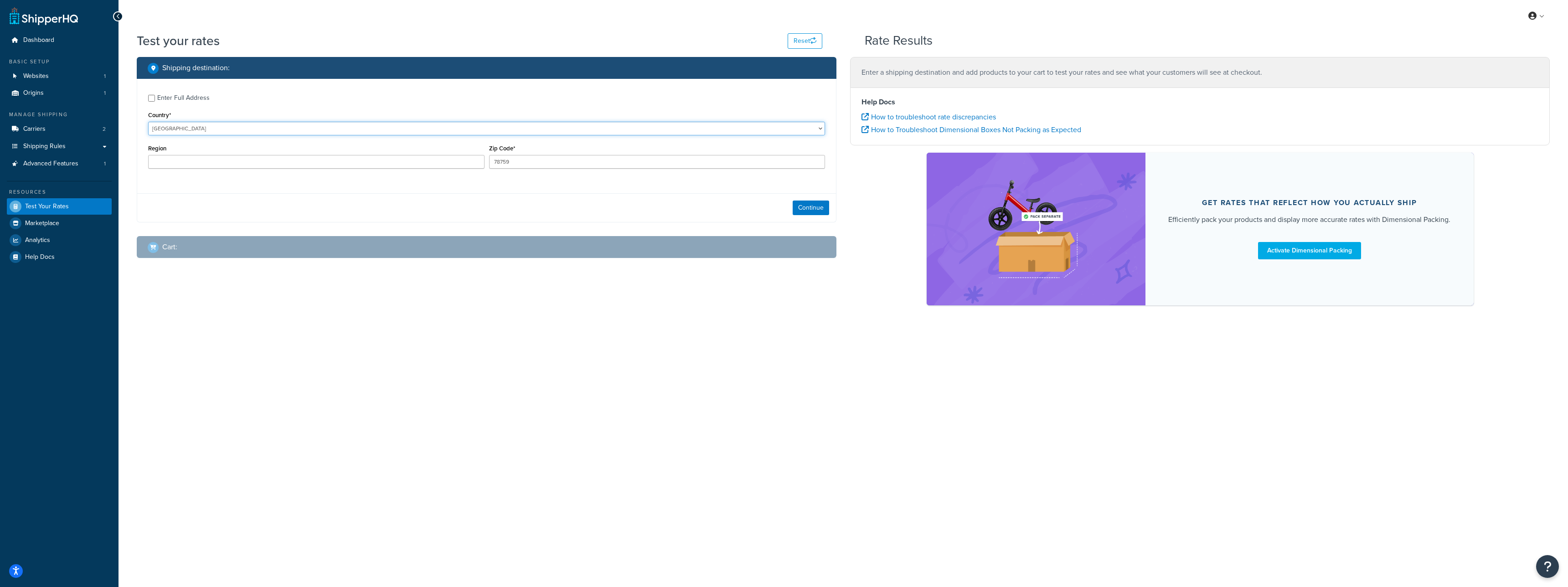
click at [309, 130] on select "United States United Kingdom Afghanistan Åland Islands Albania Algeria American…" at bounding box center [486, 128] width 677 height 13
click at [812, 212] on button "Continue" at bounding box center [811, 207] width 37 height 15
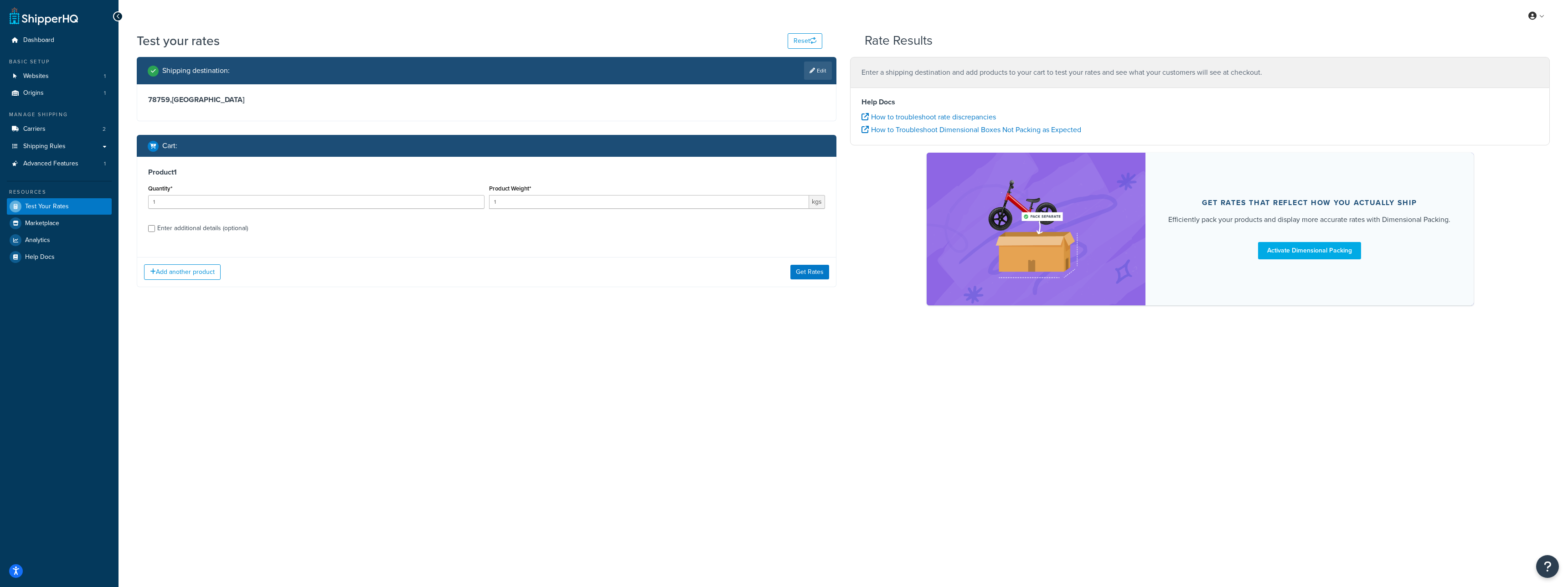
click at [226, 231] on div "Enter additional details (optional)" at bounding box center [202, 228] width 91 height 13
click at [155, 231] on input "Enter additional details (optional)" at bounding box center [151, 228] width 7 height 7
checkbox input "true"
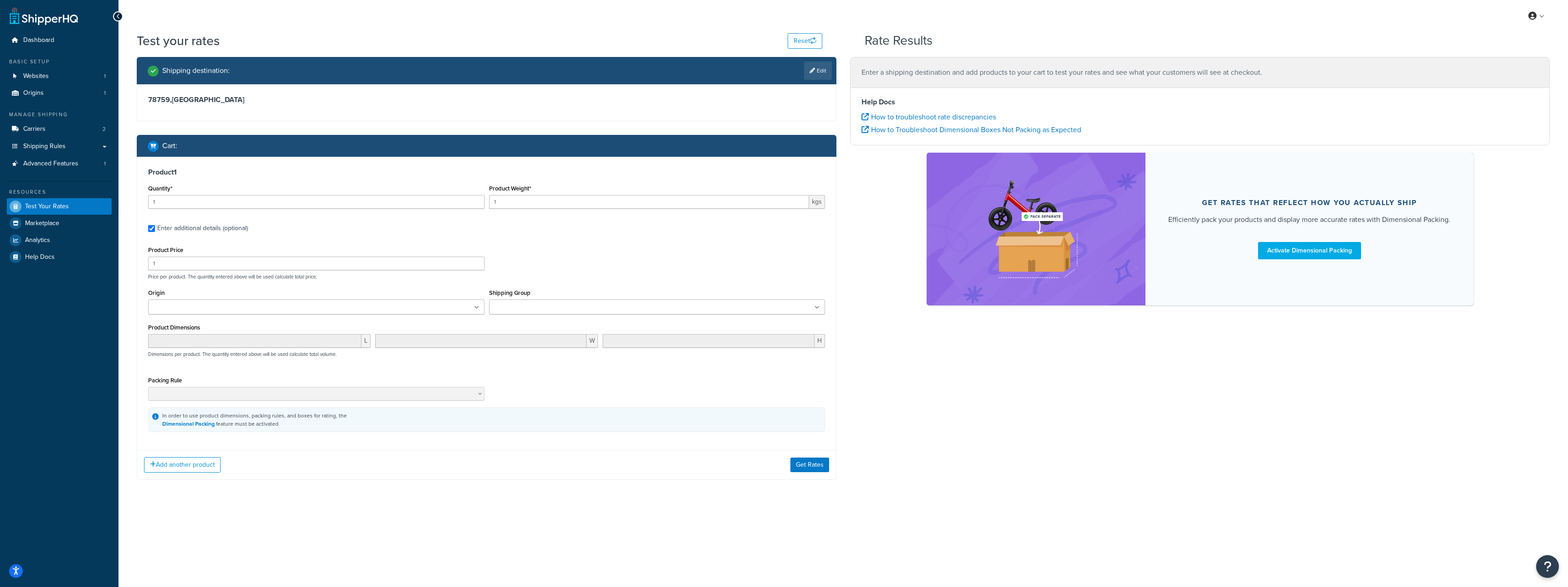
click at [428, 303] on ul at bounding box center [316, 307] width 337 height 15
click at [562, 301] on ul at bounding box center [657, 307] width 337 height 15
click at [809, 464] on button "Get Rates" at bounding box center [810, 467] width 39 height 15
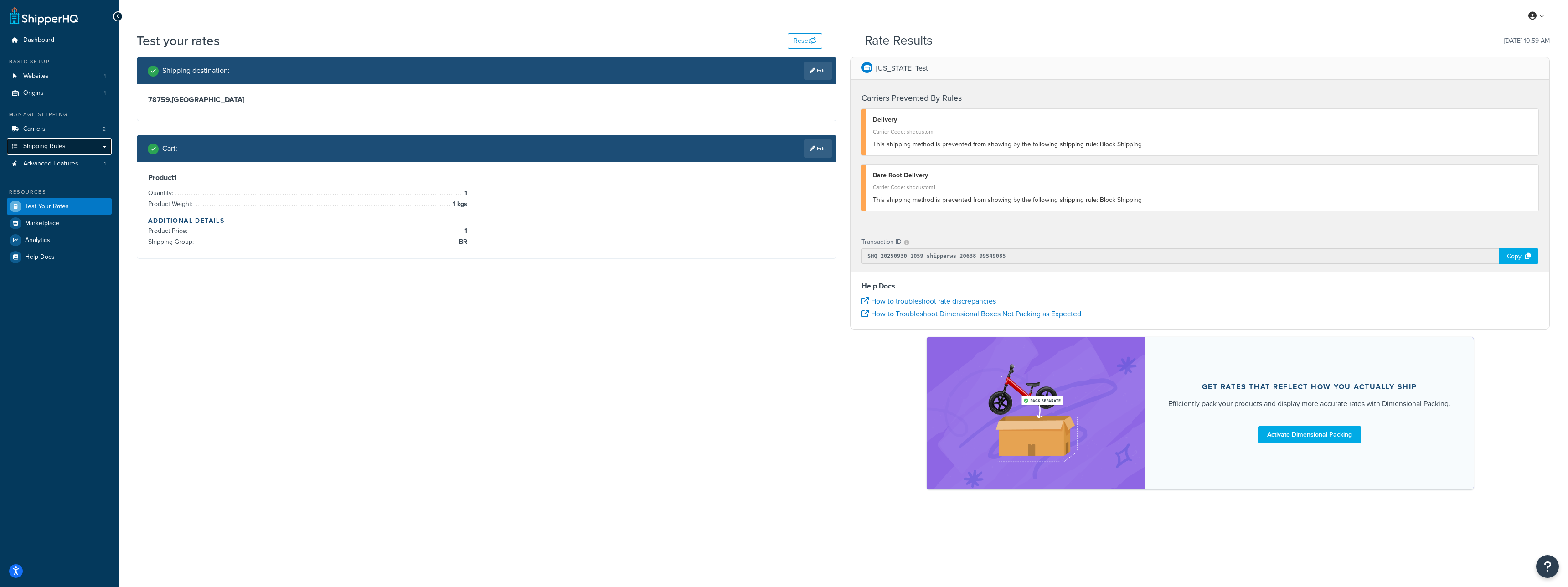
click at [75, 147] on link "Shipping Rules" at bounding box center [59, 147] width 105 height 17
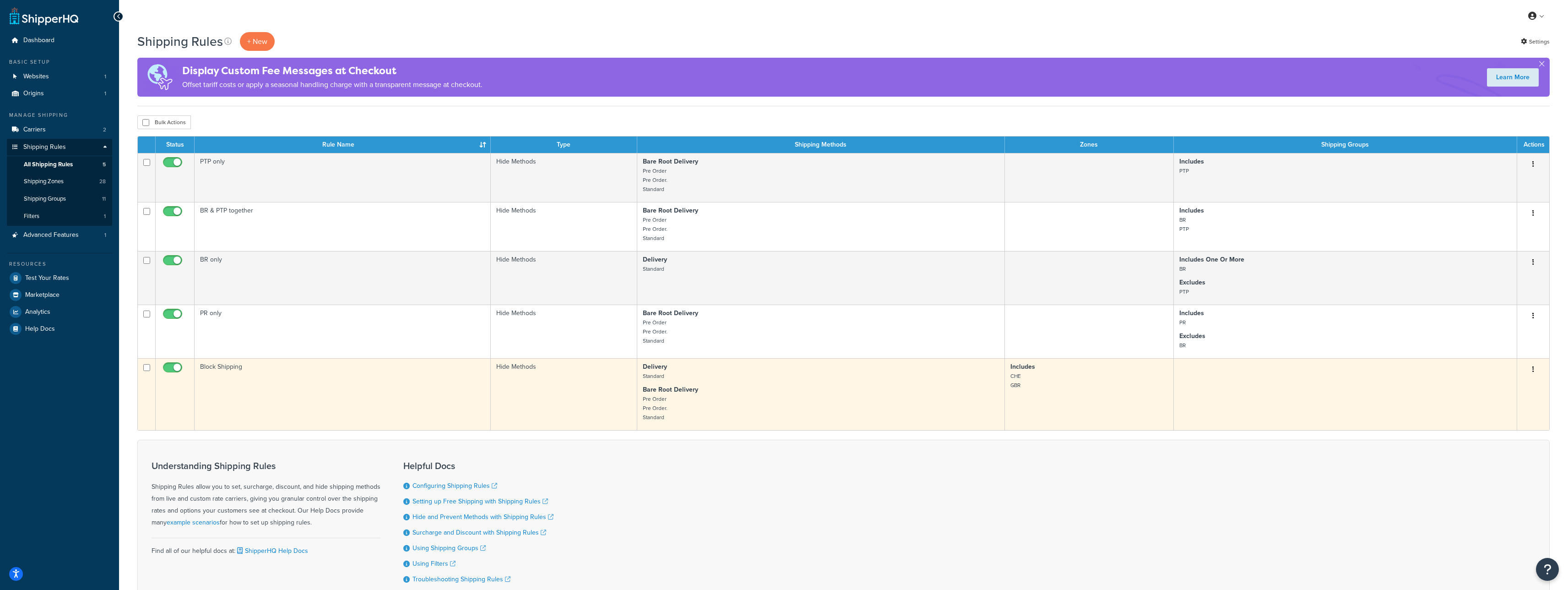
click at [364, 407] on td "Block Shipping" at bounding box center [342, 394] width 296 height 72
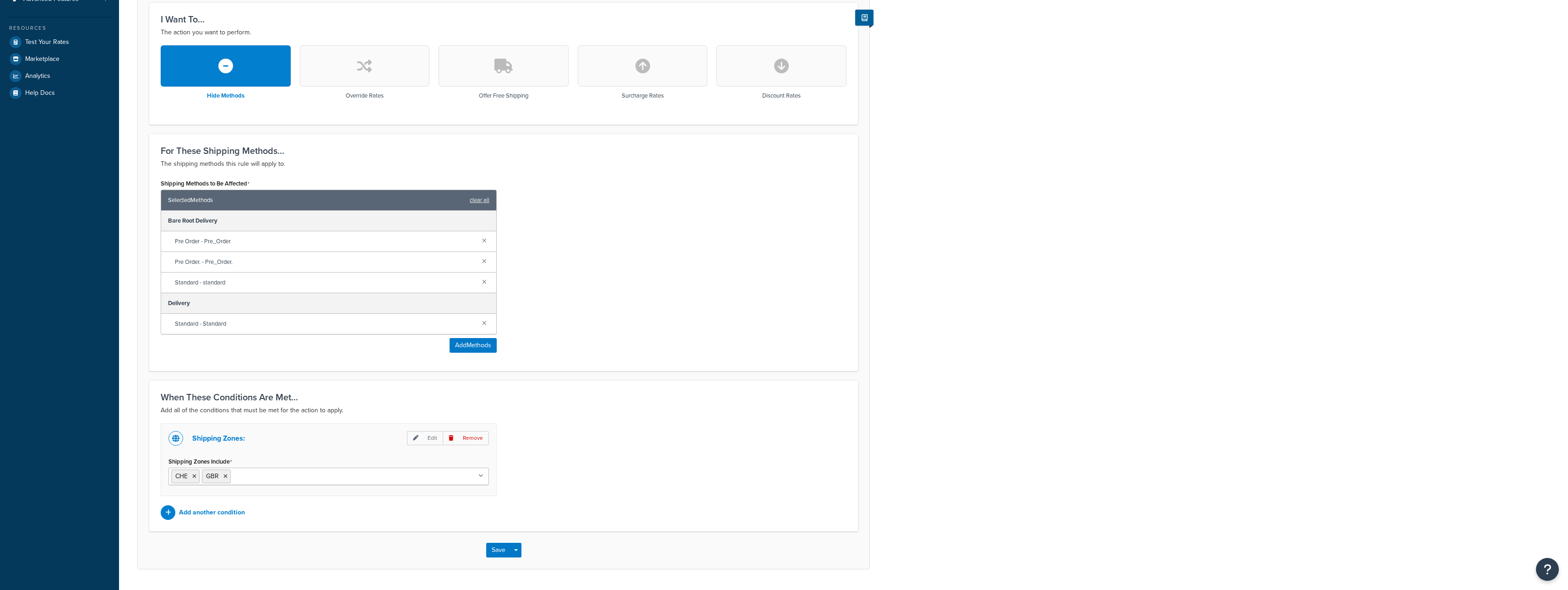
scroll to position [261, 0]
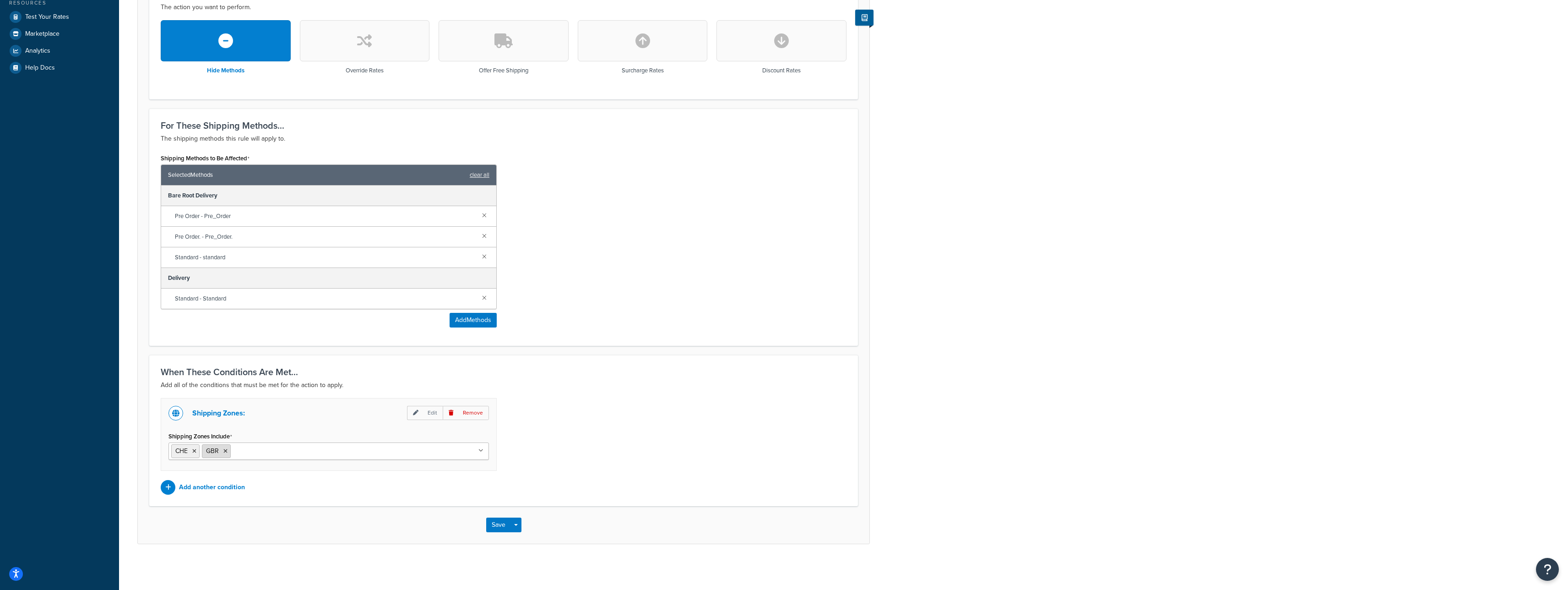
click at [226, 450] on icon at bounding box center [225, 451] width 4 height 6
click at [499, 520] on button "Save" at bounding box center [498, 525] width 24 height 15
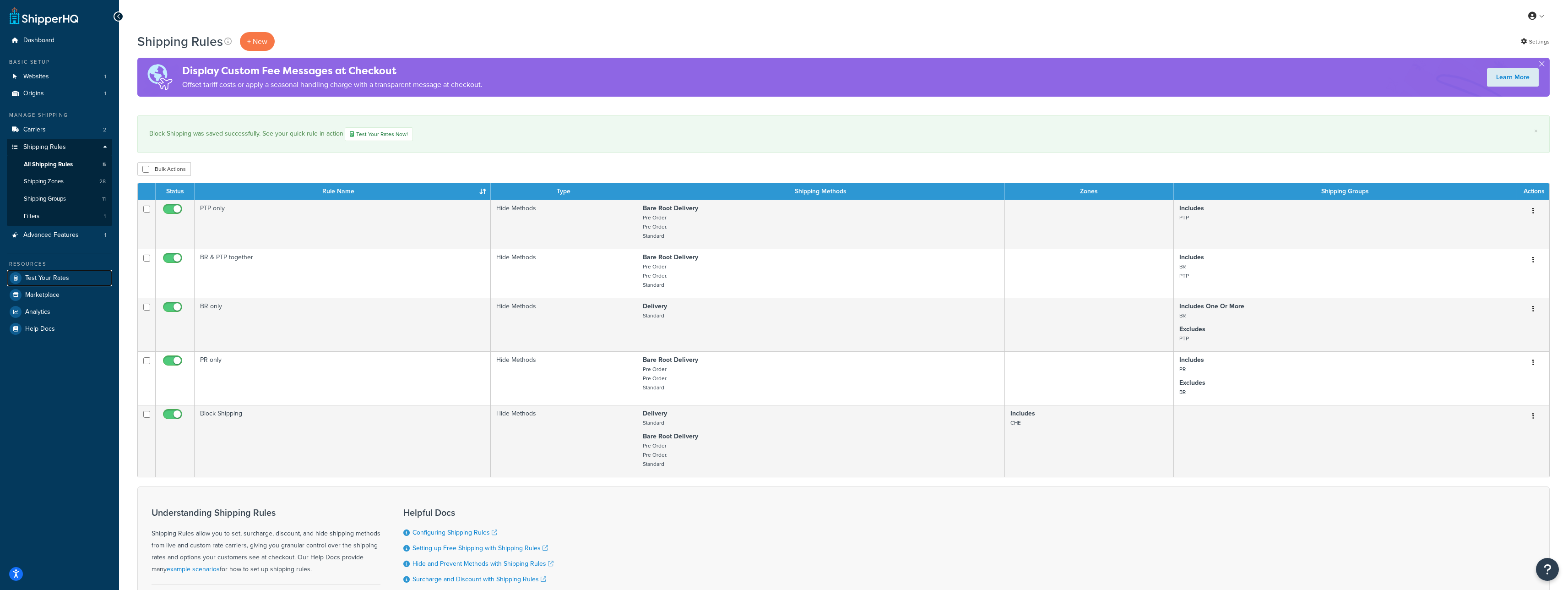
click at [37, 280] on span "Test Your Rates" at bounding box center [47, 278] width 44 height 8
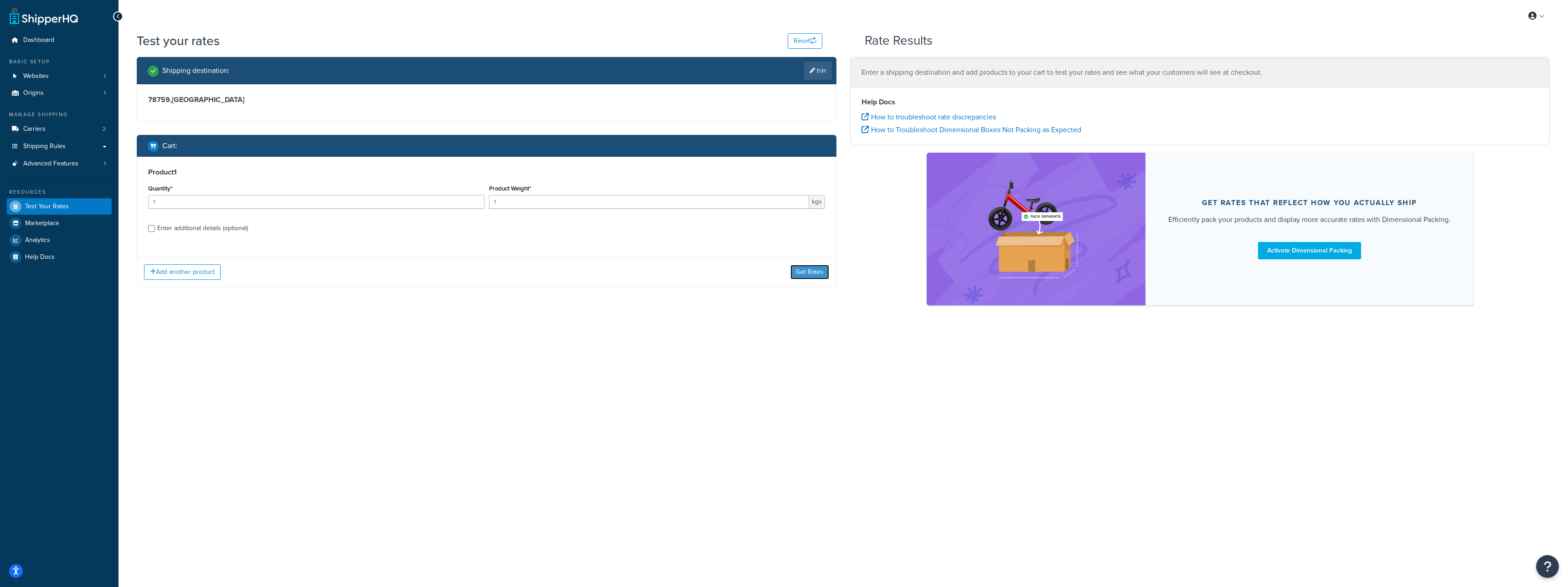
click at [810, 257] on div "Add another product Get Rates" at bounding box center [486, 271] width 699 height 30
click at [807, 273] on button "Get Rates" at bounding box center [810, 272] width 39 height 15
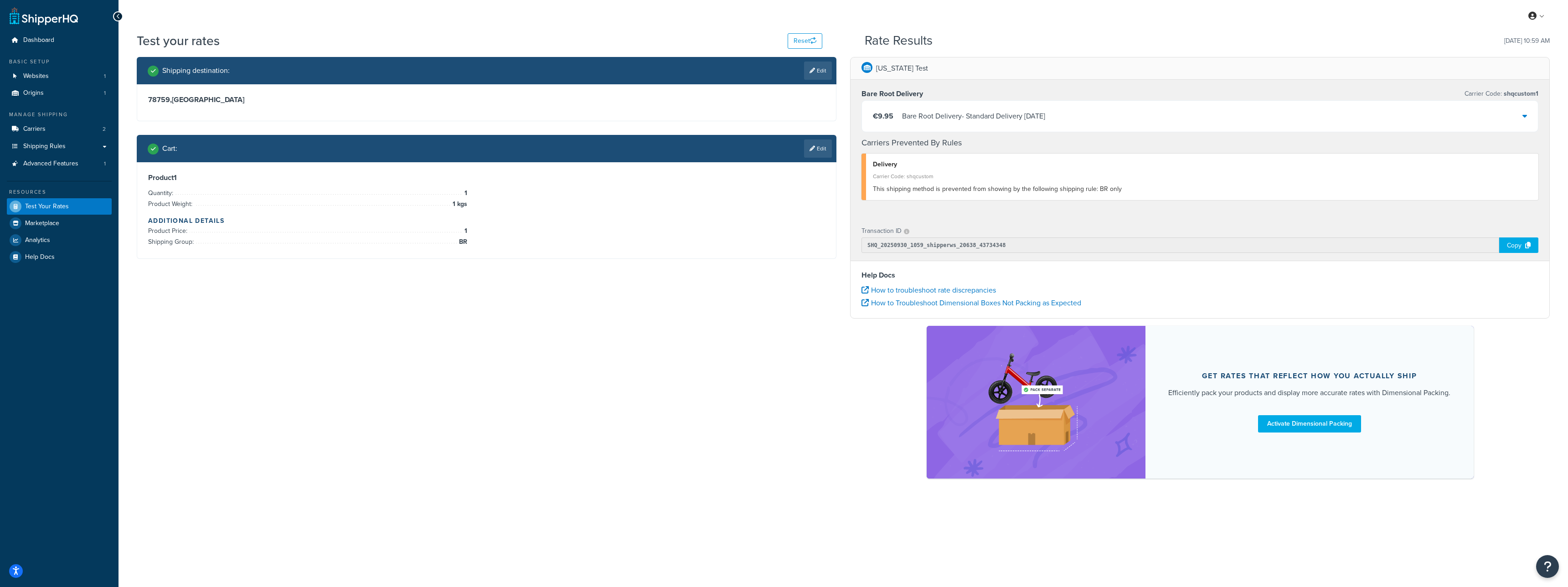
drag, startPoint x: 965, startPoint y: 117, endPoint x: 901, endPoint y: 116, distance: 64.0
click at [901, 116] on div "€9.95 Bare Root Delivery - Standard Delivery [DATE]" at bounding box center [959, 116] width 172 height 13
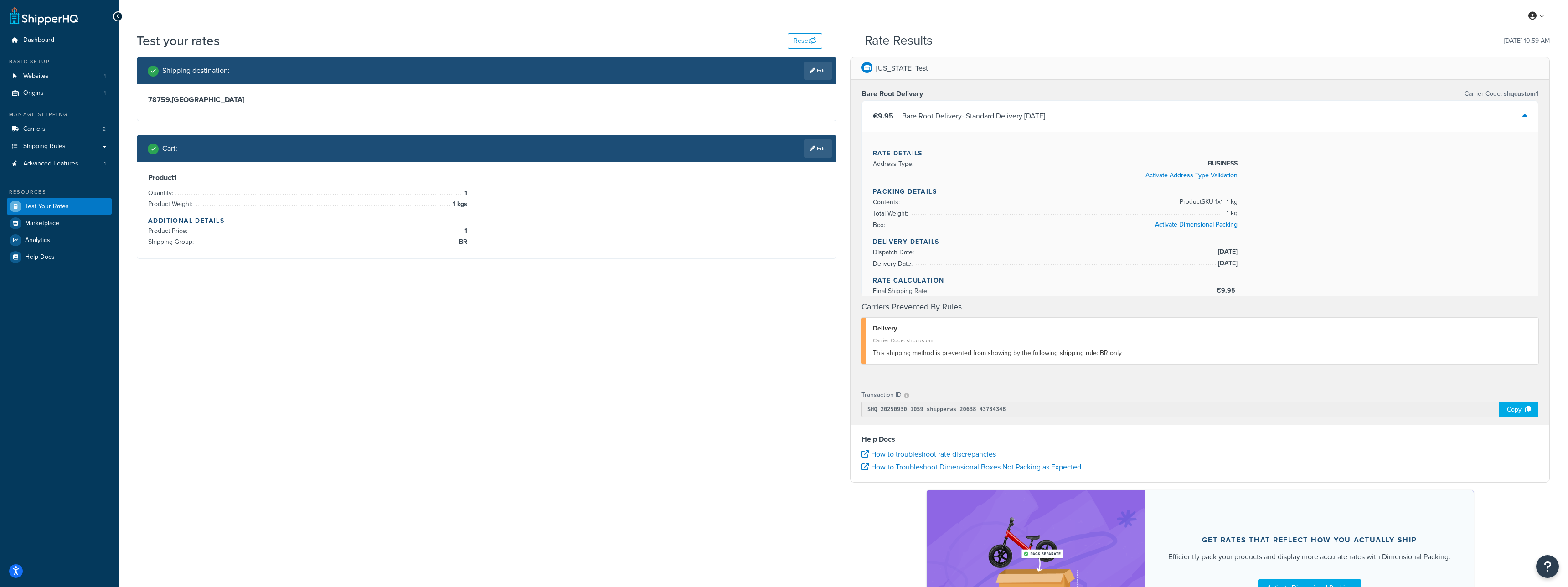
copy div "Bare Root Delivery -"
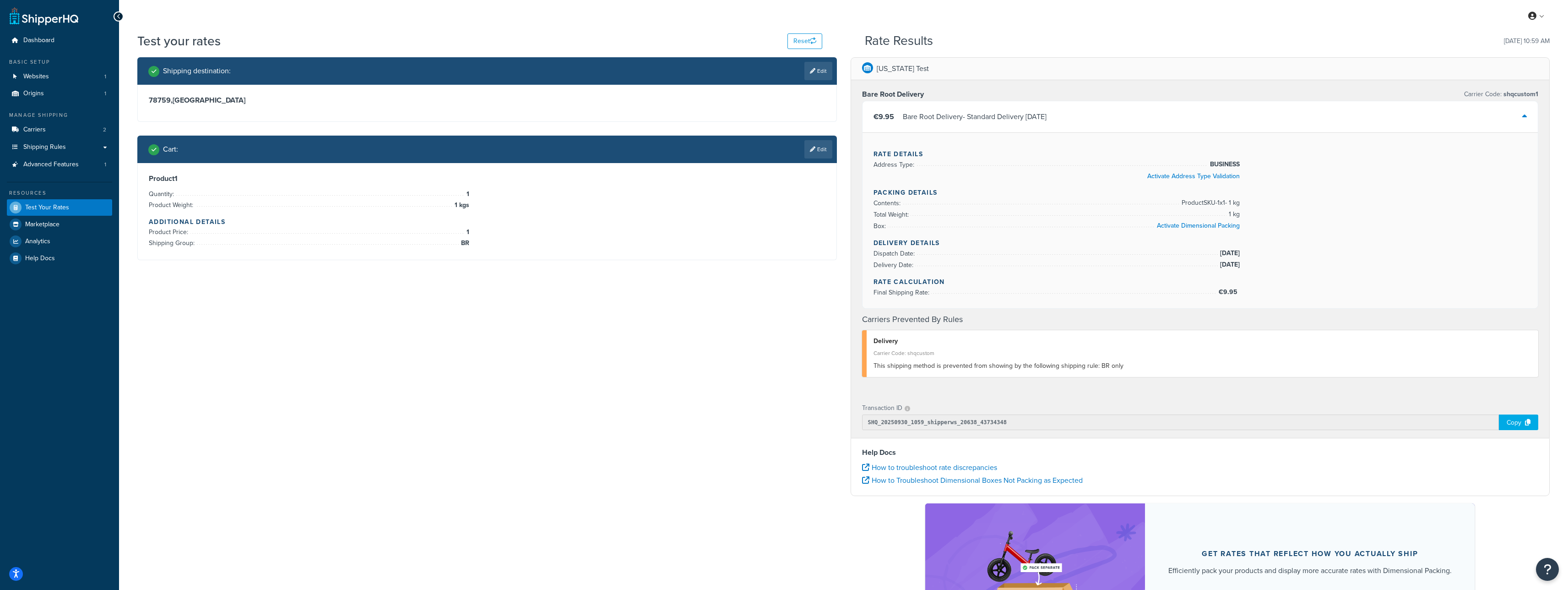
click at [826, 155] on link "Edit" at bounding box center [819, 149] width 28 height 18
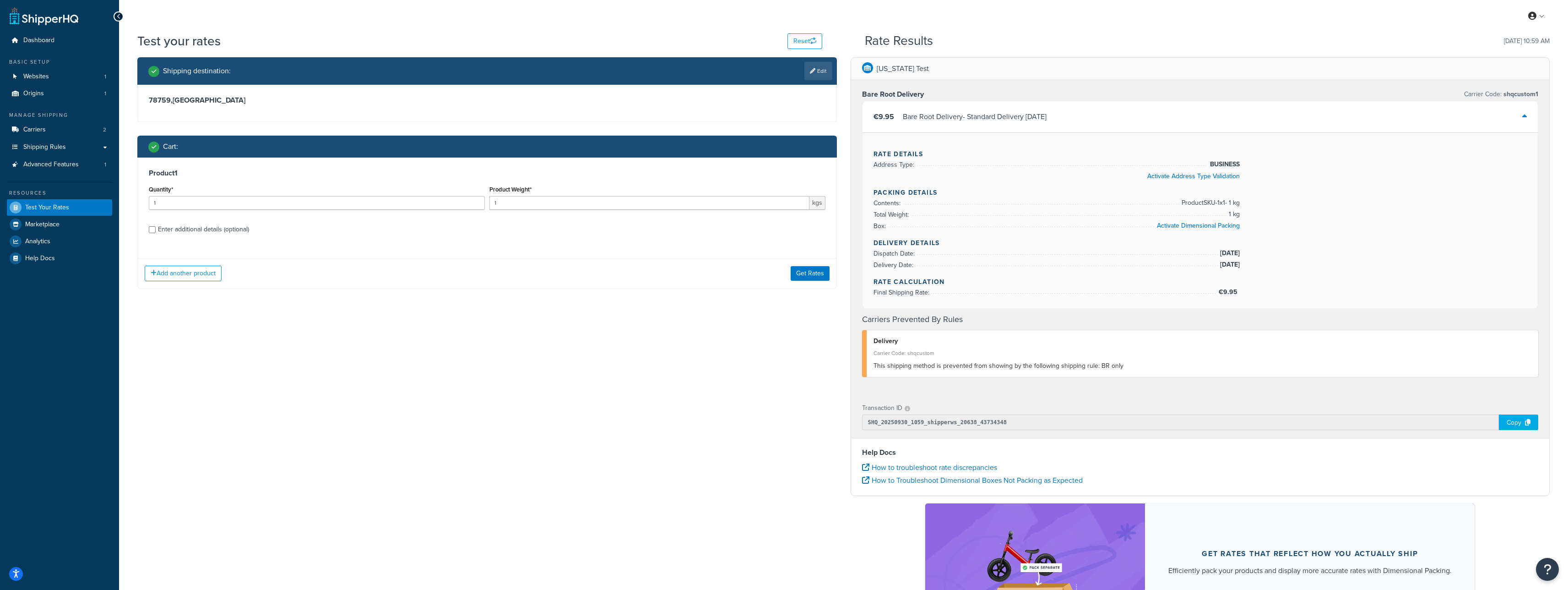
click at [227, 234] on div "Enter additional details (optional)" at bounding box center [203, 229] width 91 height 13
click at [156, 233] on input "Enter additional details (optional)" at bounding box center [152, 229] width 7 height 7
checkbox input "true"
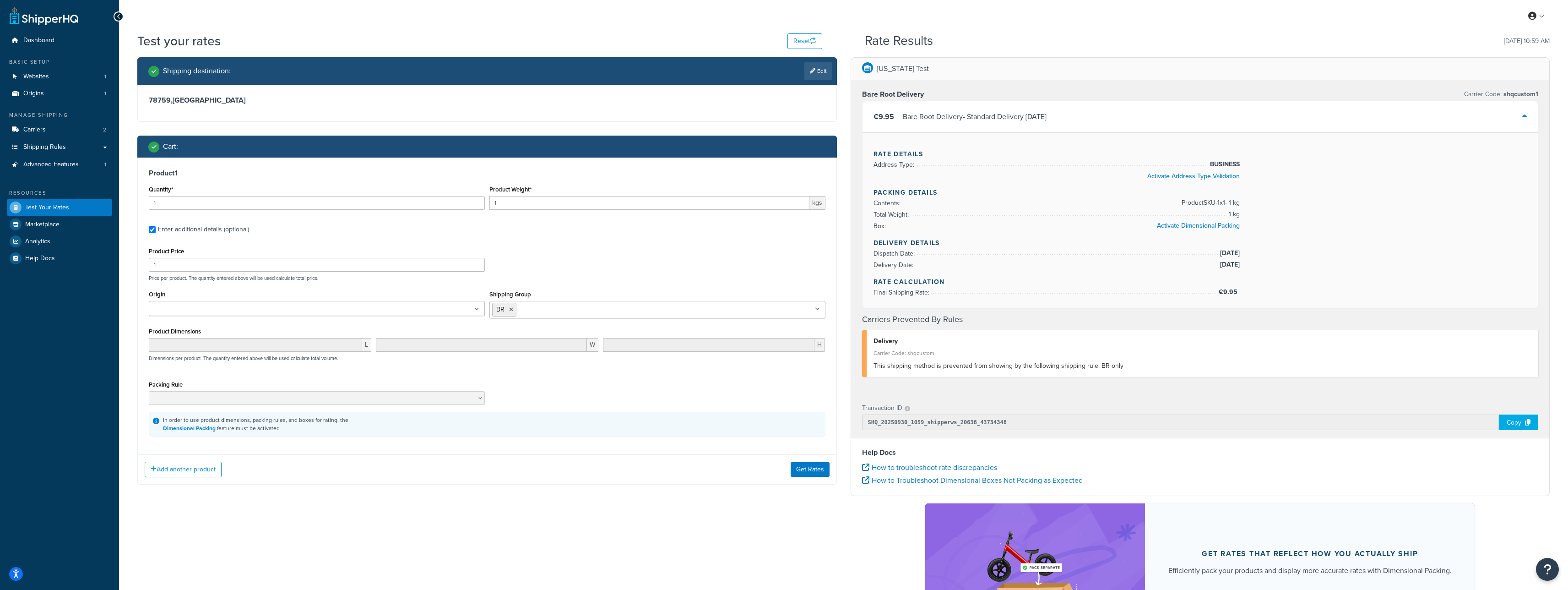
click at [531, 311] on input "Shipping Group" at bounding box center [559, 309] width 81 height 10
click at [513, 311] on li "BR" at bounding box center [504, 309] width 24 height 13
click at [537, 311] on input "Shipping Group" at bounding box center [559, 309] width 81 height 10
click at [515, 308] on li "BR" at bounding box center [504, 309] width 24 height 13
click at [512, 308] on icon at bounding box center [511, 309] width 4 height 6
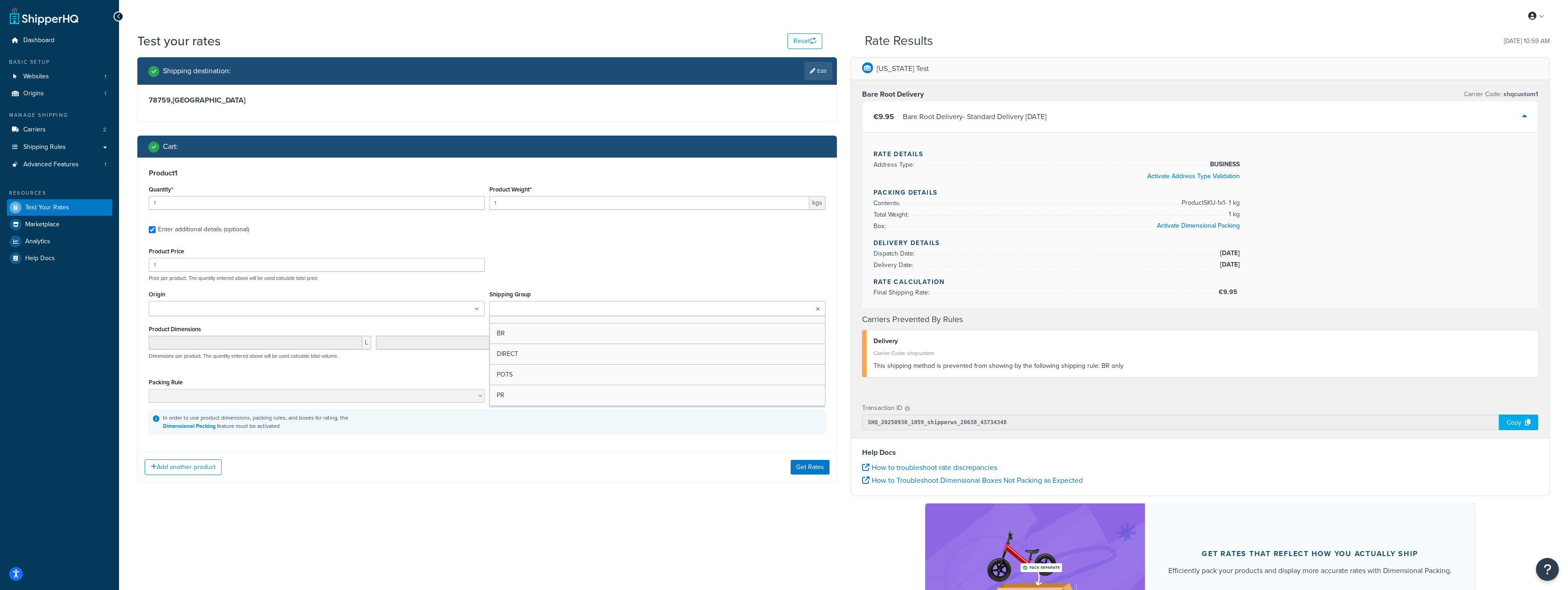
click at [524, 309] on input "Shipping Group" at bounding box center [532, 309] width 81 height 10
click at [810, 464] on button "Get Rates" at bounding box center [810, 470] width 39 height 15
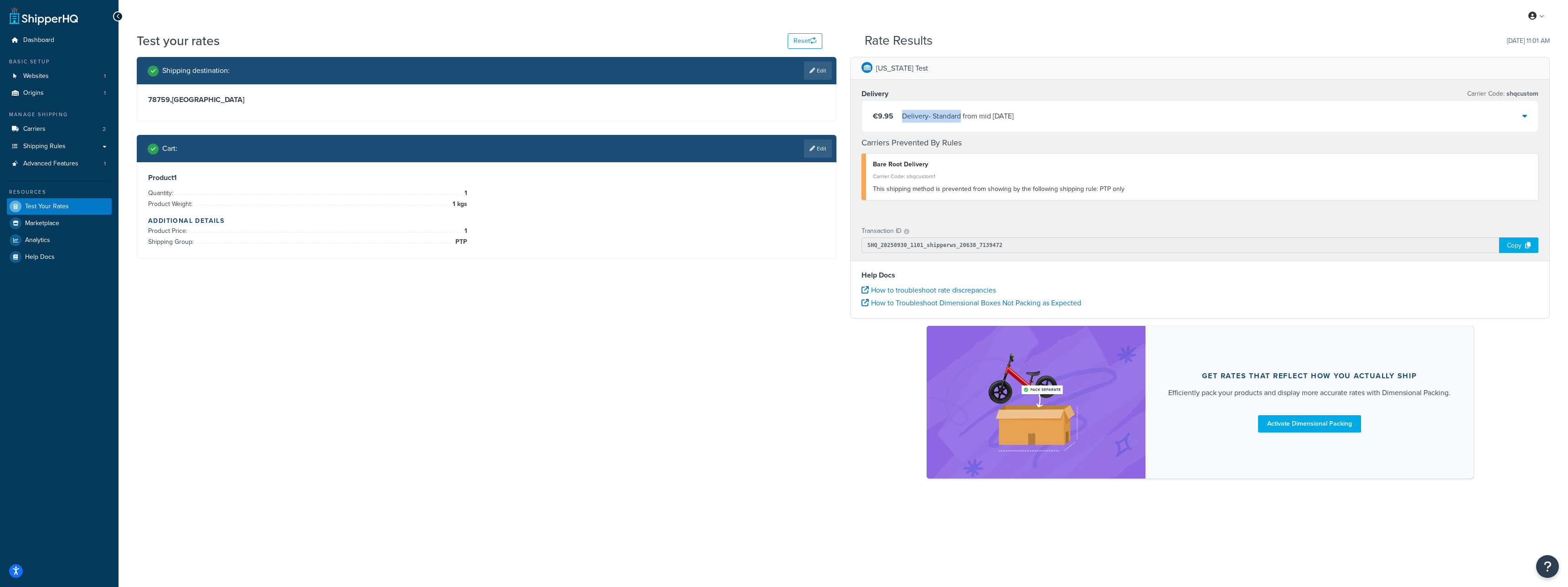
copy div "Delivery - Standard"
drag, startPoint x: 901, startPoint y: 117, endPoint x: 963, endPoint y: 117, distance: 62.0
click at [963, 117] on div "€9.95 Delivery - Standard from mid [DATE]" at bounding box center [943, 116] width 141 height 13
